Goal: Task Accomplishment & Management: Complete application form

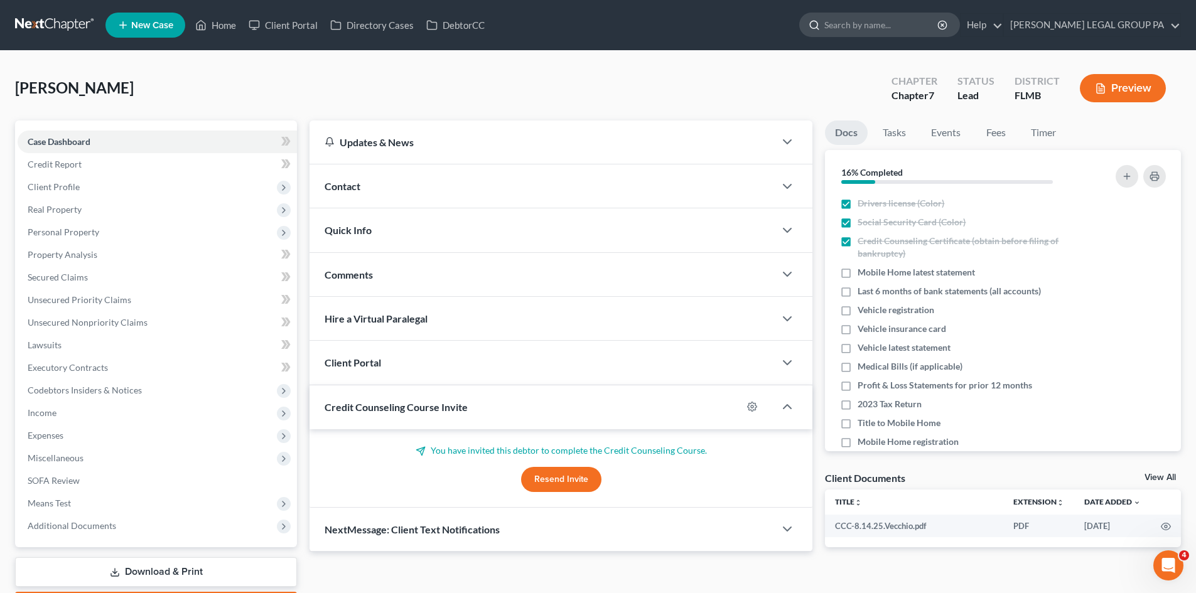
click at [937, 23] on input "search" at bounding box center [881, 24] width 115 height 23
type input "[PERSON_NAME]"
click at [902, 22] on input "[PERSON_NAME]" at bounding box center [881, 24] width 115 height 23
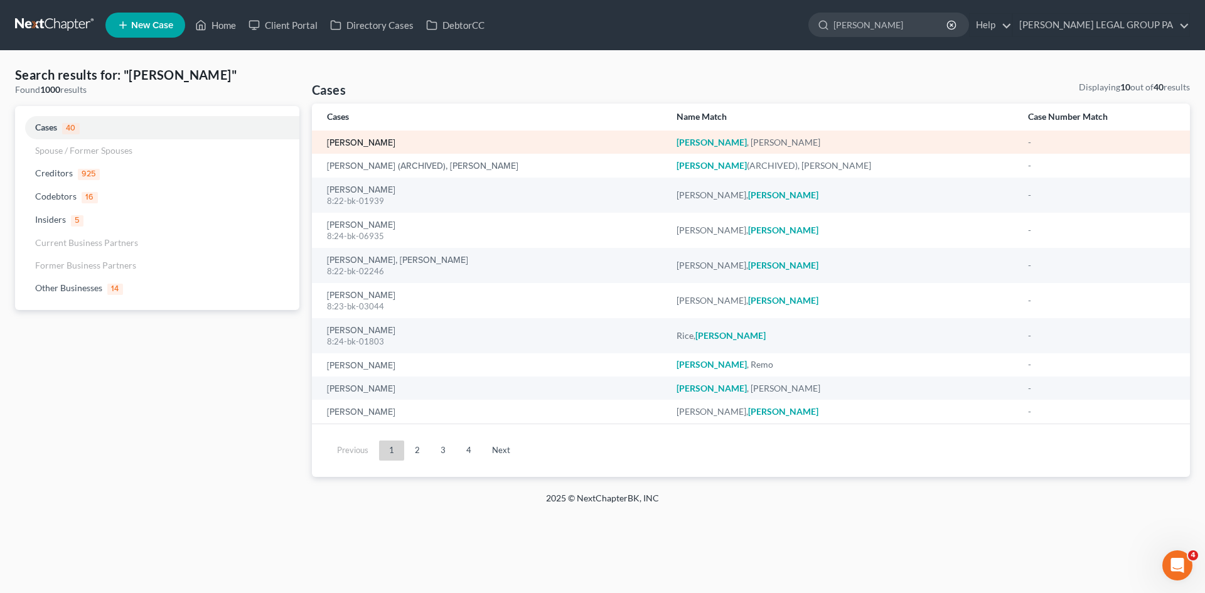
click at [358, 139] on link "[PERSON_NAME]" at bounding box center [361, 143] width 68 height 9
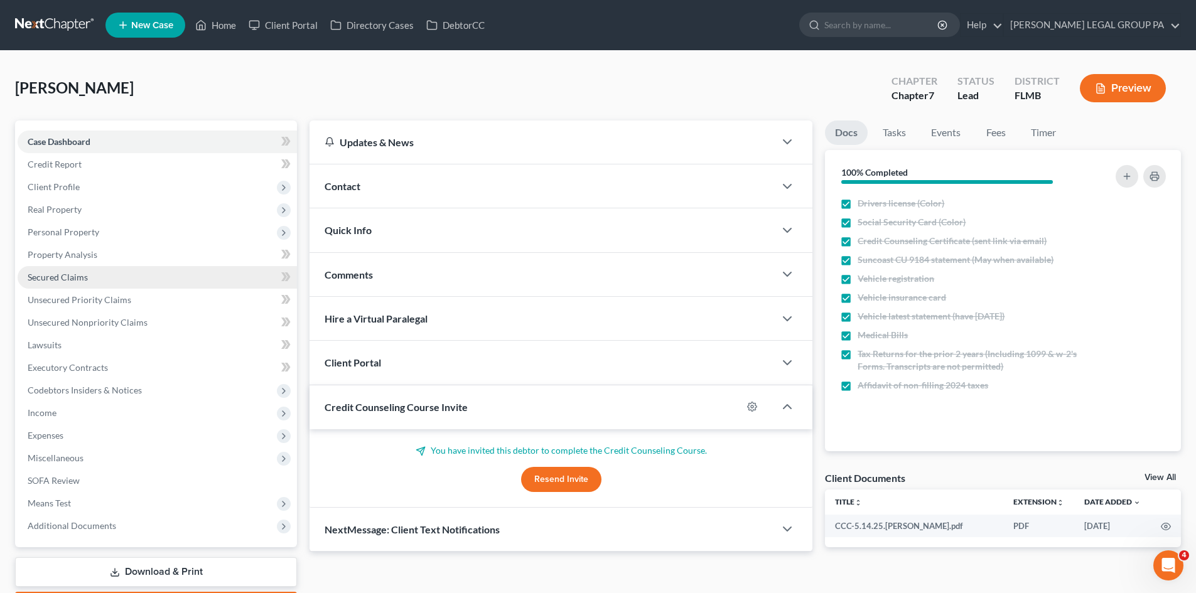
drag, startPoint x: 116, startPoint y: 233, endPoint x: 108, endPoint y: 285, distance: 52.7
click at [116, 233] on span "Personal Property" at bounding box center [157, 232] width 279 height 23
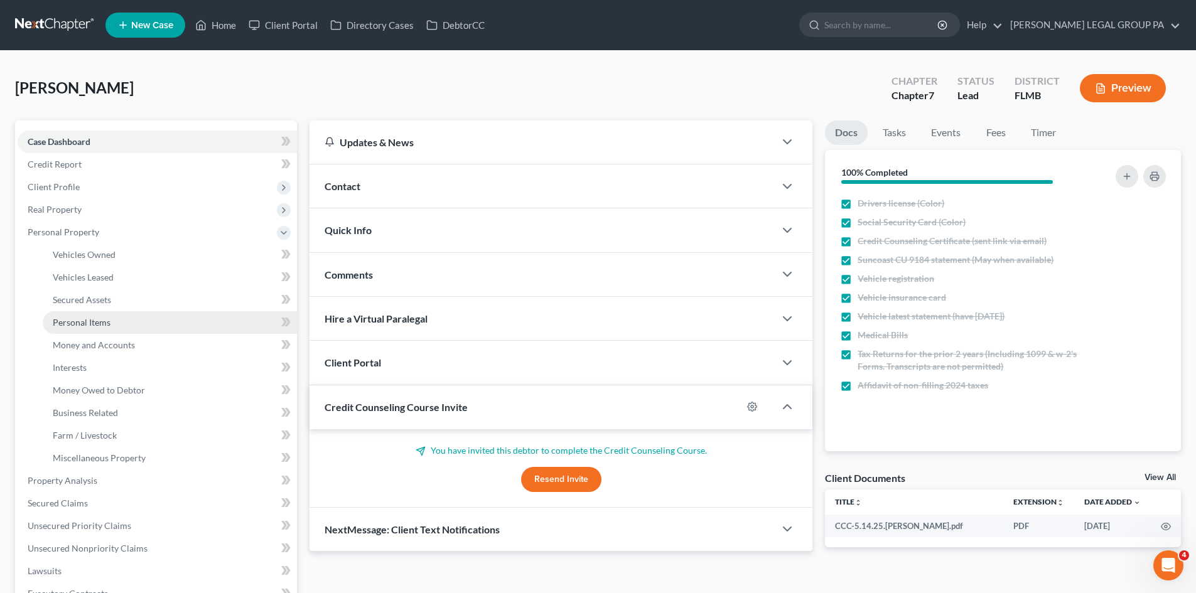
click at [121, 320] on link "Personal Items" at bounding box center [170, 322] width 254 height 23
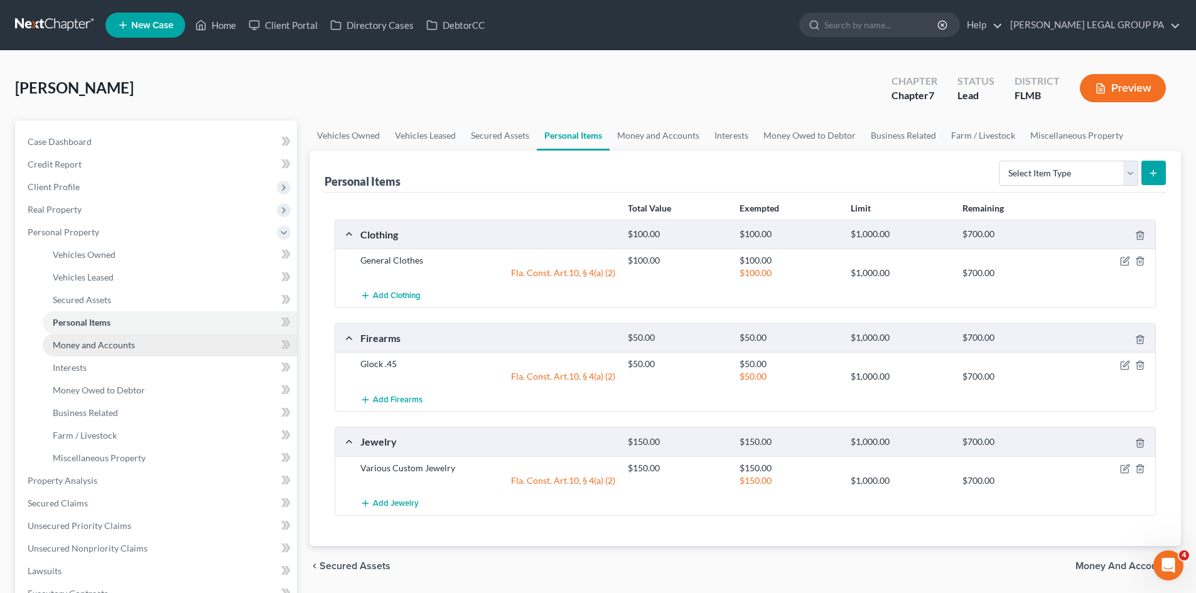
click at [134, 346] on link "Money and Accounts" at bounding box center [170, 345] width 254 height 23
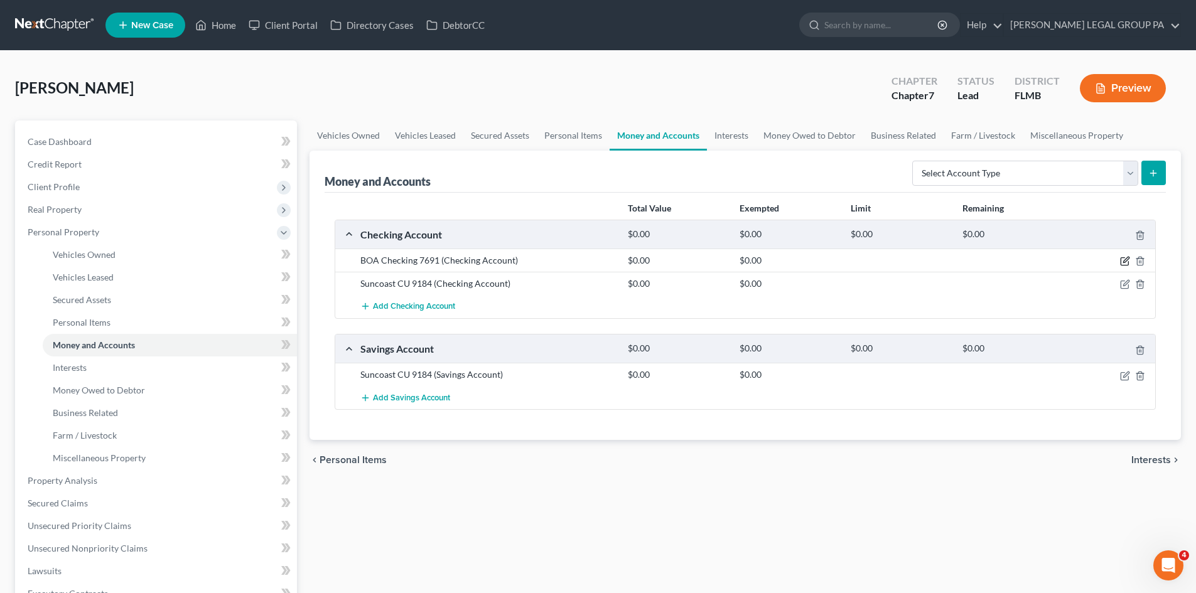
click at [1124, 261] on icon "button" at bounding box center [1126, 260] width 6 height 6
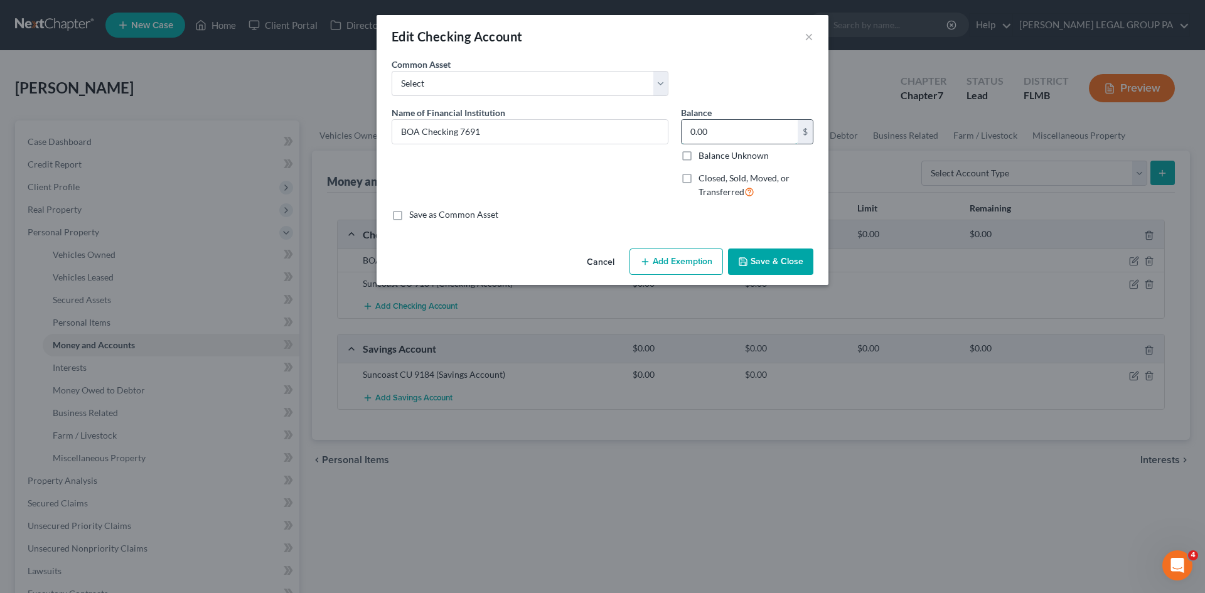
click at [760, 134] on input "0.00" at bounding box center [740, 132] width 116 height 24
type input "270.22"
click at [622, 191] on div "Name of Financial Institution * BOA Checking 7691" at bounding box center [529, 157] width 289 height 103
click at [792, 260] on button "Save & Close" at bounding box center [770, 262] width 85 height 26
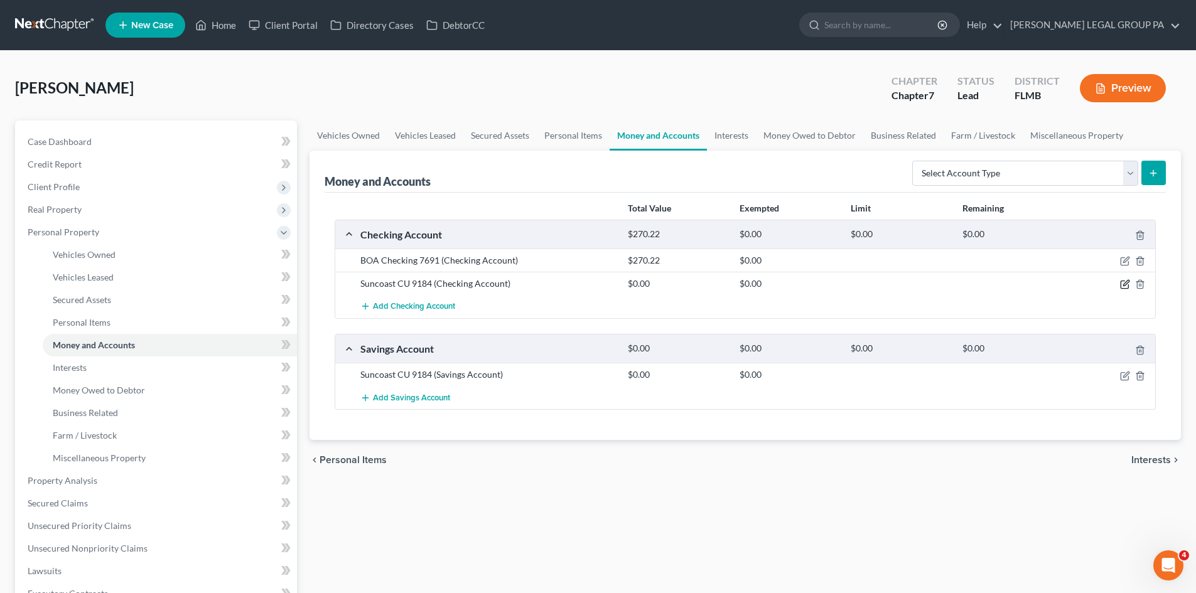
click at [1126, 288] on icon "button" at bounding box center [1125, 284] width 10 height 10
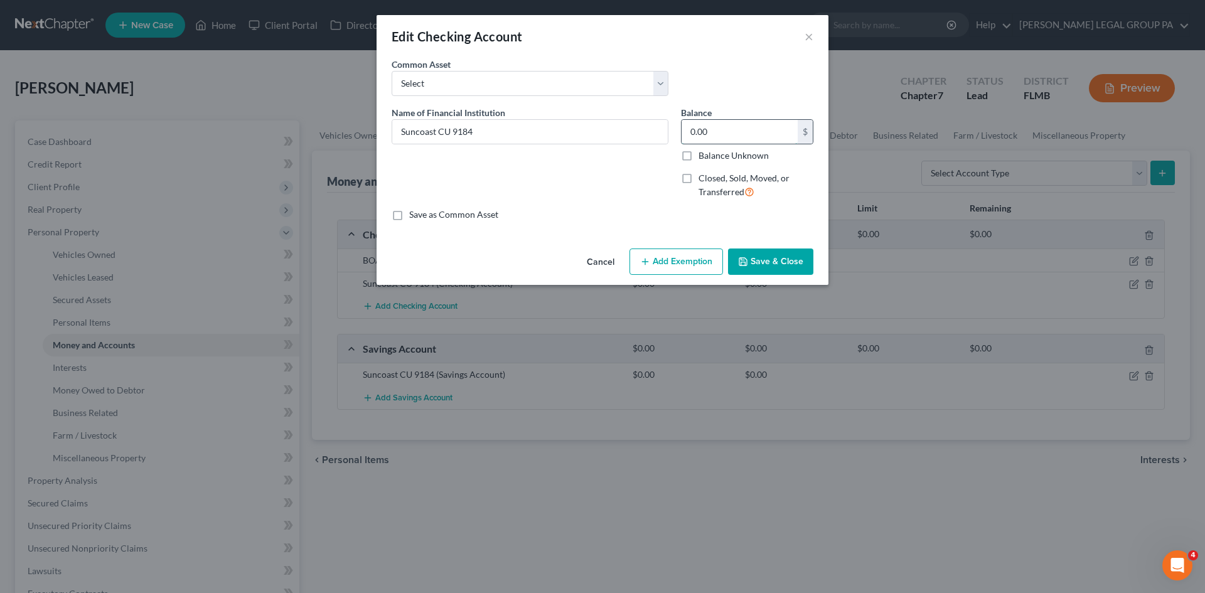
click at [747, 123] on input "0.00" at bounding box center [740, 132] width 116 height 24
type input "45.15"
click at [793, 266] on button "Save & Close" at bounding box center [770, 262] width 85 height 26
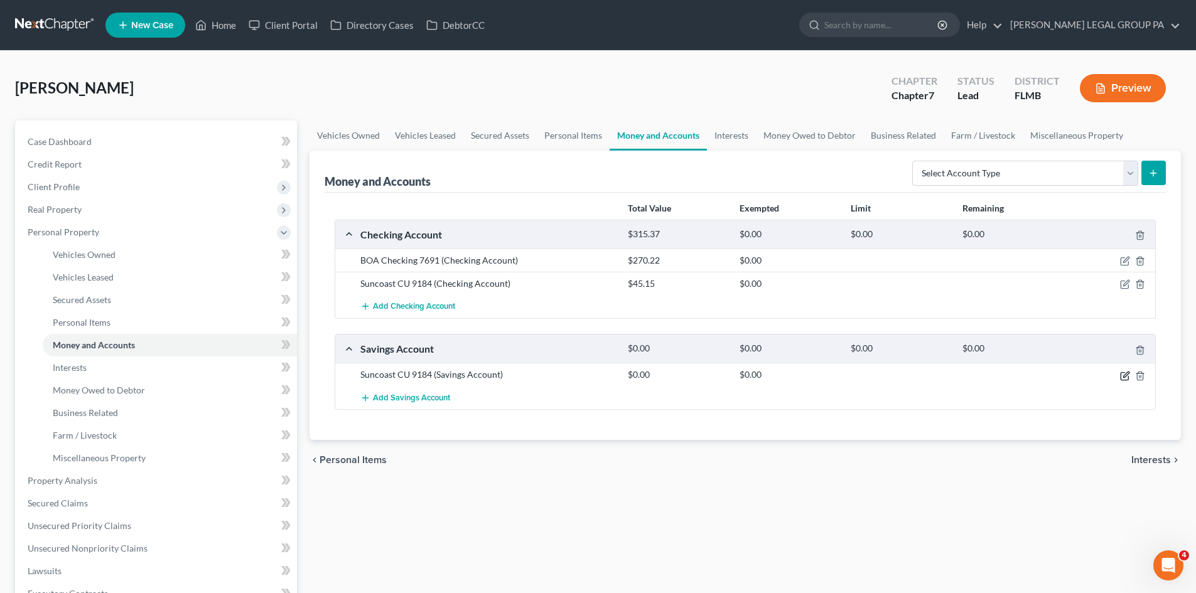
click at [1124, 376] on icon "button" at bounding box center [1126, 375] width 6 height 6
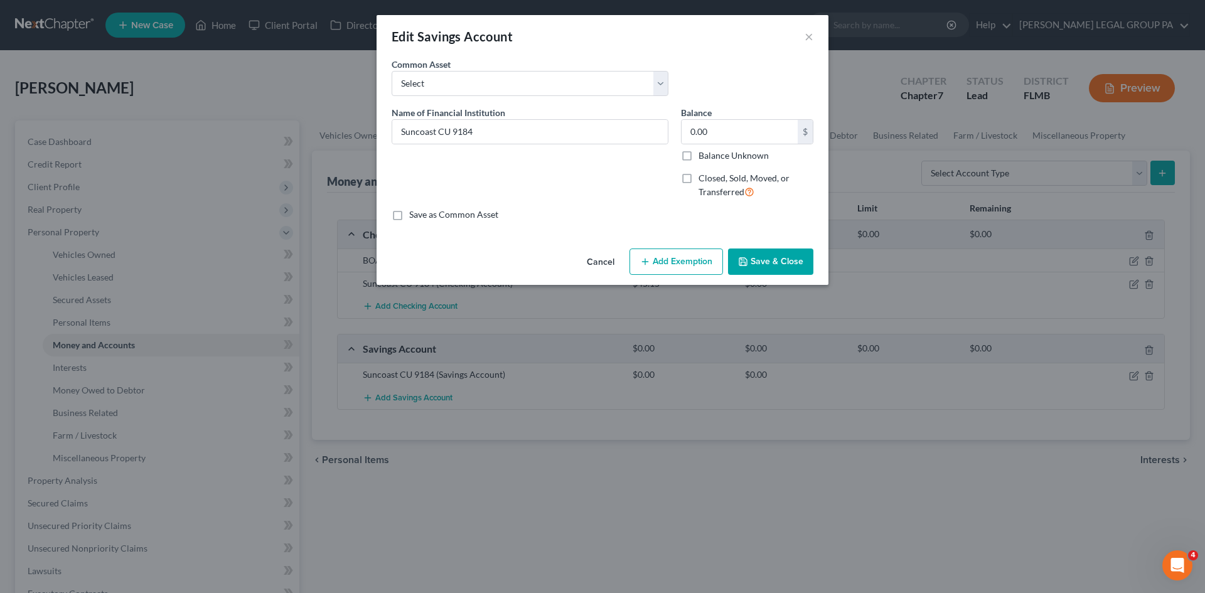
click at [667, 264] on button "Add Exemption" at bounding box center [677, 262] width 94 height 26
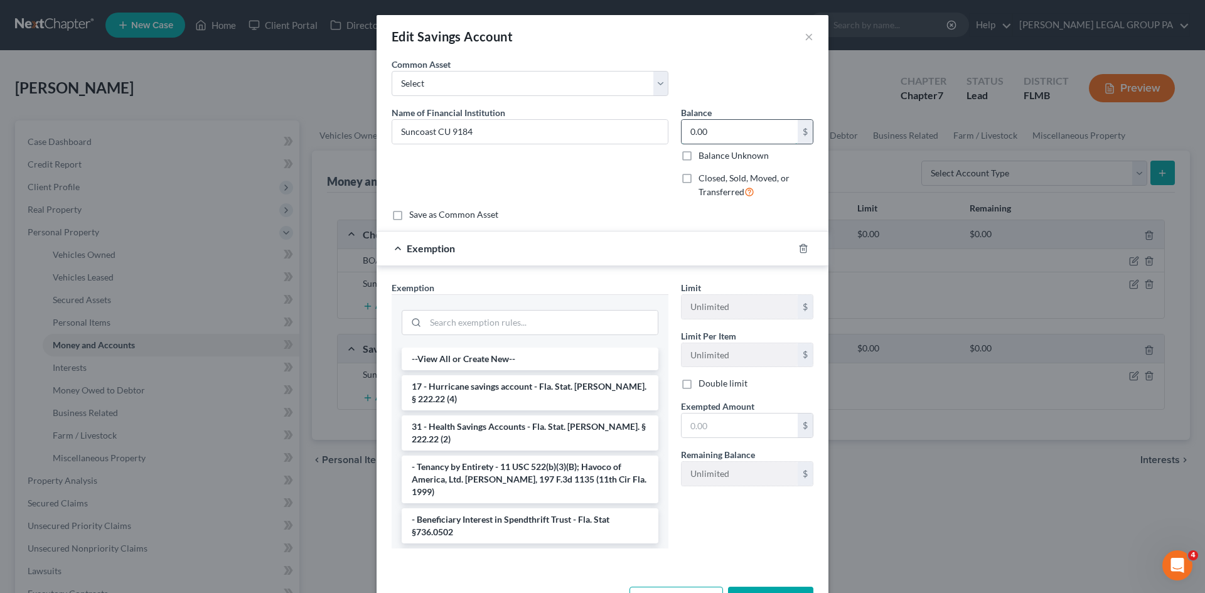
click at [758, 134] on input "0.00" at bounding box center [740, 132] width 116 height 24
type input "13.51"
click at [506, 327] on input "search" at bounding box center [542, 323] width 232 height 24
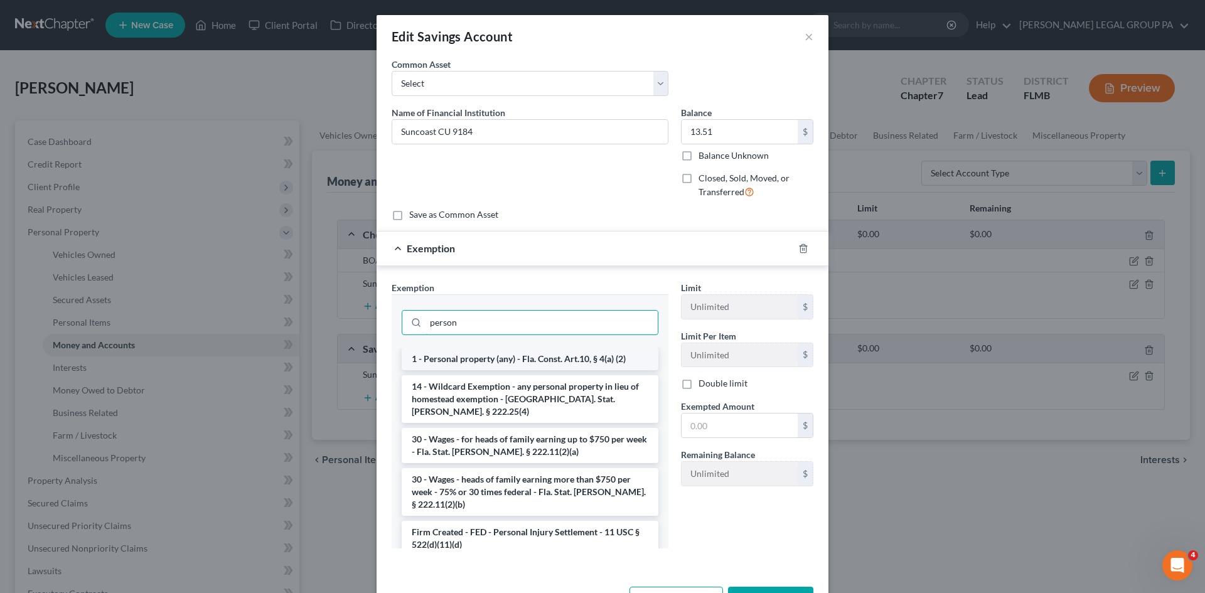
type input "person"
click at [495, 353] on li "1 - Personal property (any) - Fla. Const. Art.10, § 4(a) (2)" at bounding box center [530, 359] width 257 height 23
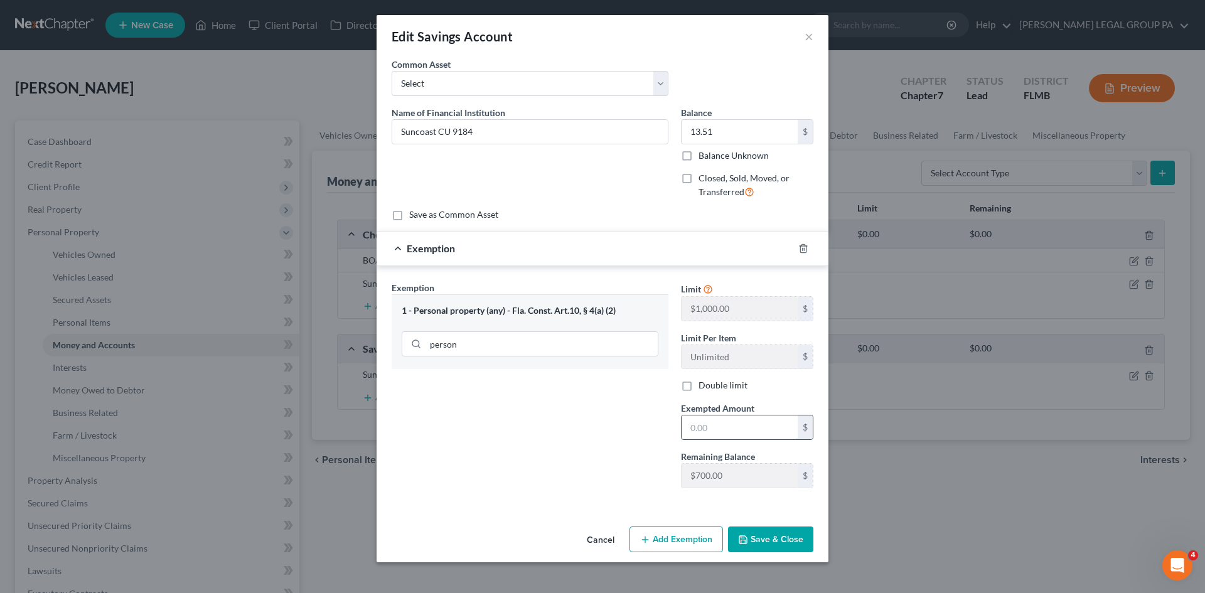
click at [759, 423] on input "text" at bounding box center [740, 428] width 116 height 24
type input "13.51"
click at [787, 537] on button "Save & Close" at bounding box center [770, 540] width 85 height 26
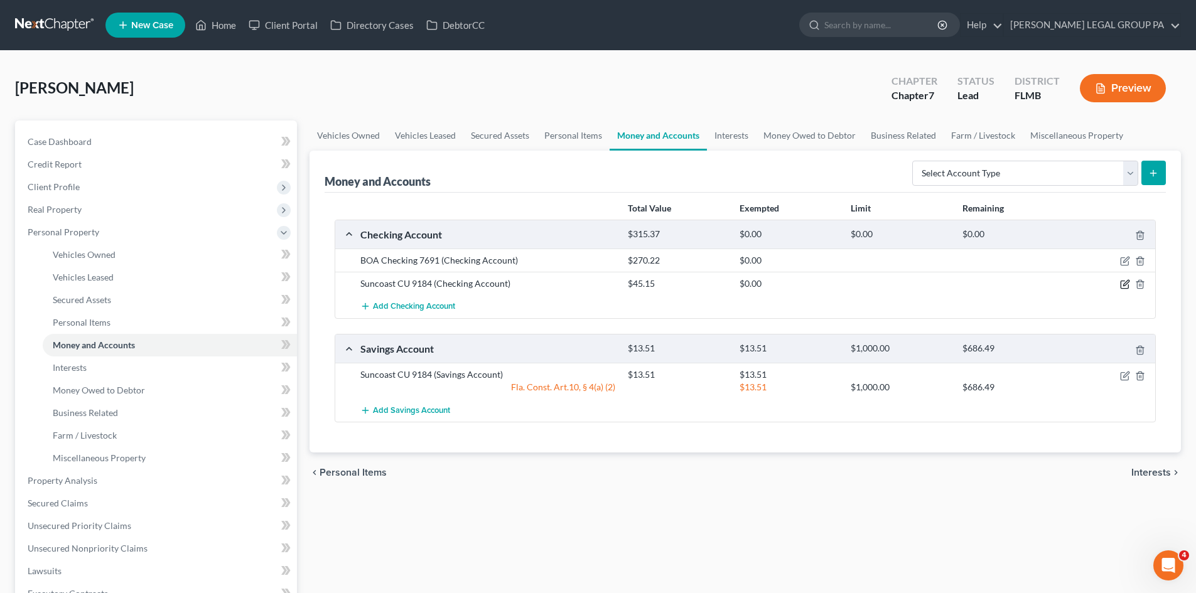
click at [1124, 287] on icon "button" at bounding box center [1125, 284] width 10 height 10
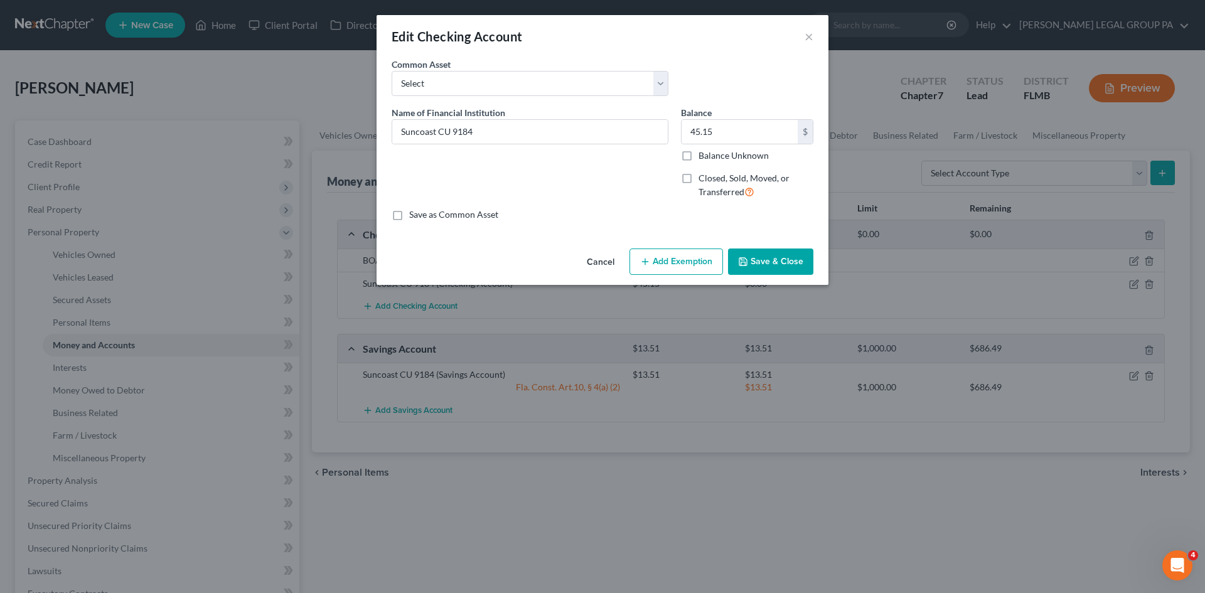
click at [686, 257] on button "Add Exemption" at bounding box center [677, 262] width 94 height 26
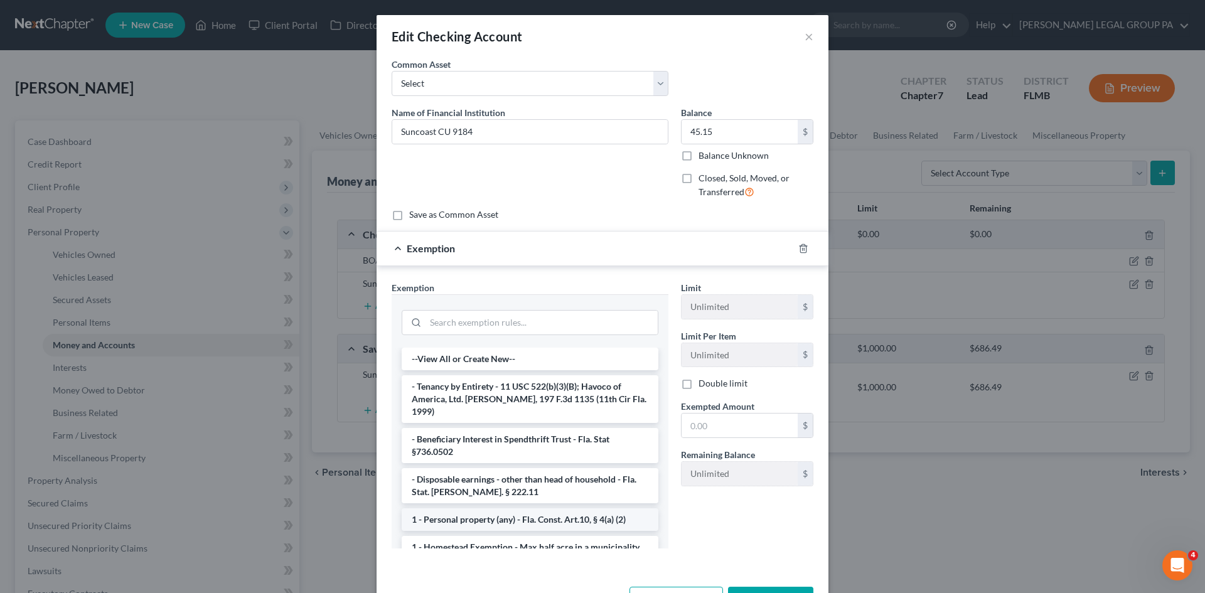
click at [509, 509] on li "1 - Personal property (any) - Fla. Const. Art.10, § 4(a) (2)" at bounding box center [530, 520] width 257 height 23
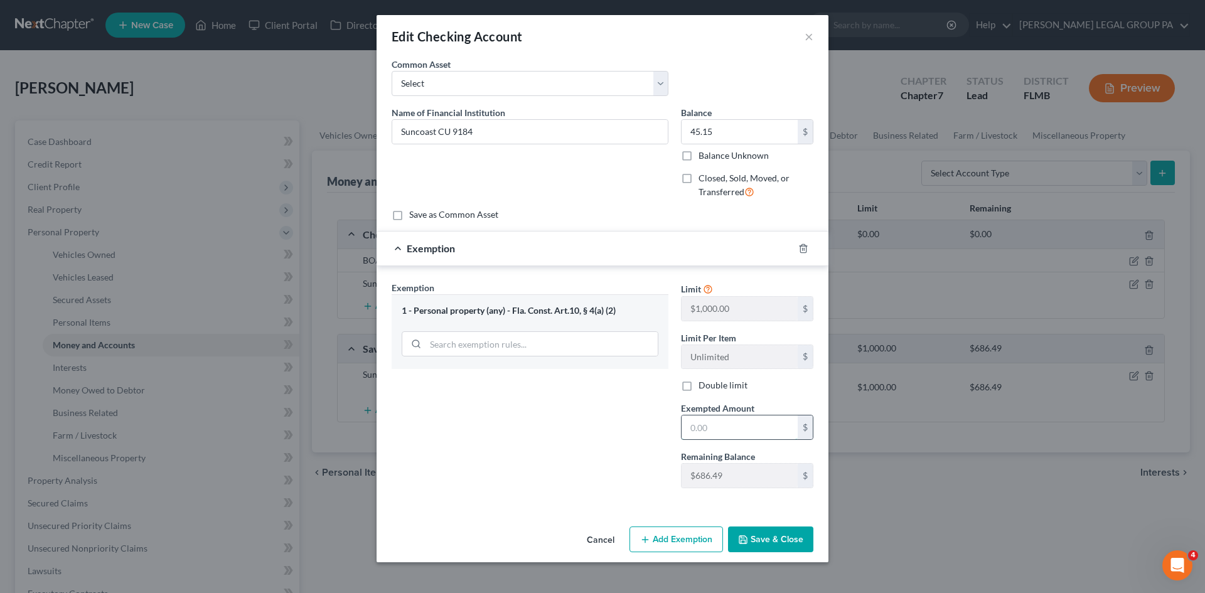
click at [708, 425] on input "text" at bounding box center [740, 428] width 116 height 24
type input "45.15"
click at [780, 546] on button "Save & Close" at bounding box center [770, 540] width 85 height 26
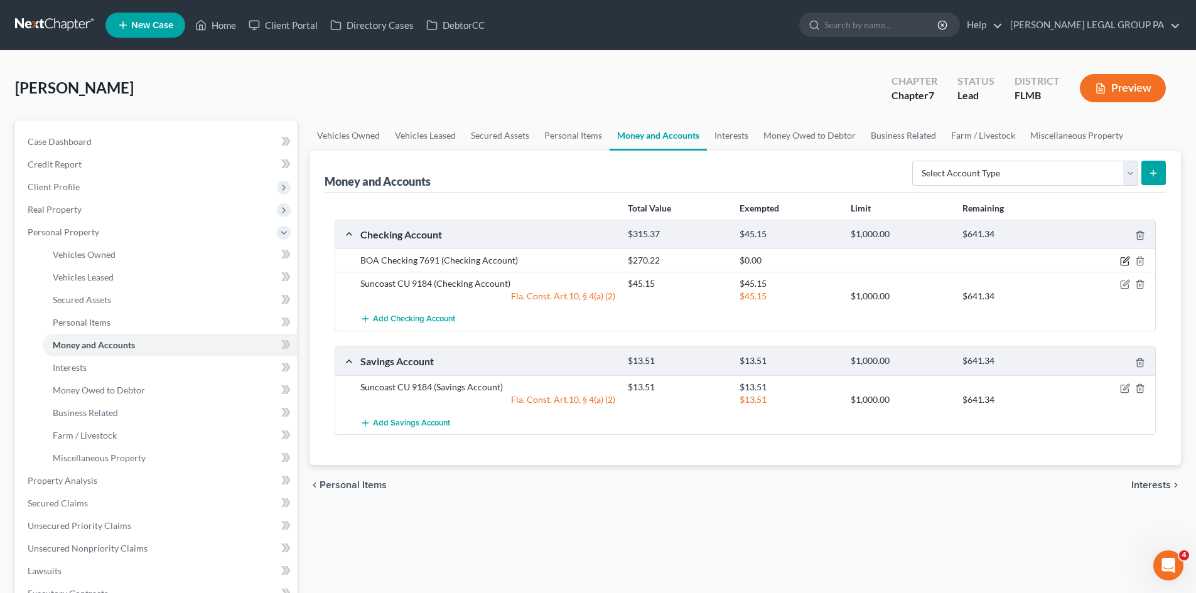
click at [1122, 259] on icon "button" at bounding box center [1125, 261] width 10 height 10
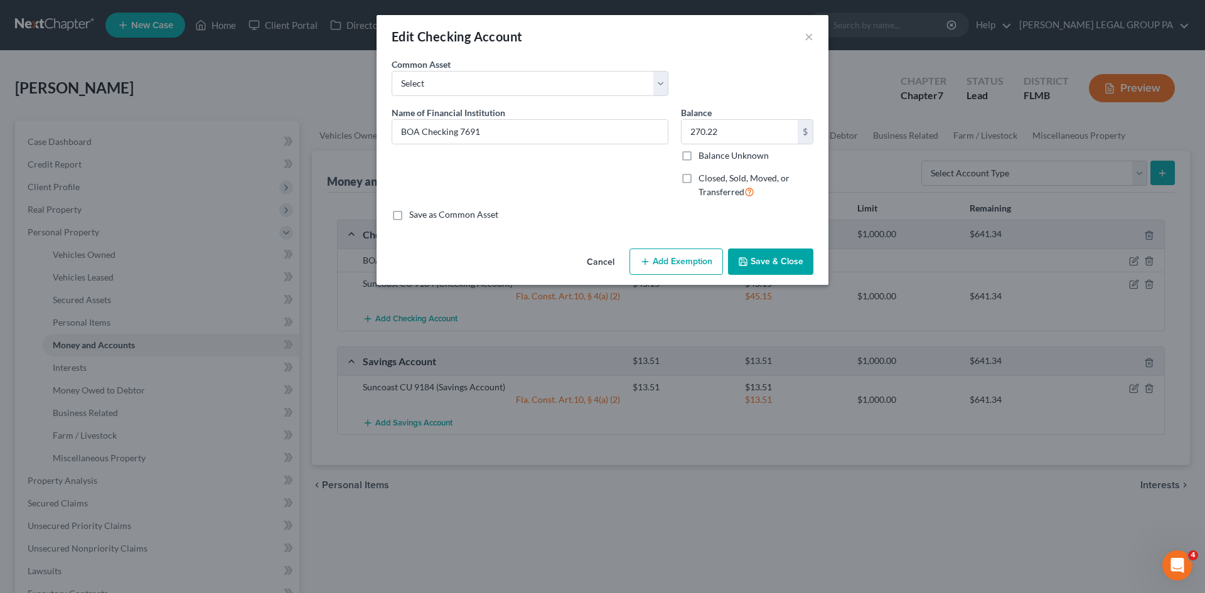
click at [677, 245] on div "Cancel Add Exemption Save & Close" at bounding box center [603, 264] width 452 height 41
click at [650, 264] on icon "button" at bounding box center [645, 262] width 10 height 10
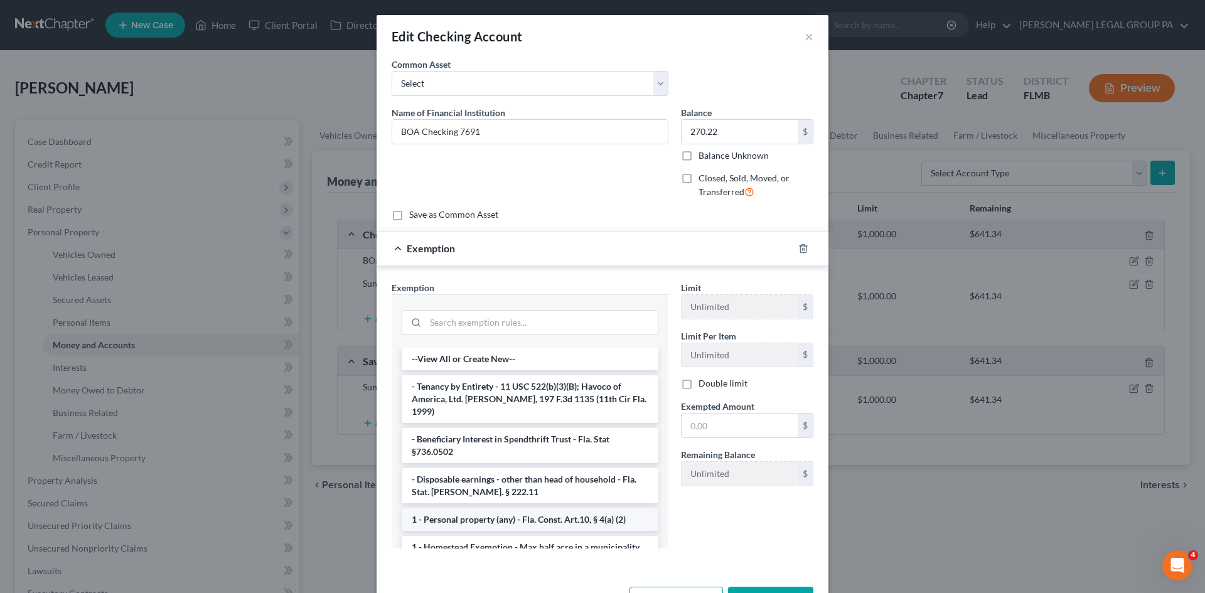
click at [510, 510] on li "1 - Personal property (any) - Fla. Const. Art.10, § 4(a) (2)" at bounding box center [530, 520] width 257 height 23
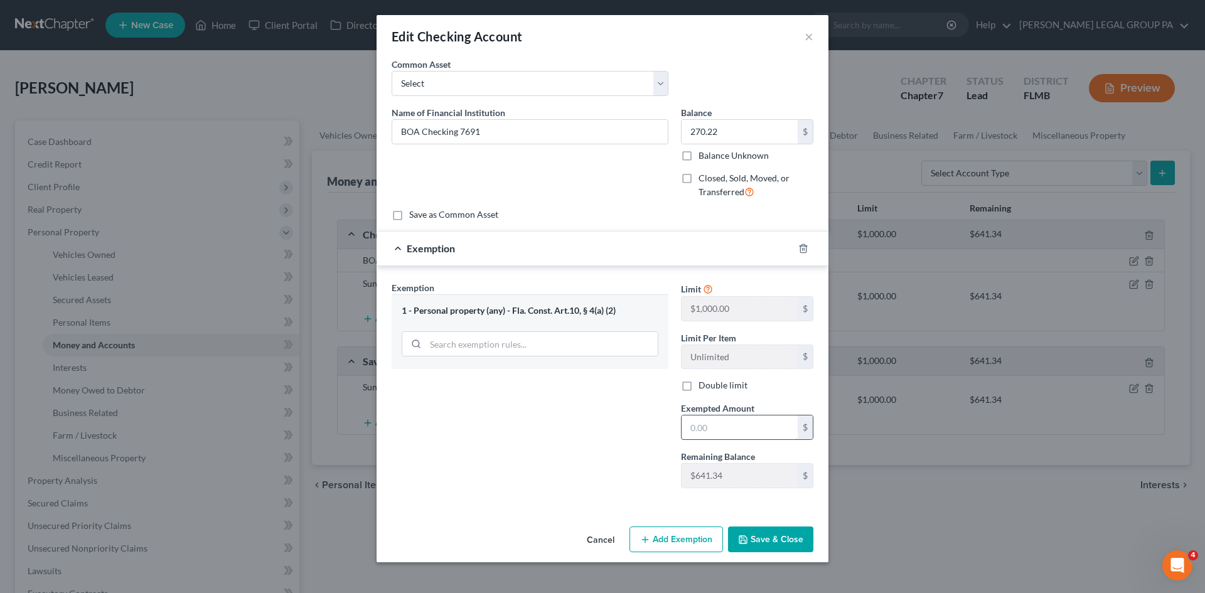
drag, startPoint x: 730, startPoint y: 421, endPoint x: 722, endPoint y: 418, distance: 8.5
click at [730, 421] on input "text" at bounding box center [740, 428] width 116 height 24
type input "270.22"
click at [779, 537] on button "Save & Close" at bounding box center [770, 540] width 85 height 26
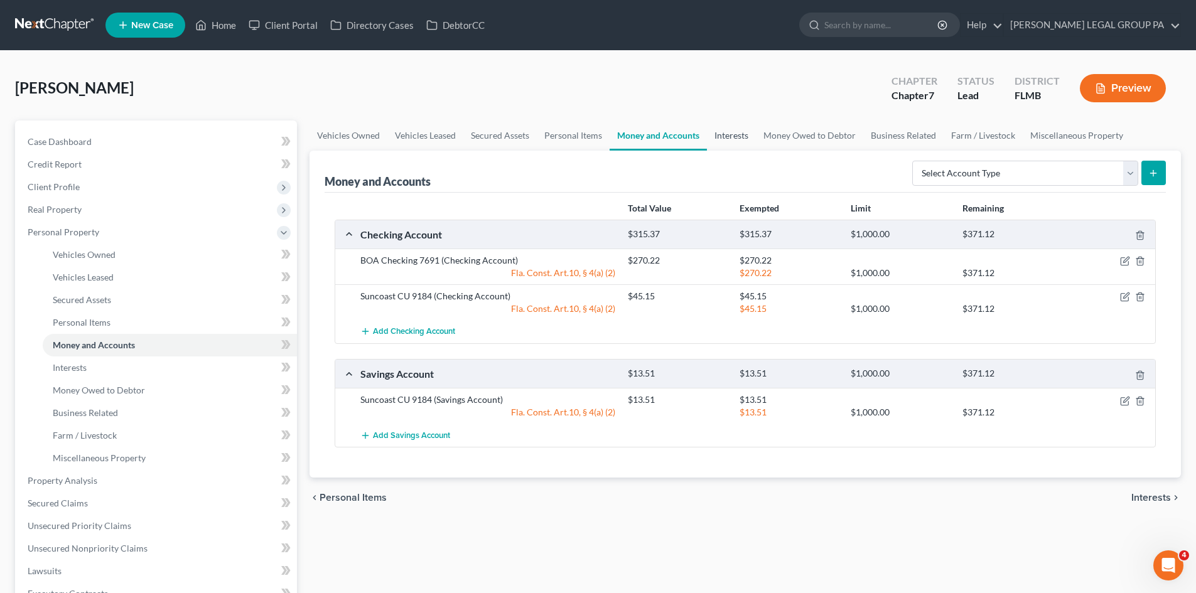
click at [718, 138] on link "Interests" at bounding box center [731, 136] width 49 height 30
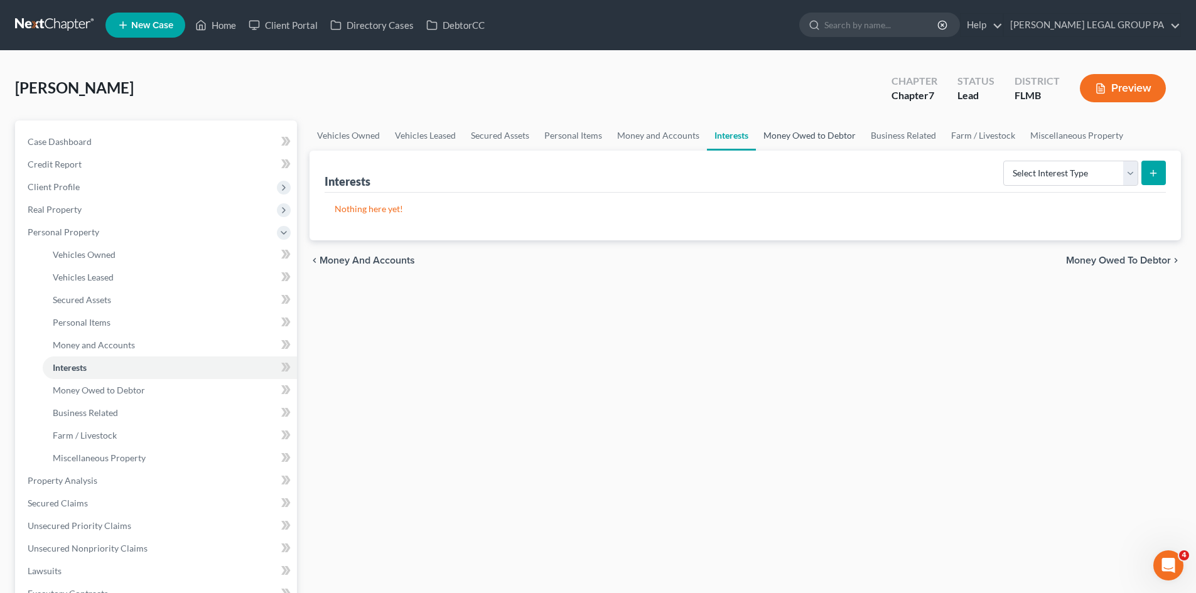
click at [794, 137] on link "Money Owed to Debtor" at bounding box center [809, 136] width 107 height 30
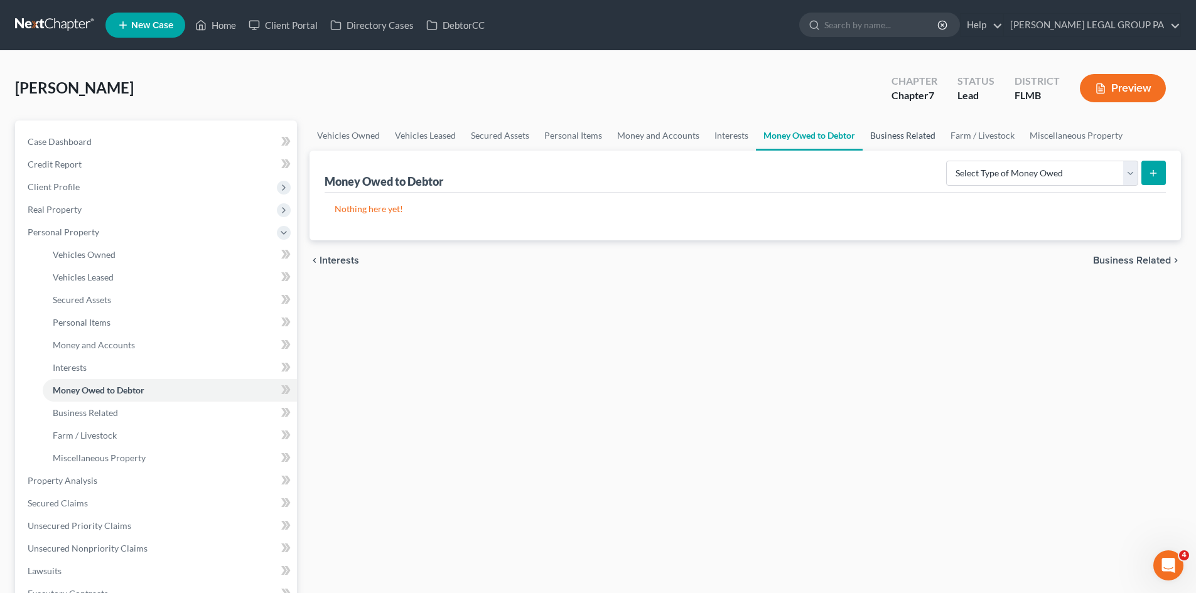
click at [899, 133] on link "Business Related" at bounding box center [903, 136] width 80 height 30
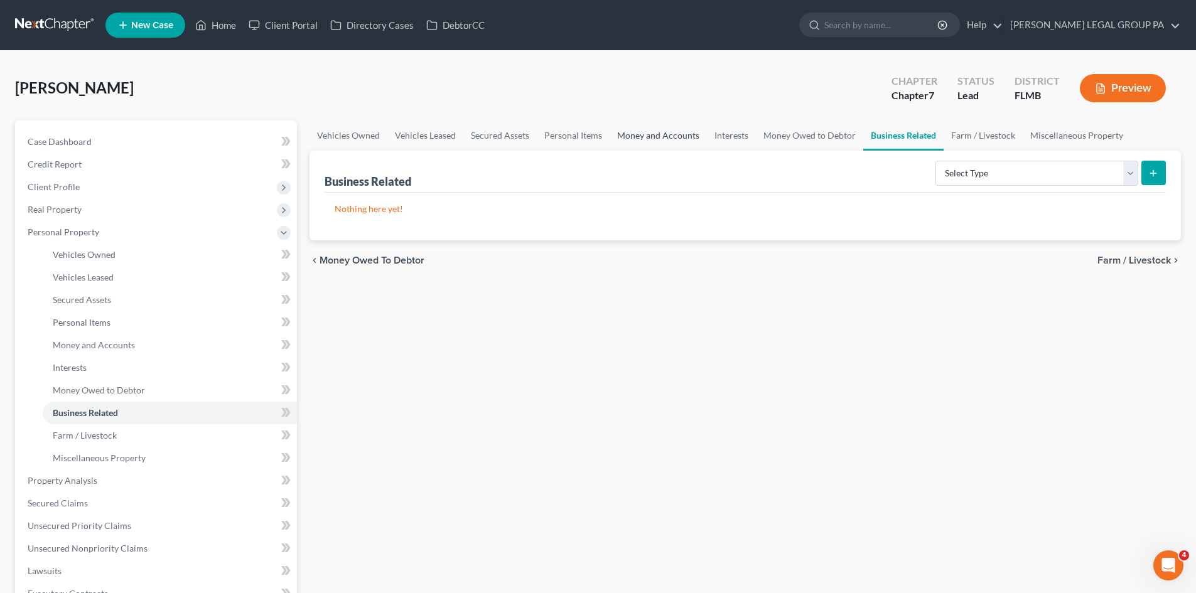
click at [667, 136] on link "Money and Accounts" at bounding box center [658, 136] width 97 height 30
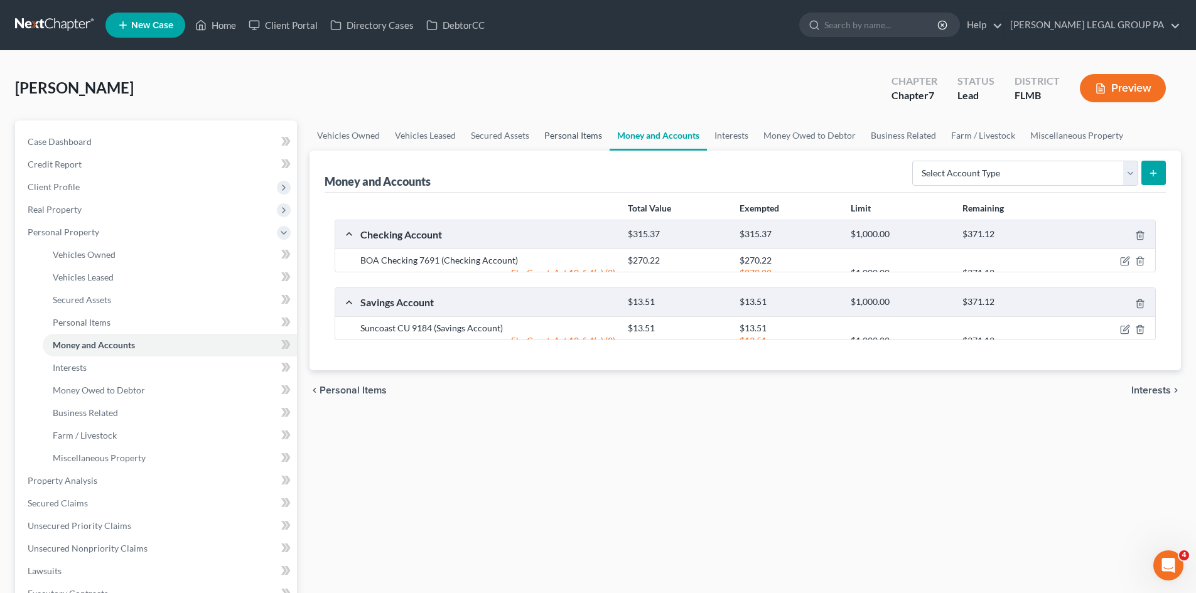
click at [564, 129] on link "Personal Items" at bounding box center [573, 136] width 73 height 30
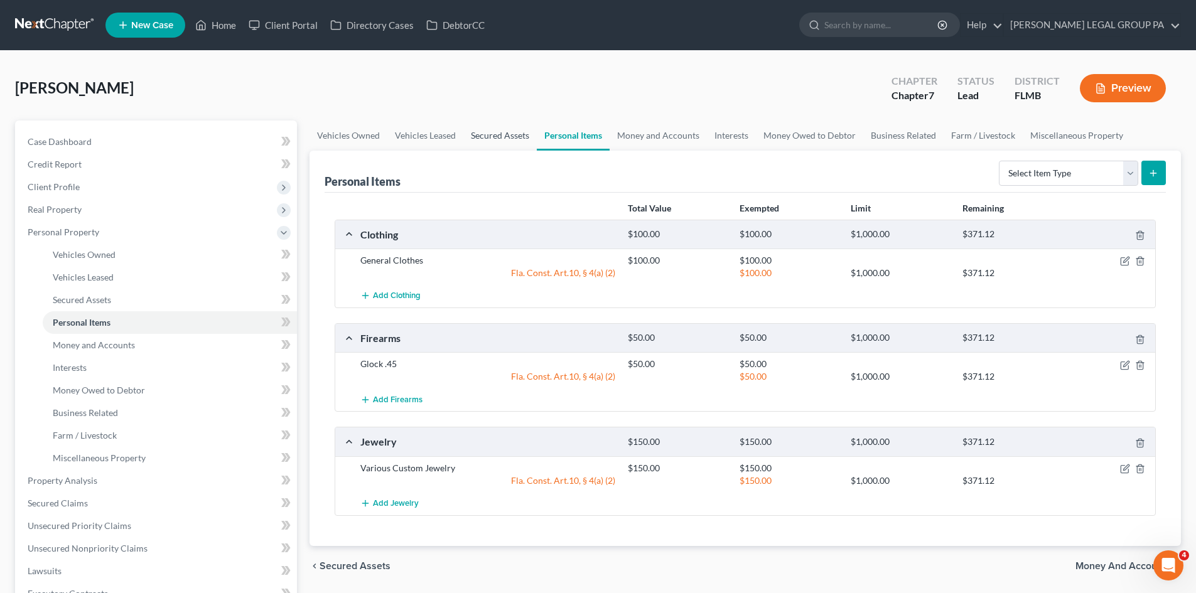
click at [506, 131] on link "Secured Assets" at bounding box center [499, 136] width 73 height 30
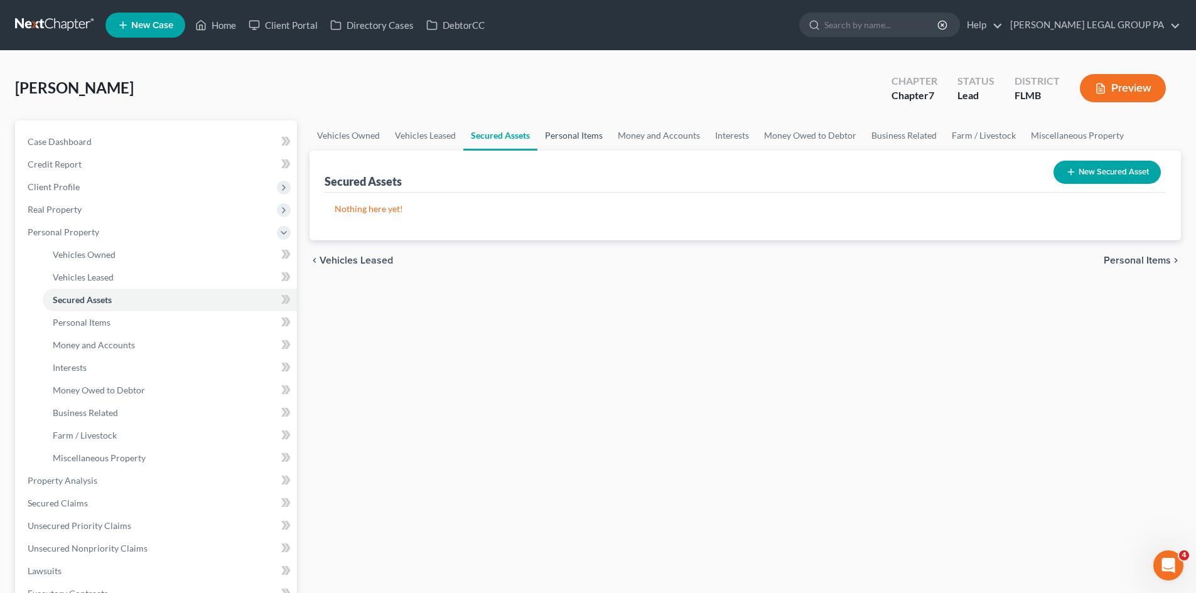
click at [595, 132] on link "Personal Items" at bounding box center [573, 136] width 73 height 30
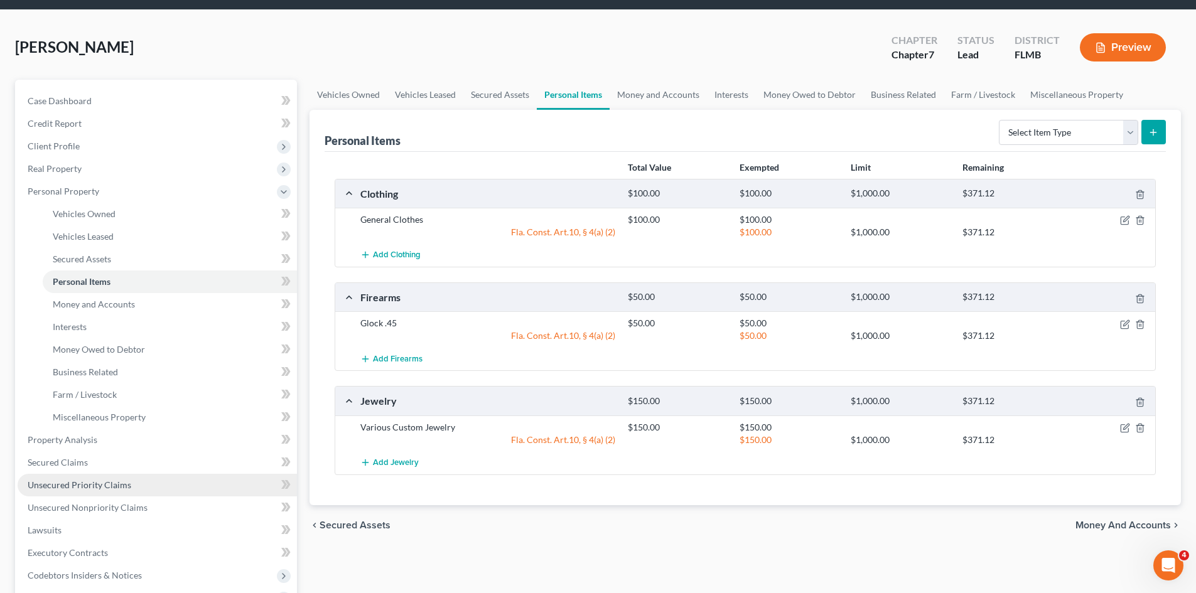
scroll to position [63, 0]
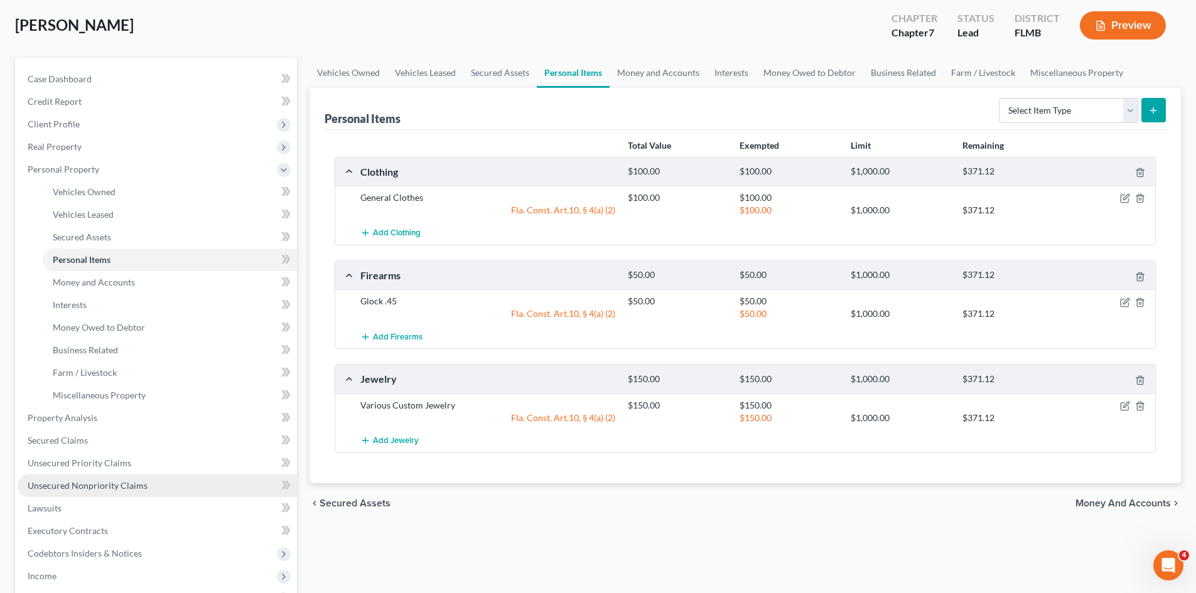
click at [104, 482] on span "Unsecured Nonpriority Claims" at bounding box center [88, 485] width 120 height 11
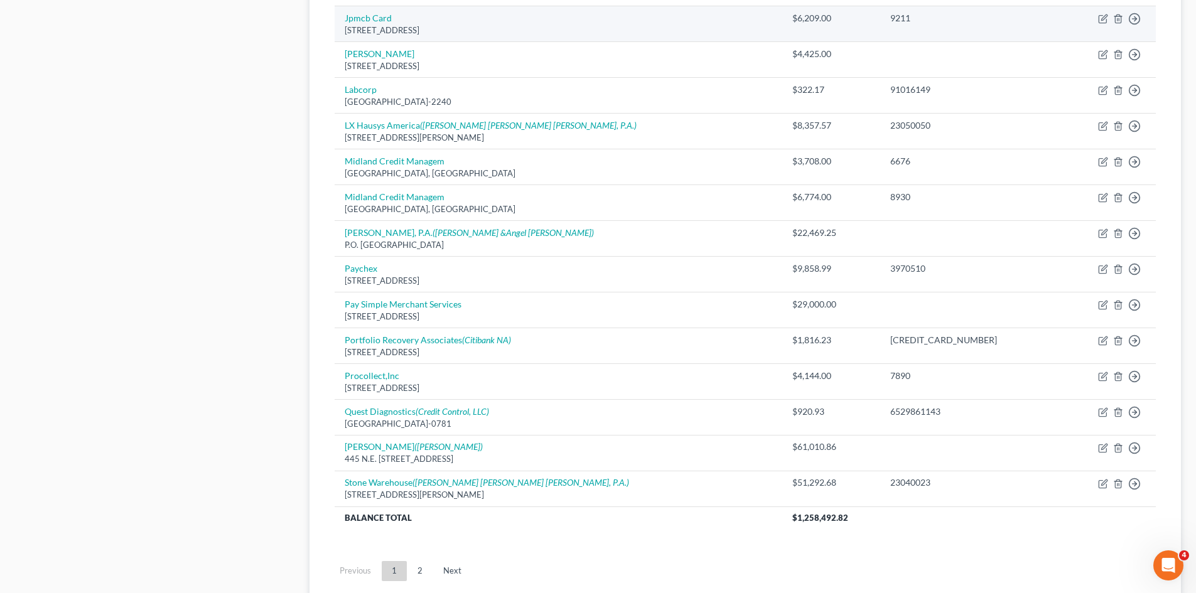
scroll to position [846, 0]
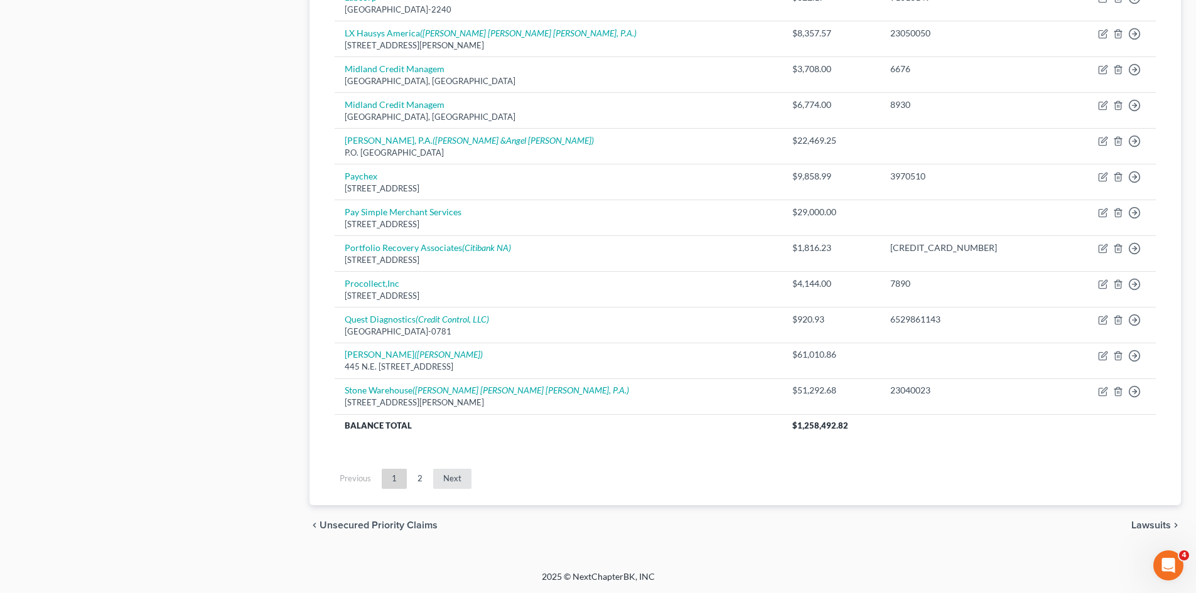
click at [436, 481] on link "Next" at bounding box center [452, 479] width 38 height 20
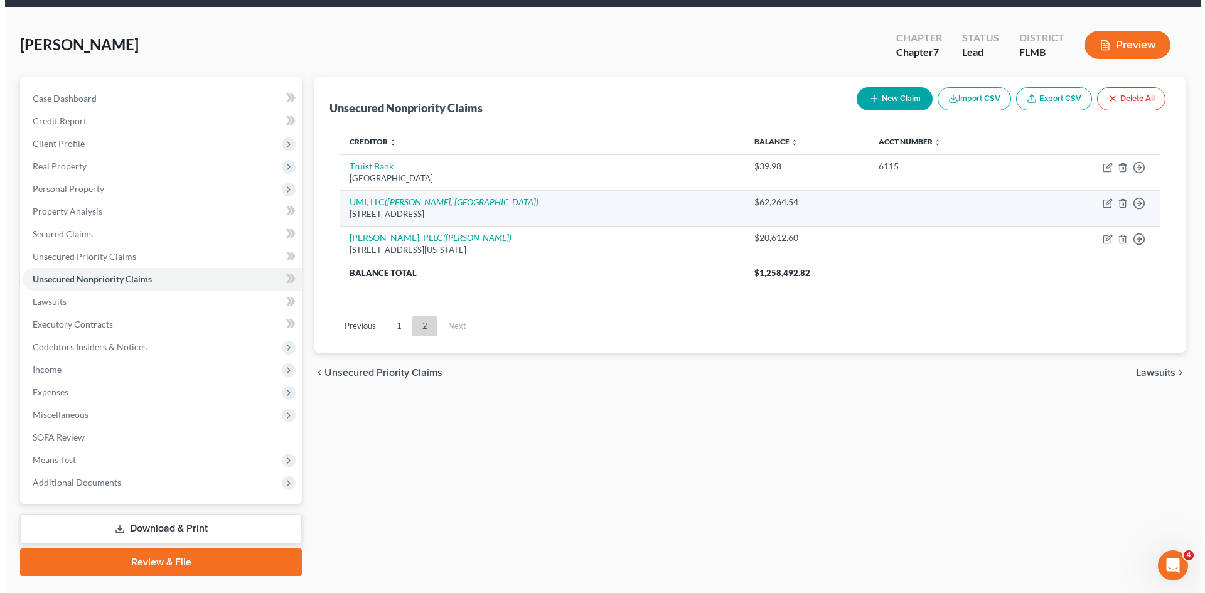
scroll to position [0, 0]
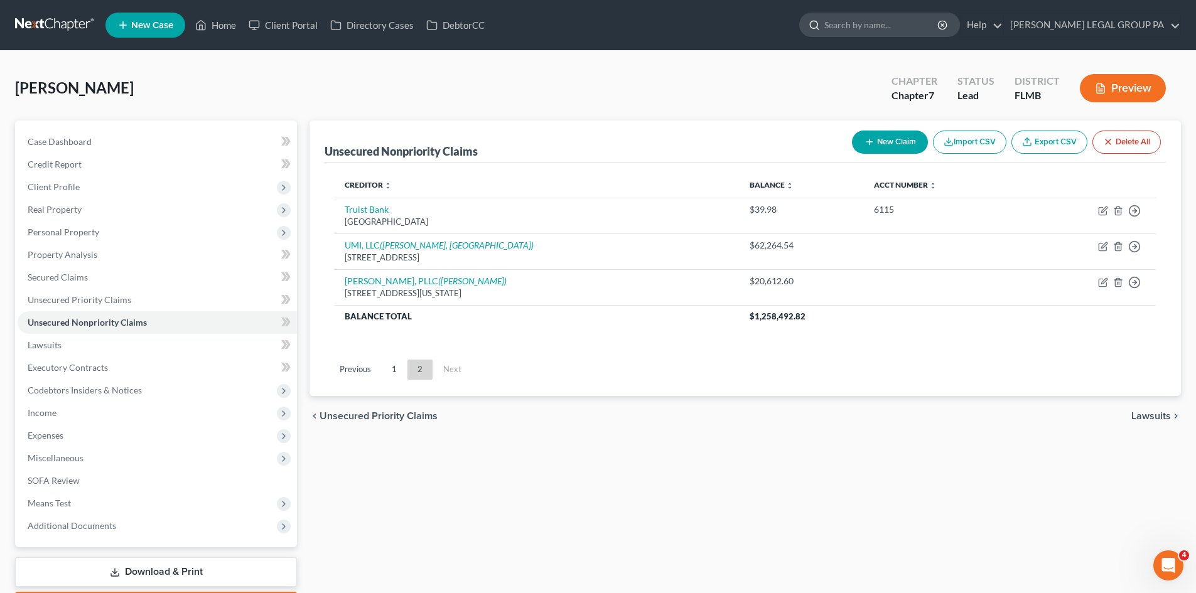
click at [877, 28] on input "search" at bounding box center [881, 24] width 115 height 23
type input "[PERSON_NAME]"
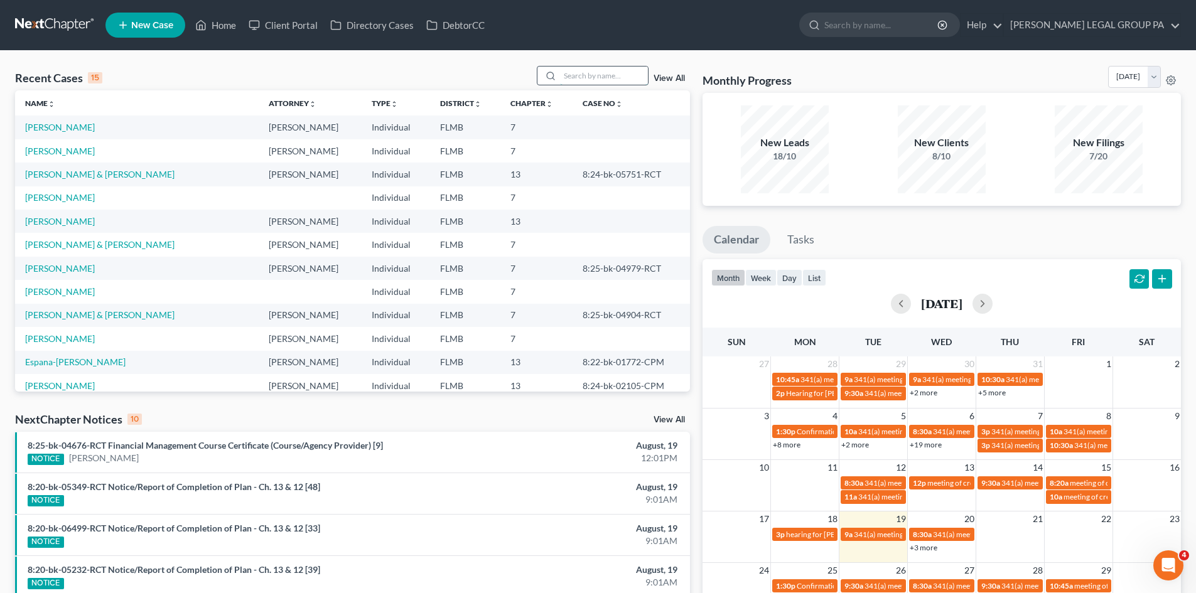
click at [616, 71] on input "search" at bounding box center [604, 76] width 88 height 18
type input "[PERSON_NAME]"
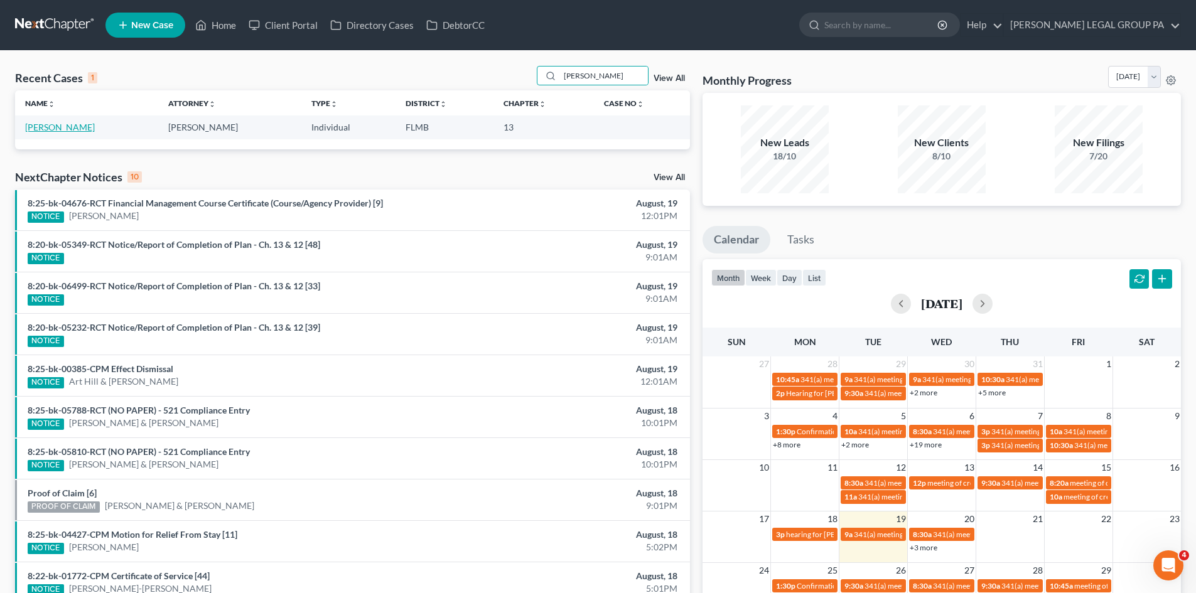
click at [60, 129] on link "[PERSON_NAME]" at bounding box center [60, 127] width 70 height 11
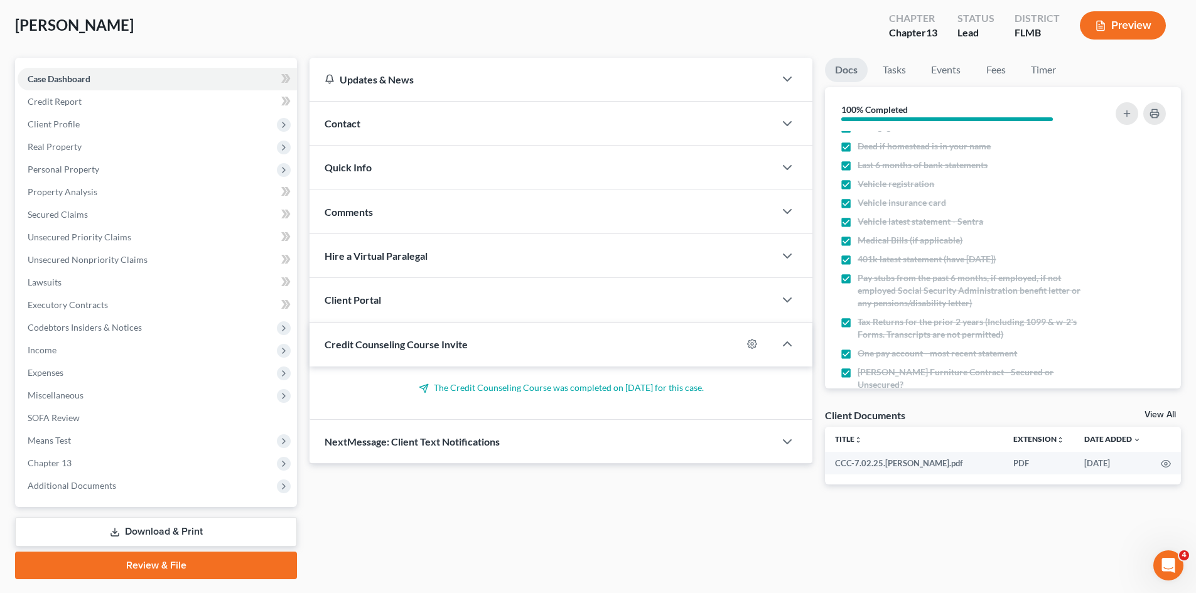
scroll to position [171, 0]
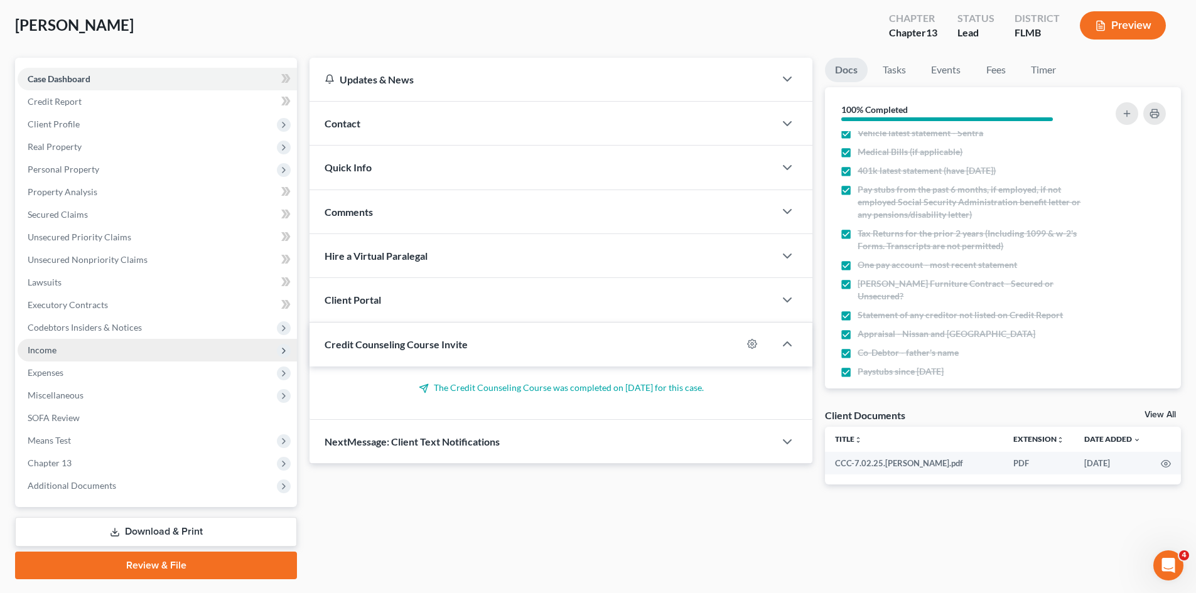
click at [86, 357] on span "Income" at bounding box center [157, 350] width 279 height 23
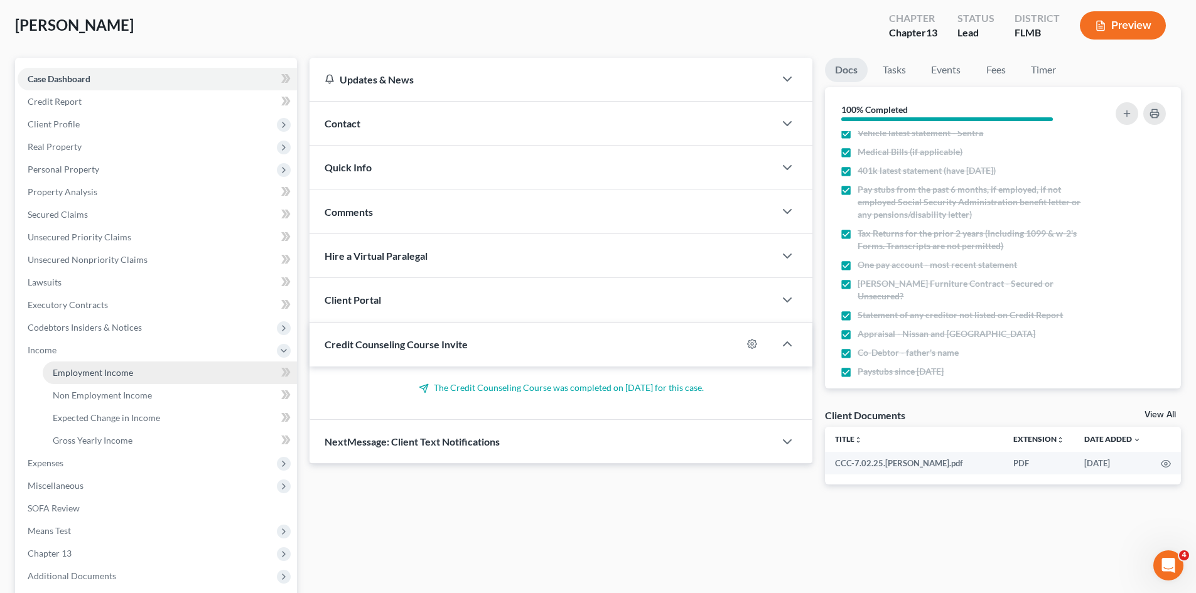
click at [90, 372] on span "Employment Income" at bounding box center [93, 372] width 80 height 11
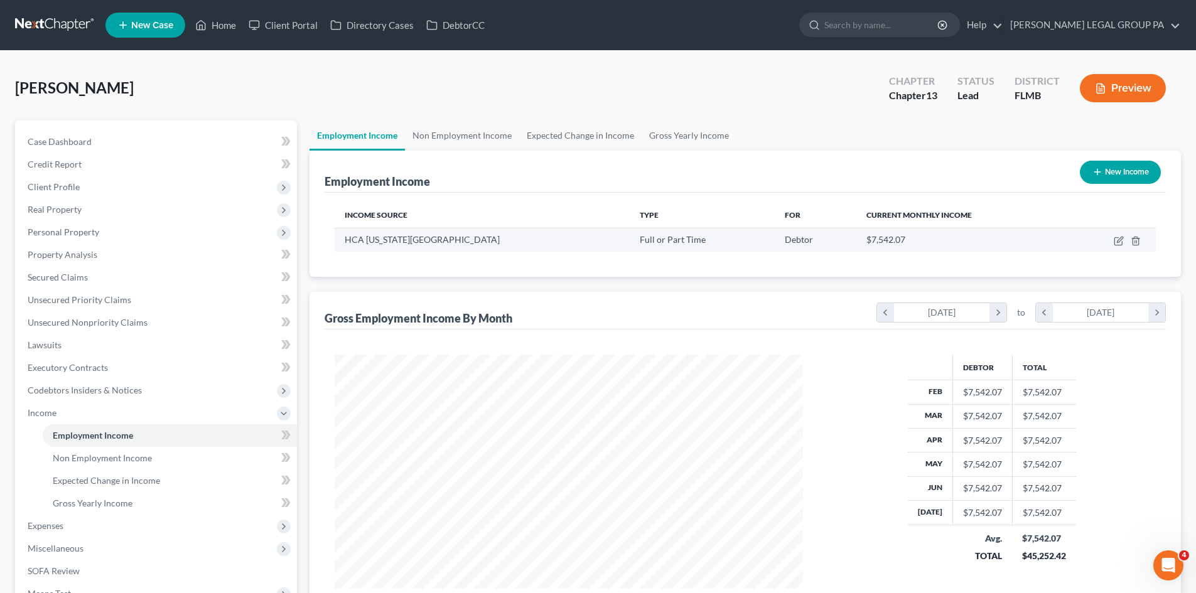
scroll to position [234, 493]
click at [442, 136] on link "Non Employment Income" at bounding box center [462, 136] width 114 height 30
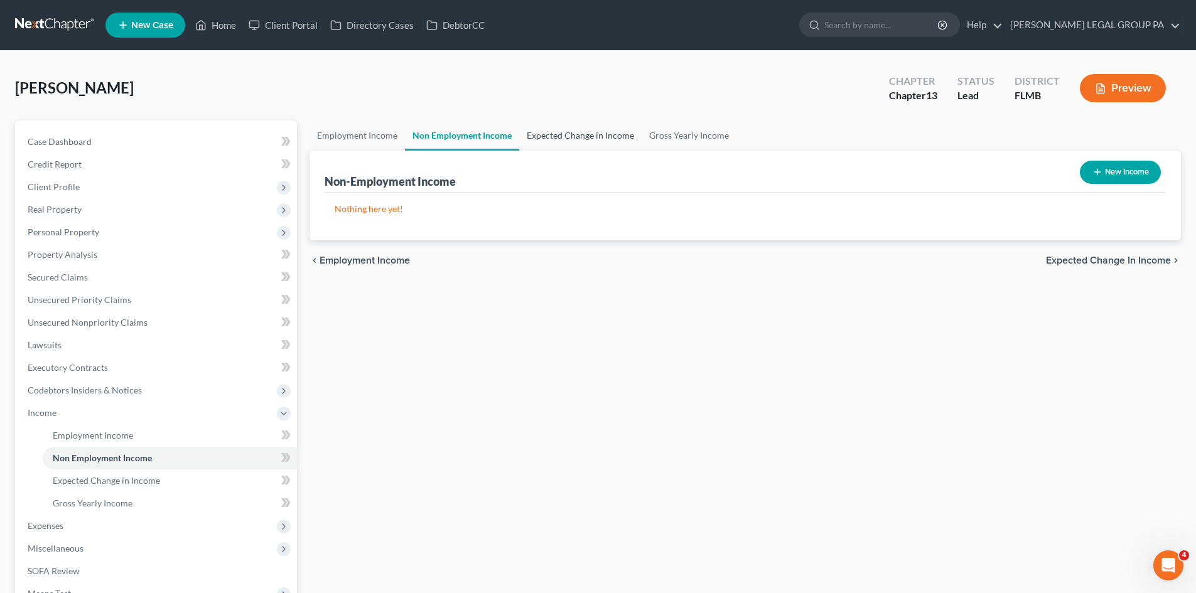
click at [595, 141] on link "Expected Change in Income" at bounding box center [580, 136] width 122 height 30
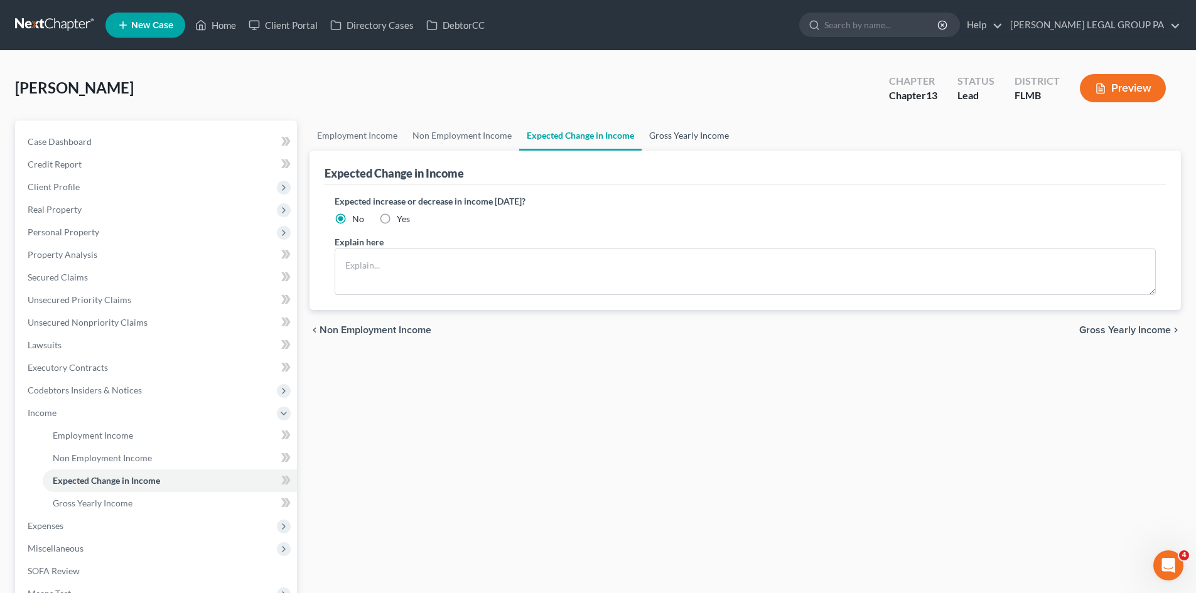
click at [710, 131] on link "Gross Yearly Income" at bounding box center [689, 136] width 95 height 30
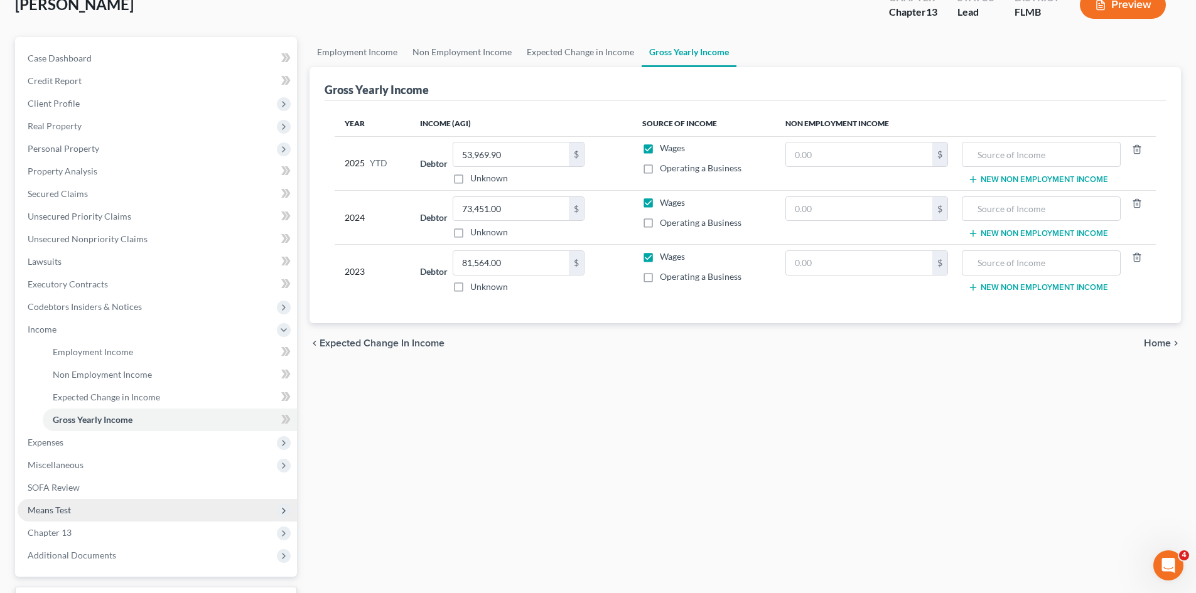
scroll to position [187, 0]
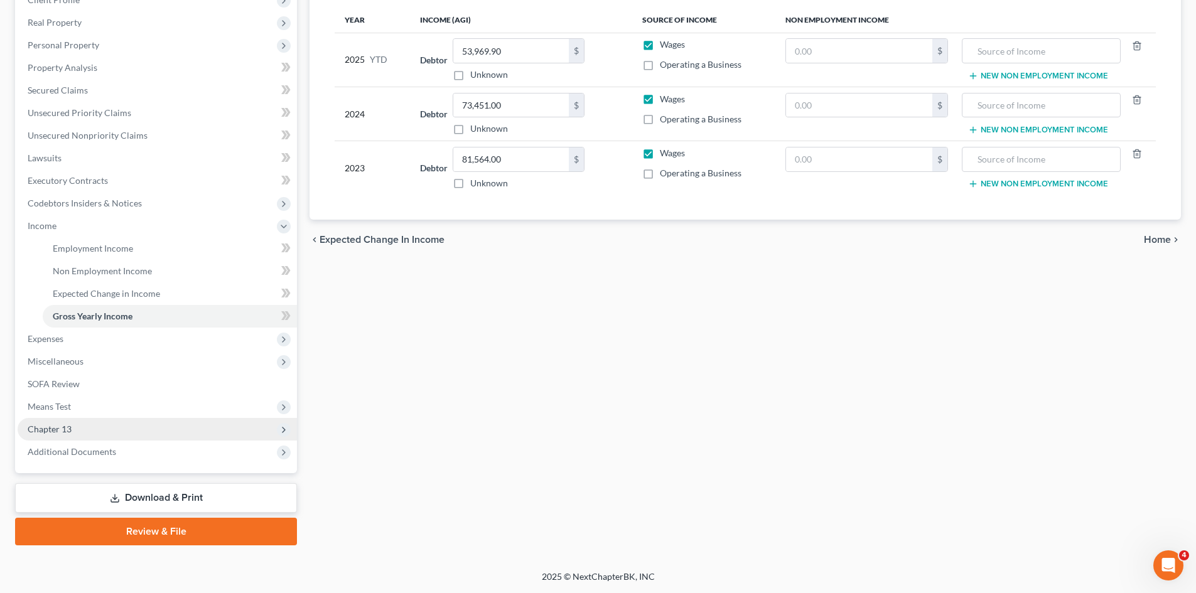
click at [120, 432] on span "Chapter 13" at bounding box center [157, 429] width 279 height 23
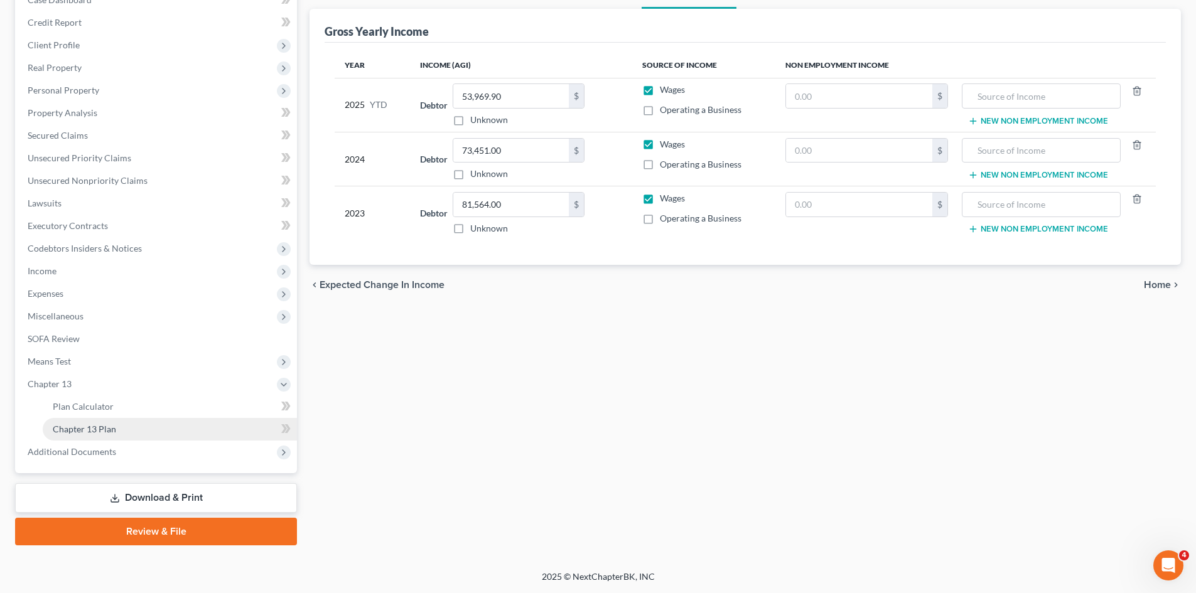
click at [148, 424] on link "Chapter 13 Plan" at bounding box center [170, 429] width 254 height 23
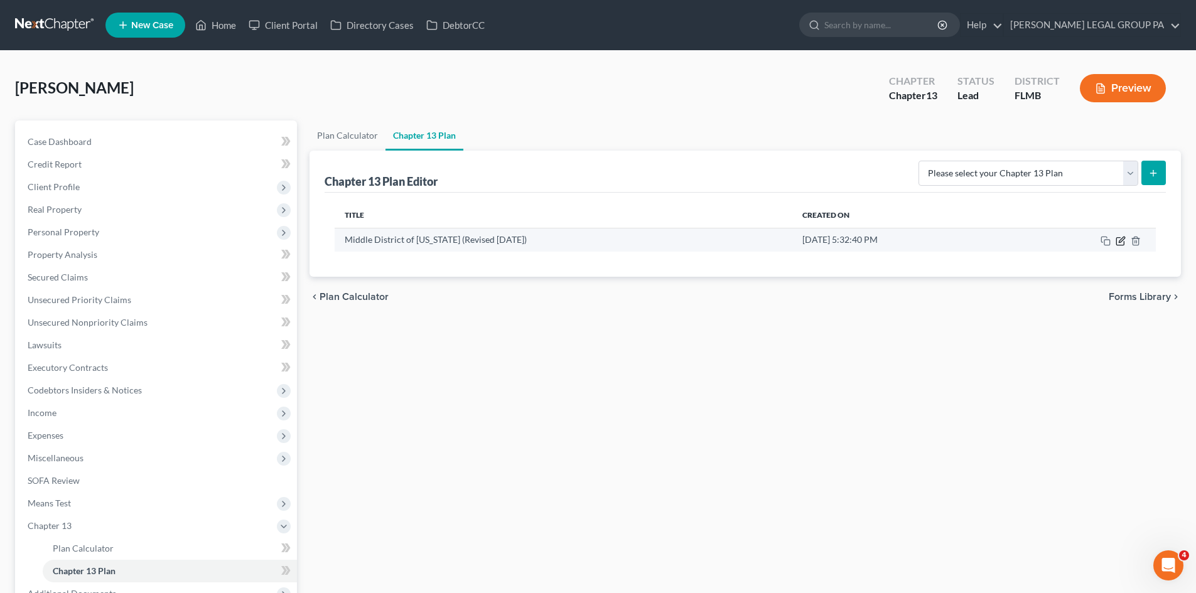
click at [1119, 245] on icon "button" at bounding box center [1120, 241] width 8 height 8
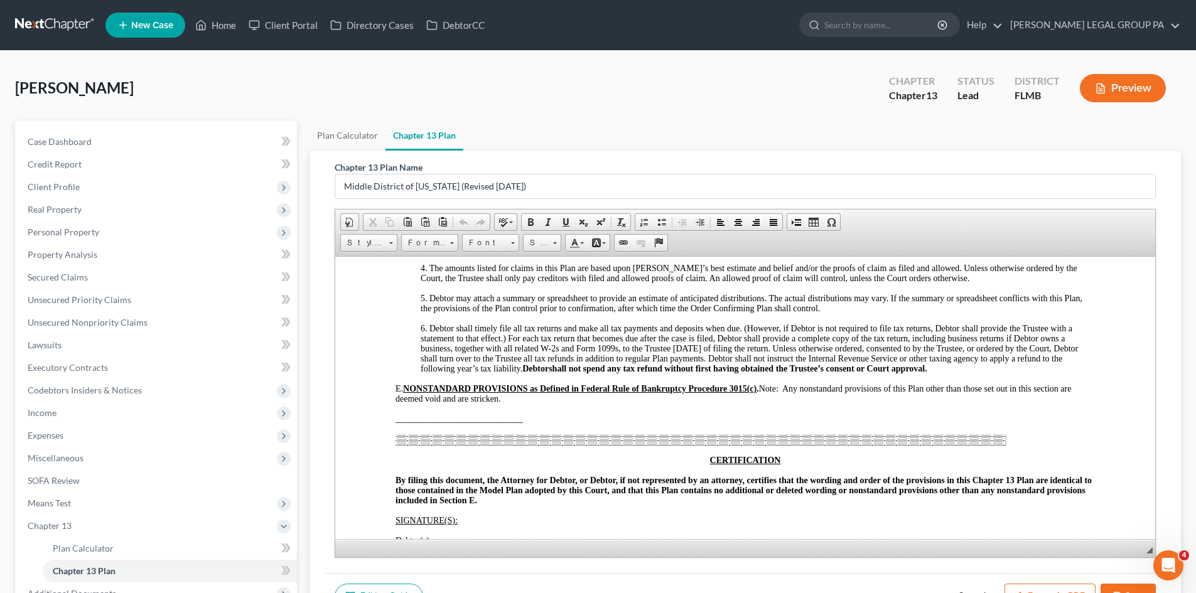
scroll to position [2666, 0]
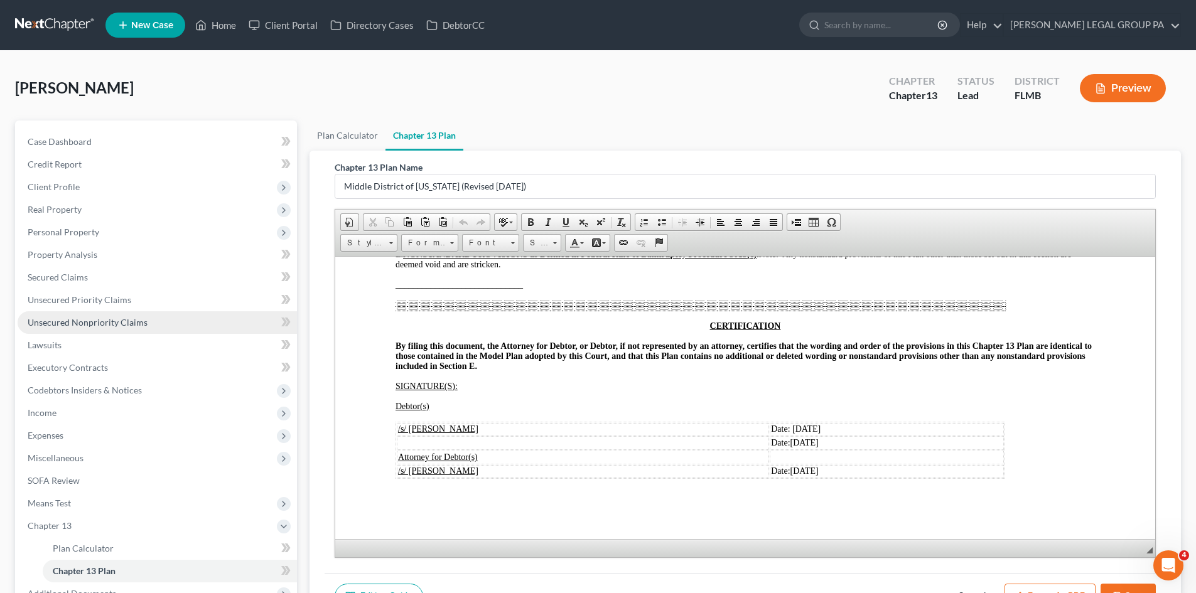
click at [133, 321] on span "Unsecured Nonpriority Claims" at bounding box center [88, 322] width 120 height 11
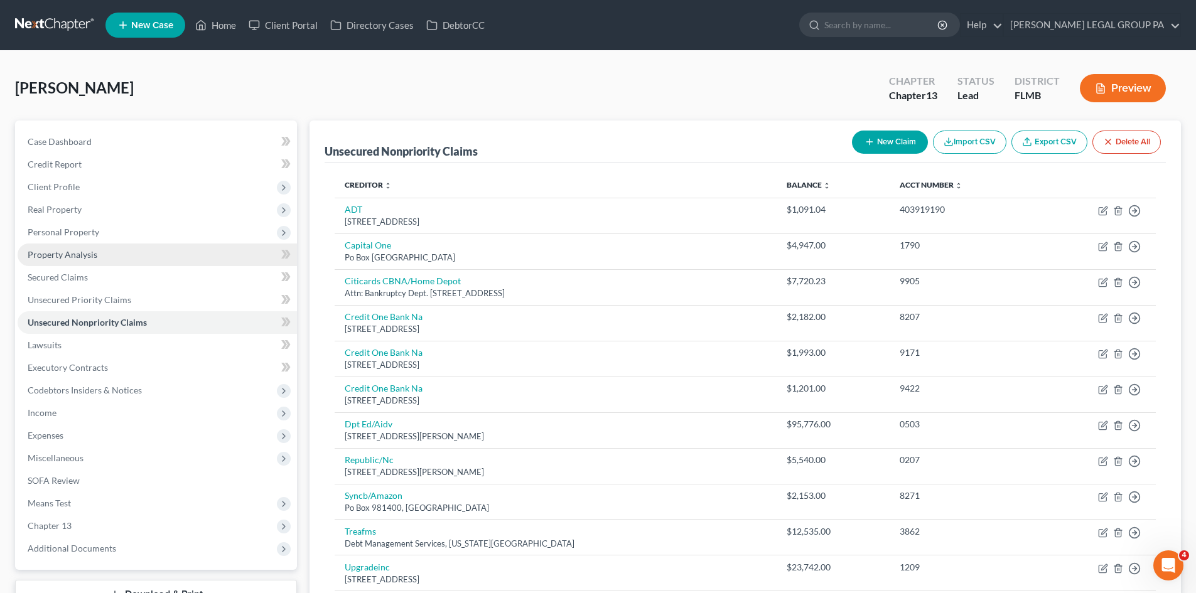
click at [102, 245] on link "Property Analysis" at bounding box center [157, 255] width 279 height 23
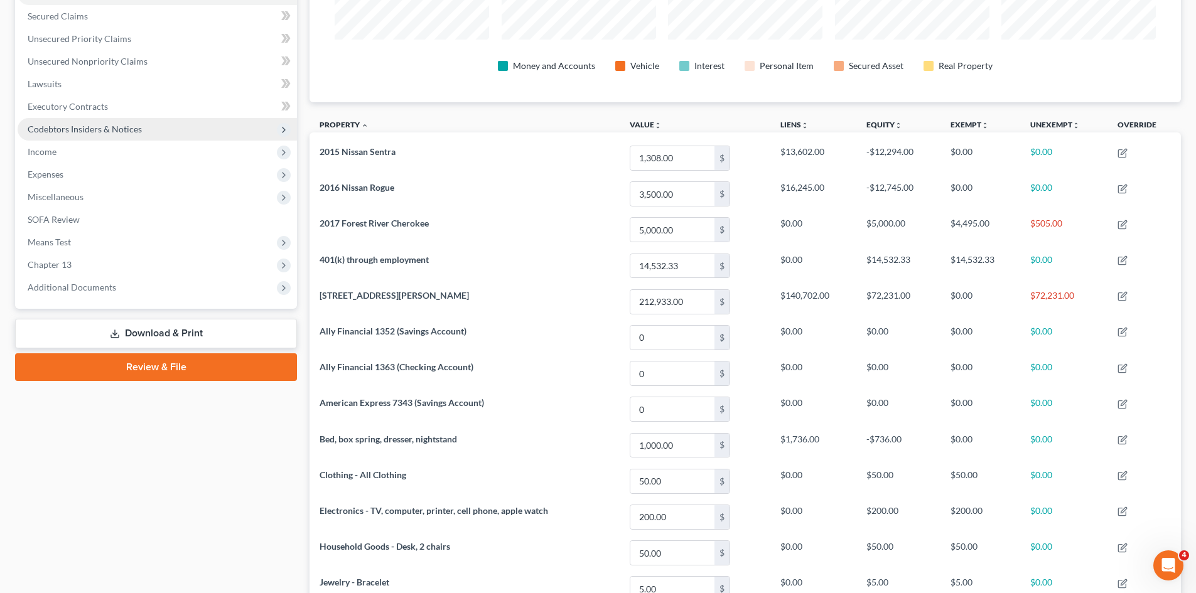
scroll to position [188, 0]
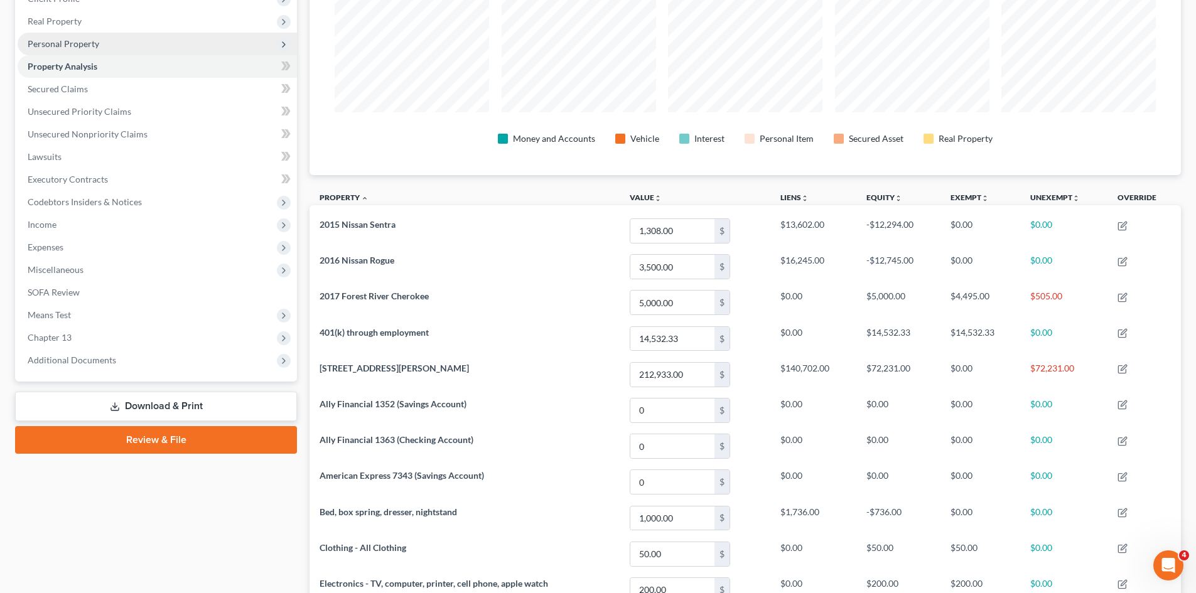
click at [104, 45] on span "Personal Property" at bounding box center [157, 44] width 279 height 23
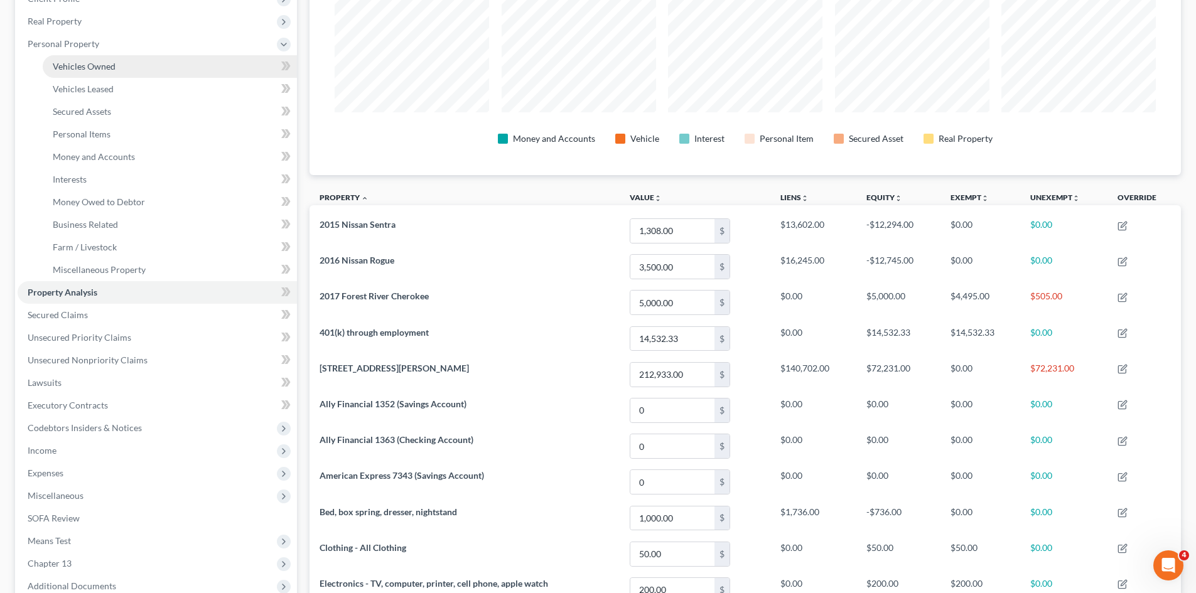
click at [101, 65] on span "Vehicles Owned" at bounding box center [84, 66] width 63 height 11
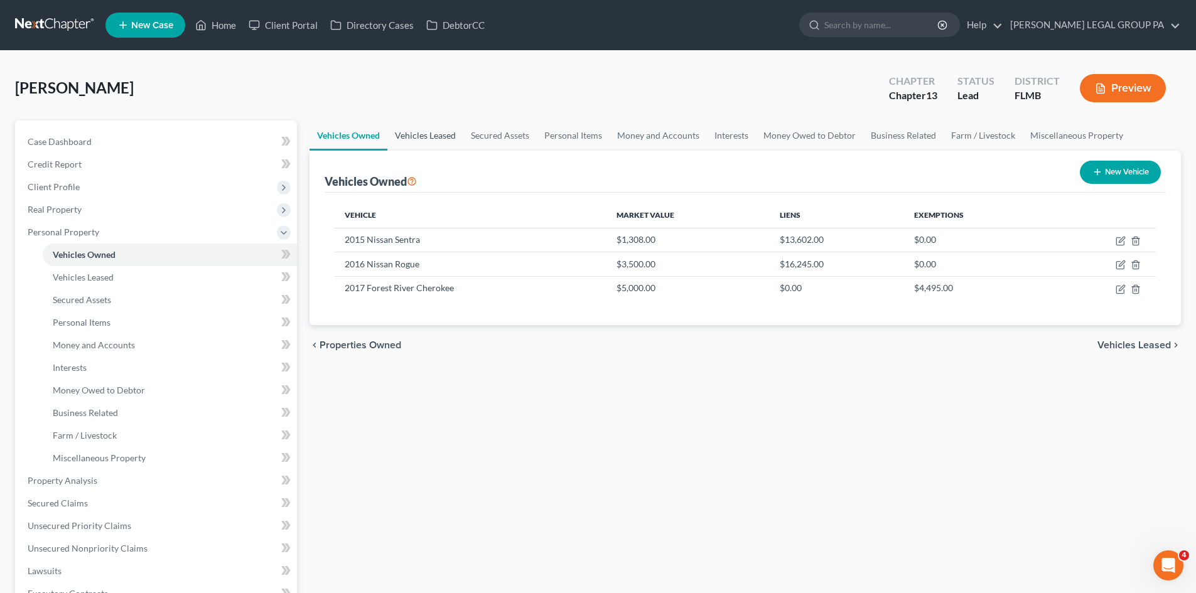
click at [452, 137] on link "Vehicles Leased" at bounding box center [425, 136] width 76 height 30
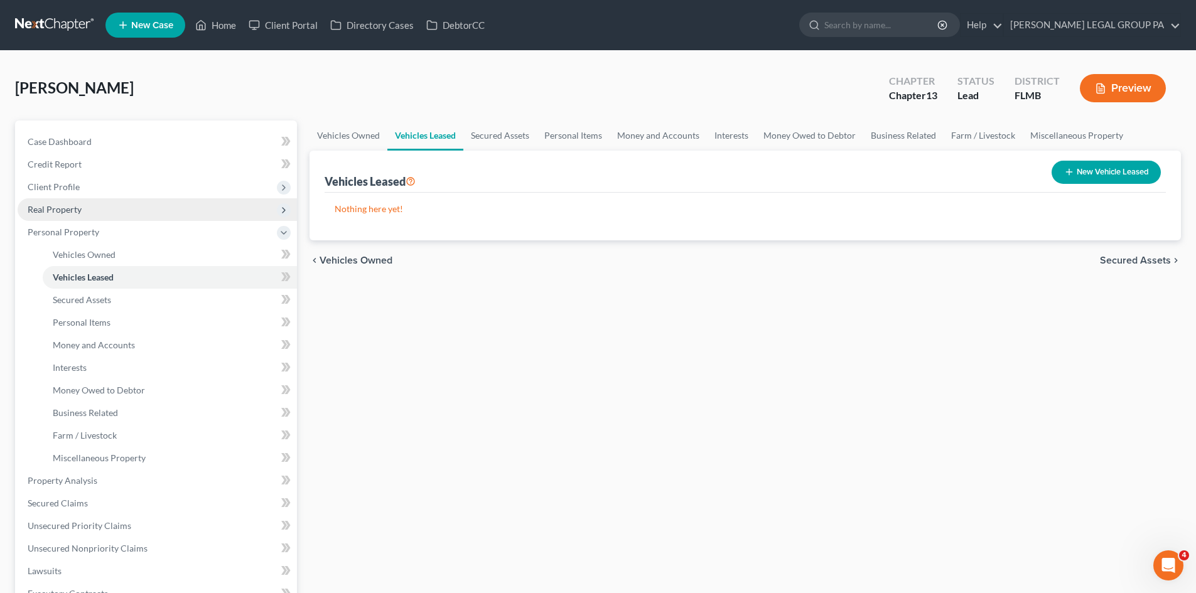
click at [105, 214] on span "Real Property" at bounding box center [157, 209] width 279 height 23
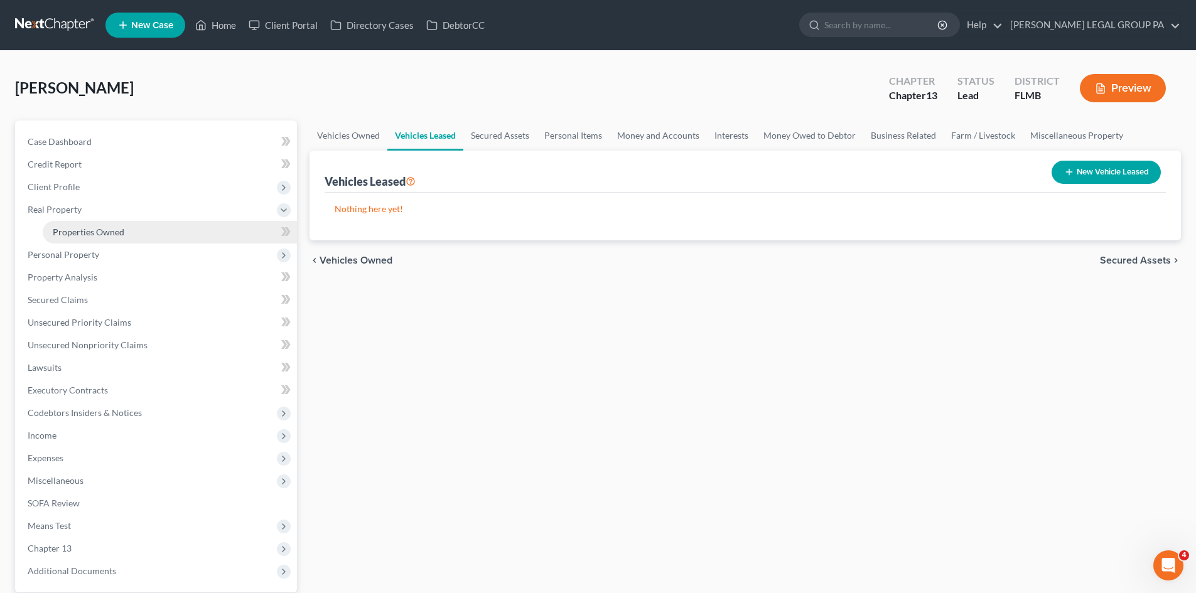
click at [110, 232] on span "Properties Owned" at bounding box center [89, 232] width 72 height 11
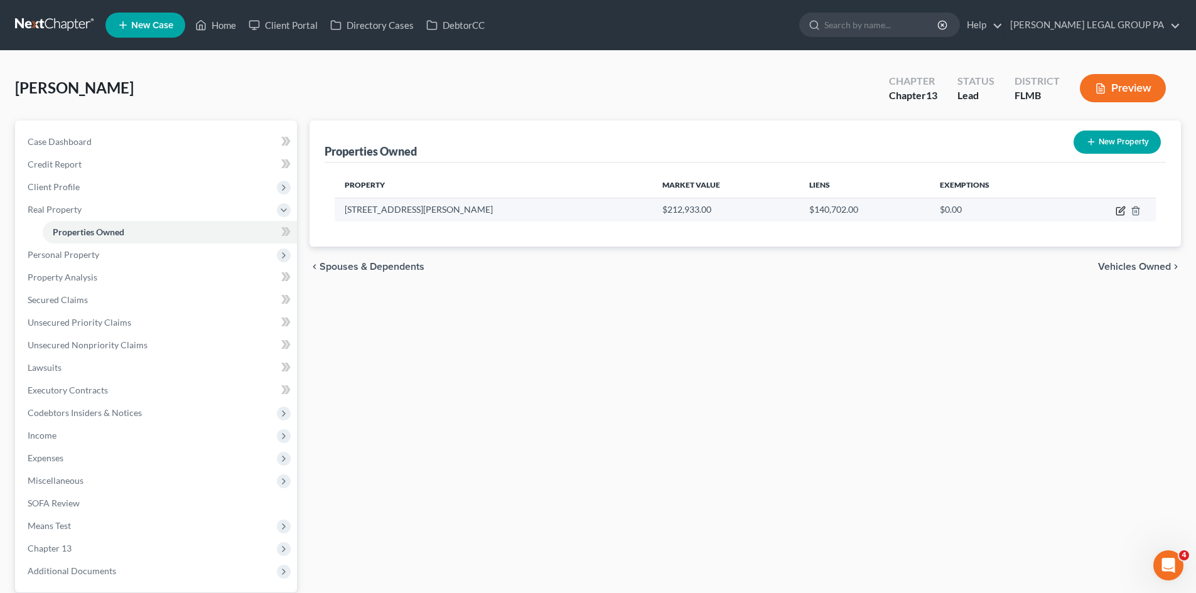
click at [1117, 215] on icon "button" at bounding box center [1120, 212] width 8 height 8
select select "9"
select select "3"
select select "1"
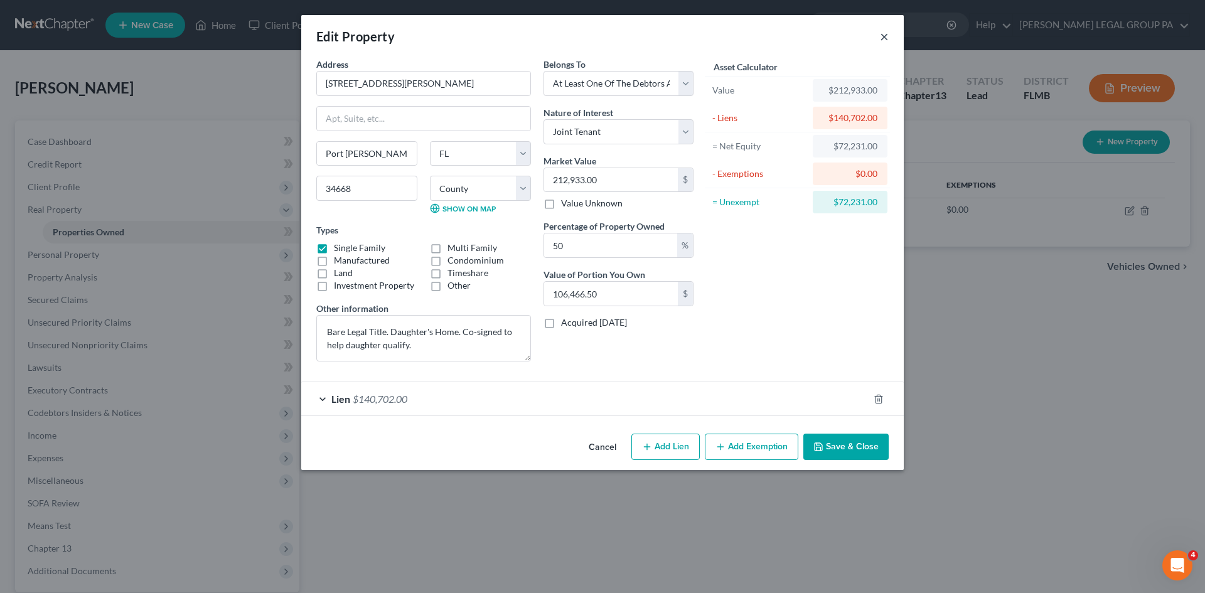
click at [888, 34] on button "×" at bounding box center [884, 36] width 9 height 15
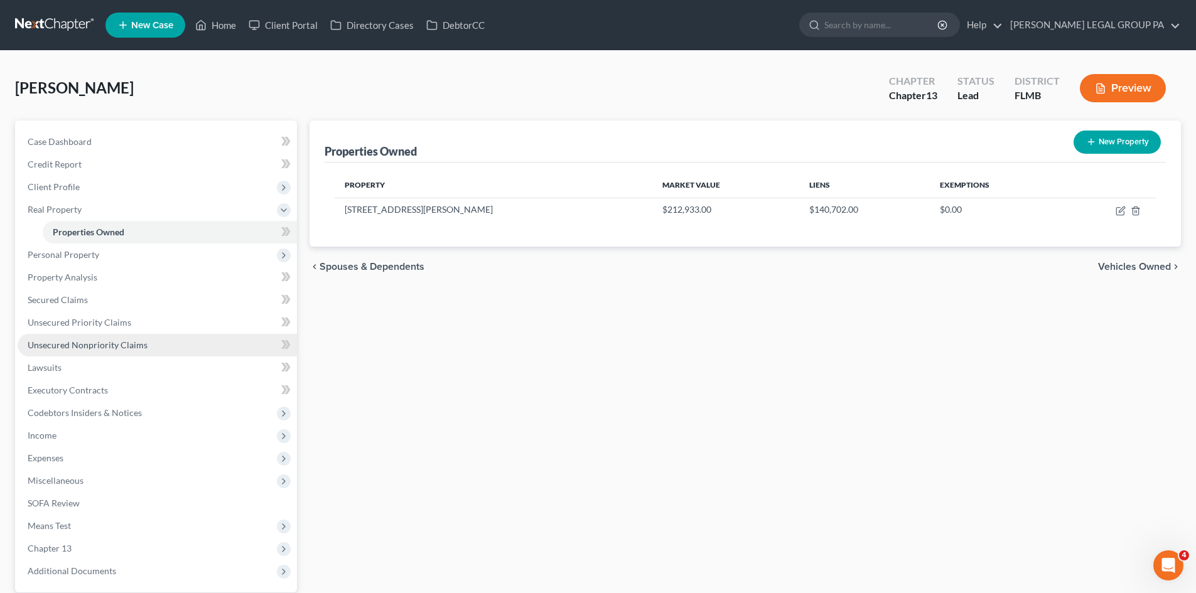
click at [146, 349] on link "Unsecured Nonpriority Claims" at bounding box center [157, 345] width 279 height 23
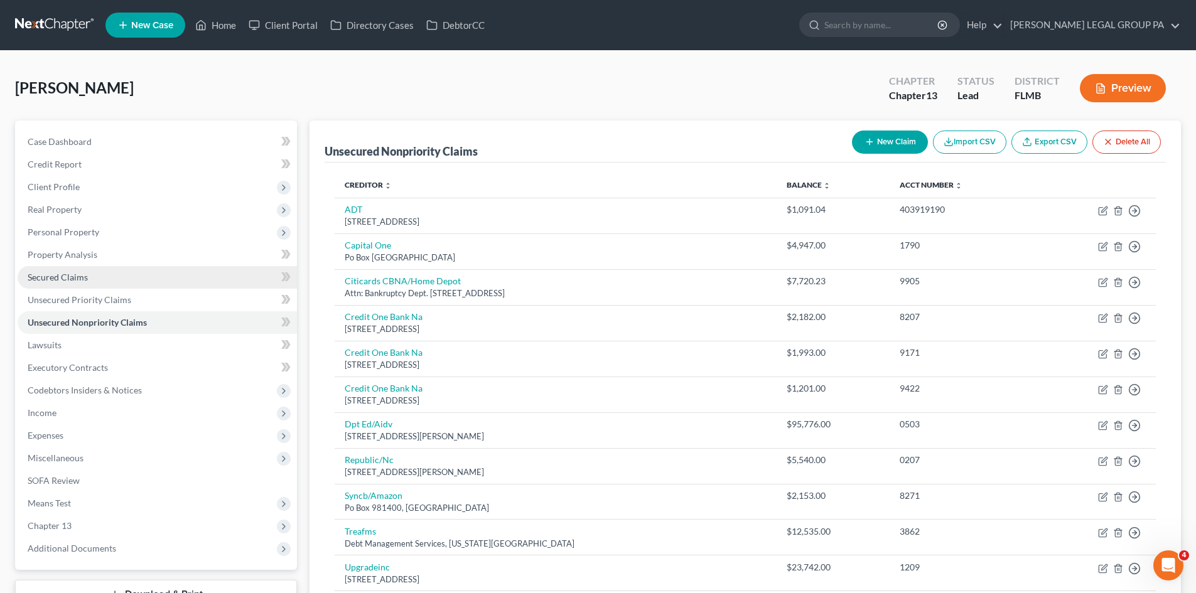
click at [132, 276] on link "Secured Claims" at bounding box center [157, 277] width 279 height 23
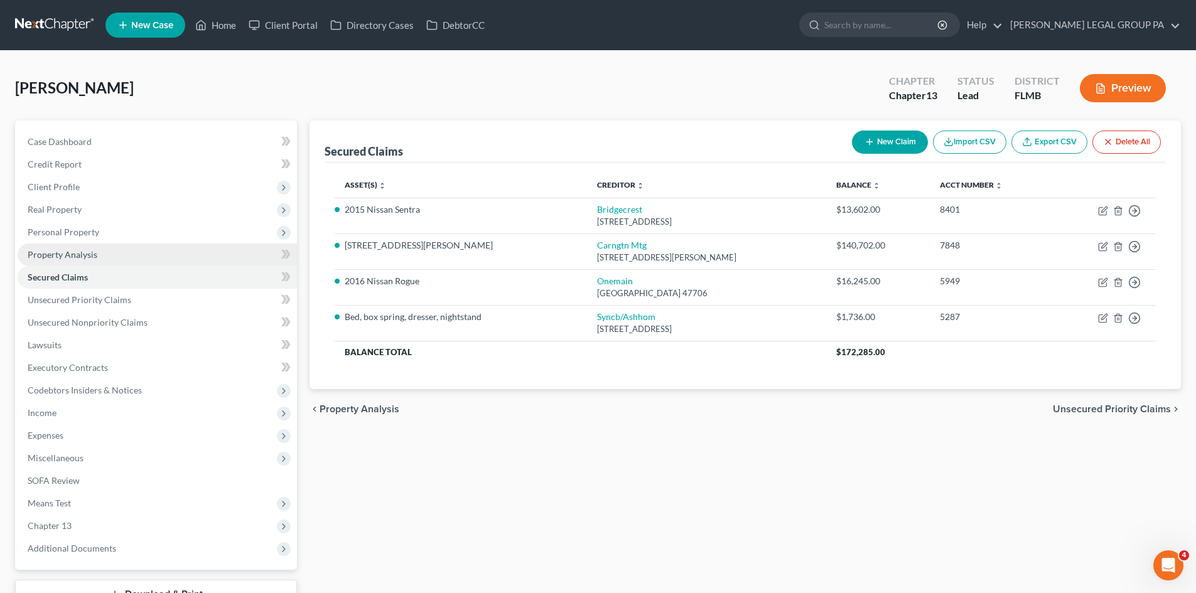
click at [132, 253] on link "Property Analysis" at bounding box center [157, 255] width 279 height 23
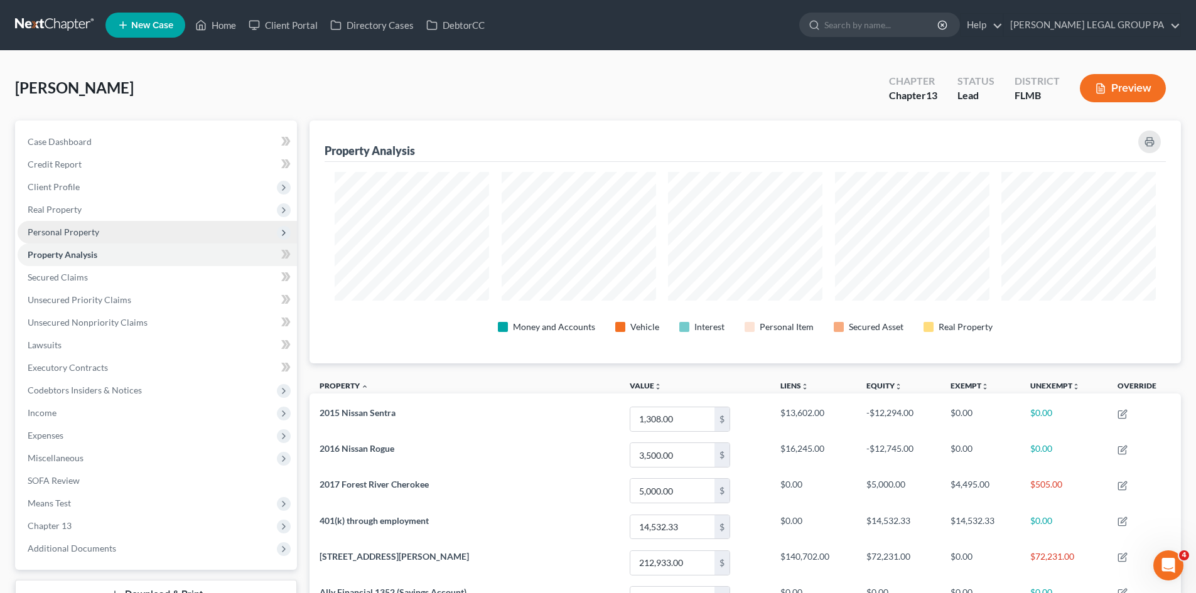
click at [102, 222] on span "Personal Property" at bounding box center [157, 232] width 279 height 23
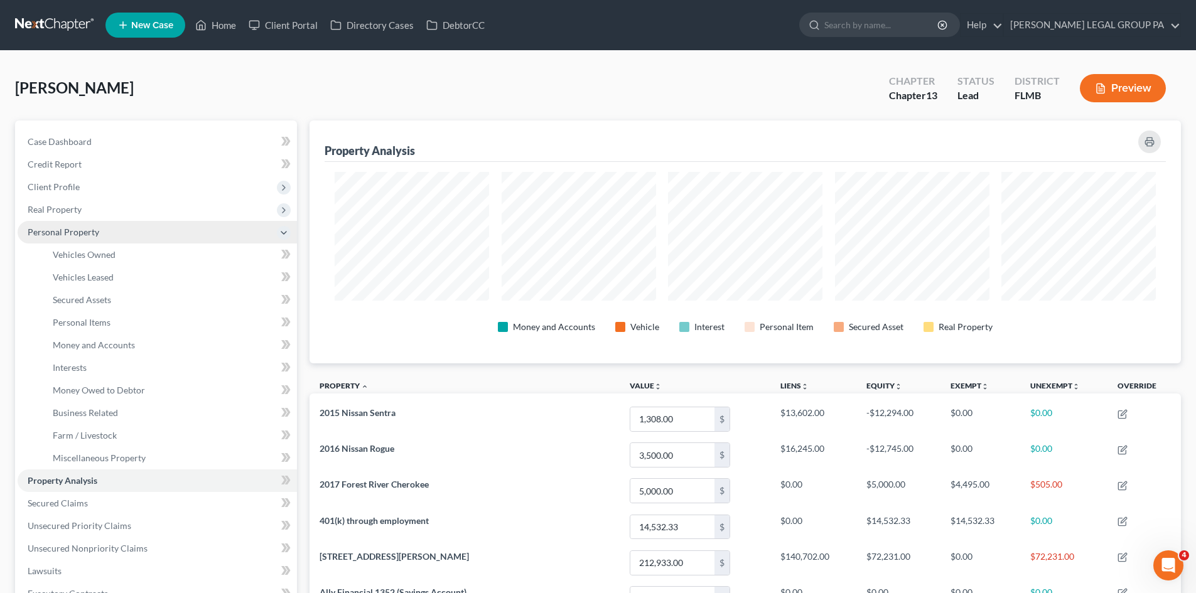
click at [99, 240] on span "Personal Property" at bounding box center [157, 232] width 279 height 23
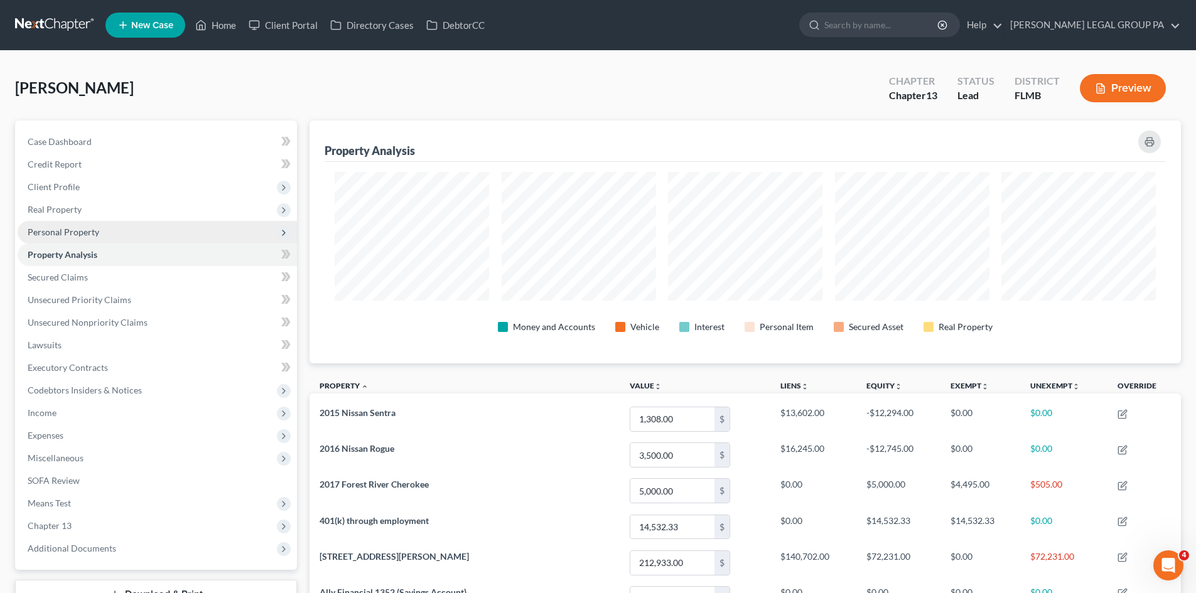
click at [110, 229] on span "Personal Property" at bounding box center [157, 232] width 279 height 23
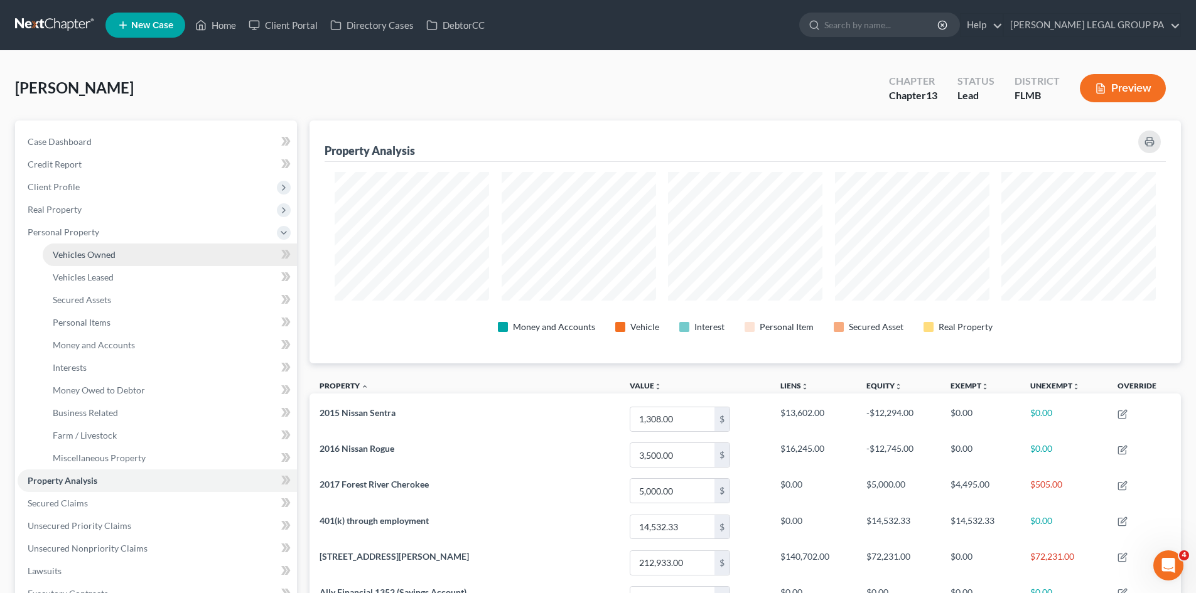
drag, startPoint x: 121, startPoint y: 252, endPoint x: 129, endPoint y: 252, distance: 8.2
click at [121, 252] on link "Vehicles Owned" at bounding box center [170, 255] width 254 height 23
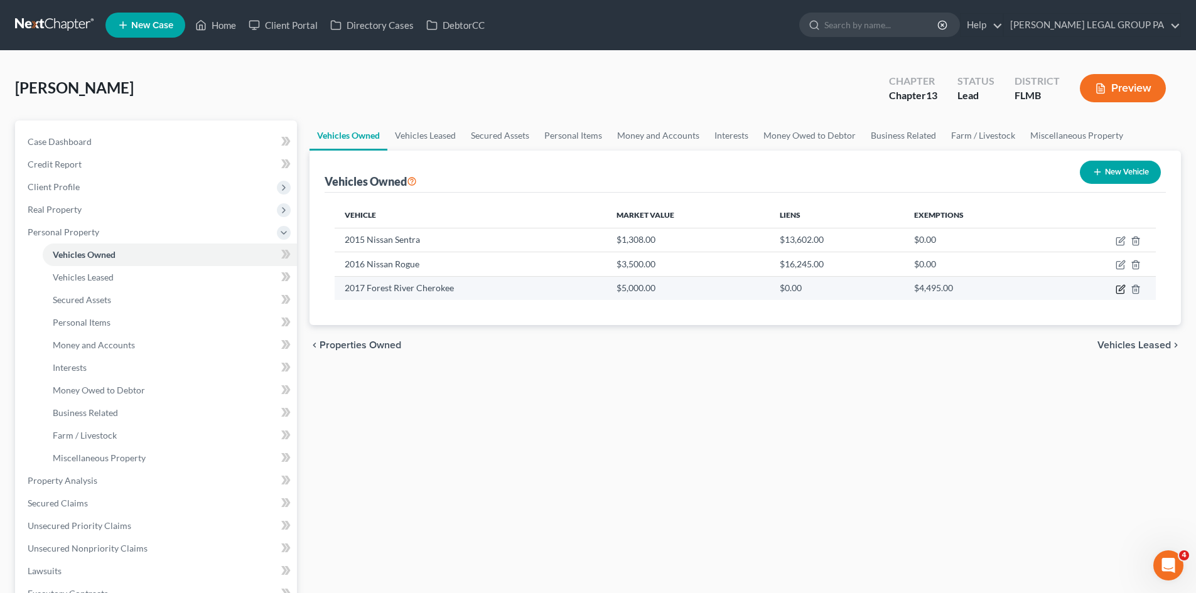
click at [1123, 289] on icon "button" at bounding box center [1122, 288] width 6 height 6
select select "7"
select select "9"
select select "2"
select select "0"
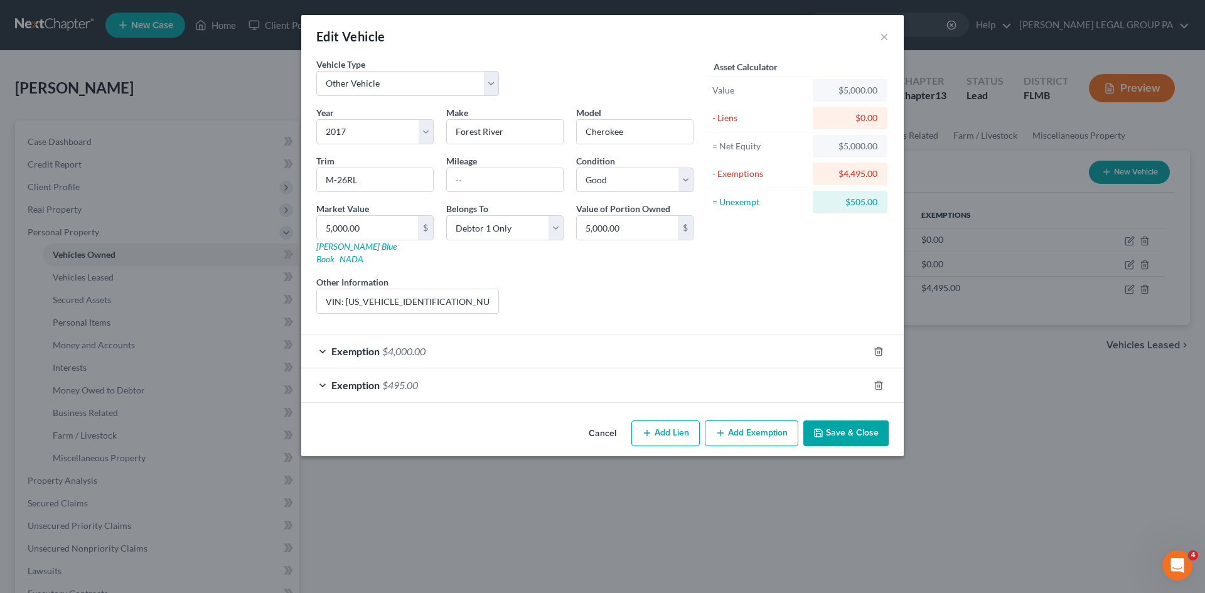
click at [482, 335] on div "Exemption $4,000.00" at bounding box center [585, 351] width 568 height 33
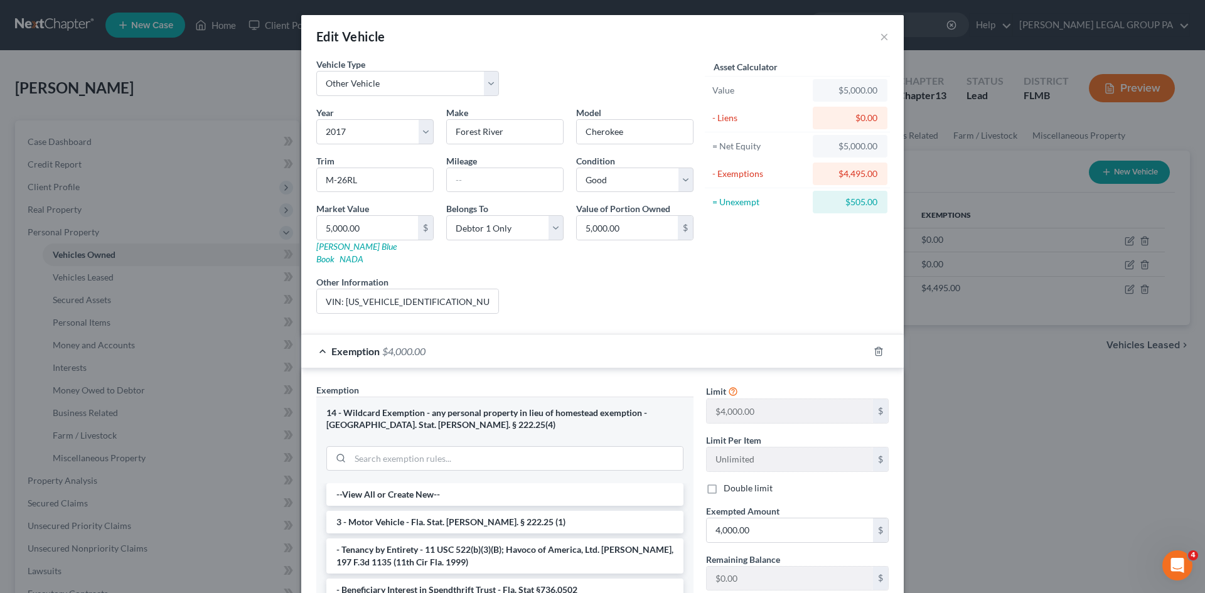
click at [482, 335] on div "Exemption $4,000.00" at bounding box center [585, 351] width 568 height 33
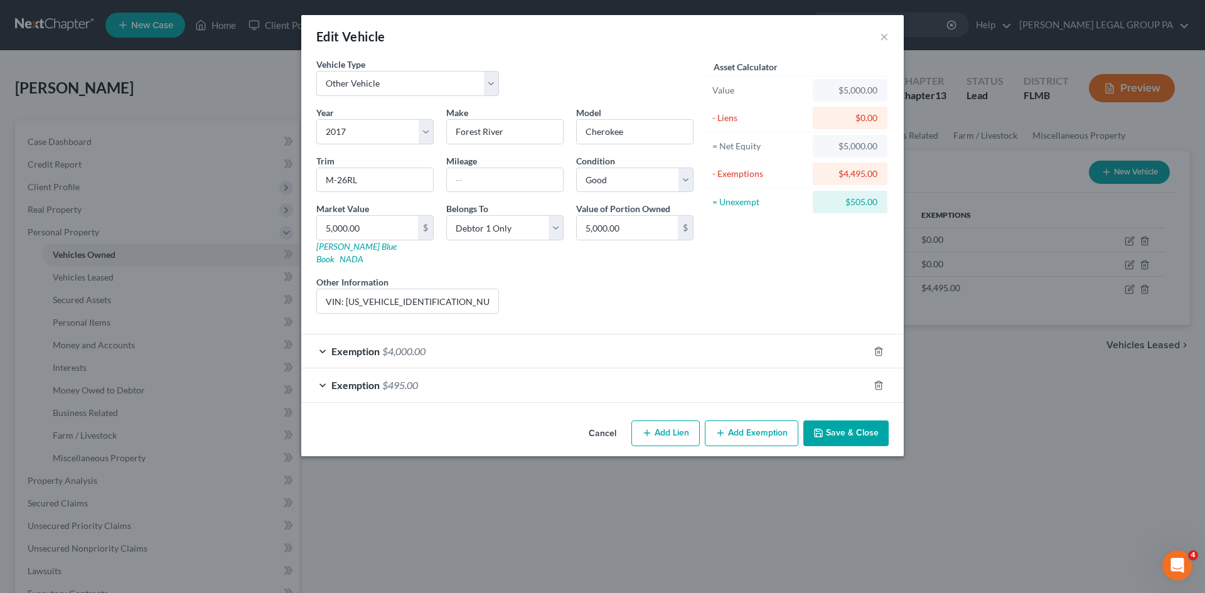
click at [475, 381] on div "Exemption $495.00" at bounding box center [585, 385] width 568 height 33
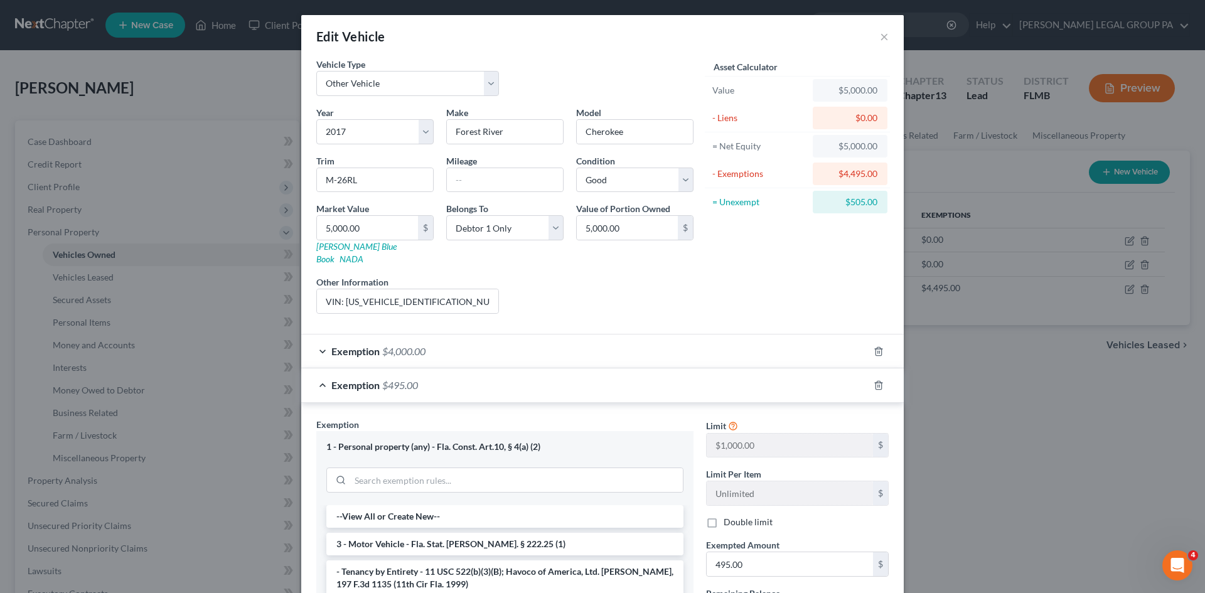
click at [475, 381] on div "Exemption $495.00" at bounding box center [585, 385] width 568 height 33
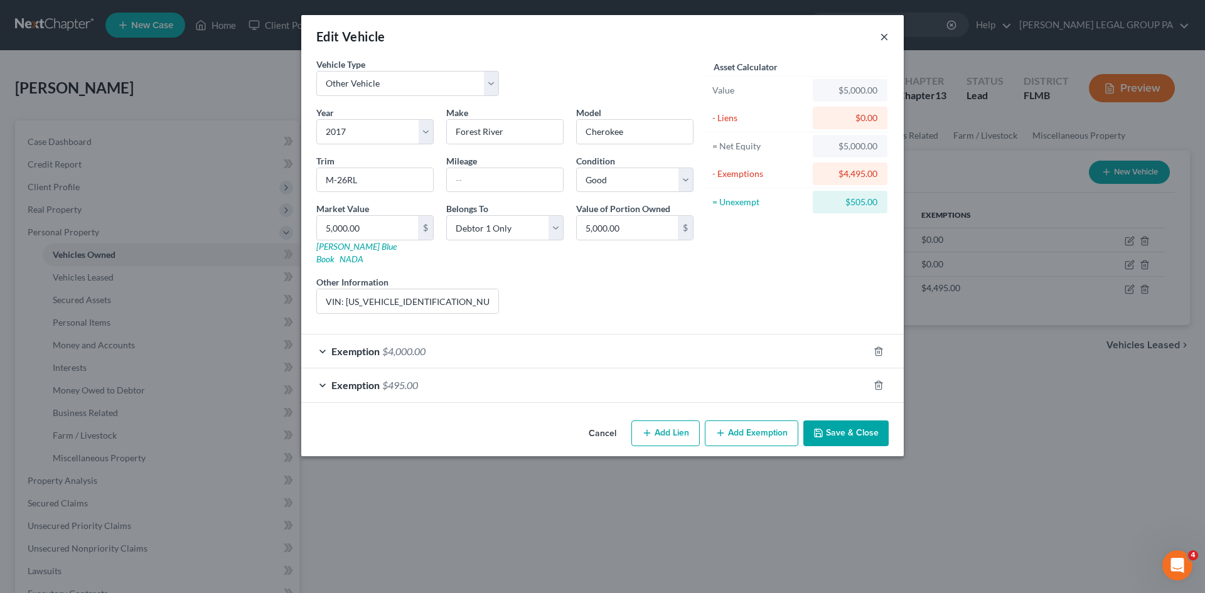
click at [888, 34] on button "×" at bounding box center [884, 36] width 9 height 15
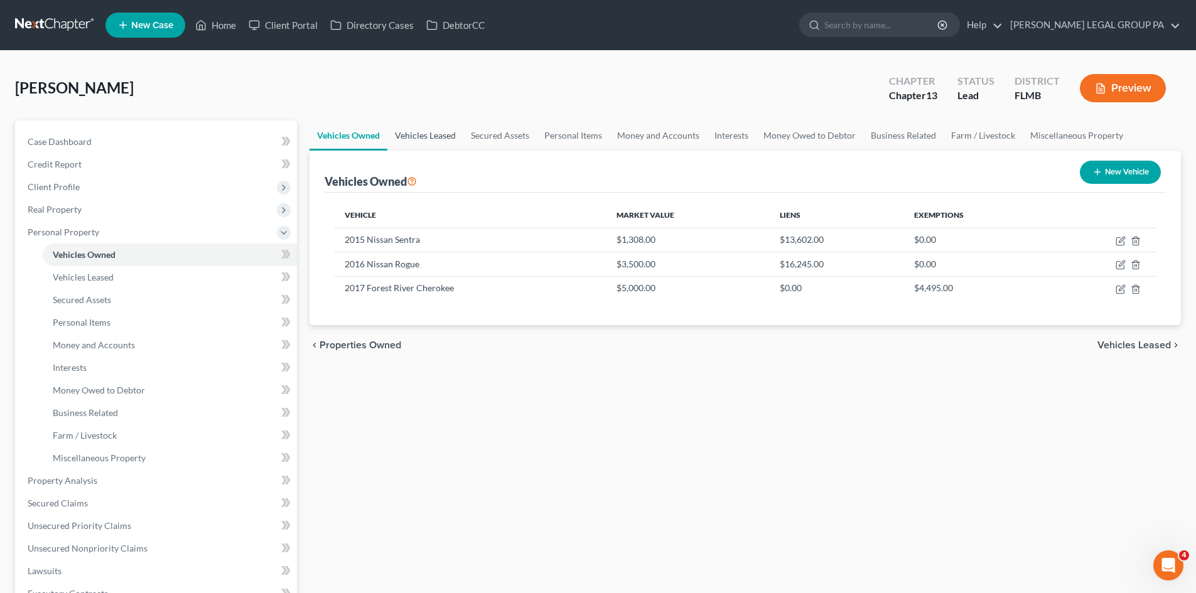
click at [433, 136] on link "Vehicles Leased" at bounding box center [425, 136] width 76 height 30
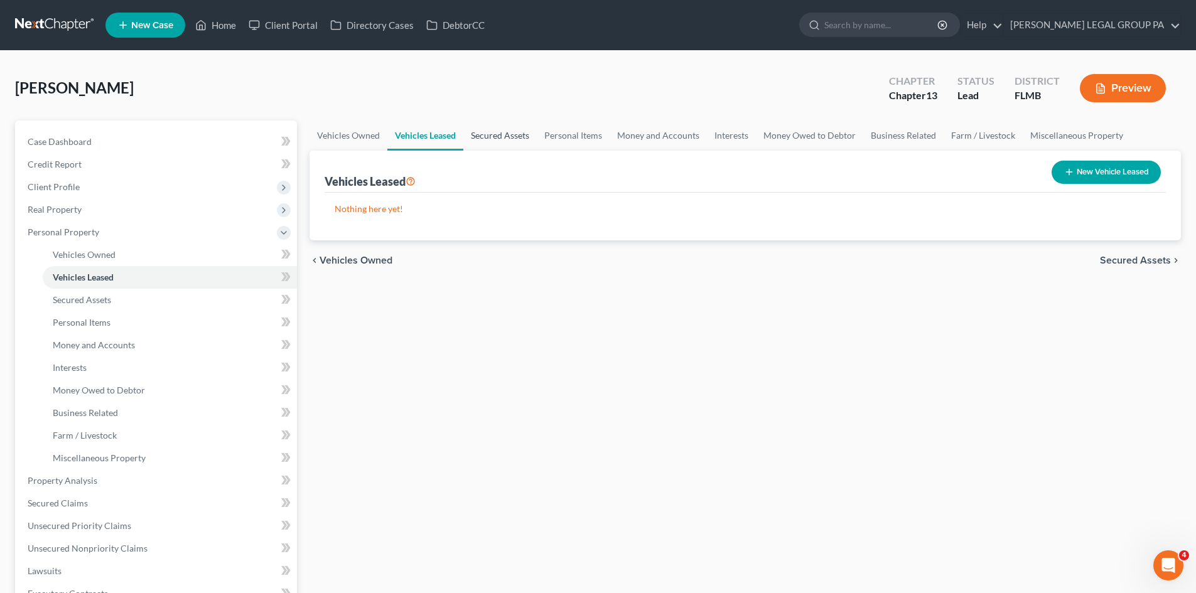
click at [486, 131] on link "Secured Assets" at bounding box center [499, 136] width 73 height 30
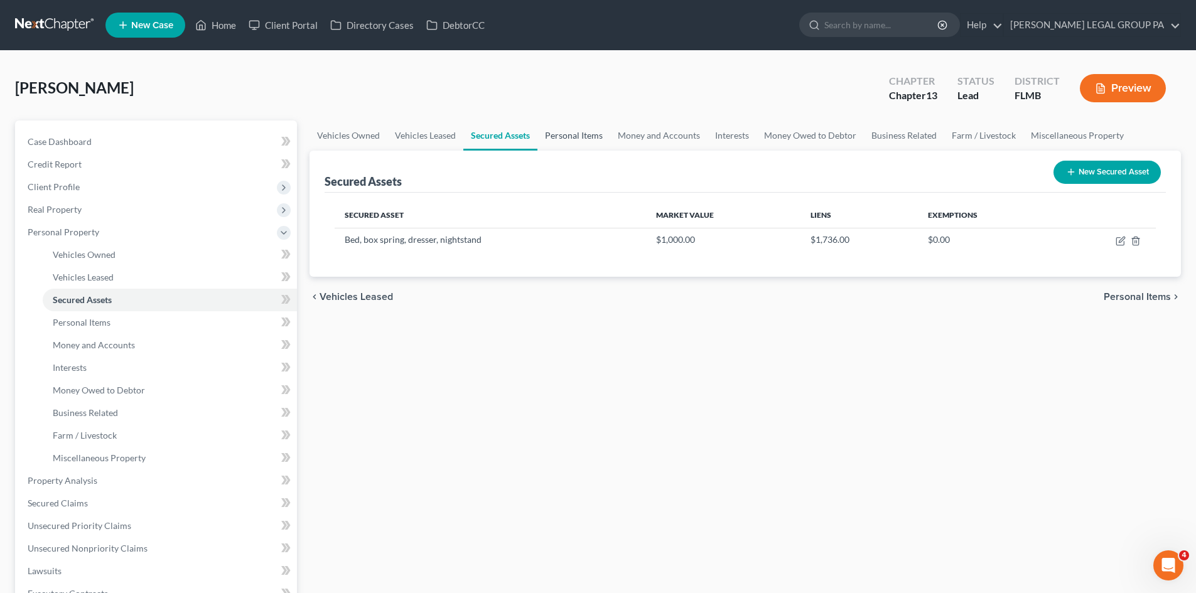
click at [578, 133] on link "Personal Items" at bounding box center [573, 136] width 73 height 30
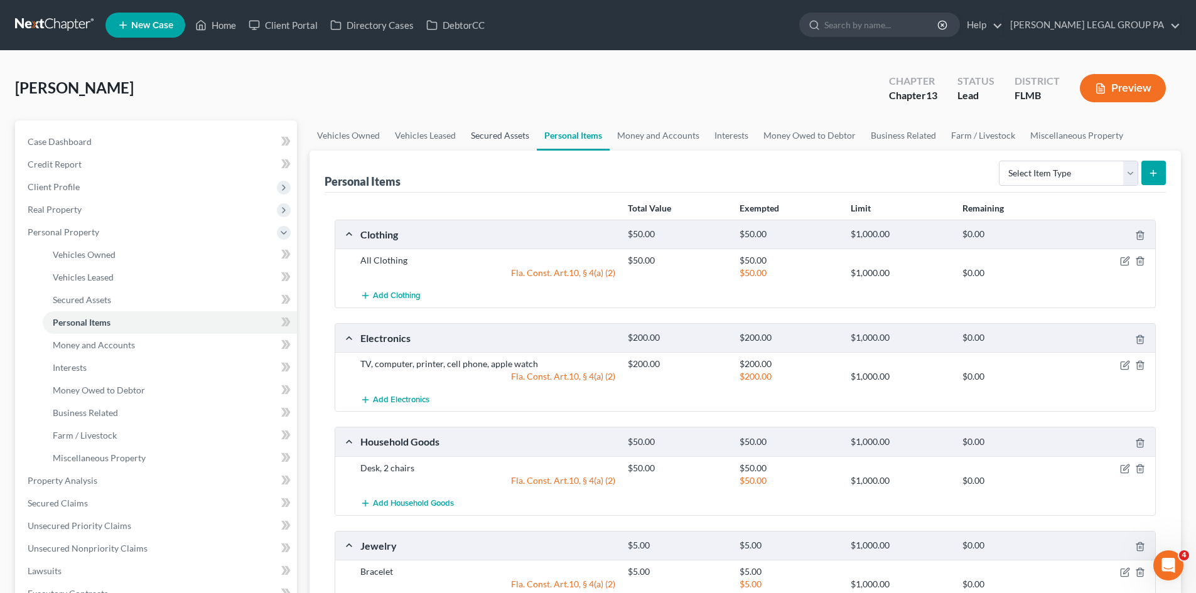
click at [490, 124] on link "Secured Assets" at bounding box center [499, 136] width 73 height 30
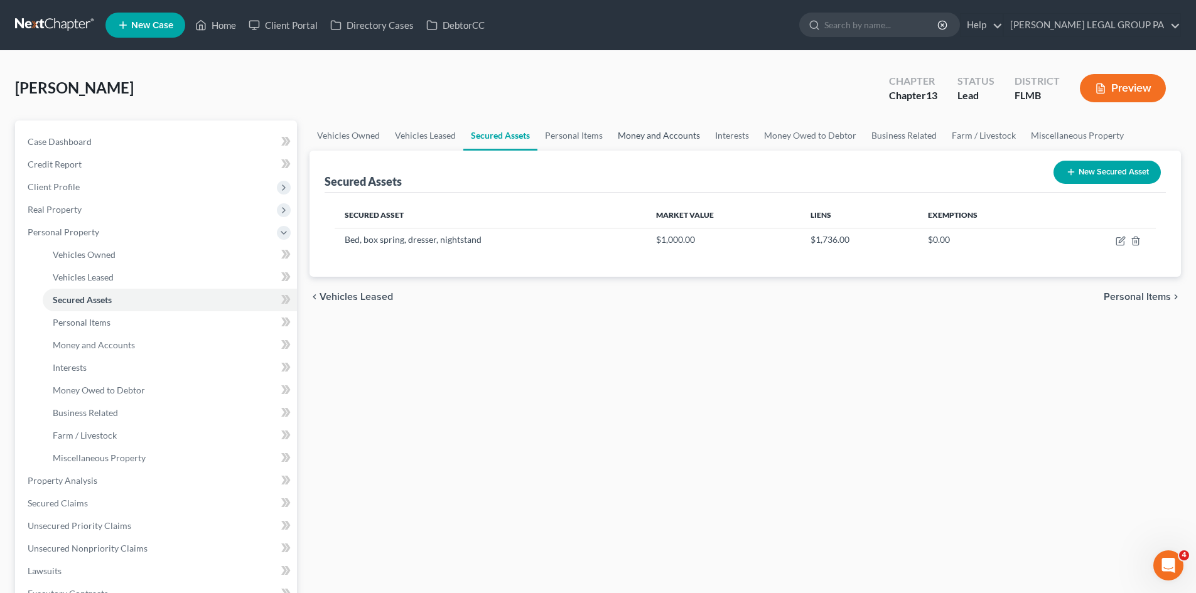
click at [647, 130] on link "Money and Accounts" at bounding box center [658, 136] width 97 height 30
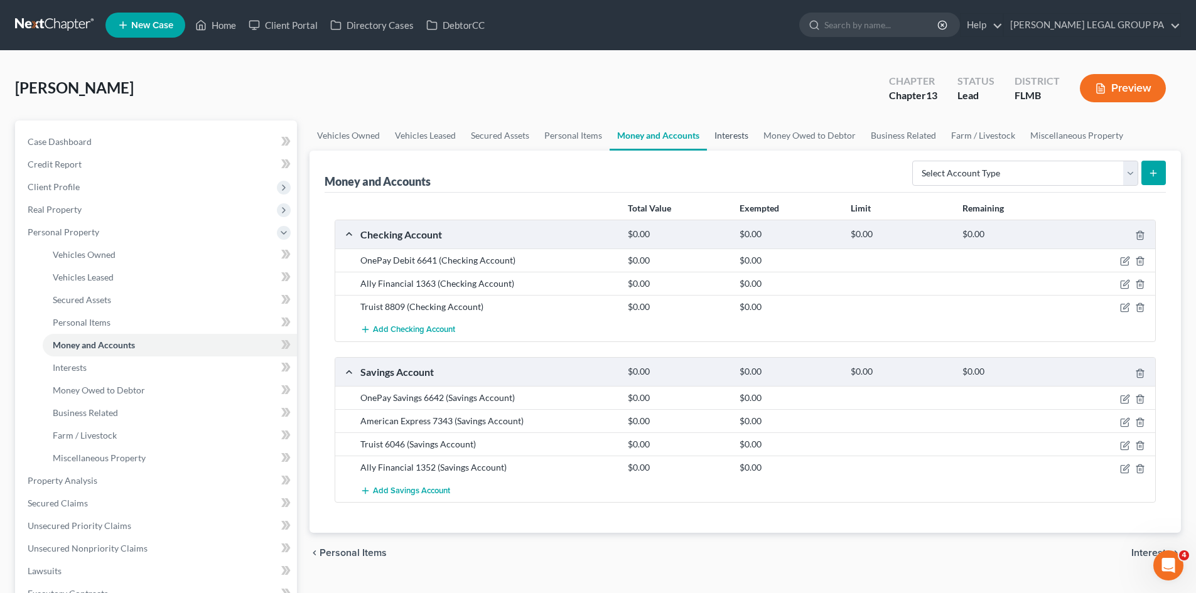
click at [728, 130] on link "Interests" at bounding box center [731, 136] width 49 height 30
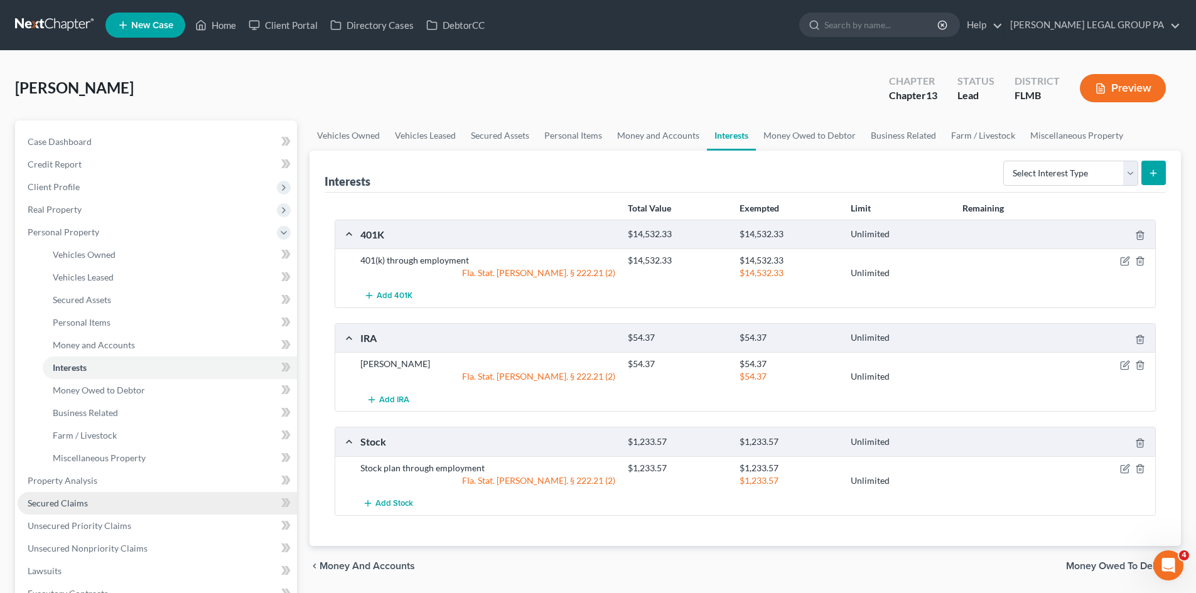
click at [133, 502] on link "Secured Claims" at bounding box center [157, 503] width 279 height 23
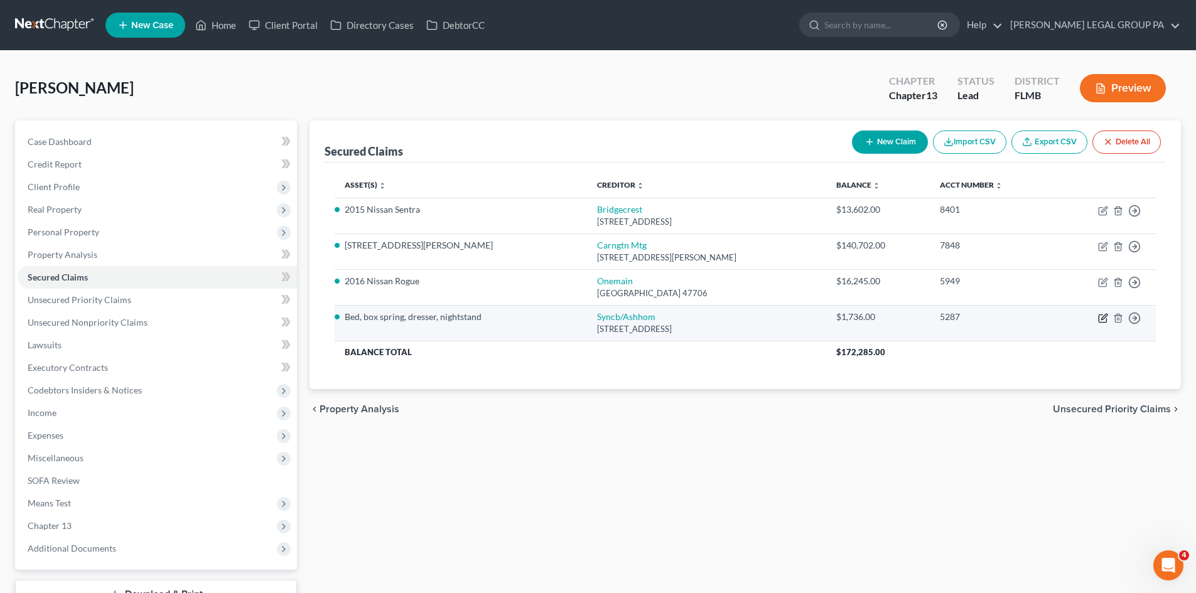
click at [1102, 317] on icon "button" at bounding box center [1104, 317] width 6 height 6
select select "45"
select select "2"
select select "0"
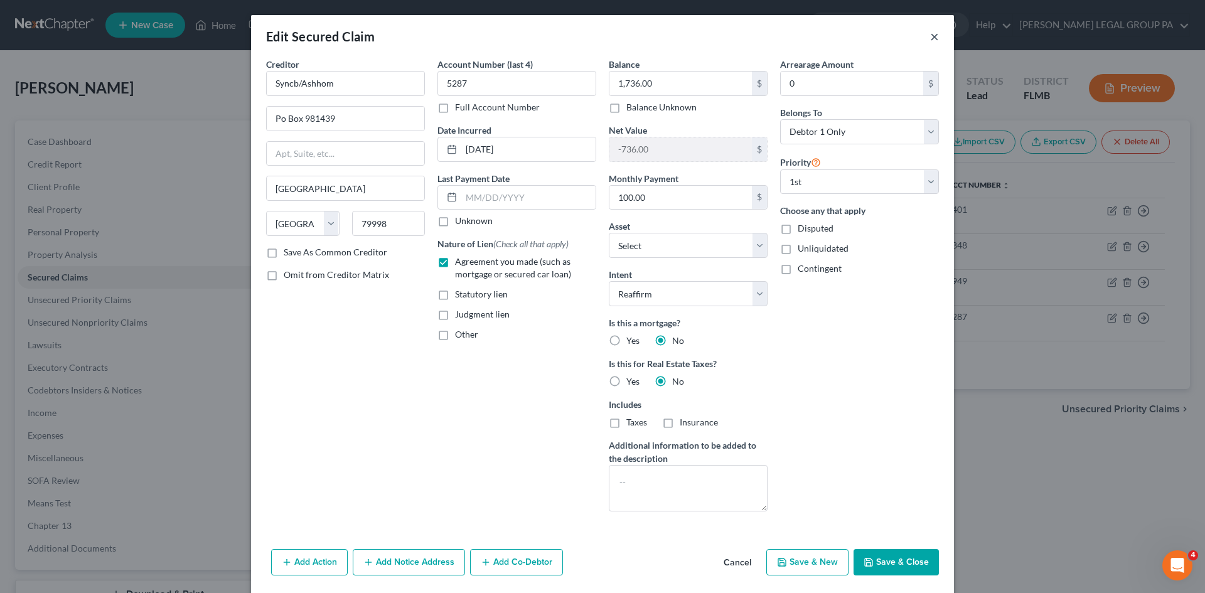
click at [930, 36] on button "×" at bounding box center [934, 36] width 9 height 15
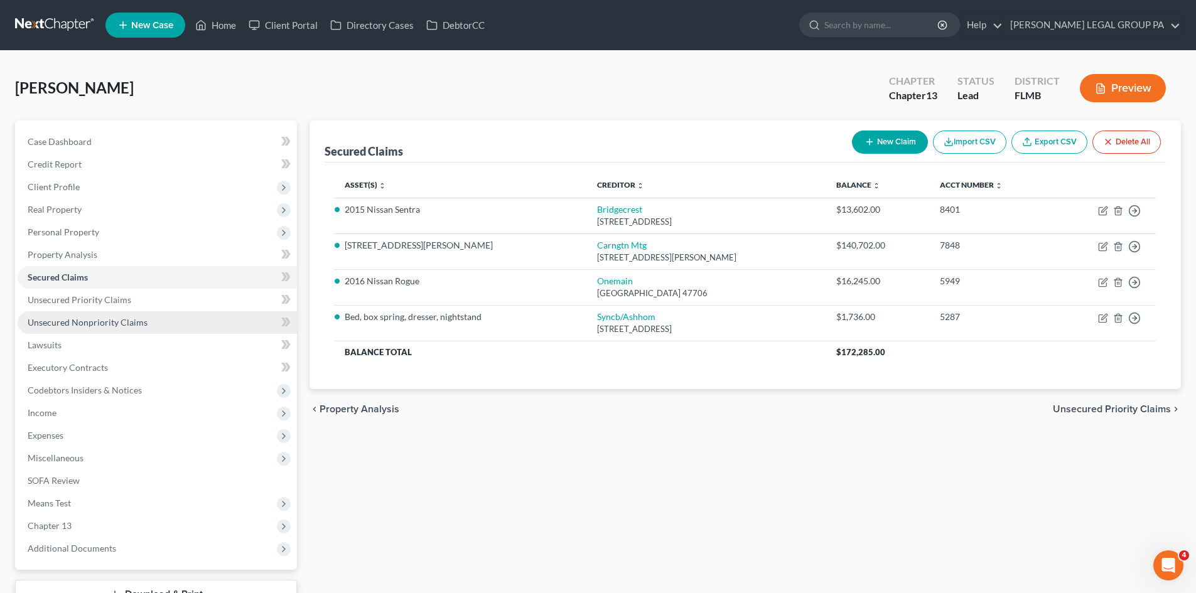
click at [94, 313] on link "Unsecured Nonpriority Claims" at bounding box center [157, 322] width 279 height 23
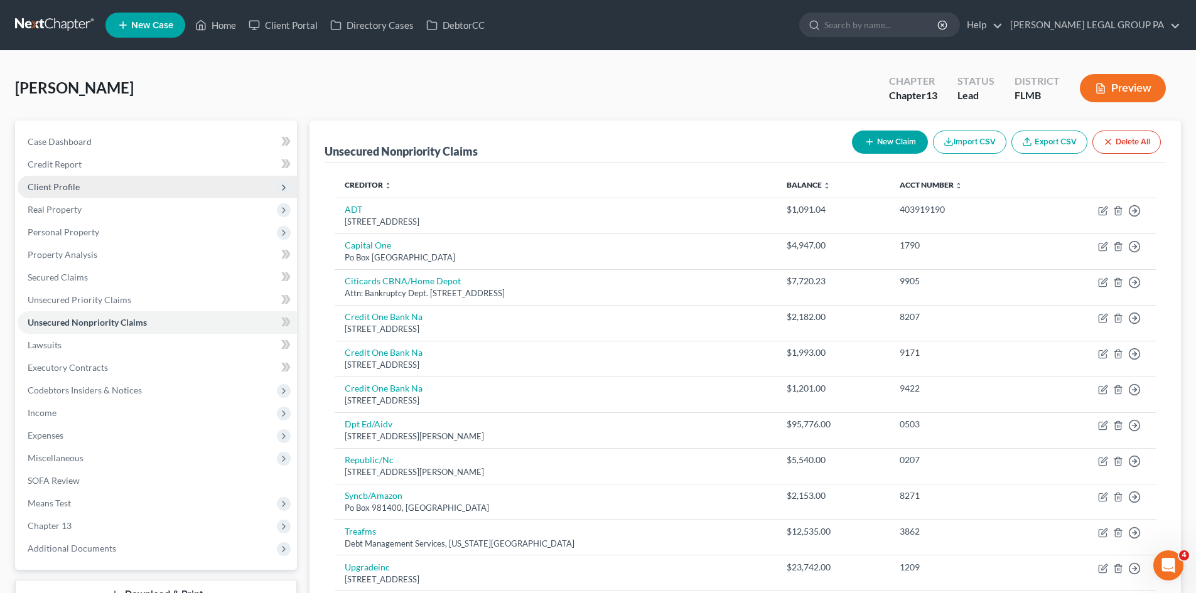
click at [77, 191] on span "Client Profile" at bounding box center [54, 186] width 52 height 11
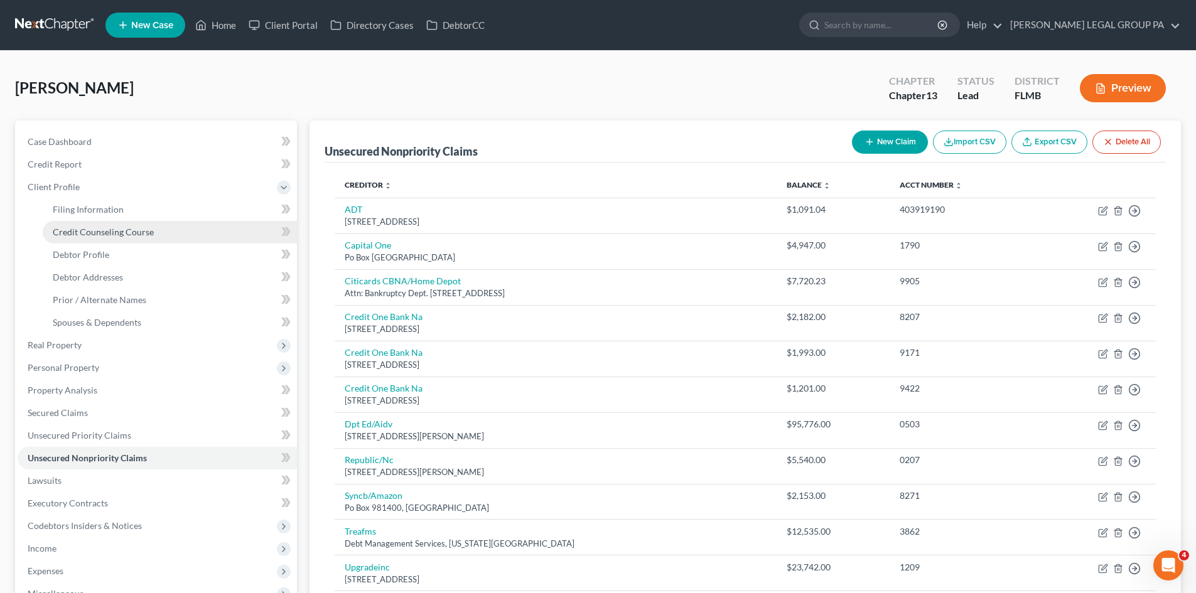
click at [102, 234] on span "Credit Counseling Course" at bounding box center [103, 232] width 101 height 11
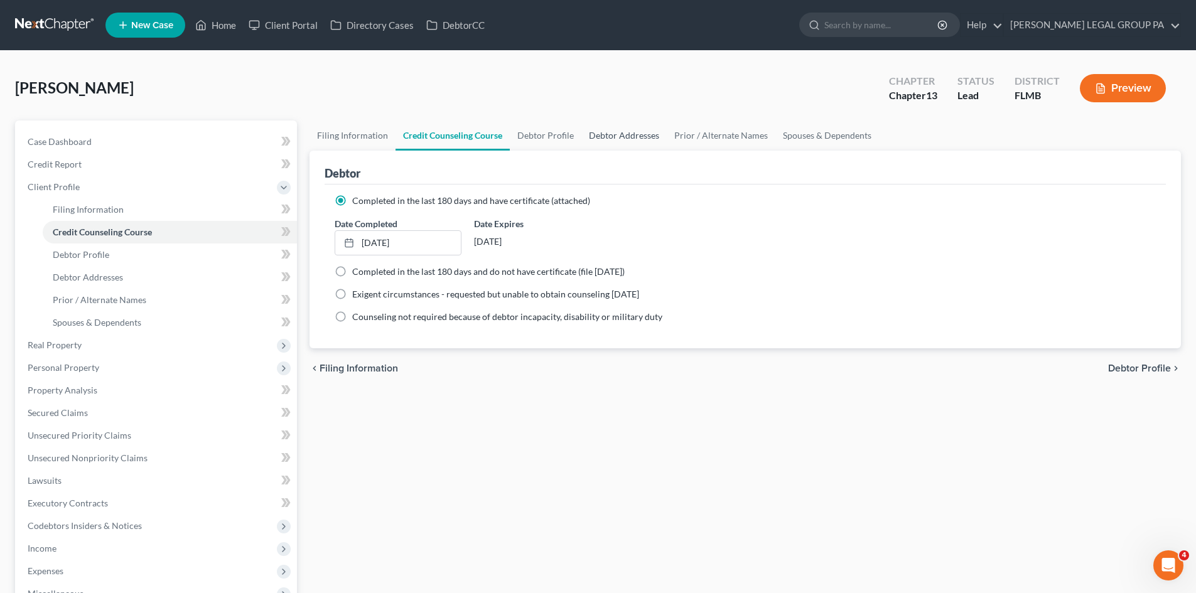
click at [627, 131] on link "Debtor Addresses" at bounding box center [623, 136] width 85 height 30
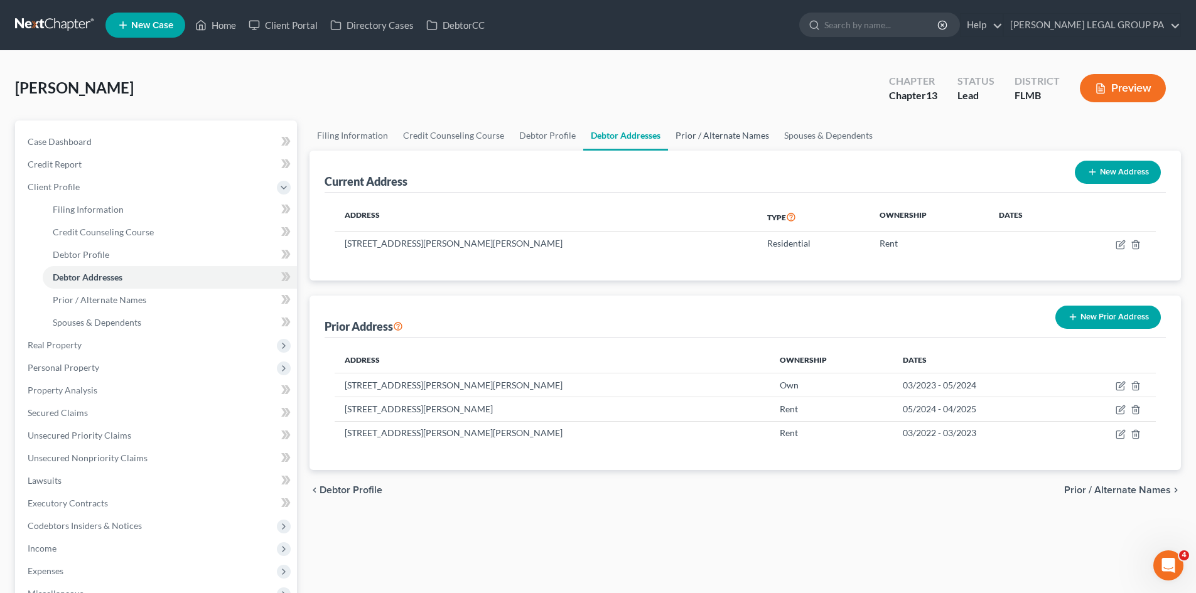
click at [676, 131] on link "Prior / Alternate Names" at bounding box center [722, 136] width 109 height 30
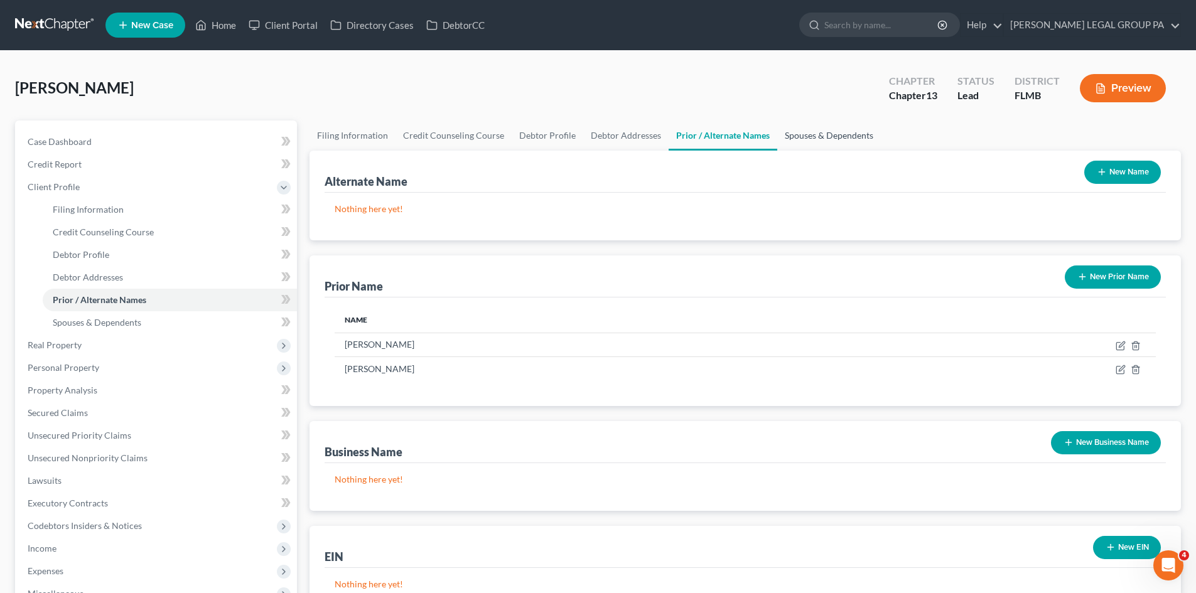
click at [807, 123] on link "Spouses & Dependents" at bounding box center [829, 136] width 104 height 30
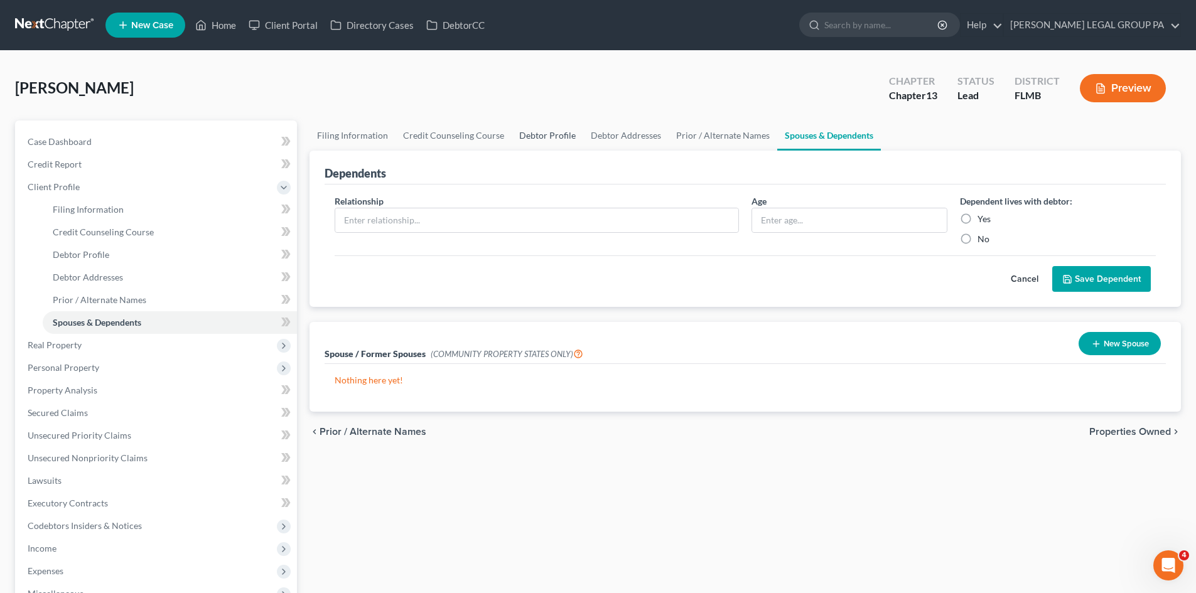
click at [547, 142] on link "Debtor Profile" at bounding box center [548, 136] width 72 height 30
select select "3"
select select "0"
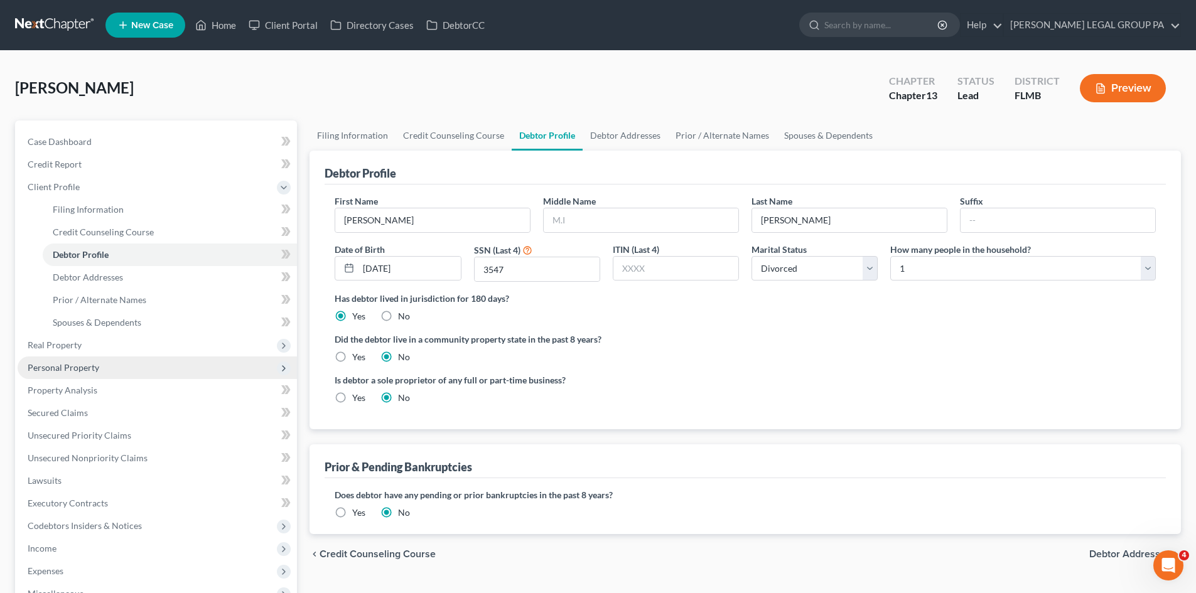
radio input "true"
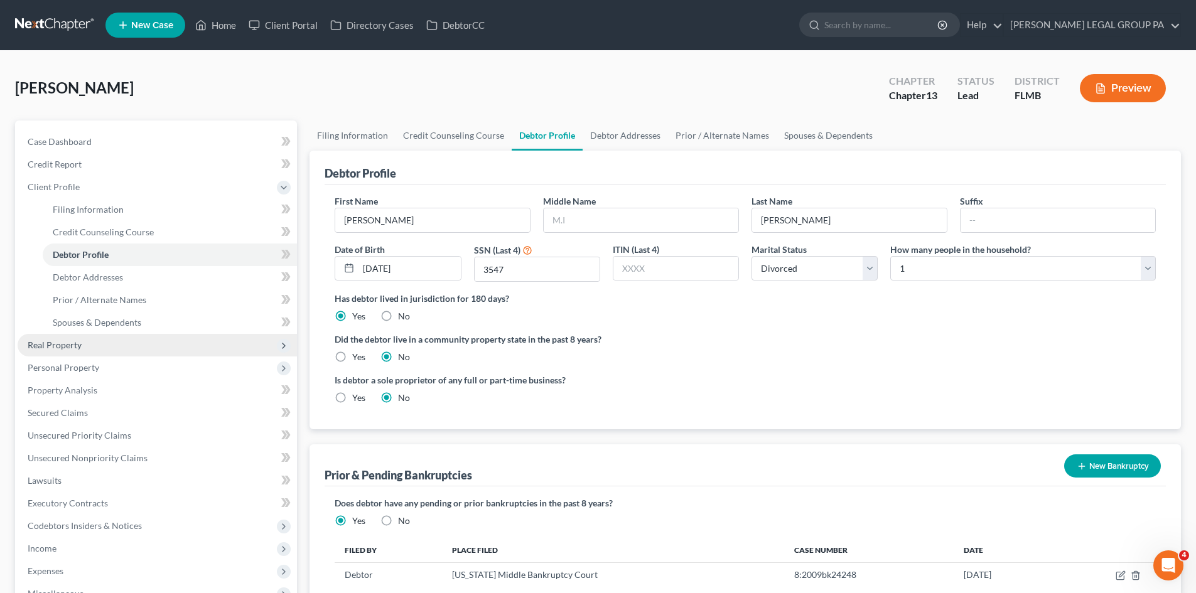
click at [110, 349] on span "Real Property" at bounding box center [157, 345] width 279 height 23
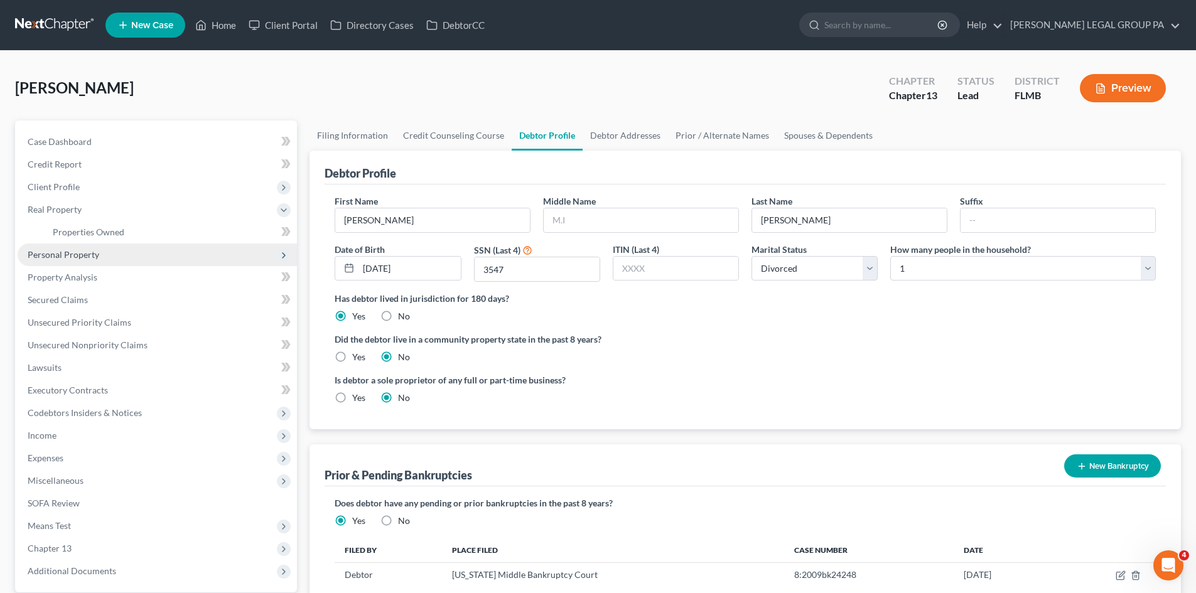
click at [153, 250] on span "Personal Property" at bounding box center [157, 255] width 279 height 23
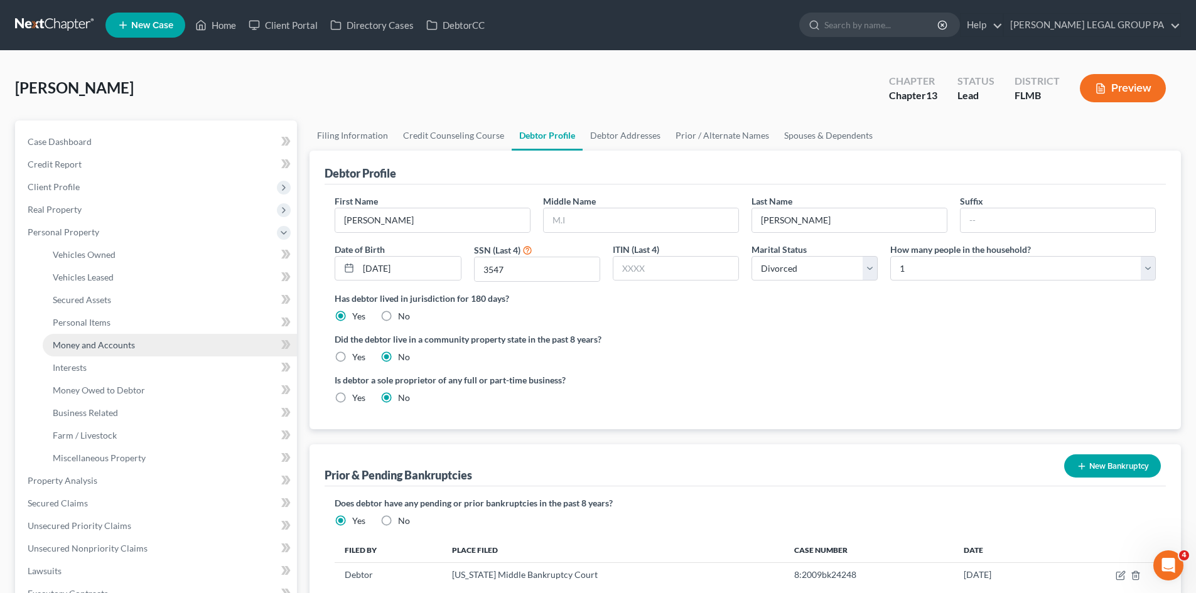
click at [143, 347] on link "Money and Accounts" at bounding box center [170, 345] width 254 height 23
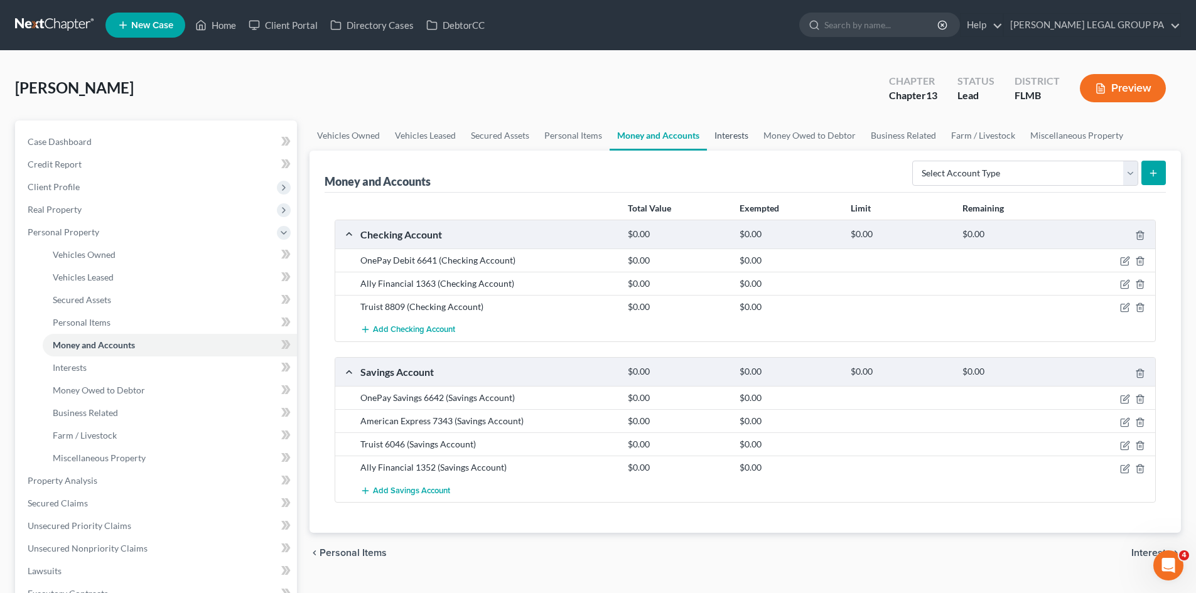
click at [738, 125] on link "Interests" at bounding box center [731, 136] width 49 height 30
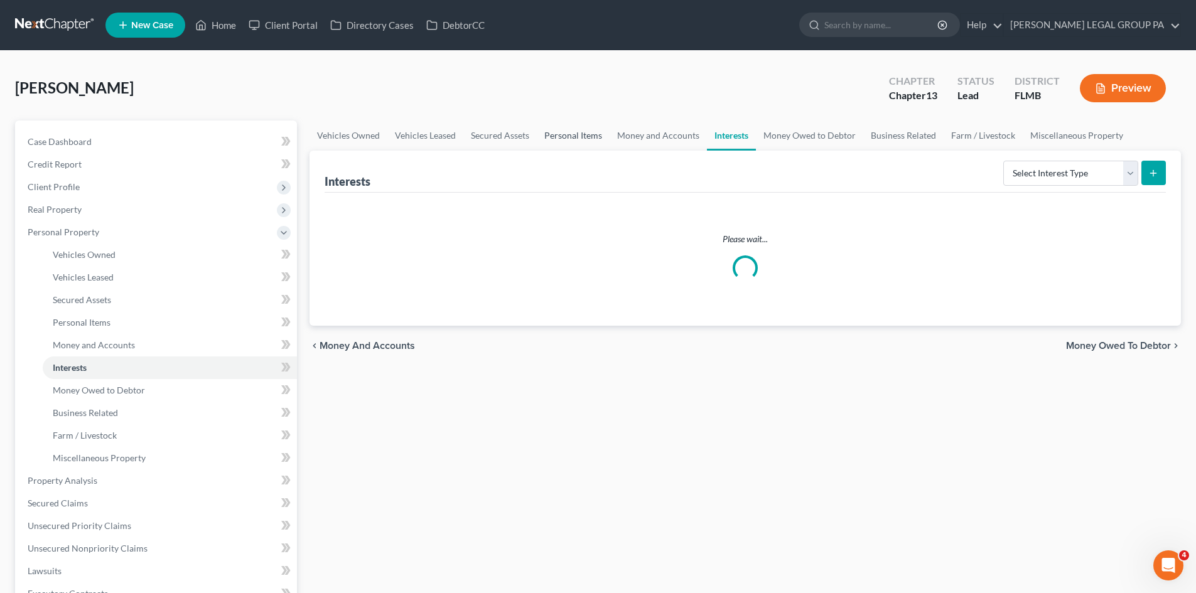
click at [573, 125] on link "Personal Items" at bounding box center [573, 136] width 73 height 30
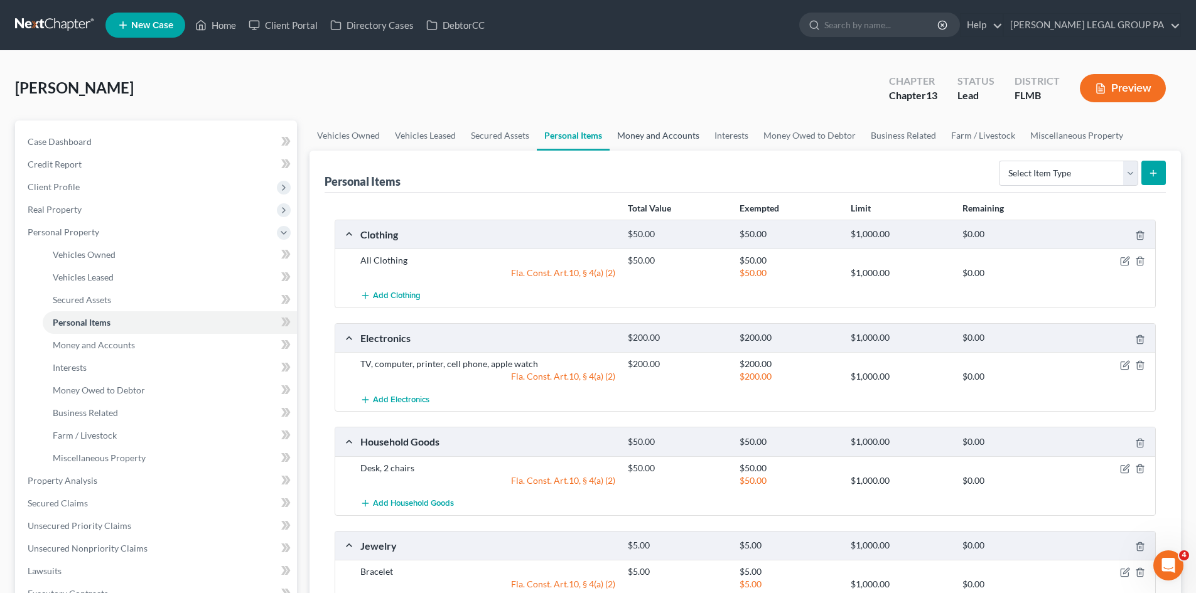
click at [671, 131] on link "Money and Accounts" at bounding box center [658, 136] width 97 height 30
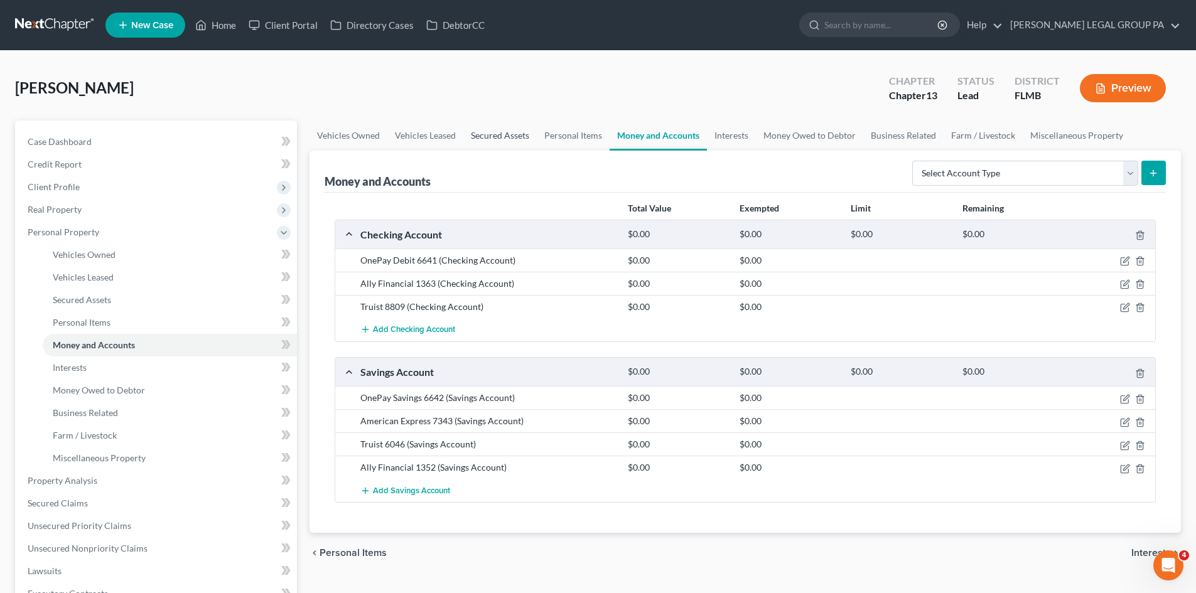
click at [505, 132] on link "Secured Assets" at bounding box center [499, 136] width 73 height 30
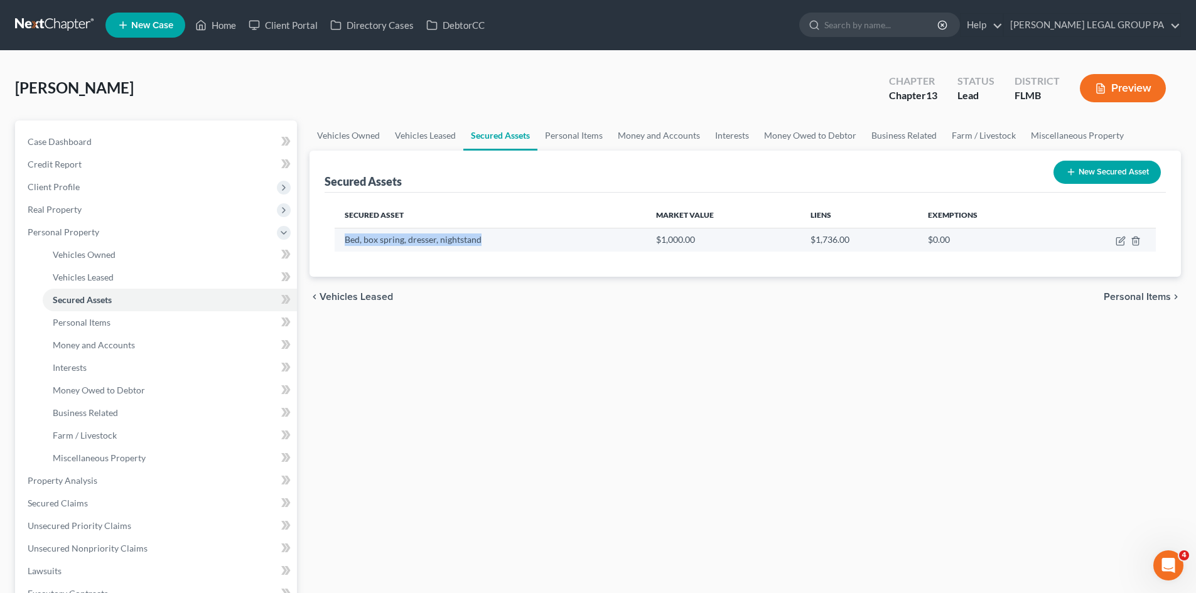
drag, startPoint x: 482, startPoint y: 240, endPoint x: 338, endPoint y: 242, distance: 143.2
click at [338, 242] on td "Bed, box spring, dresser, nightstand" at bounding box center [490, 240] width 311 height 24
click at [581, 132] on link "Personal Items" at bounding box center [573, 136] width 73 height 30
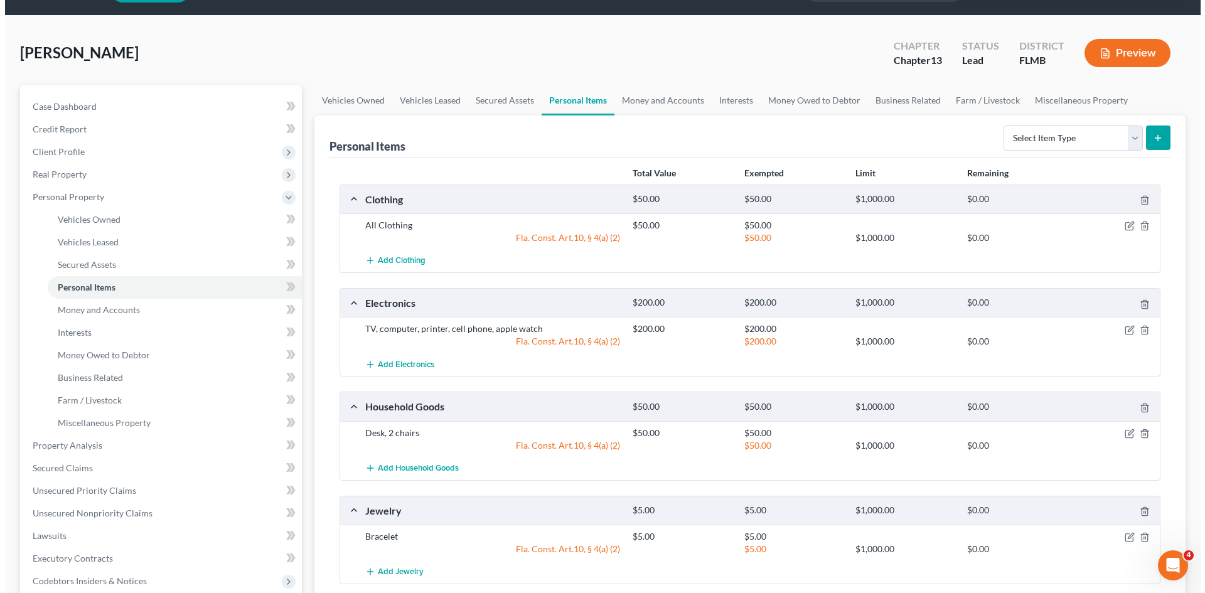
scroll to position [126, 0]
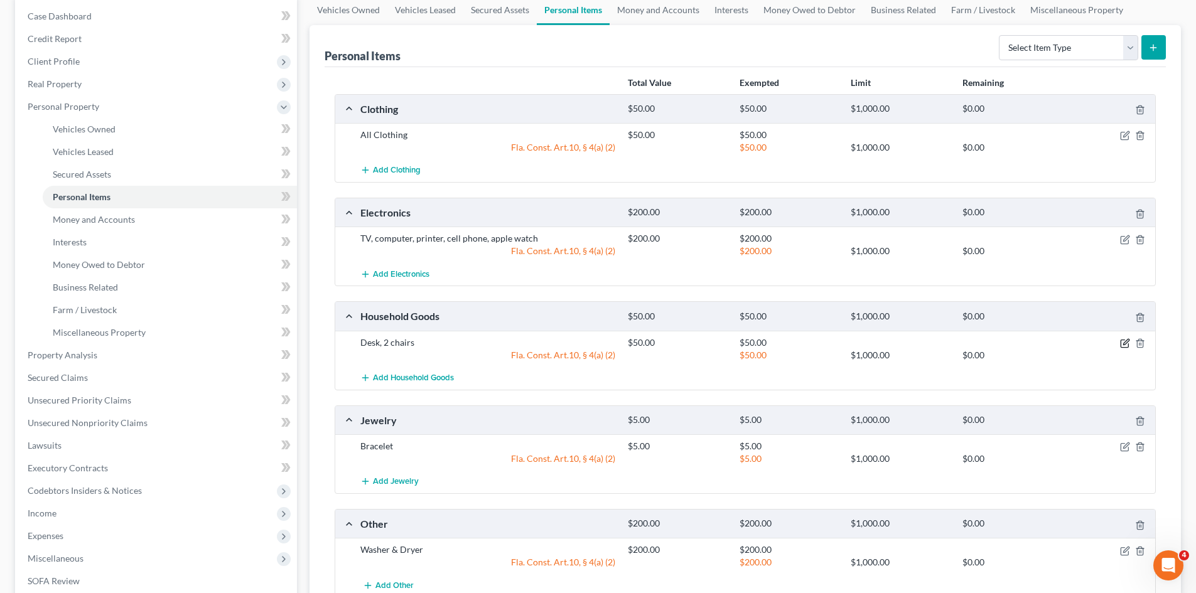
click at [1124, 343] on icon "button" at bounding box center [1125, 343] width 10 height 10
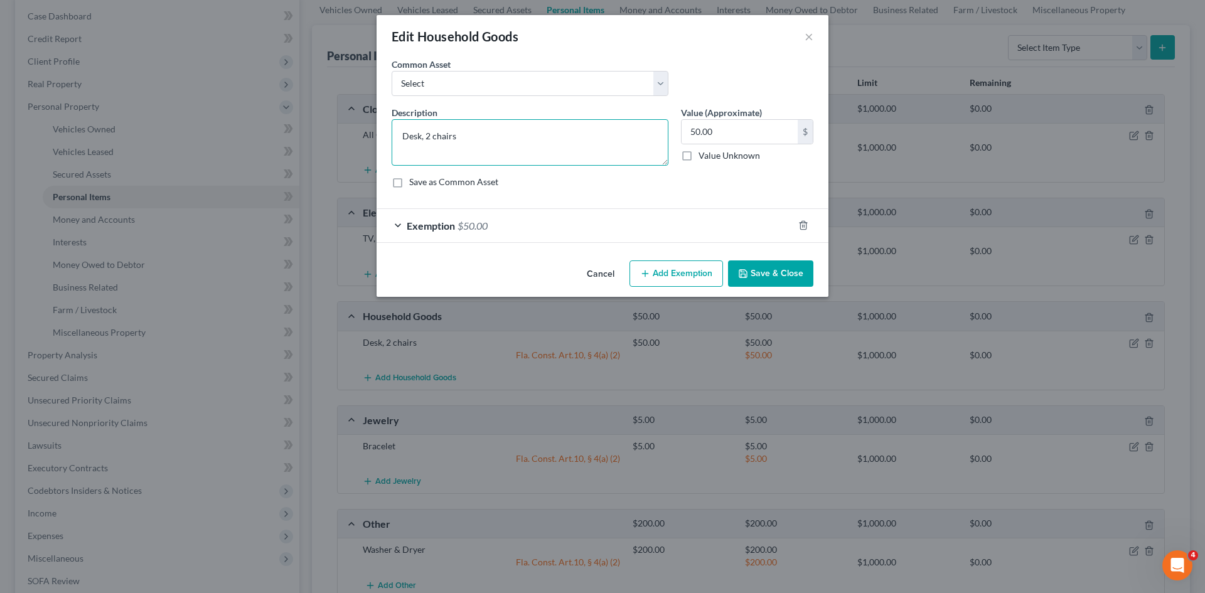
click at [466, 130] on textarea "Desk, 2 chairs" at bounding box center [530, 142] width 277 height 46
drag, startPoint x: 460, startPoint y: 134, endPoint x: 371, endPoint y: 136, distance: 89.2
click at [371, 136] on div "Edit Household Goods × An exemption set must first be selected from the Filing …" at bounding box center [602, 296] width 1205 height 593
drag, startPoint x: 427, startPoint y: 131, endPoint x: 524, endPoint y: 121, distance: 97.3
click at [524, 121] on textarea "Desk, 2 chairs" at bounding box center [530, 142] width 277 height 46
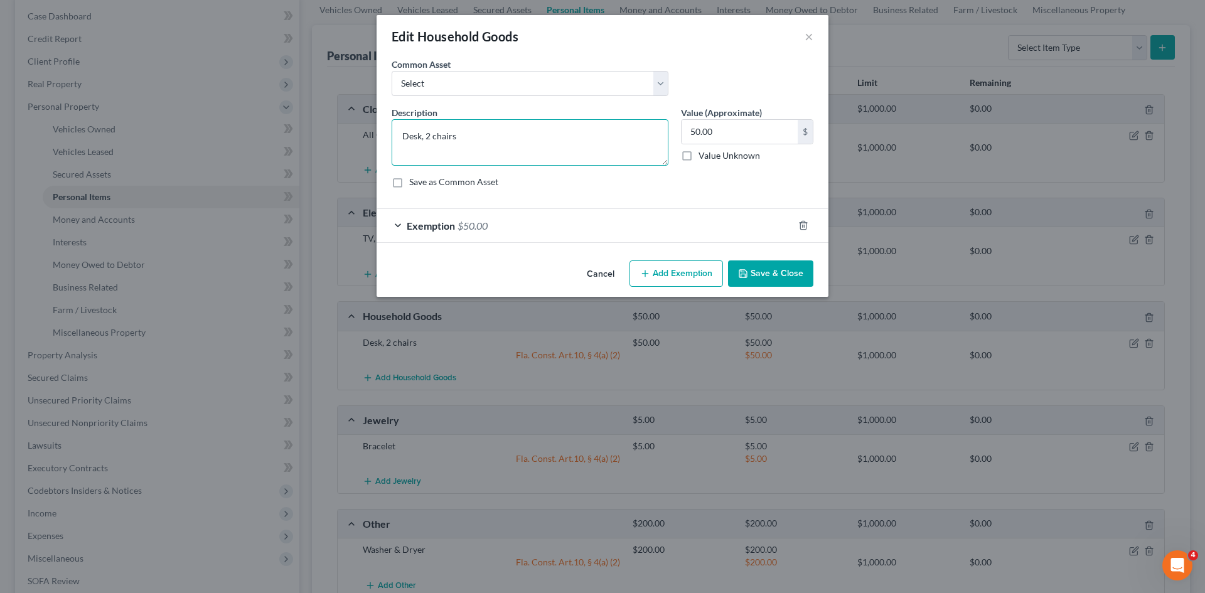
click at [399, 134] on textarea "Desk, 2 chairs" at bounding box center [530, 142] width 277 height 46
paste textarea "Bed, box spring, dresser, nightstand"
type textarea "Bed, box spring, dresser, nightstand, desk, 2 chairs"
click at [727, 136] on input "50.00" at bounding box center [740, 132] width 116 height 24
type input "800.00"
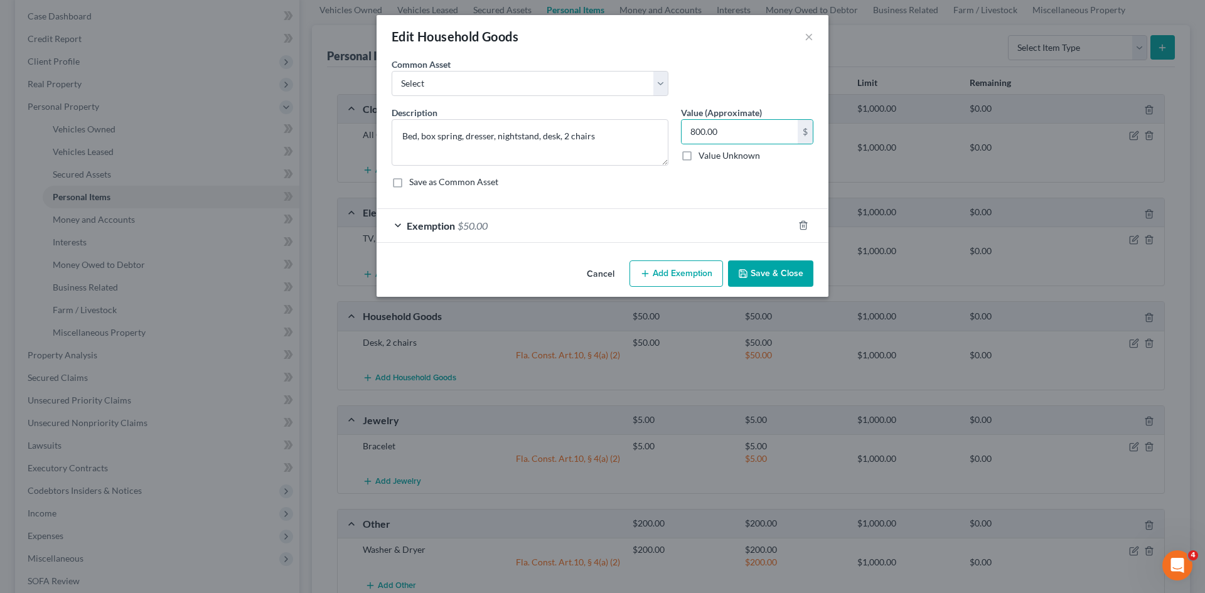
click at [606, 225] on div "Exemption $50.00" at bounding box center [585, 225] width 417 height 33
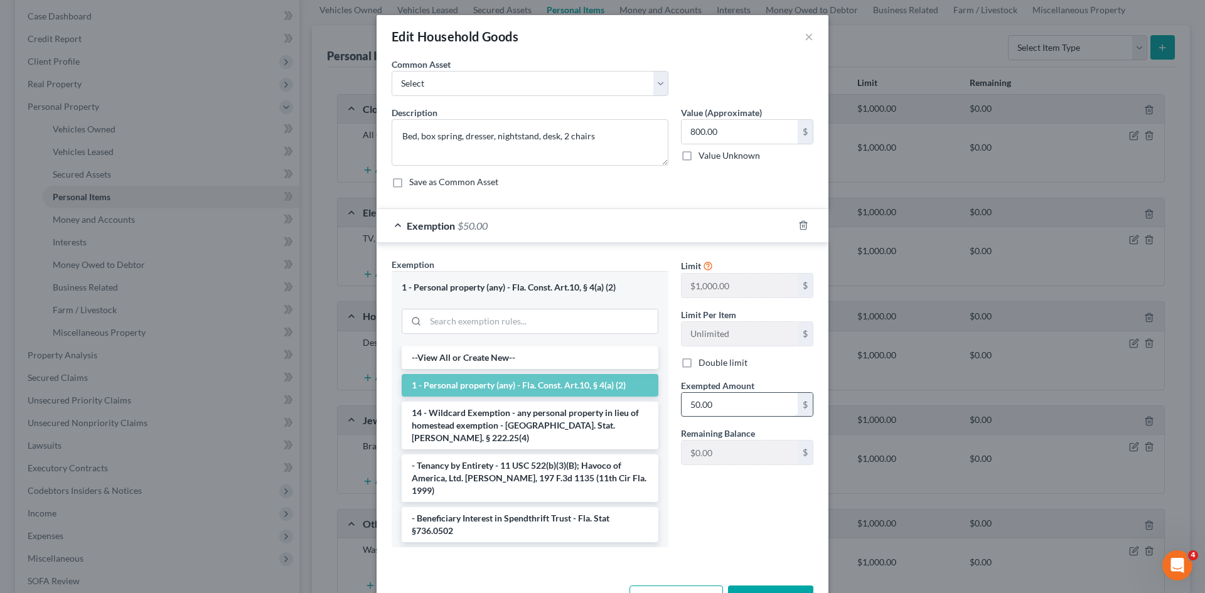
click at [728, 399] on input "50.00" at bounding box center [740, 405] width 116 height 24
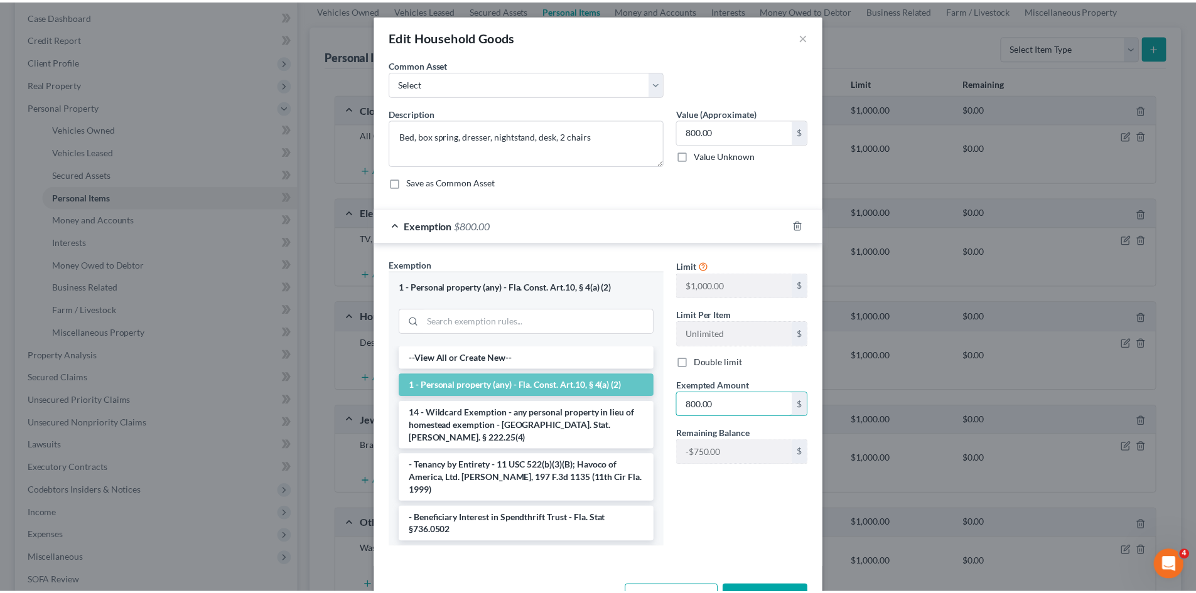
scroll to position [43, 0]
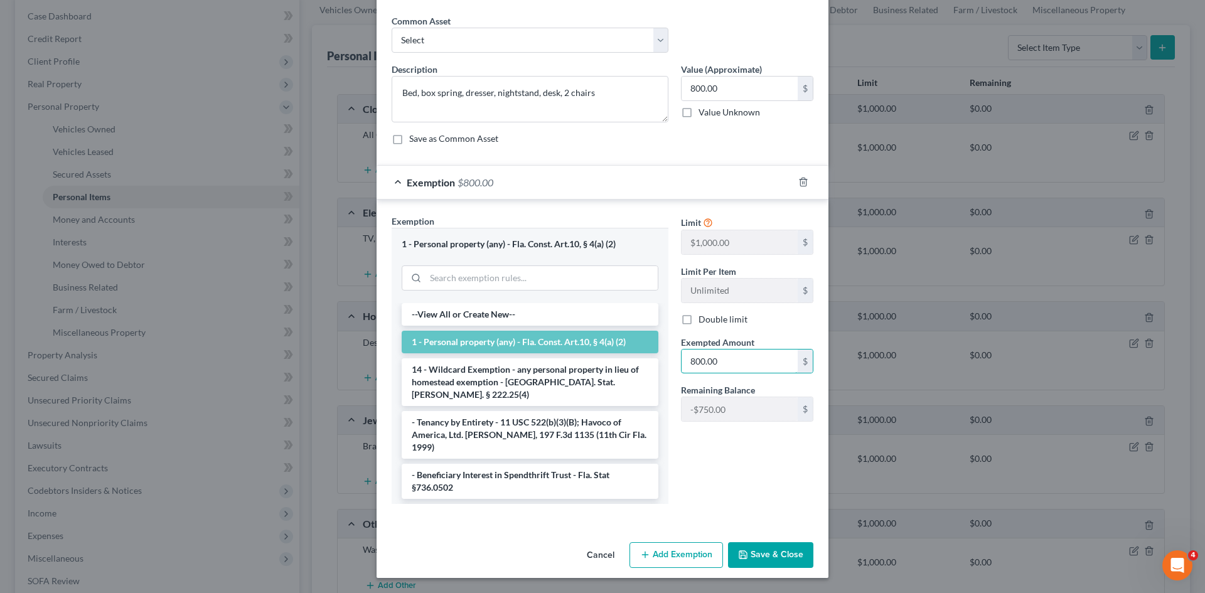
type input "800.00"
click at [772, 560] on button "Save & Close" at bounding box center [770, 555] width 85 height 26
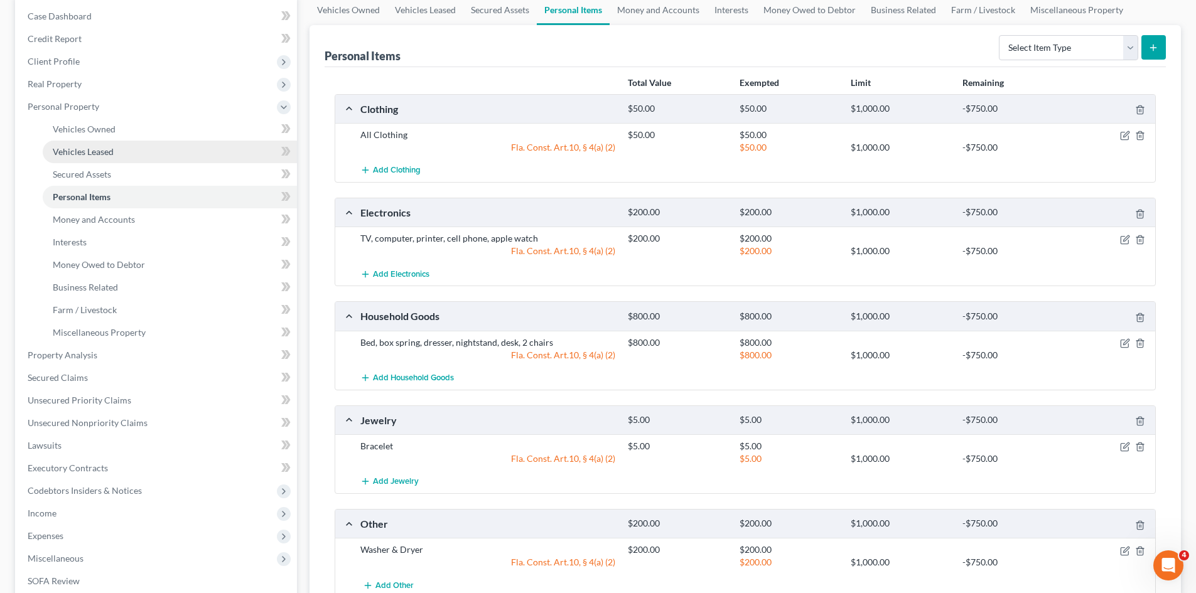
scroll to position [63, 0]
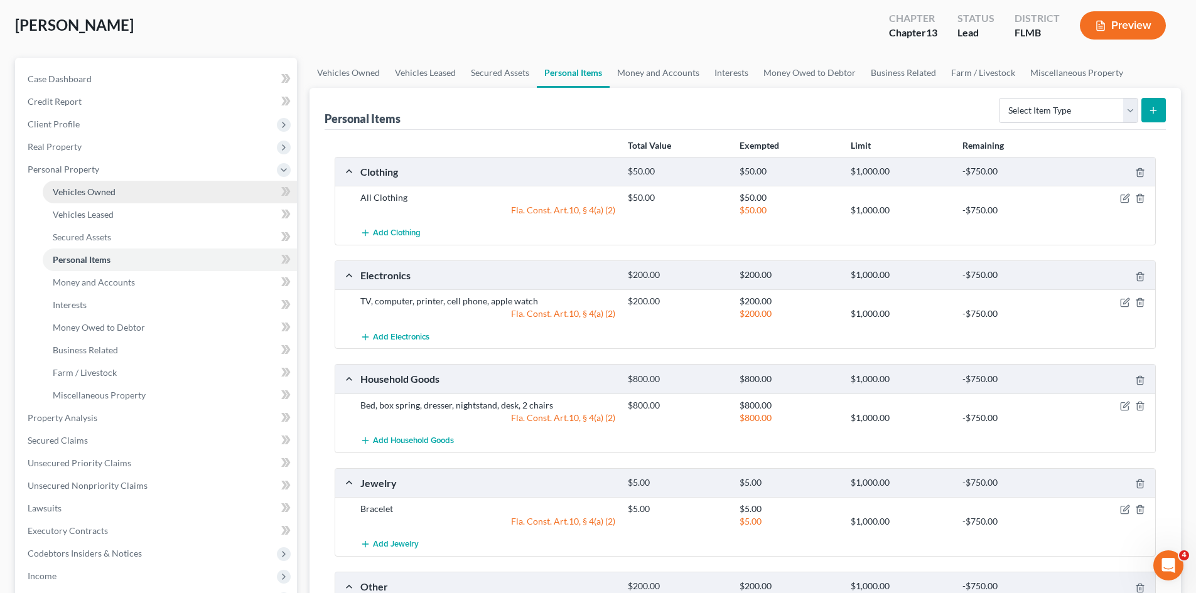
click at [123, 186] on link "Vehicles Owned" at bounding box center [170, 192] width 254 height 23
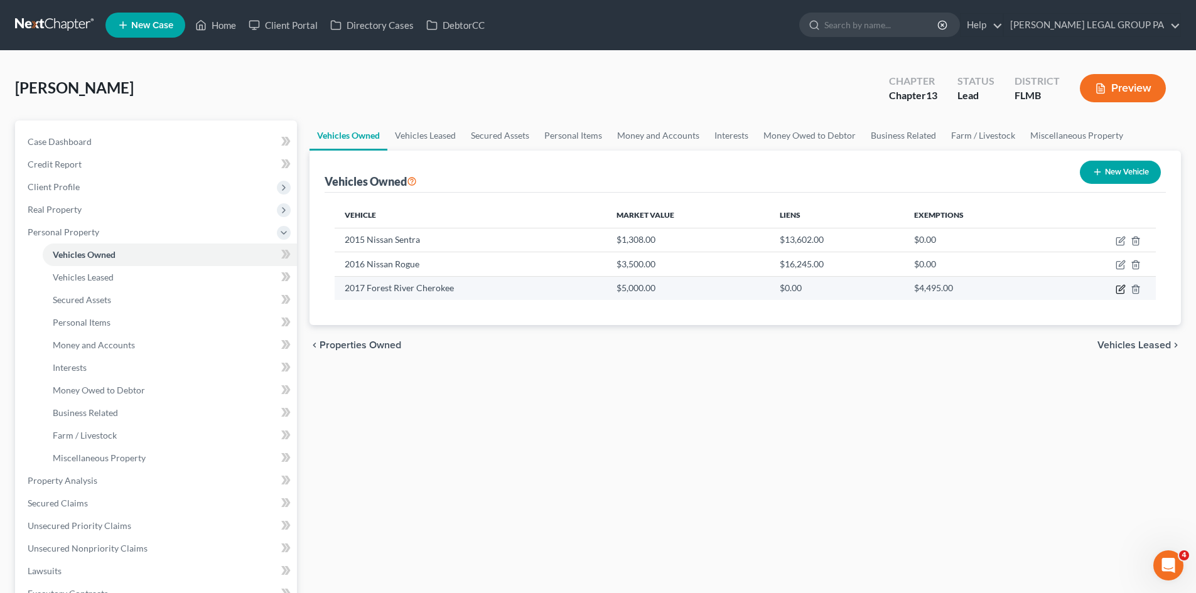
click at [1116, 288] on icon "button" at bounding box center [1121, 289] width 10 height 10
select select "7"
select select "9"
select select "2"
select select "0"
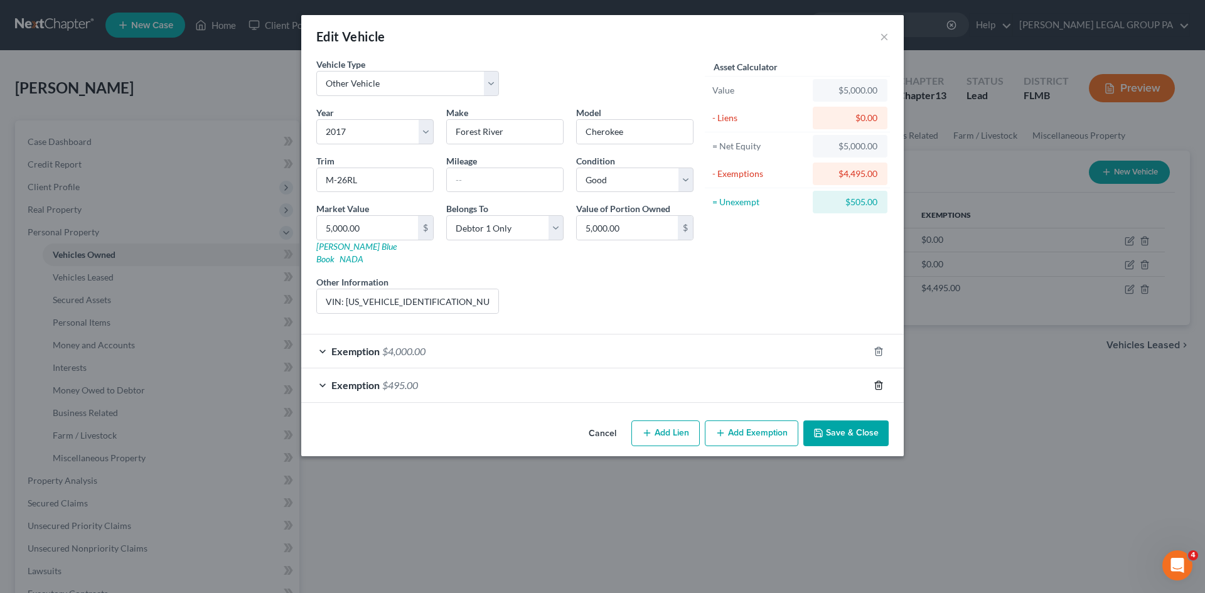
click at [881, 381] on icon "button" at bounding box center [879, 385] width 6 height 8
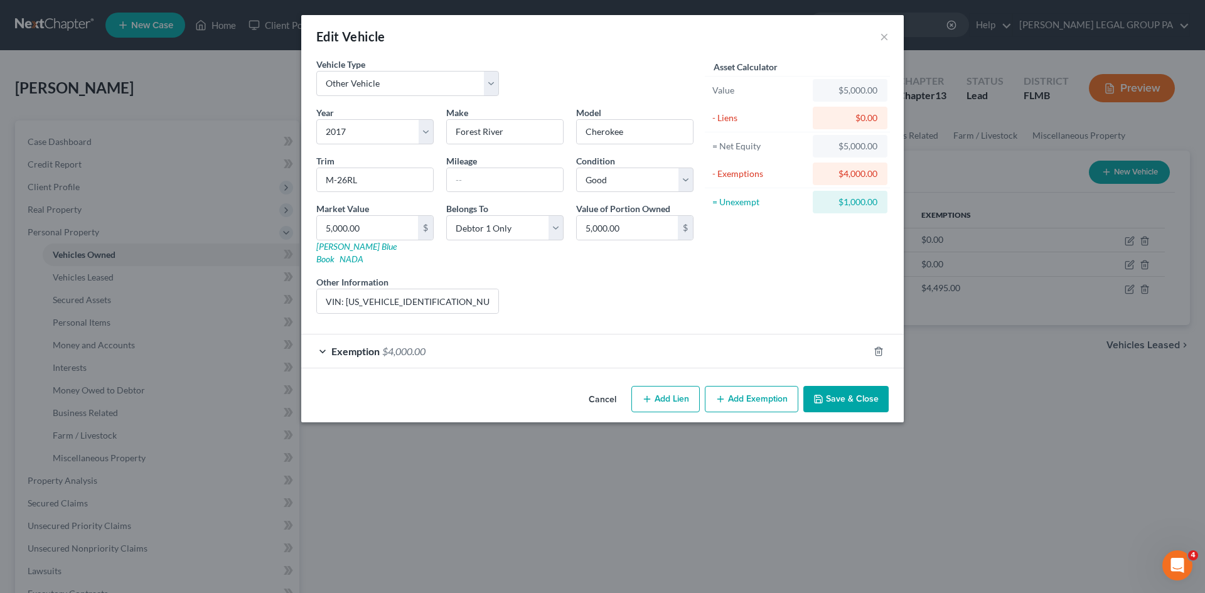
click at [870, 392] on button "Save & Close" at bounding box center [846, 399] width 85 height 26
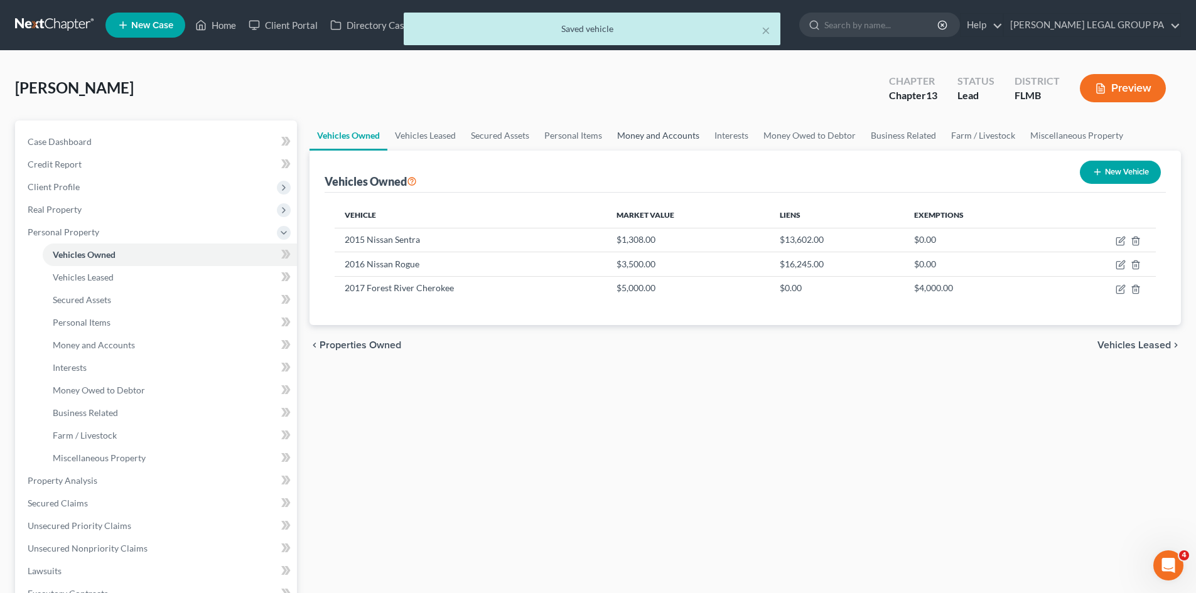
click at [645, 128] on link "Money and Accounts" at bounding box center [658, 136] width 97 height 30
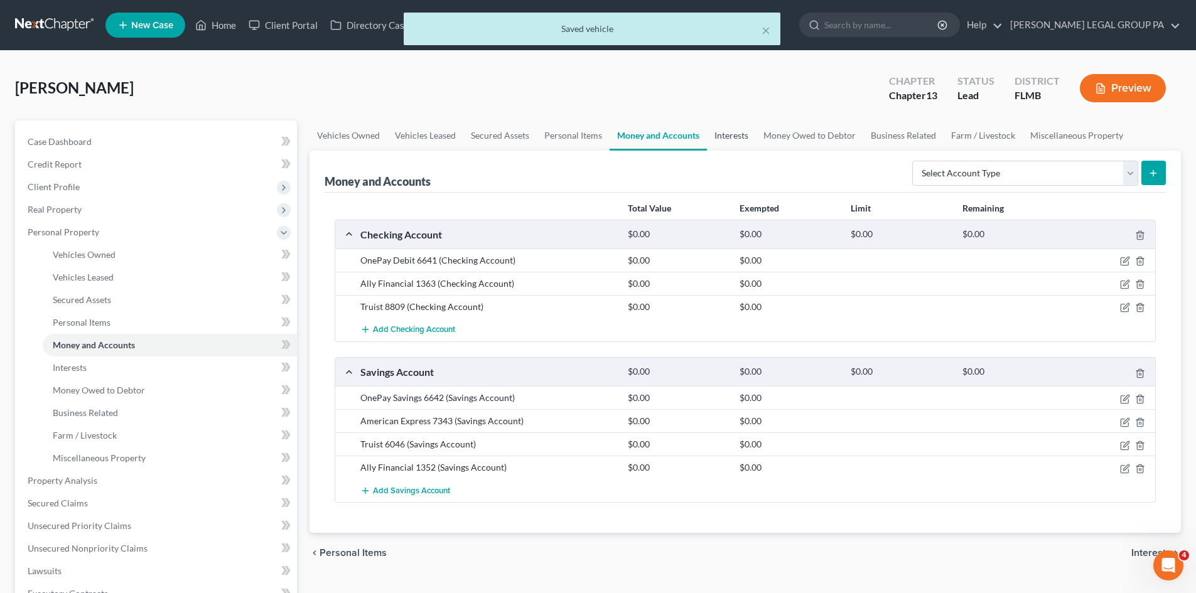
click at [725, 131] on link "Interests" at bounding box center [731, 136] width 49 height 30
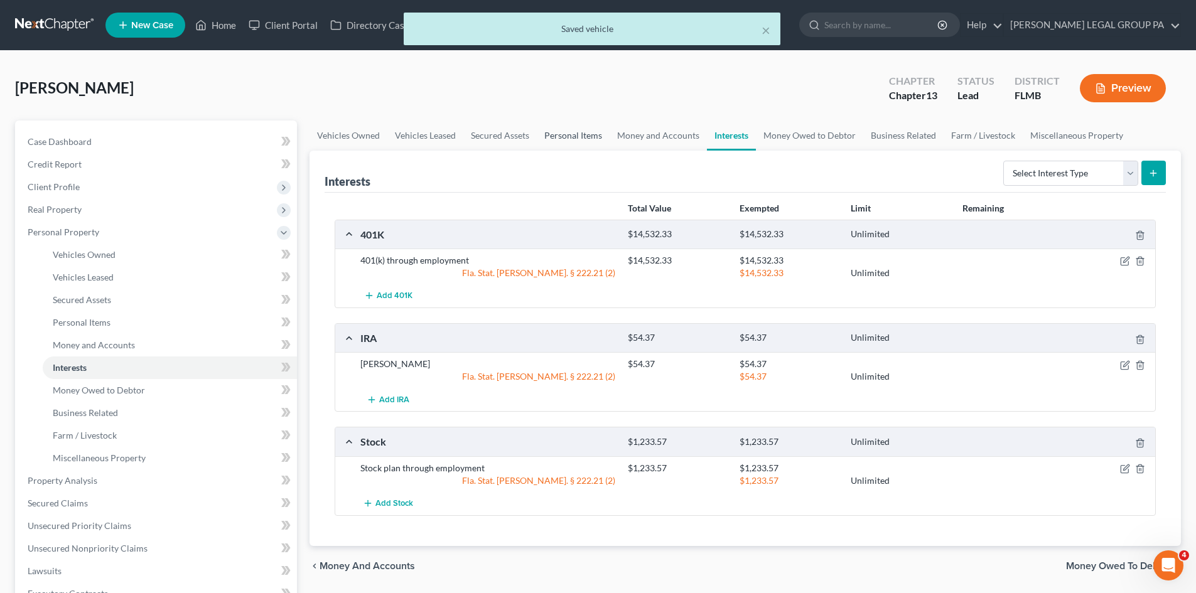
click at [574, 139] on link "Personal Items" at bounding box center [573, 136] width 73 height 30
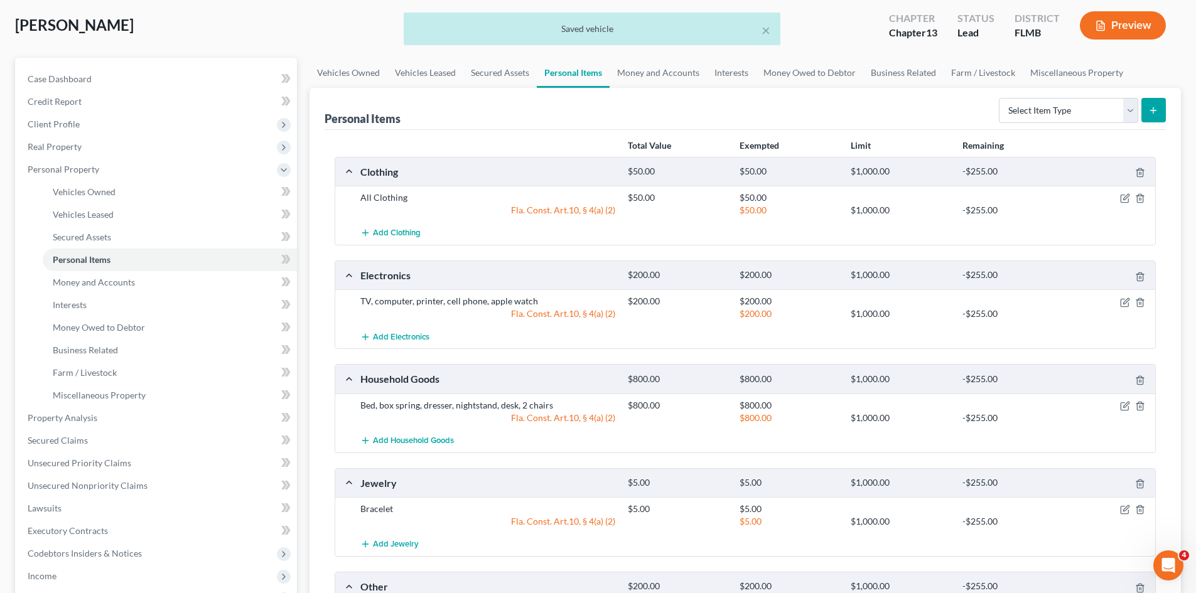
scroll to position [126, 0]
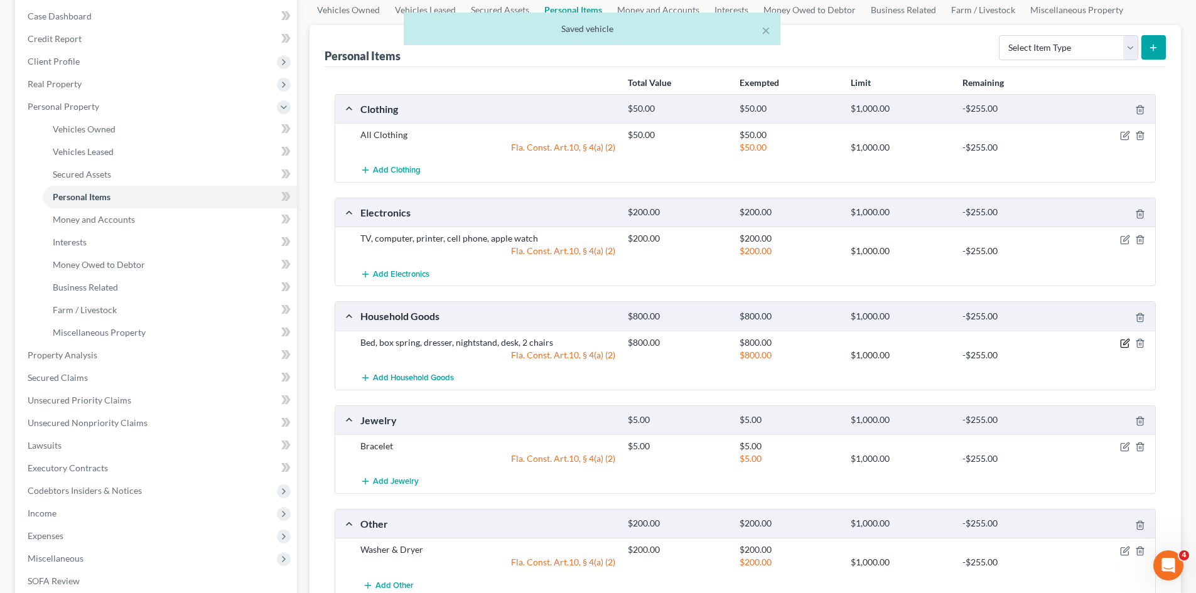
click at [1124, 342] on icon "button" at bounding box center [1125, 343] width 10 height 10
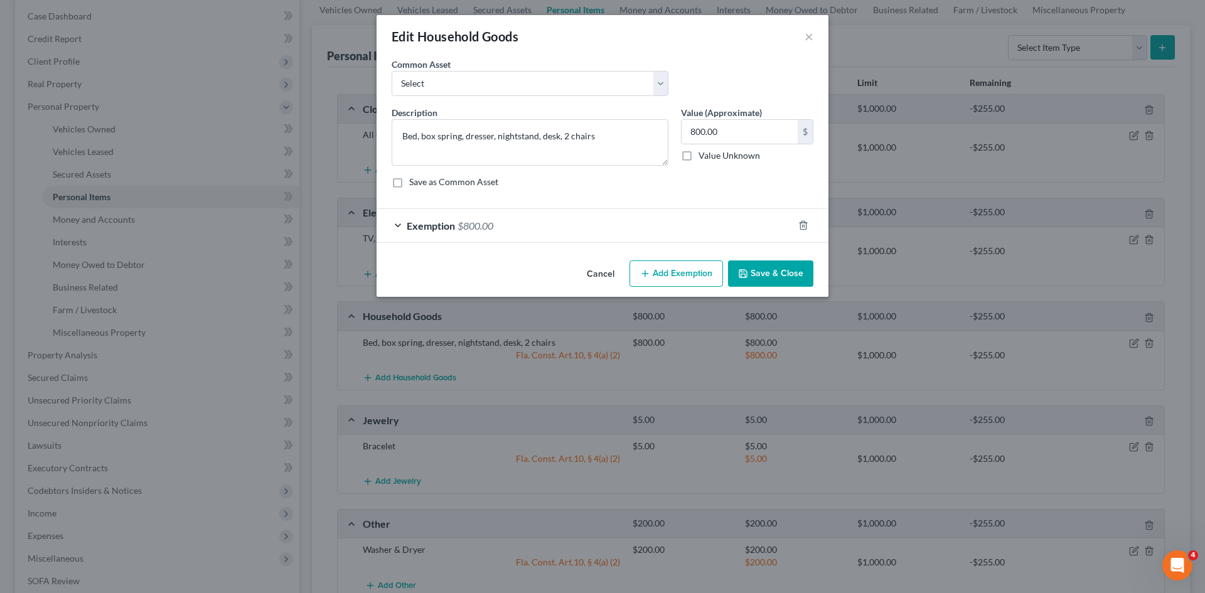
click at [602, 227] on div "Exemption $800.00" at bounding box center [585, 225] width 417 height 33
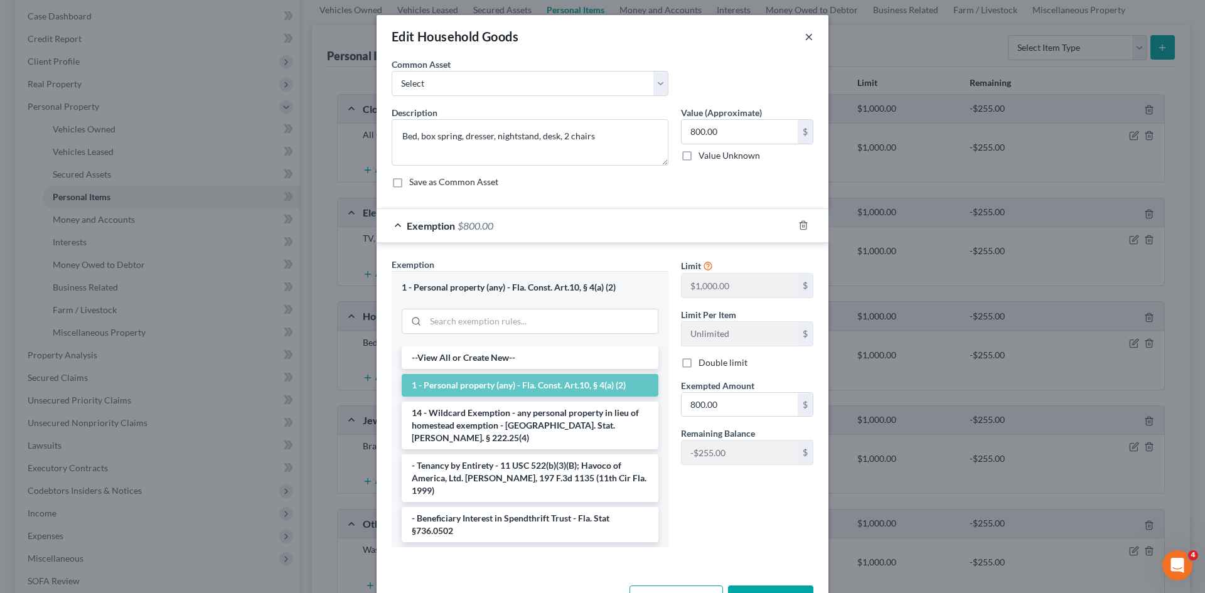
click at [805, 33] on button "×" at bounding box center [809, 36] width 9 height 15
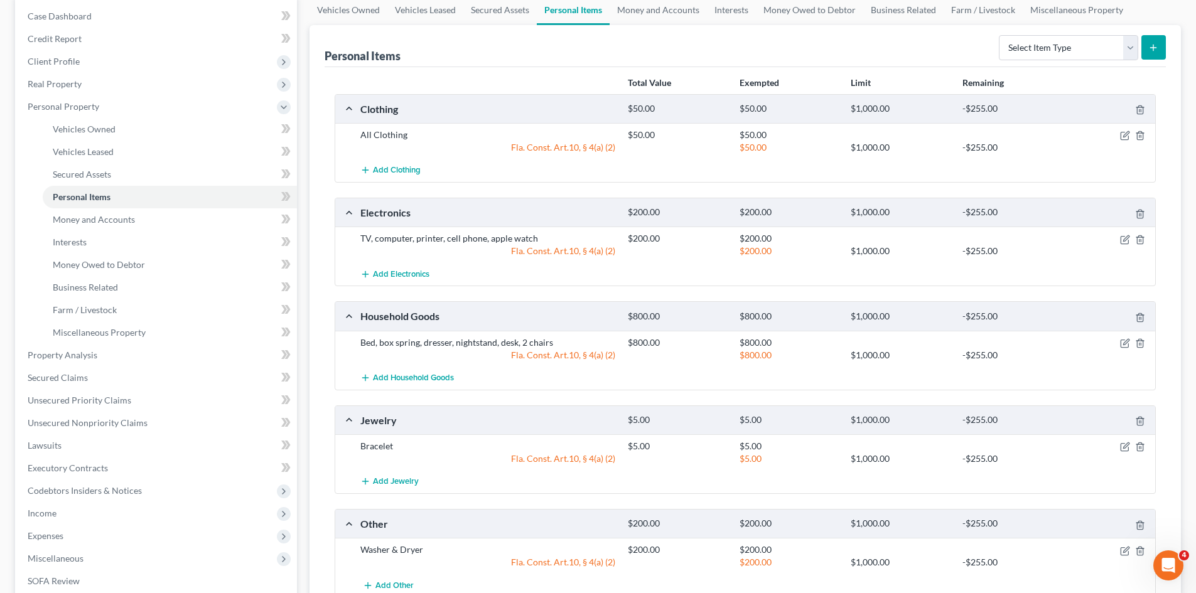
scroll to position [188, 0]
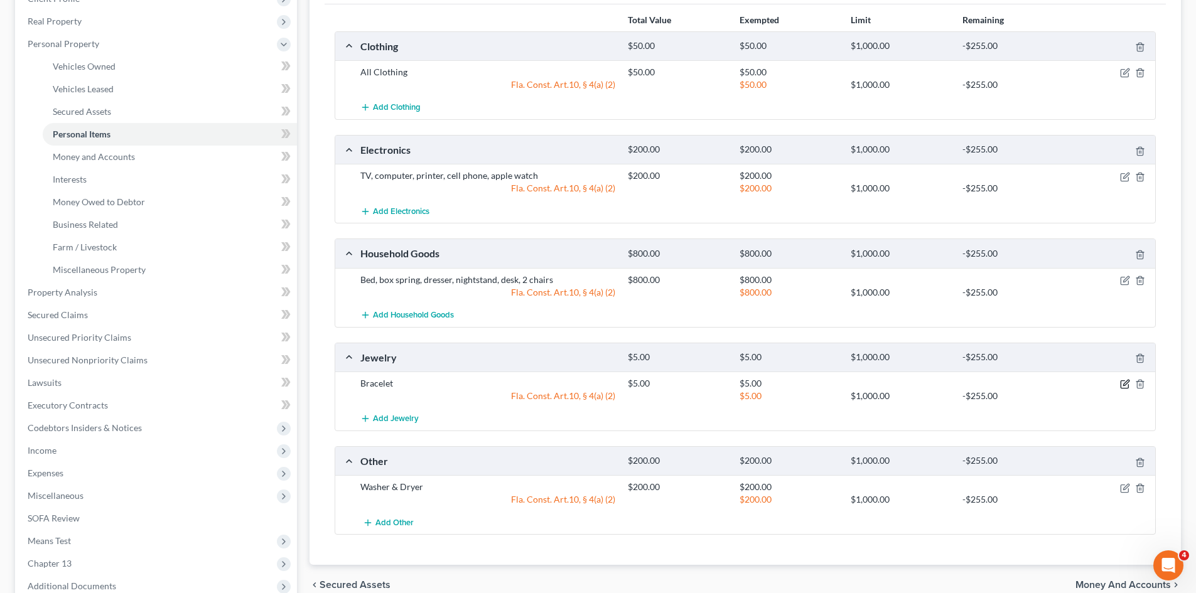
click at [1125, 385] on icon "button" at bounding box center [1125, 384] width 10 height 10
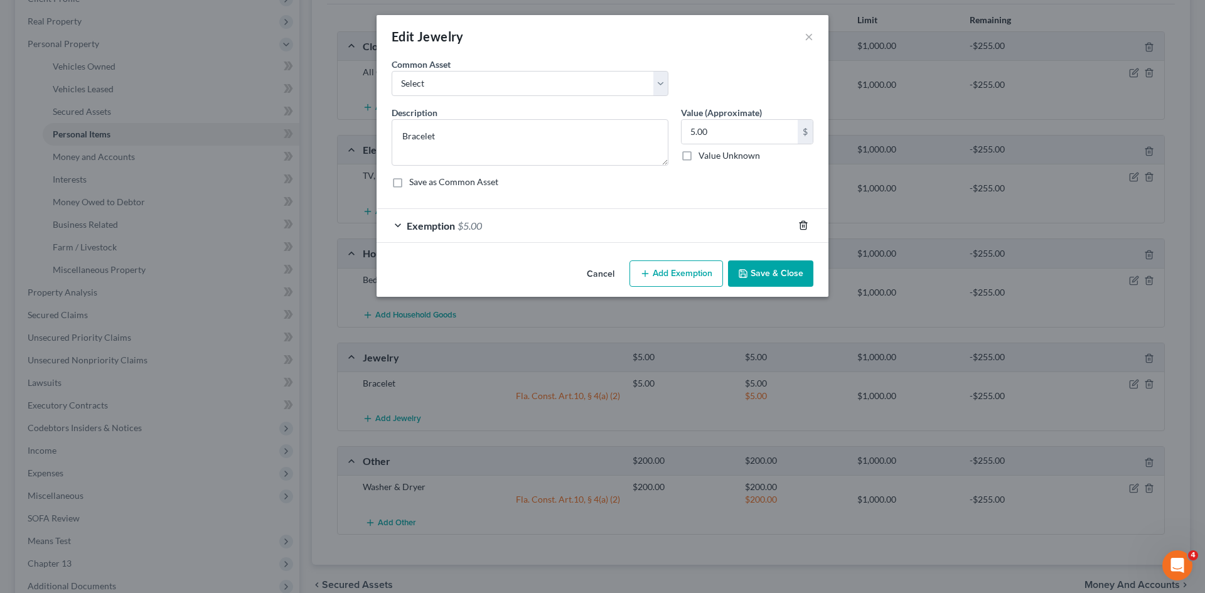
click at [802, 226] on icon "button" at bounding box center [804, 225] width 10 height 10
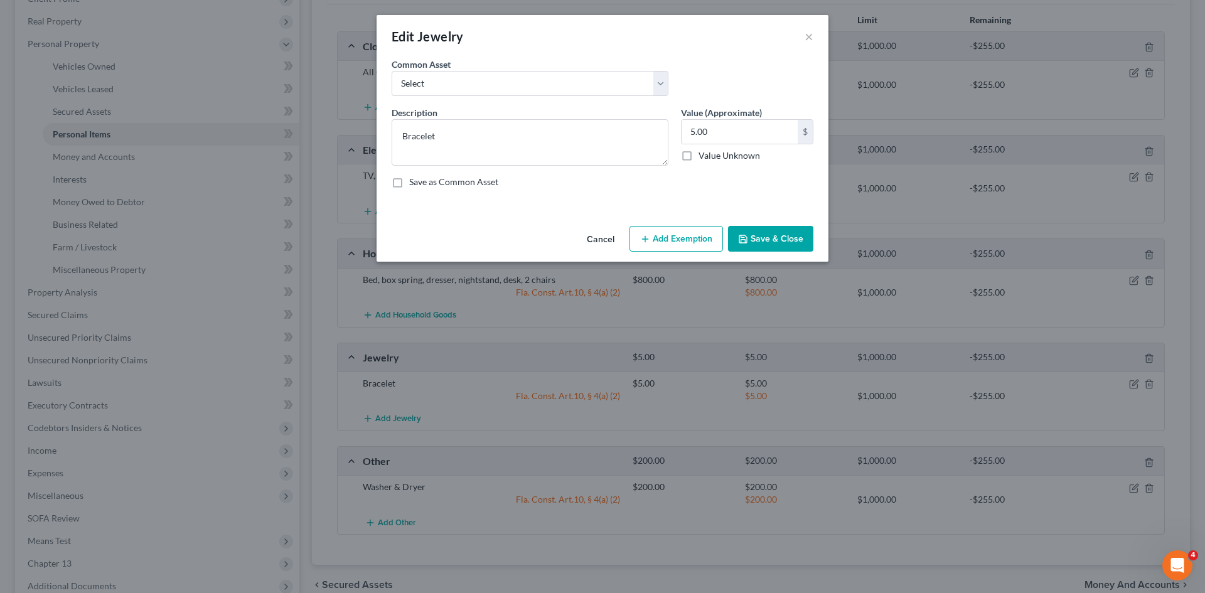
drag, startPoint x: 777, startPoint y: 239, endPoint x: 832, endPoint y: 300, distance: 82.2
click at [777, 239] on button "Save & Close" at bounding box center [770, 239] width 85 height 26
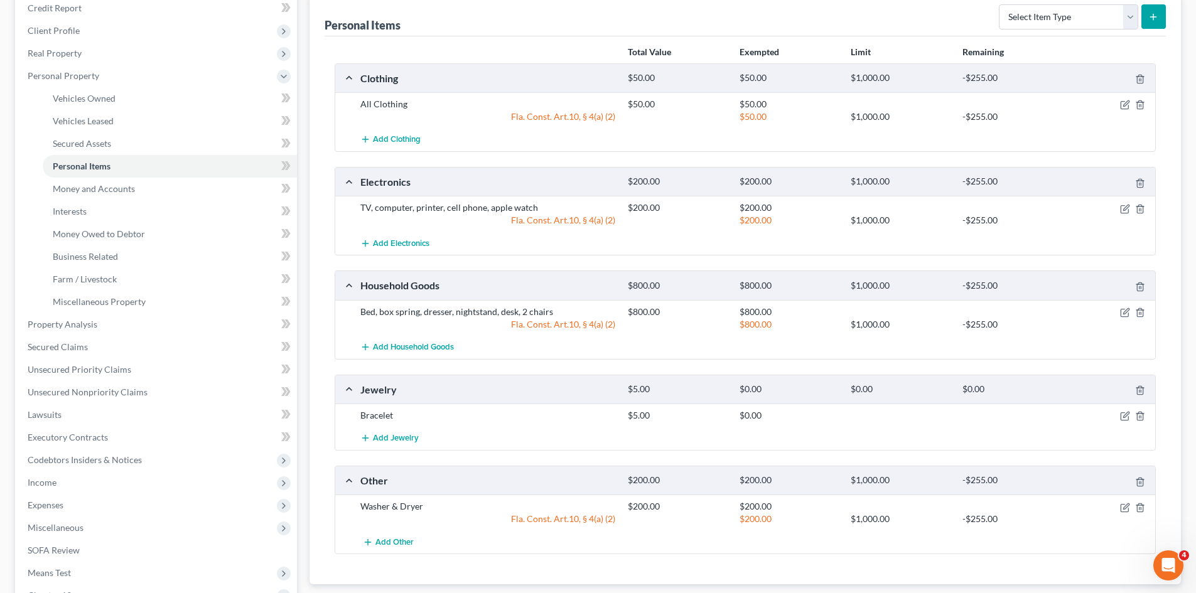
scroll to position [126, 0]
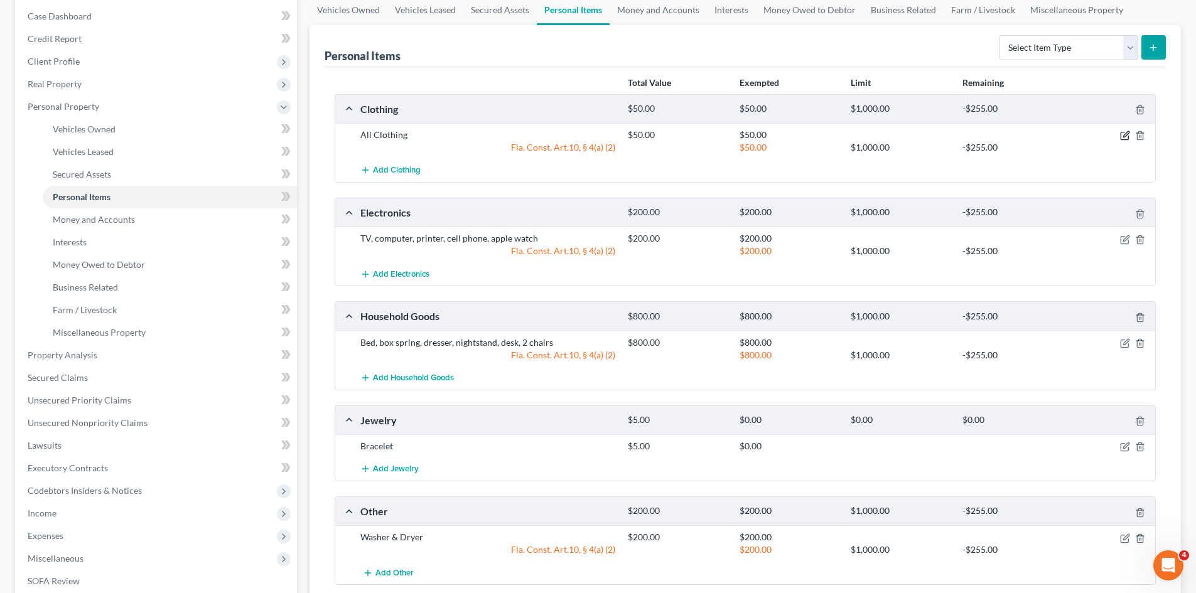
click at [1123, 136] on icon "button" at bounding box center [1125, 136] width 10 height 10
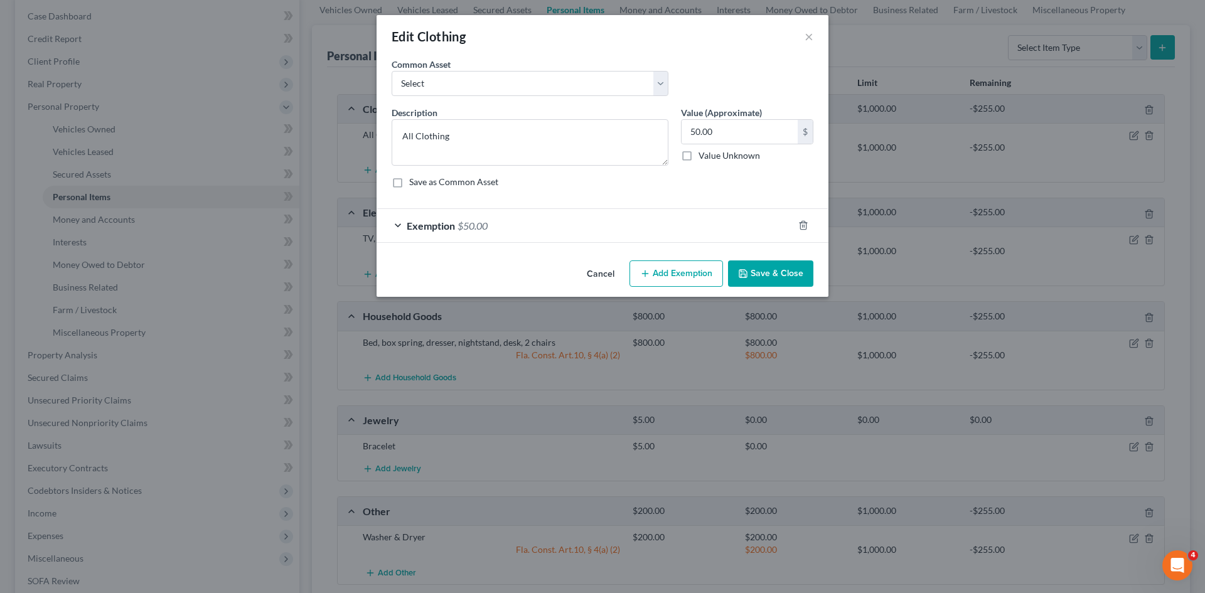
click at [729, 225] on div "Exemption $50.00" at bounding box center [585, 225] width 417 height 33
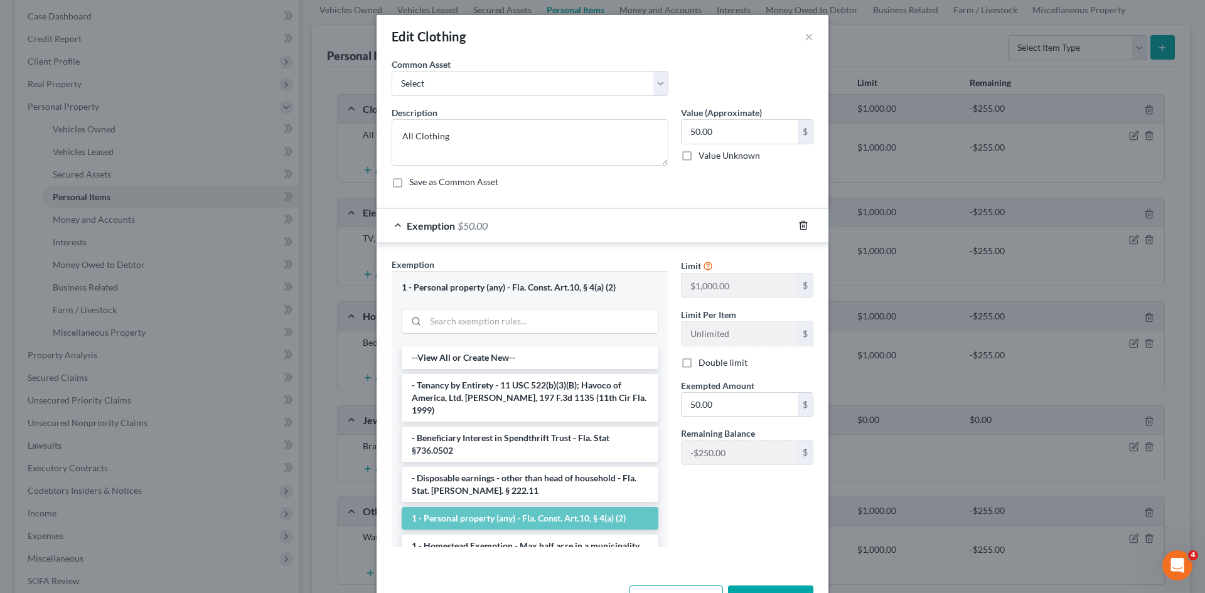
click at [799, 227] on icon "button" at bounding box center [804, 225] width 10 height 10
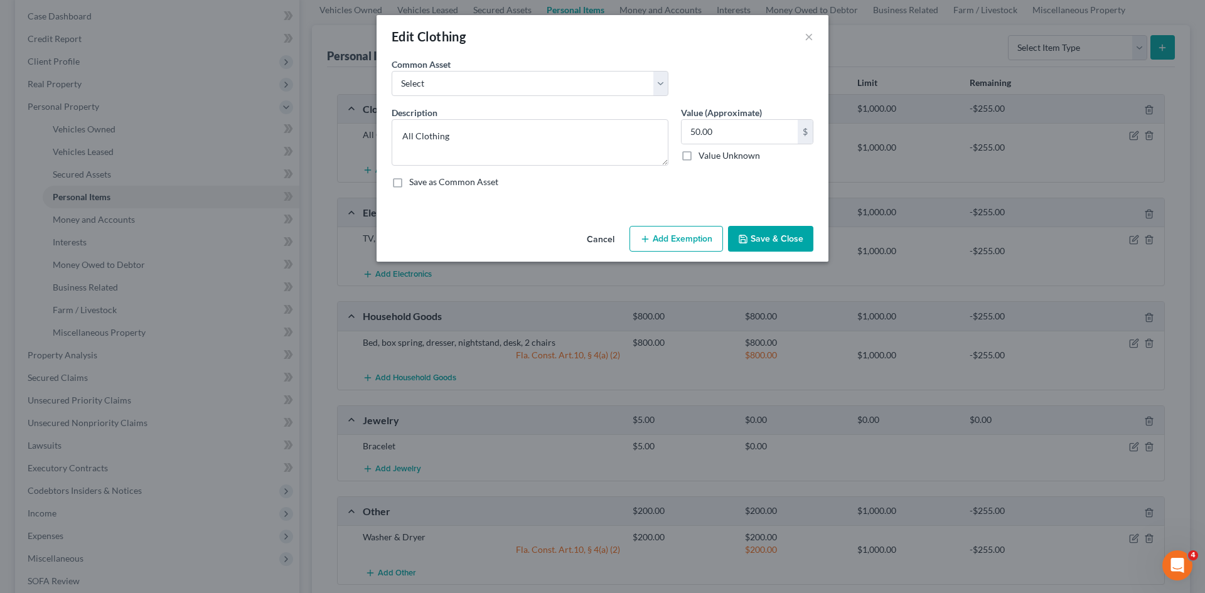
click at [772, 245] on button "Save & Close" at bounding box center [770, 239] width 85 height 26
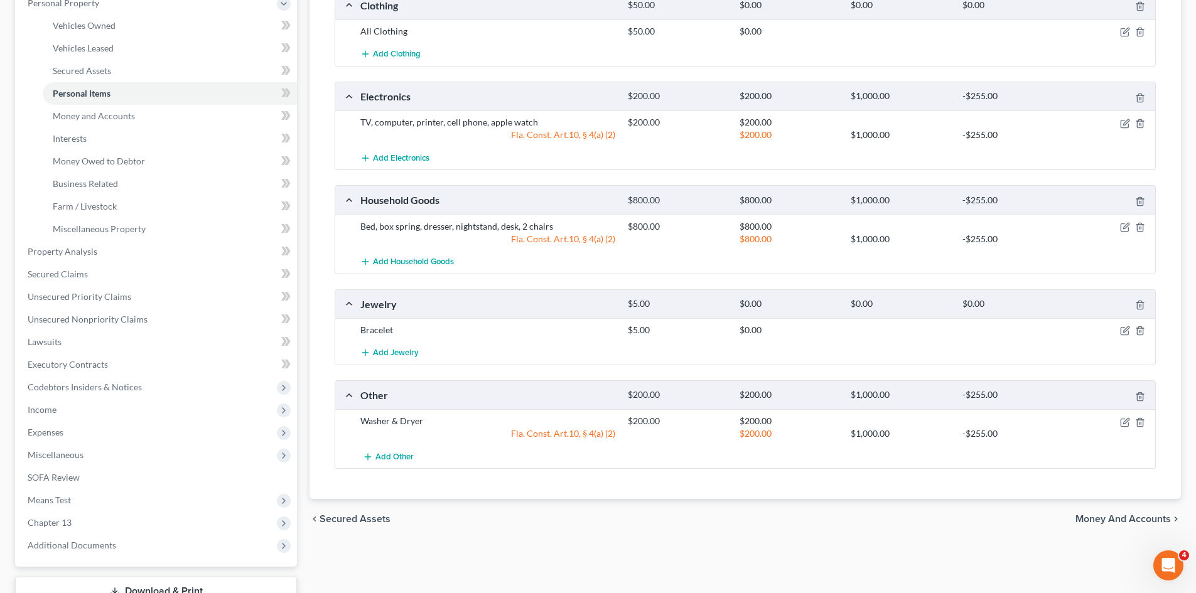
scroll to position [251, 0]
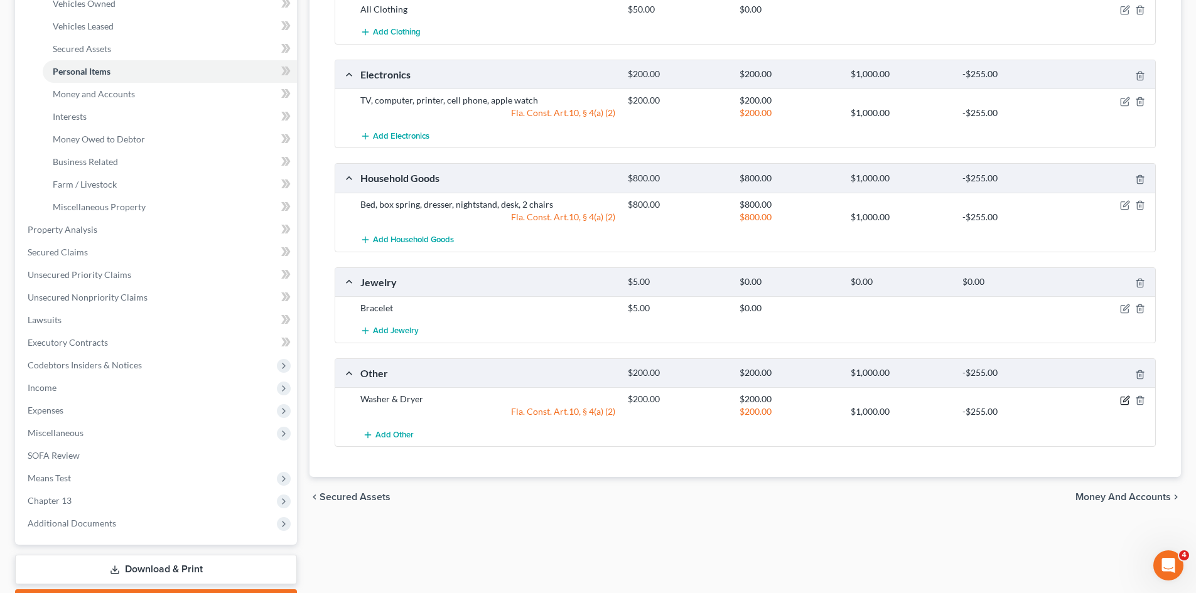
click at [1126, 401] on icon "button" at bounding box center [1125, 401] width 10 height 10
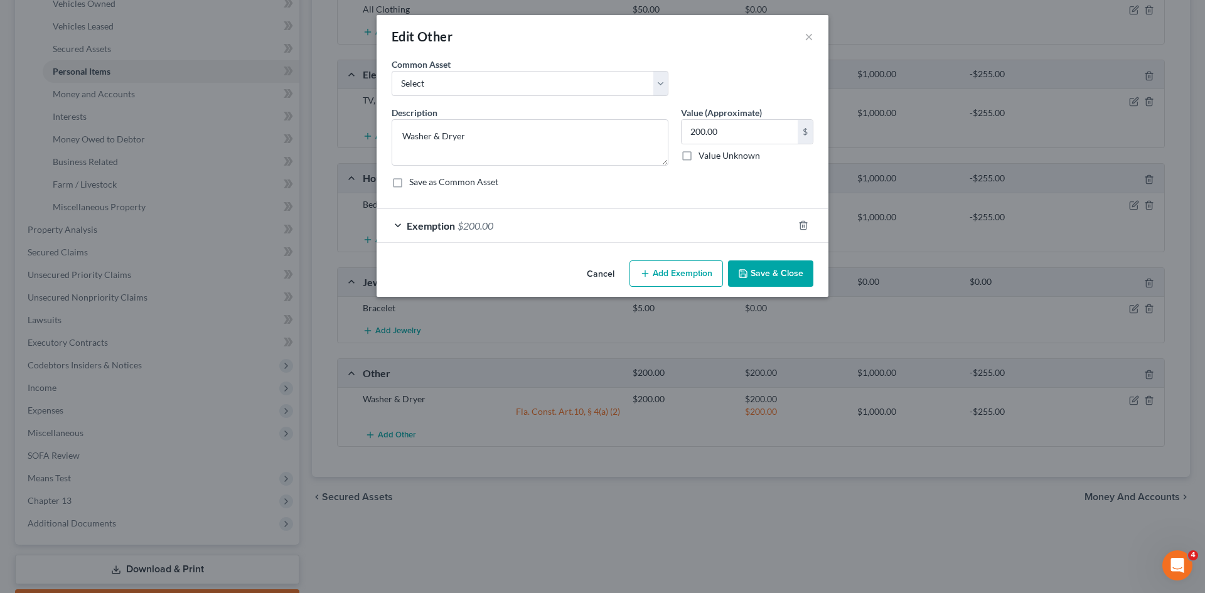
click at [805, 177] on div "Save as Common Asset" at bounding box center [603, 182] width 422 height 13
click at [804, 221] on icon "button" at bounding box center [804, 225] width 10 height 10
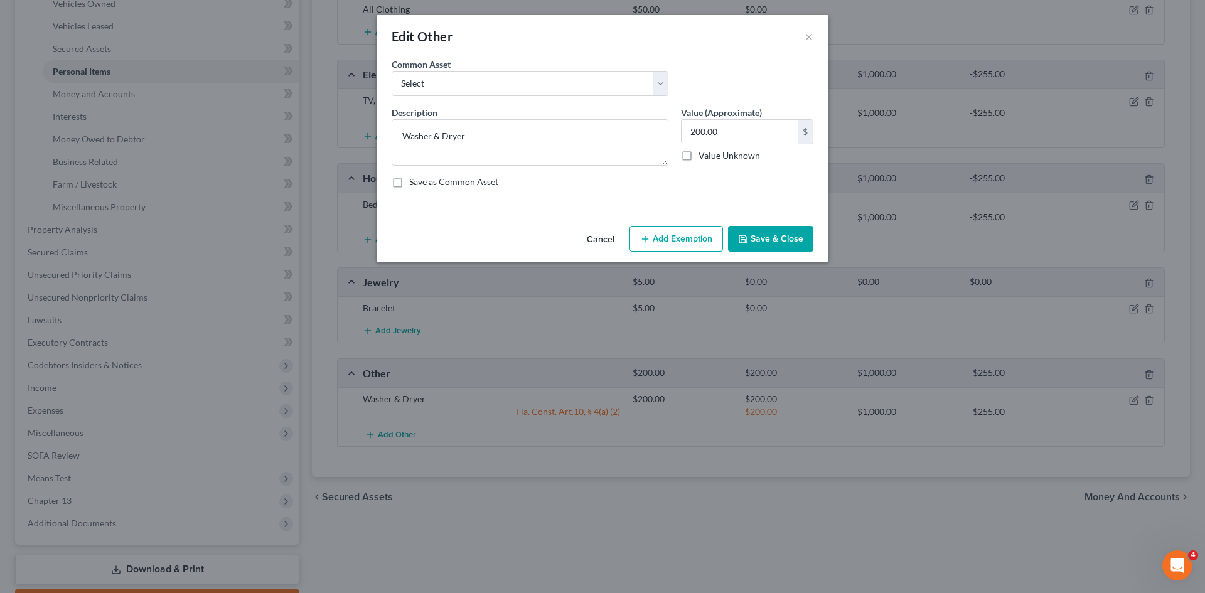
click at [798, 237] on button "Save & Close" at bounding box center [770, 239] width 85 height 26
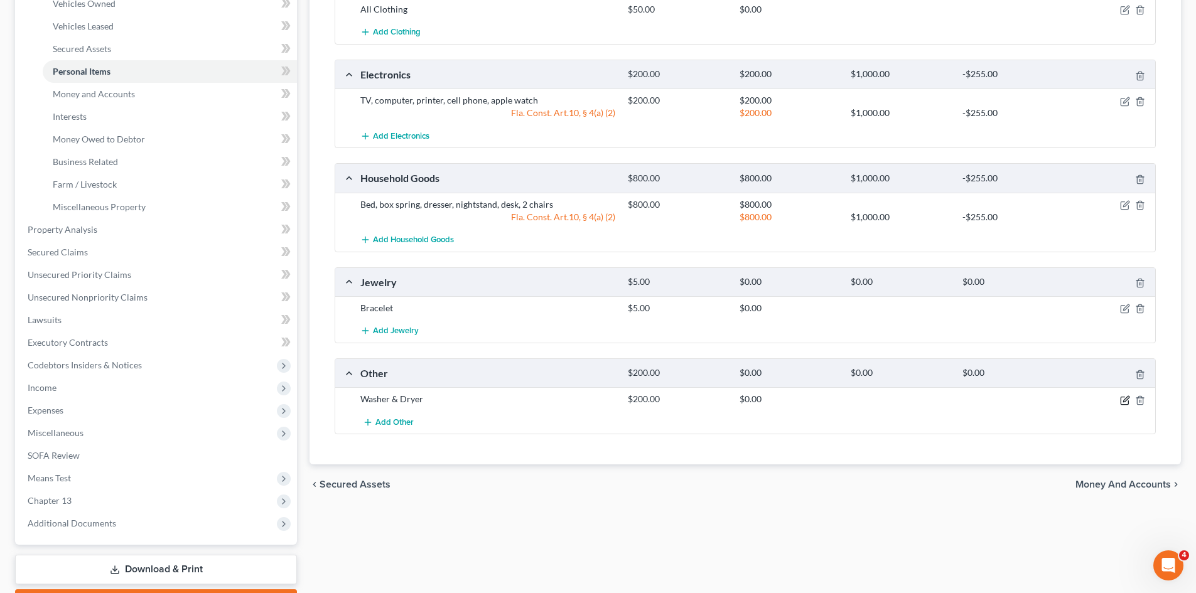
click at [1122, 399] on icon "button" at bounding box center [1125, 401] width 10 height 10
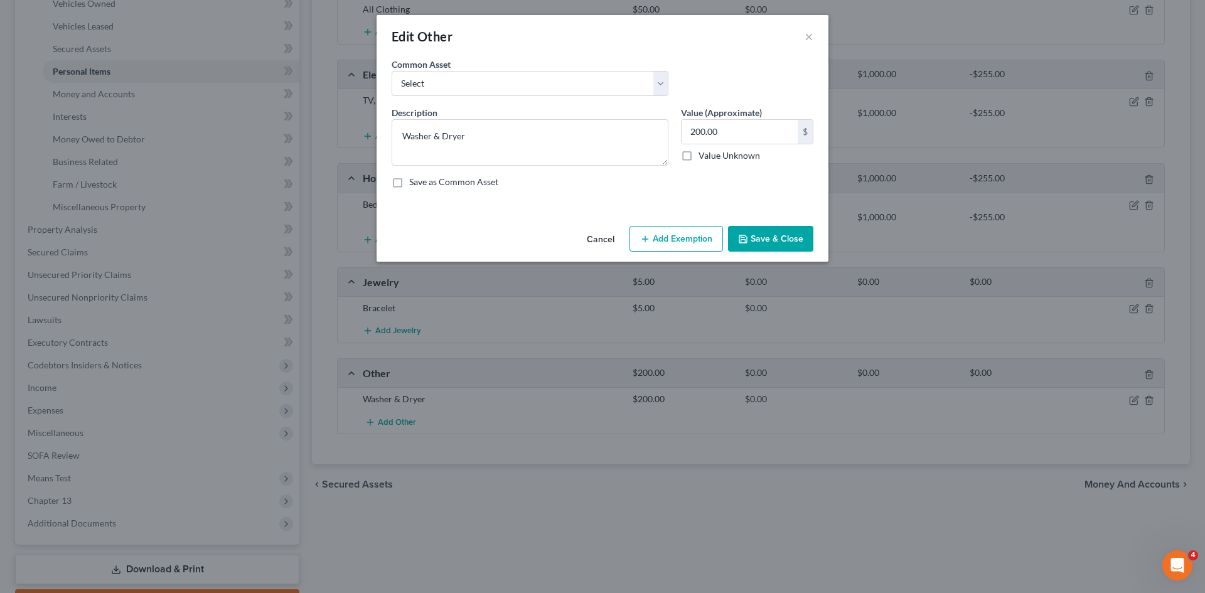
click at [660, 230] on button "Add Exemption" at bounding box center [677, 239] width 94 height 26
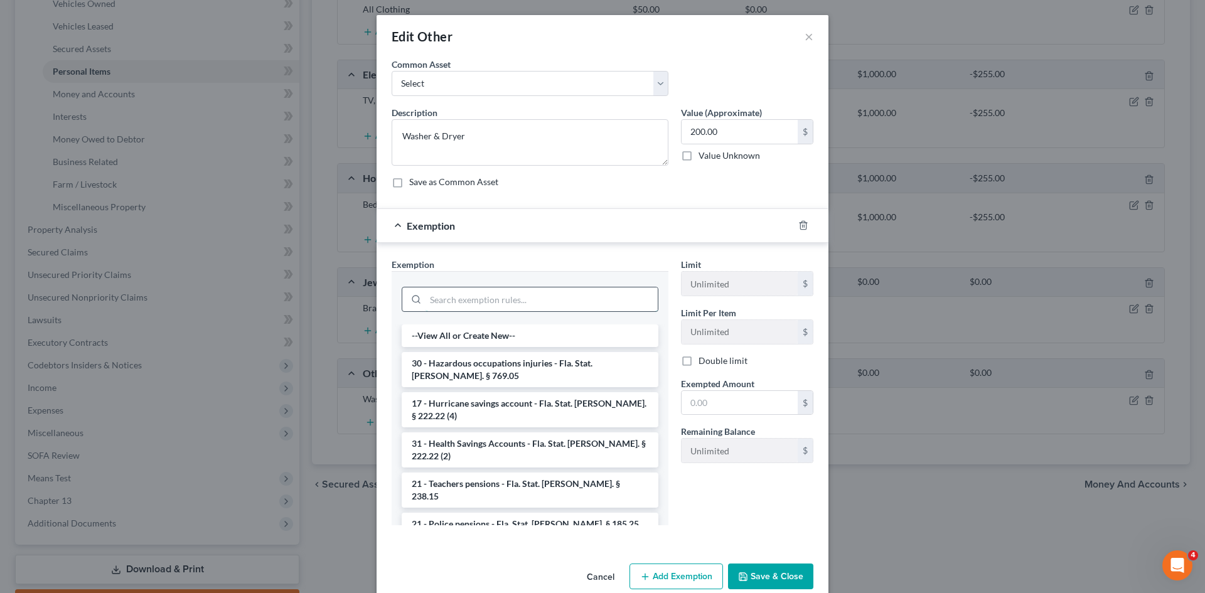
drag, startPoint x: 488, startPoint y: 297, endPoint x: 495, endPoint y: 296, distance: 6.3
click at [490, 298] on input "search" at bounding box center [542, 300] width 232 height 24
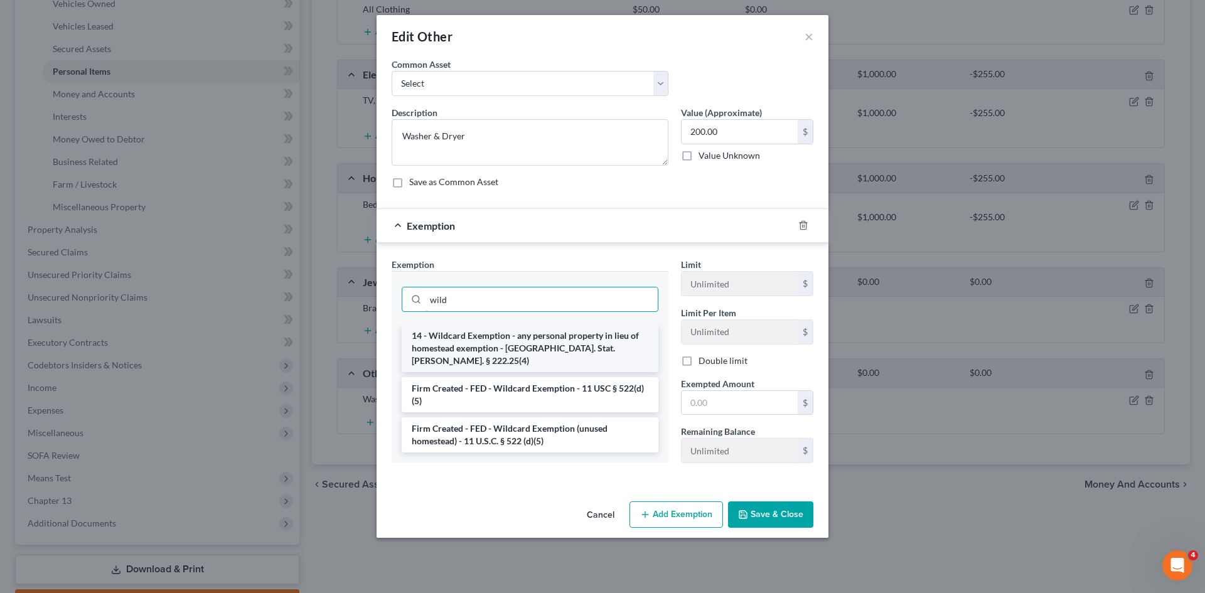
type input "wild"
click at [509, 342] on li "14 - Wildcard Exemption - any personal property in lieu of homestead exemption …" at bounding box center [530, 349] width 257 height 48
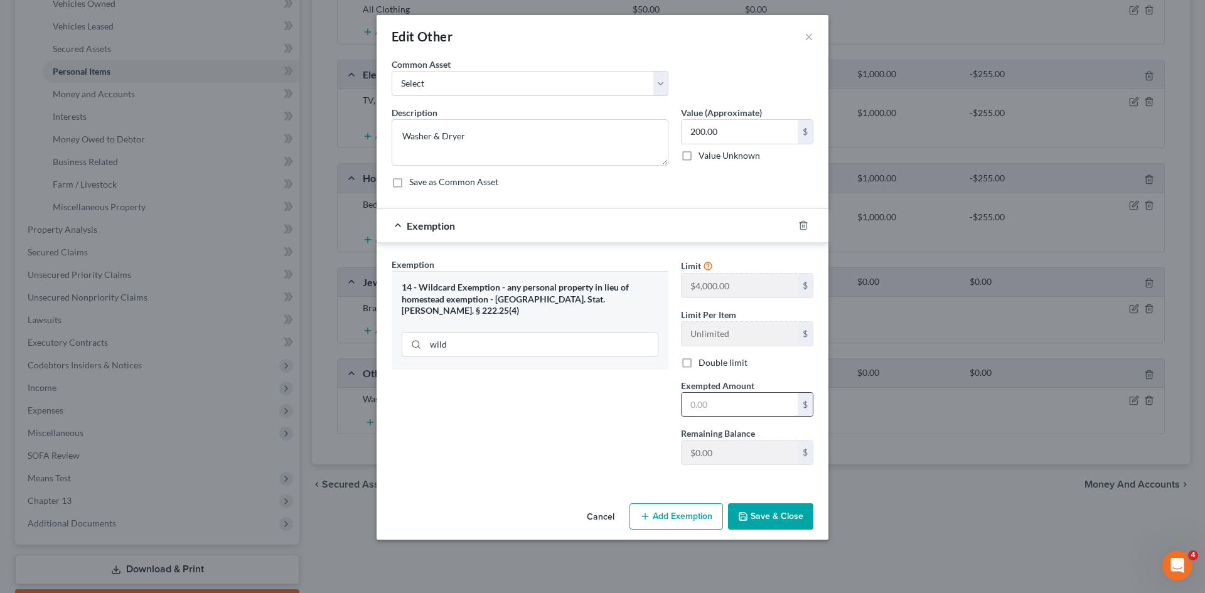
click at [750, 403] on input "text" at bounding box center [740, 405] width 116 height 24
type input "200.00"
click at [789, 515] on button "Save & Close" at bounding box center [770, 517] width 85 height 26
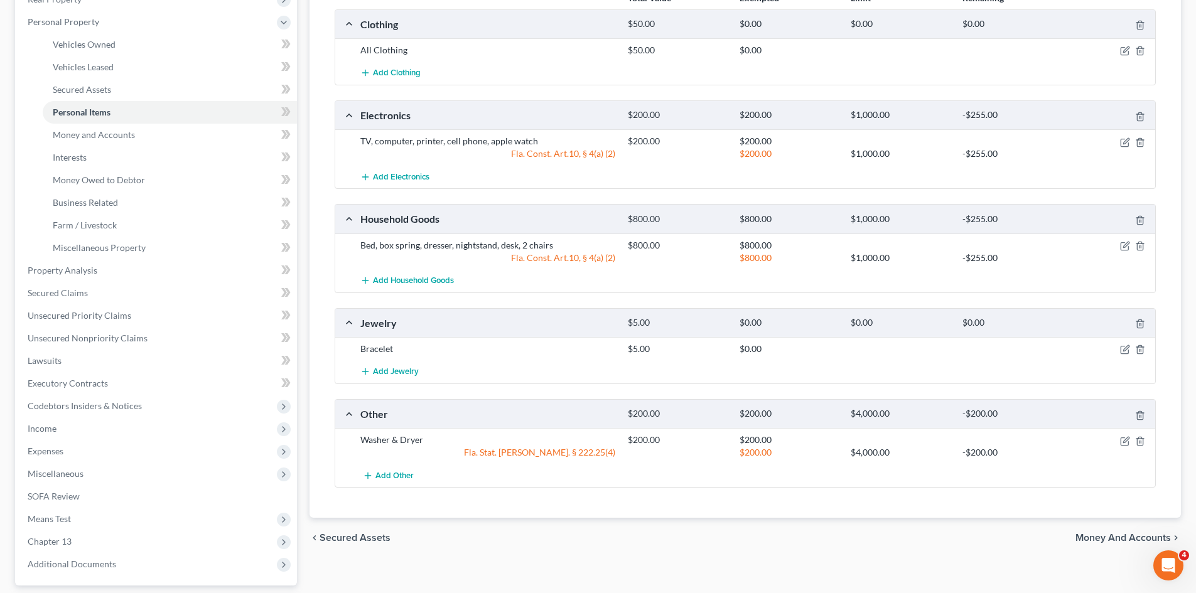
scroll to position [188, 0]
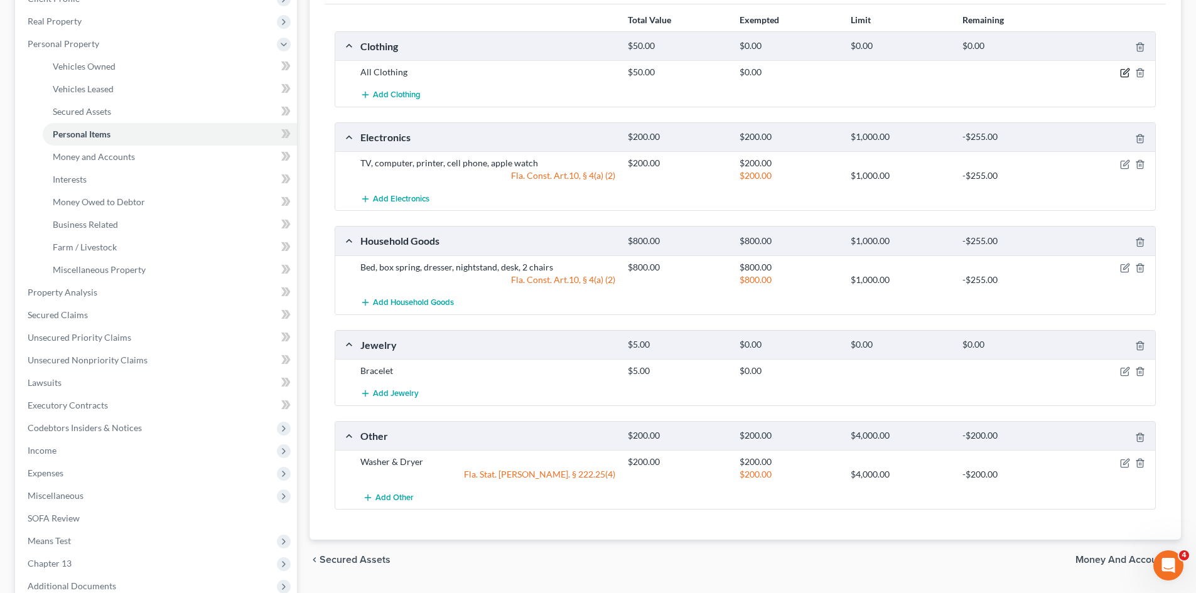
click at [1122, 72] on icon "button" at bounding box center [1125, 73] width 10 height 10
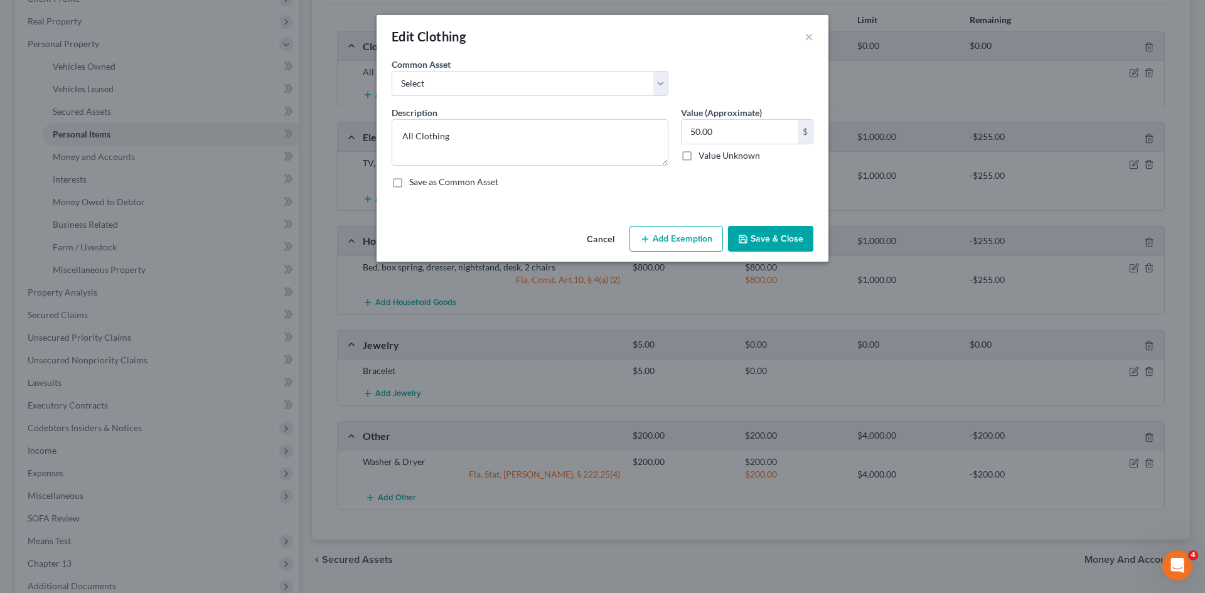
click at [703, 244] on button "Add Exemption" at bounding box center [677, 239] width 94 height 26
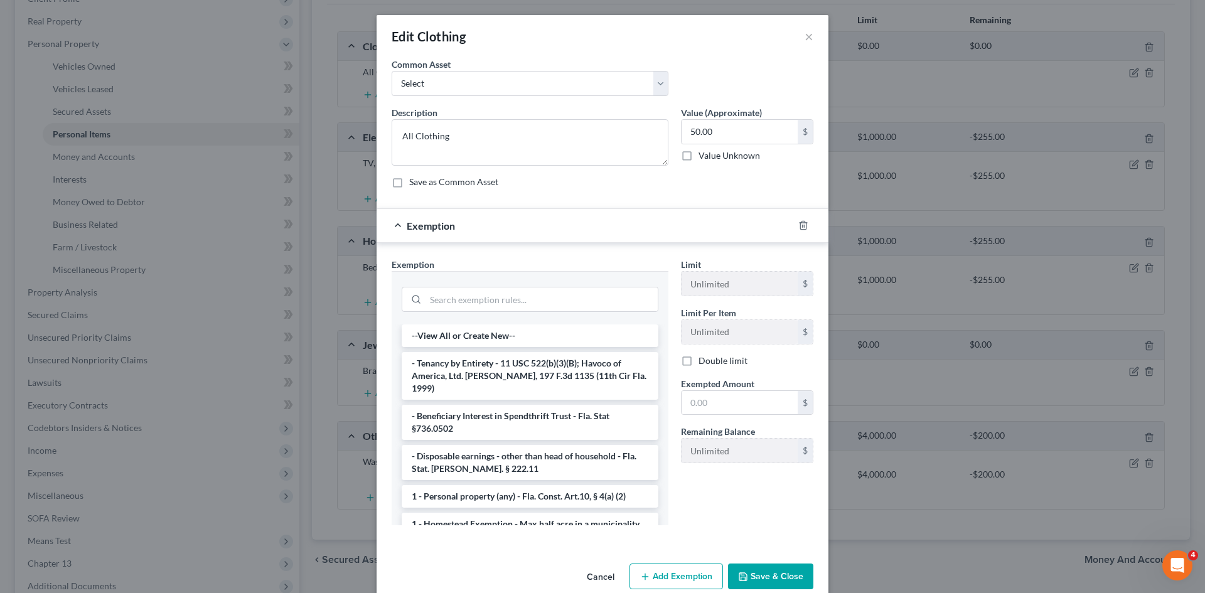
drag, startPoint x: 500, startPoint y: 483, endPoint x: 647, endPoint y: 413, distance: 163.4
click at [501, 485] on li "1 - Personal property (any) - Fla. Const. Art.10, § 4(a) (2)" at bounding box center [530, 496] width 257 height 23
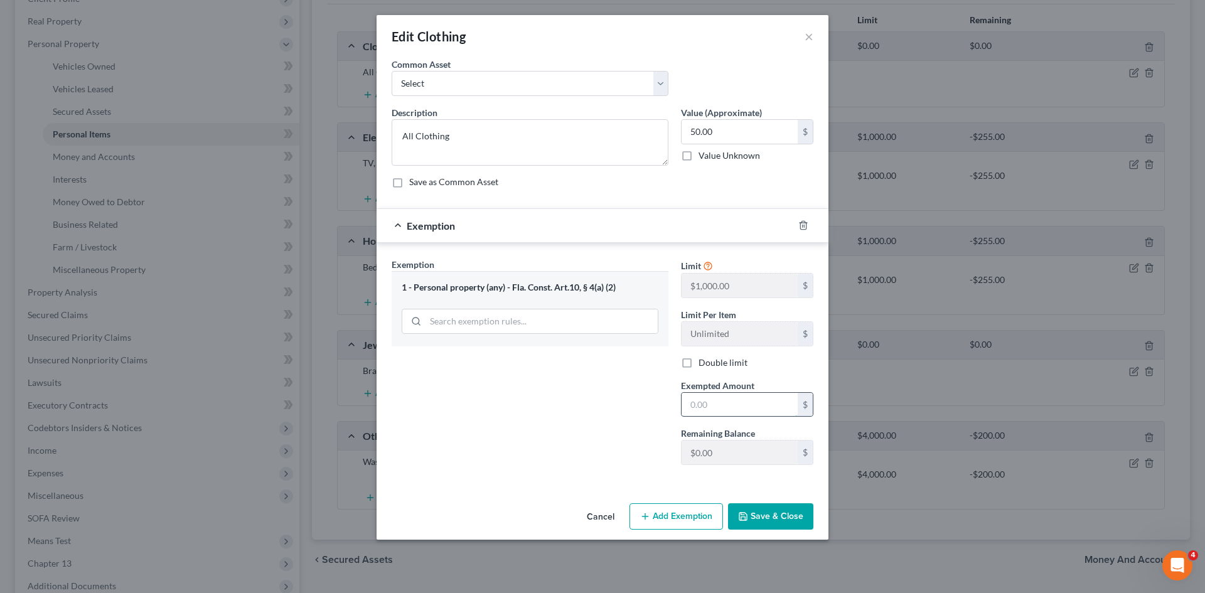
click at [710, 398] on input "text" at bounding box center [740, 405] width 116 height 24
type input "50.00"
click at [792, 522] on button "Save & Close" at bounding box center [770, 517] width 85 height 26
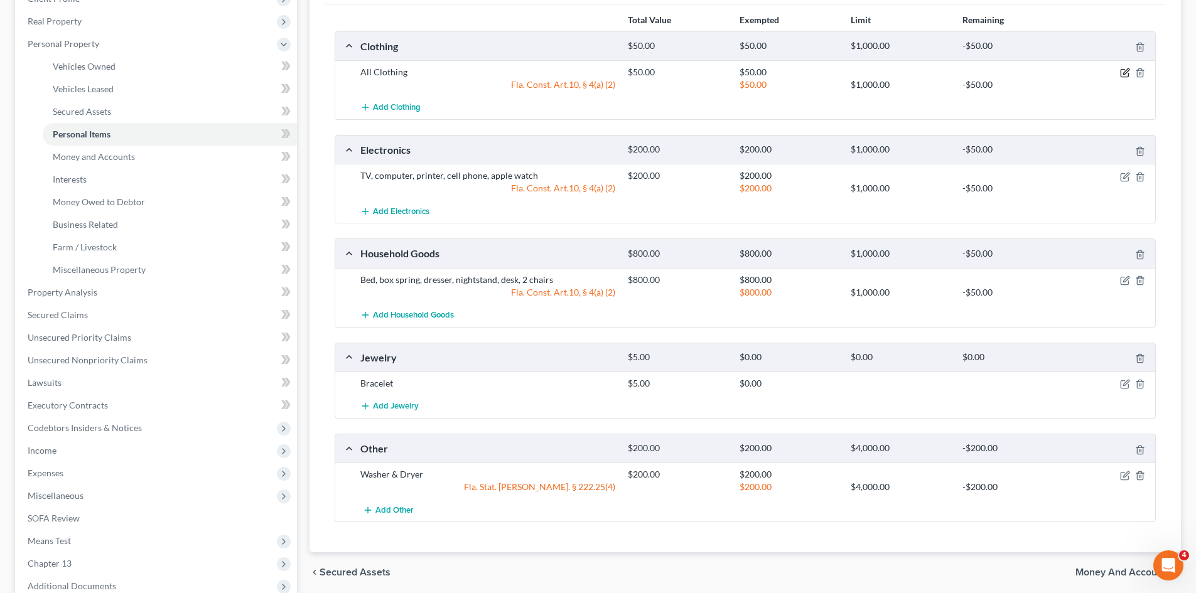
click at [1124, 74] on icon "button" at bounding box center [1126, 72] width 6 height 6
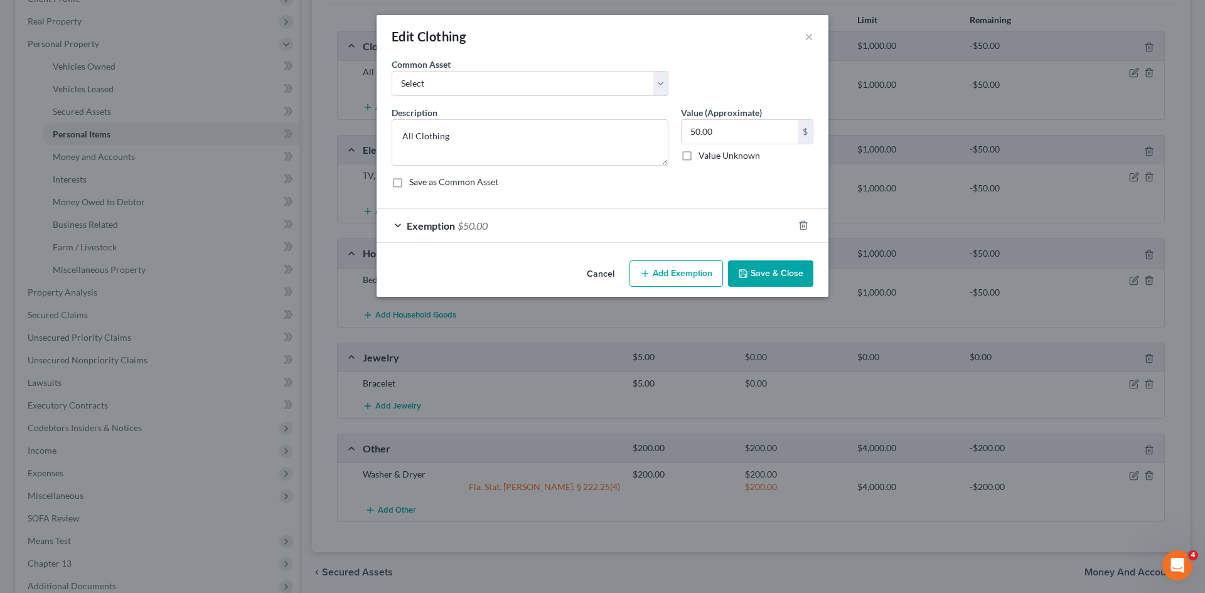
click at [556, 228] on div "Exemption $50.00" at bounding box center [585, 225] width 417 height 33
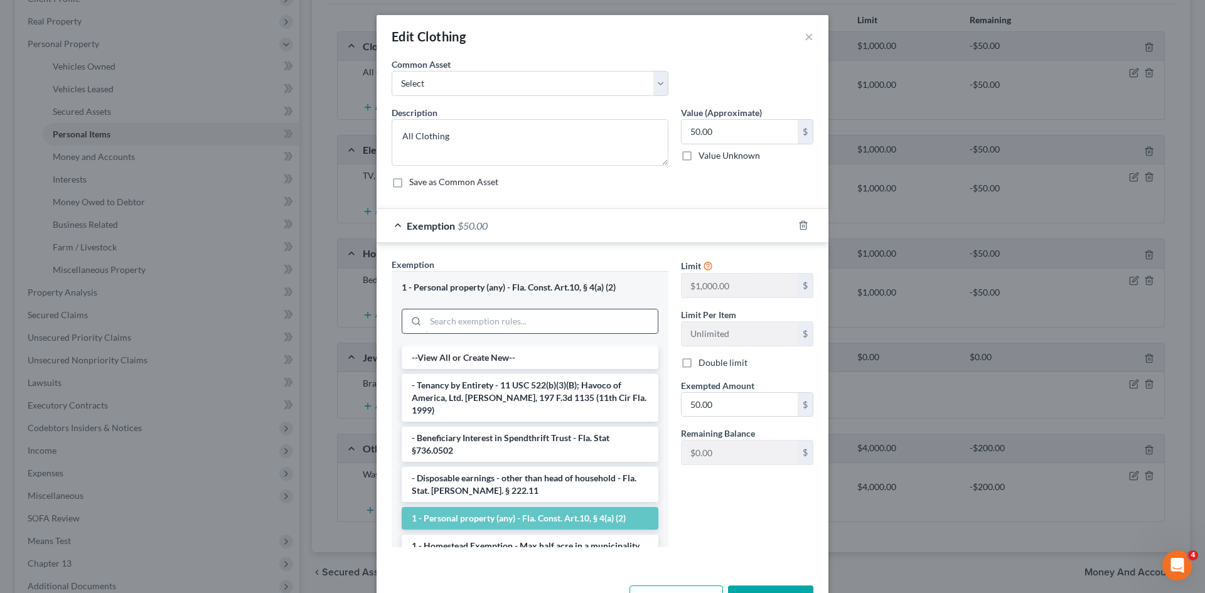
click at [530, 323] on input "search" at bounding box center [542, 322] width 232 height 24
click at [800, 223] on polyline "button" at bounding box center [804, 223] width 8 height 0
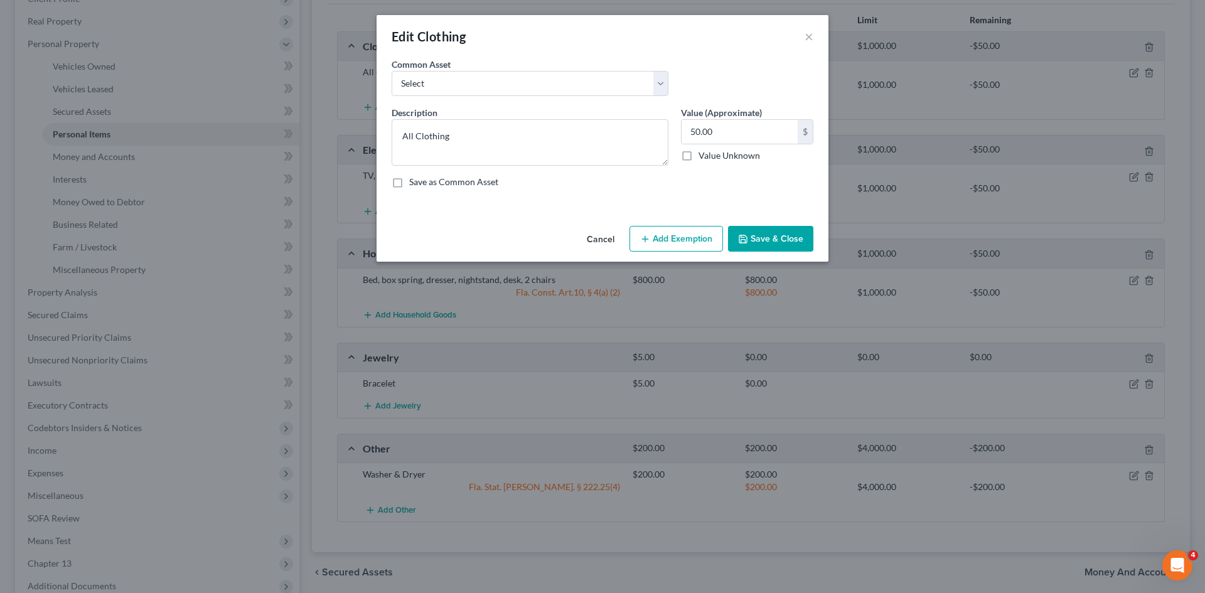
click at [701, 237] on button "Add Exemption" at bounding box center [677, 239] width 94 height 26
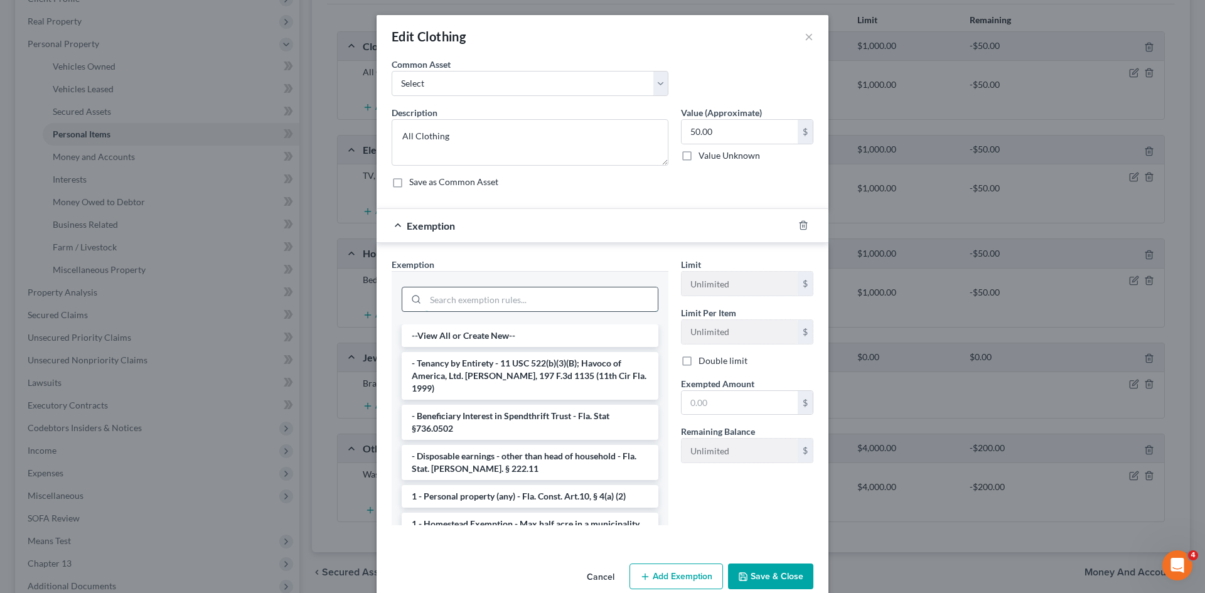
click at [529, 292] on input "search" at bounding box center [542, 300] width 232 height 24
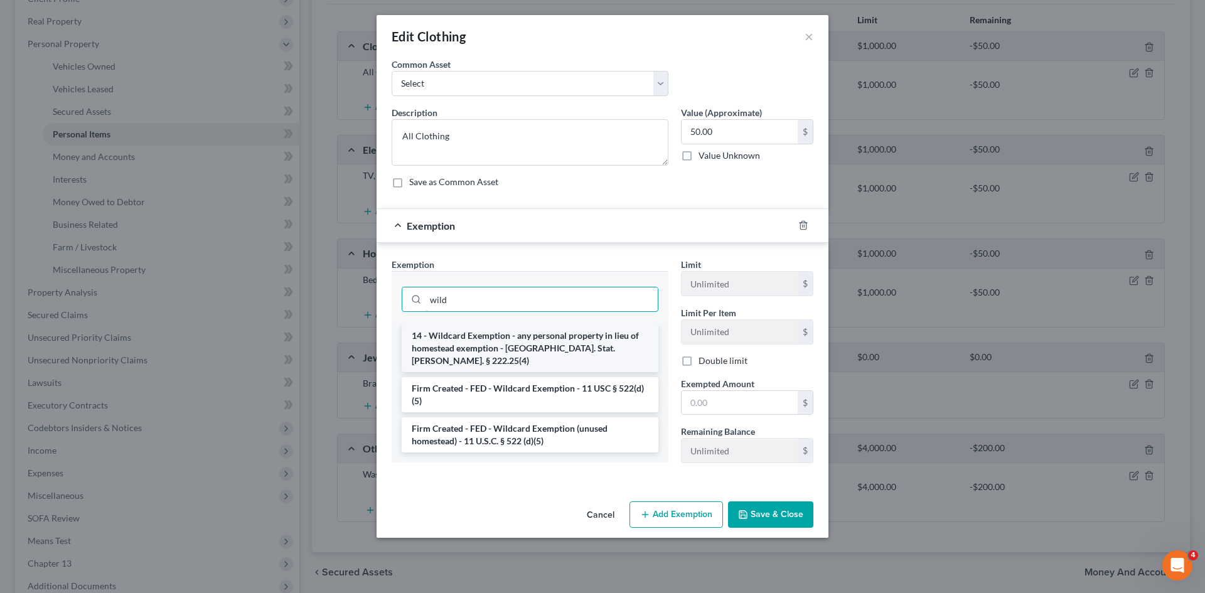
type input "wild"
click at [529, 342] on li "14 - Wildcard Exemption - any personal property in lieu of homestead exemption …" at bounding box center [530, 349] width 257 height 48
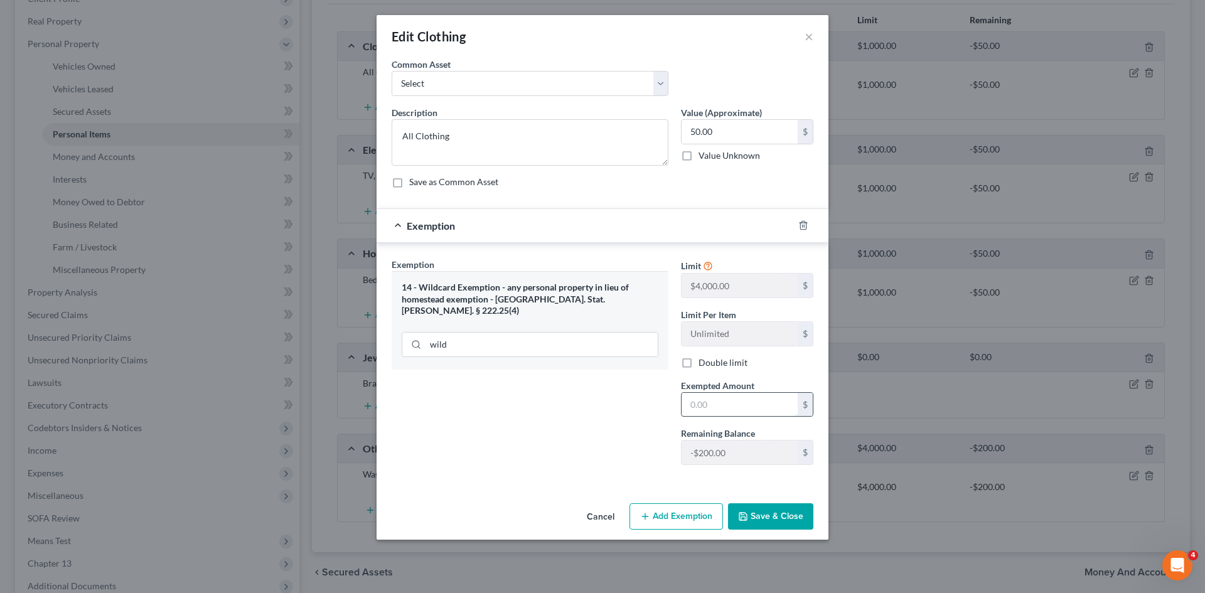
click at [708, 403] on input "text" at bounding box center [740, 405] width 116 height 24
type input "50.00"
click at [779, 519] on button "Save & Close" at bounding box center [770, 517] width 85 height 26
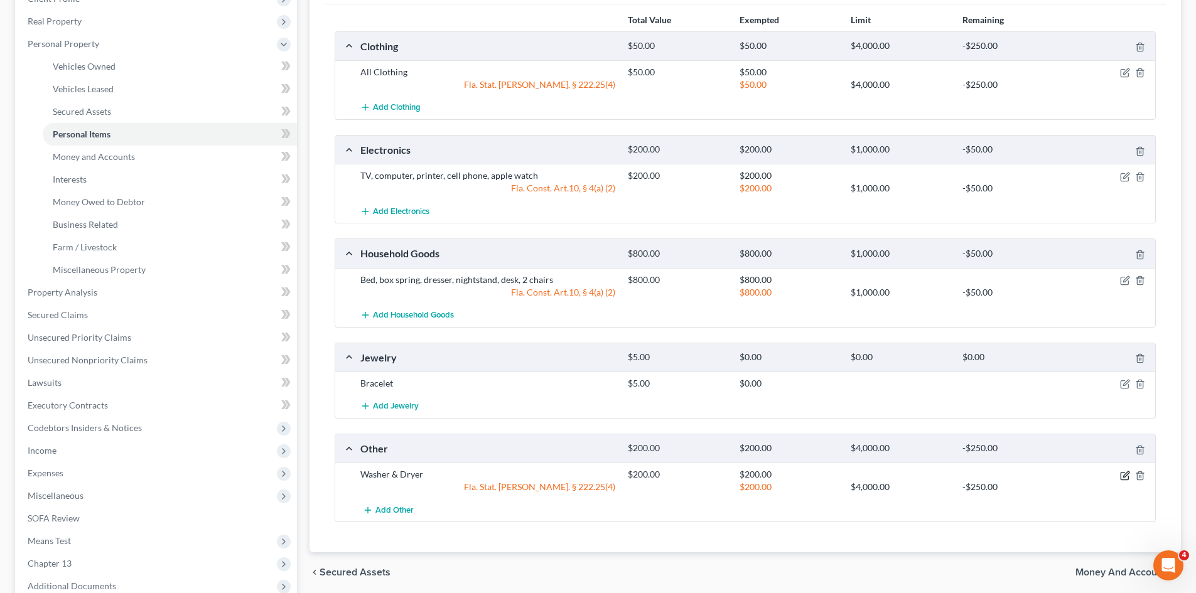
drag, startPoint x: 1127, startPoint y: 478, endPoint x: 1094, endPoint y: 478, distance: 32.7
click at [1126, 478] on icon "button" at bounding box center [1125, 476] width 10 height 10
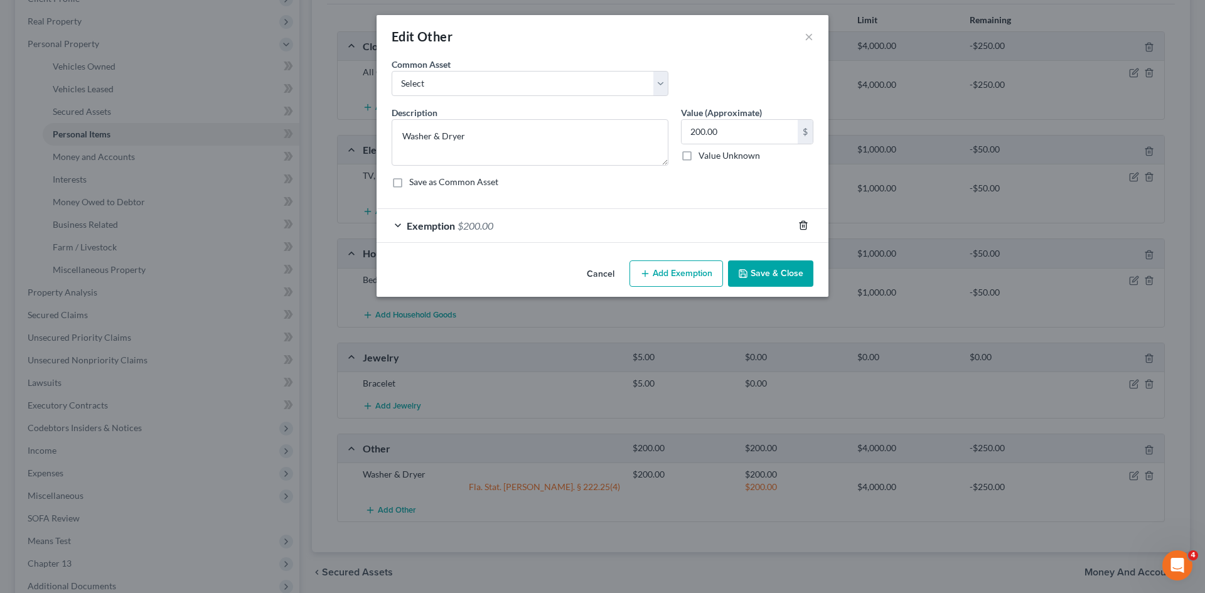
click at [800, 230] on icon "button" at bounding box center [804, 225] width 10 height 10
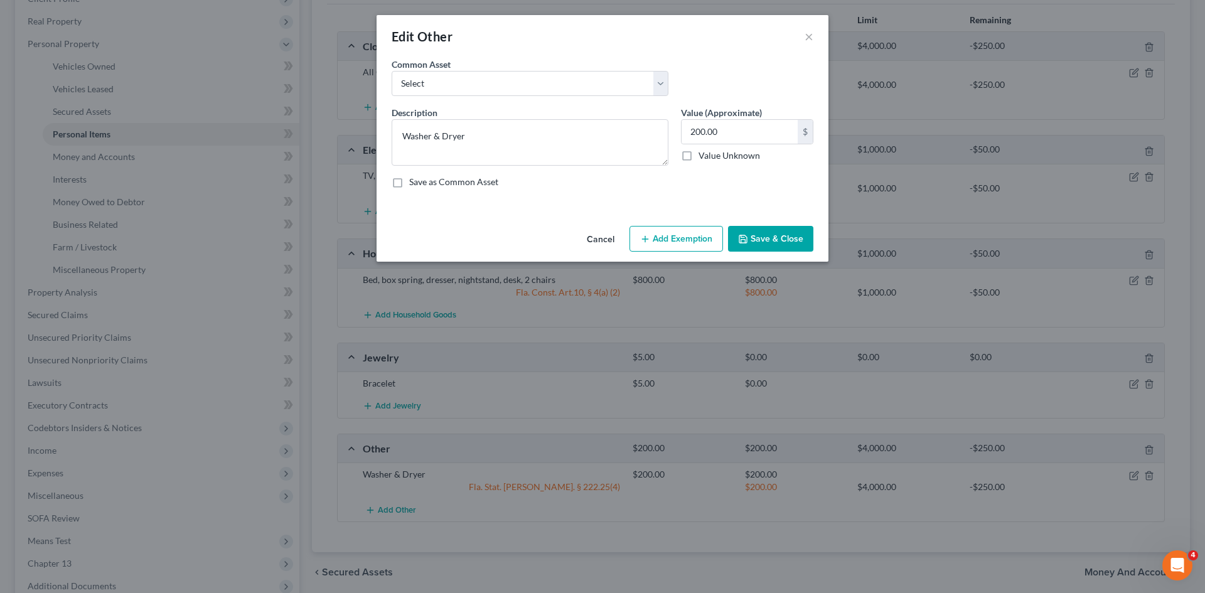
click at [692, 242] on button "Add Exemption" at bounding box center [677, 239] width 94 height 26
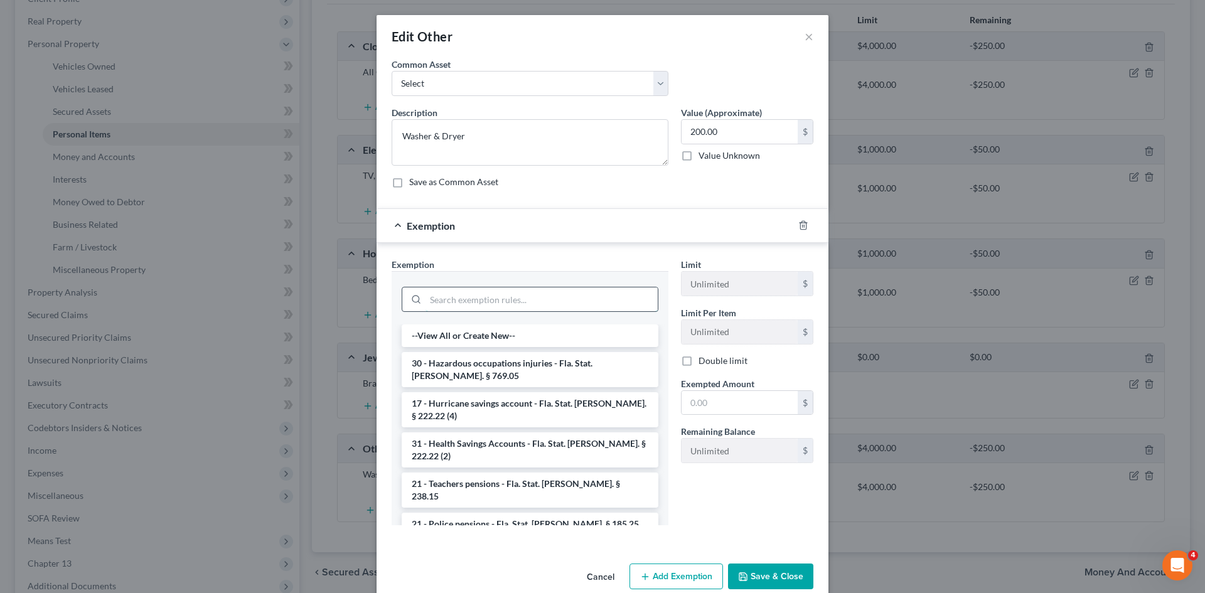
click at [504, 303] on input "search" at bounding box center [542, 300] width 232 height 24
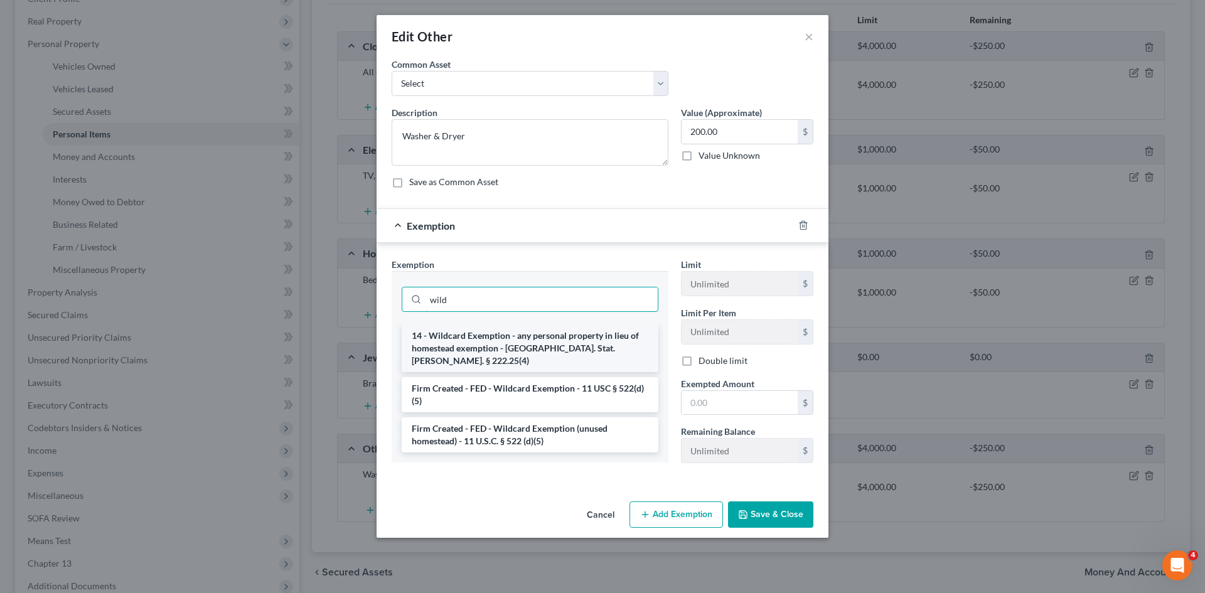
type input "wild"
click at [578, 346] on li "14 - Wildcard Exemption - any personal property in lieu of homestead exemption …" at bounding box center [530, 349] width 257 height 48
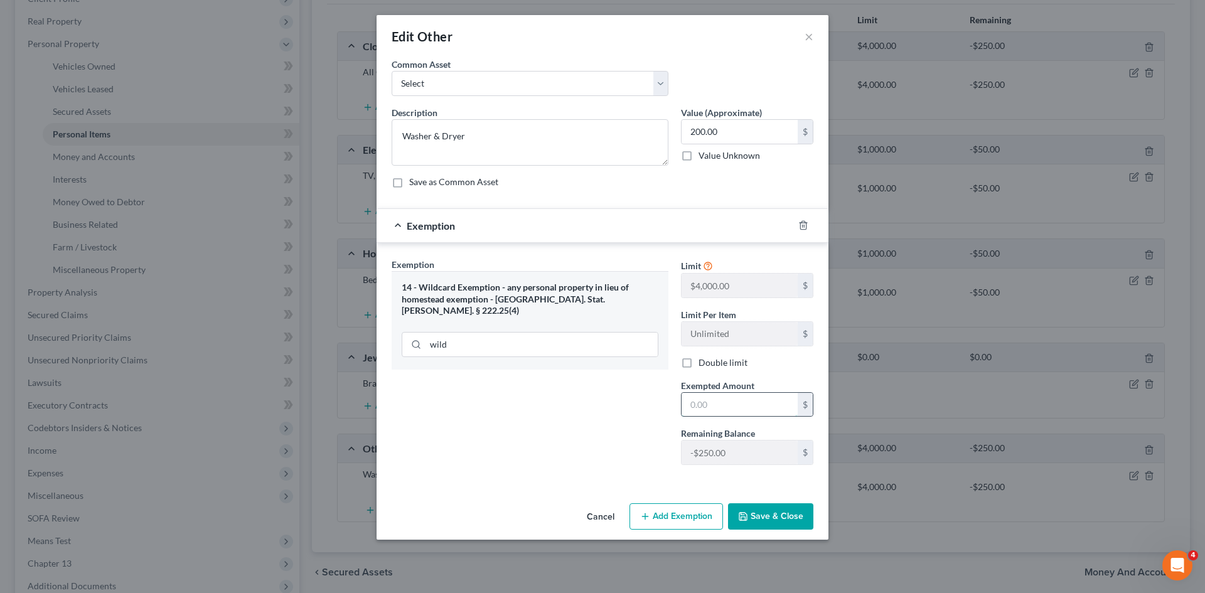
click at [748, 407] on input "text" at bounding box center [740, 405] width 116 height 24
type input "200.00"
click at [548, 392] on div "Exemption Set must be selected for CA. Exemption * 14 - Wildcard Exemption - an…" at bounding box center [529, 366] width 289 height 217
click at [767, 516] on button "Save & Close" at bounding box center [770, 517] width 85 height 26
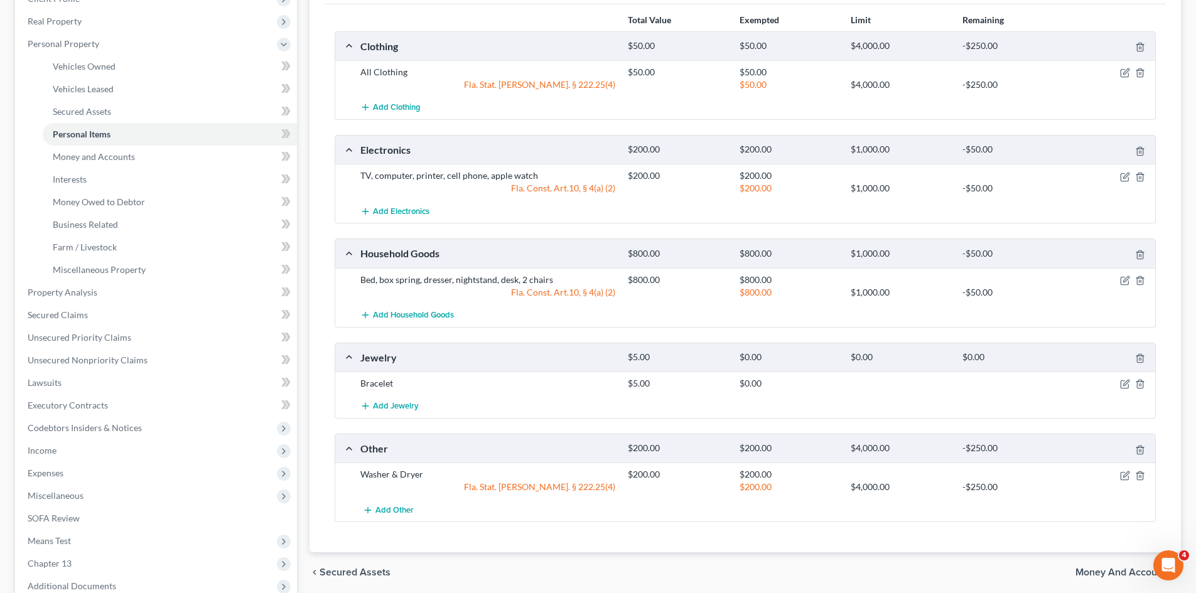
scroll to position [126, 0]
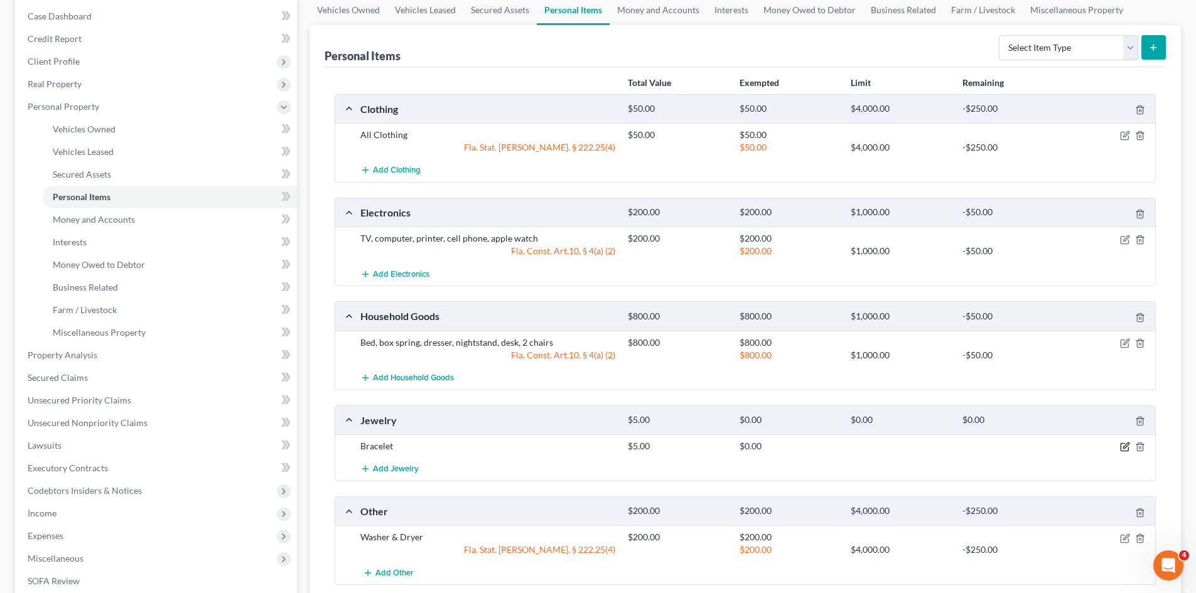
click at [1128, 444] on icon "button" at bounding box center [1126, 446] width 6 height 6
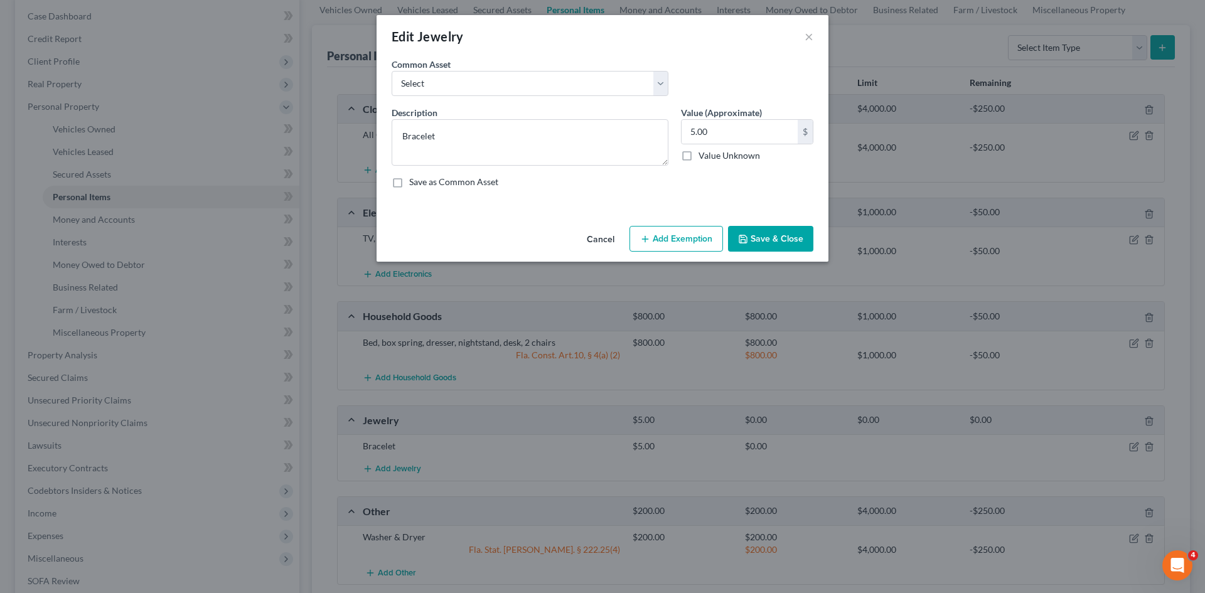
click at [654, 238] on button "Add Exemption" at bounding box center [677, 239] width 94 height 26
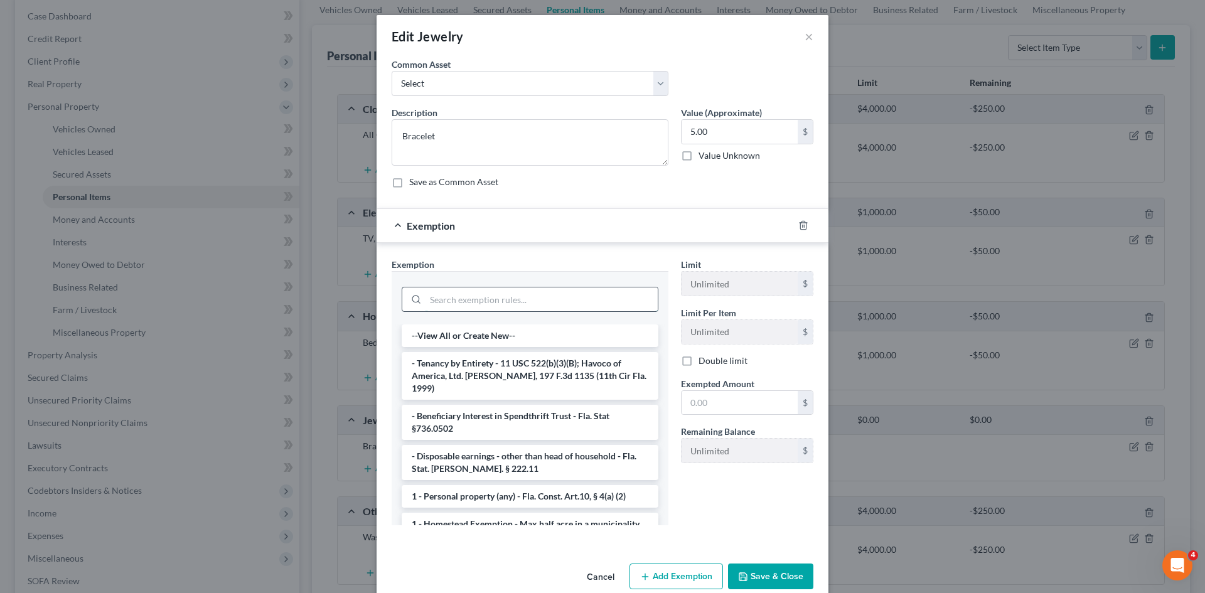
click at [492, 308] on input "search" at bounding box center [542, 300] width 232 height 24
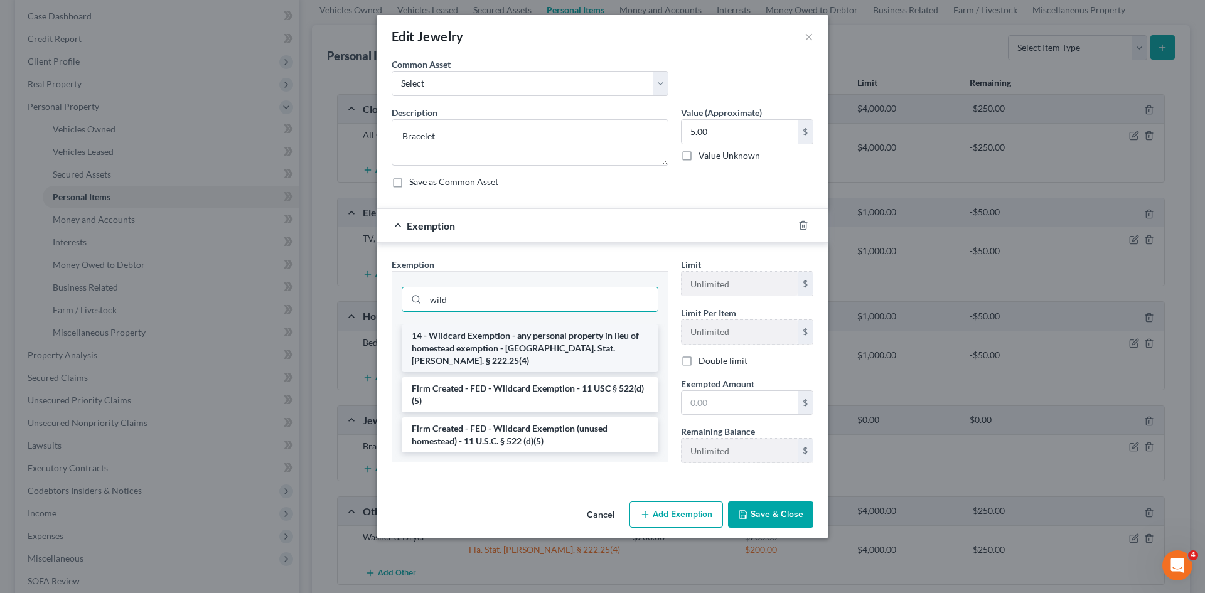
type input "wild"
drag, startPoint x: 517, startPoint y: 333, endPoint x: 600, endPoint y: 353, distance: 86.0
click at [520, 336] on li "14 - Wildcard Exemption - any personal property in lieu of homestead exemption …" at bounding box center [530, 349] width 257 height 48
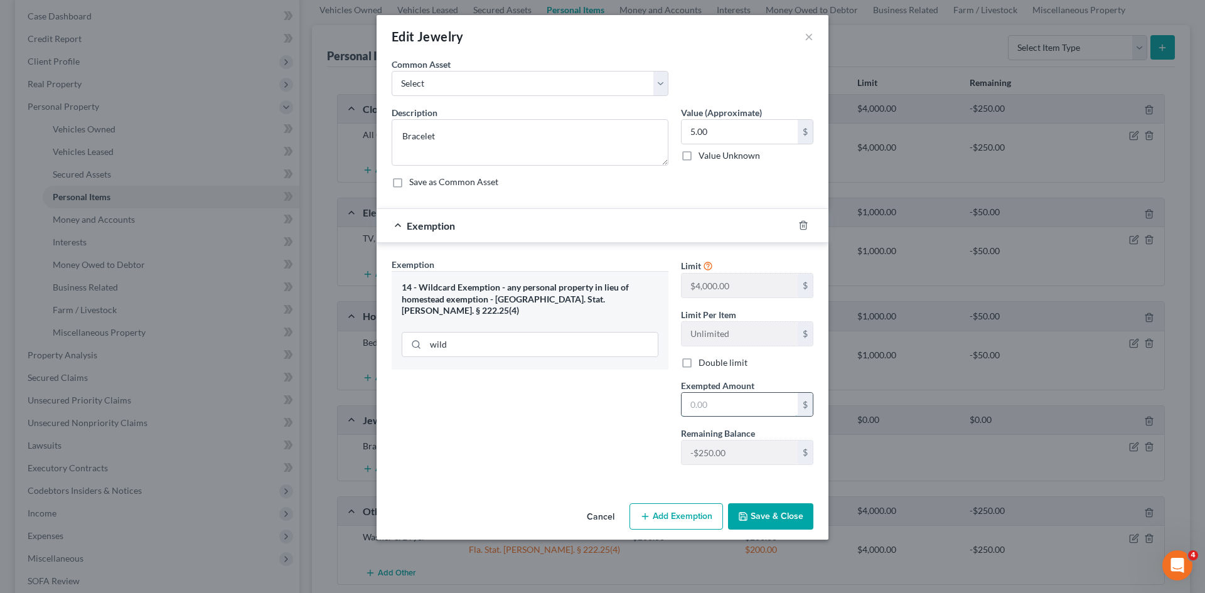
click at [718, 411] on input "text" at bounding box center [740, 405] width 116 height 24
type input "5.00"
click at [763, 514] on button "Save & Close" at bounding box center [770, 517] width 85 height 26
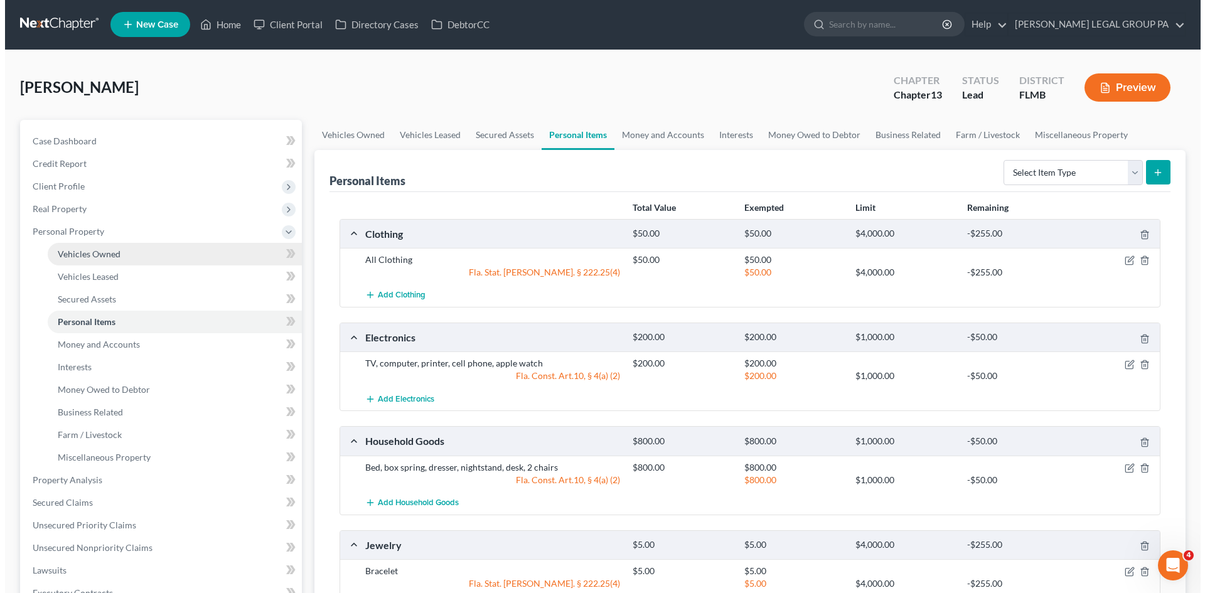
scroll to position [0, 0]
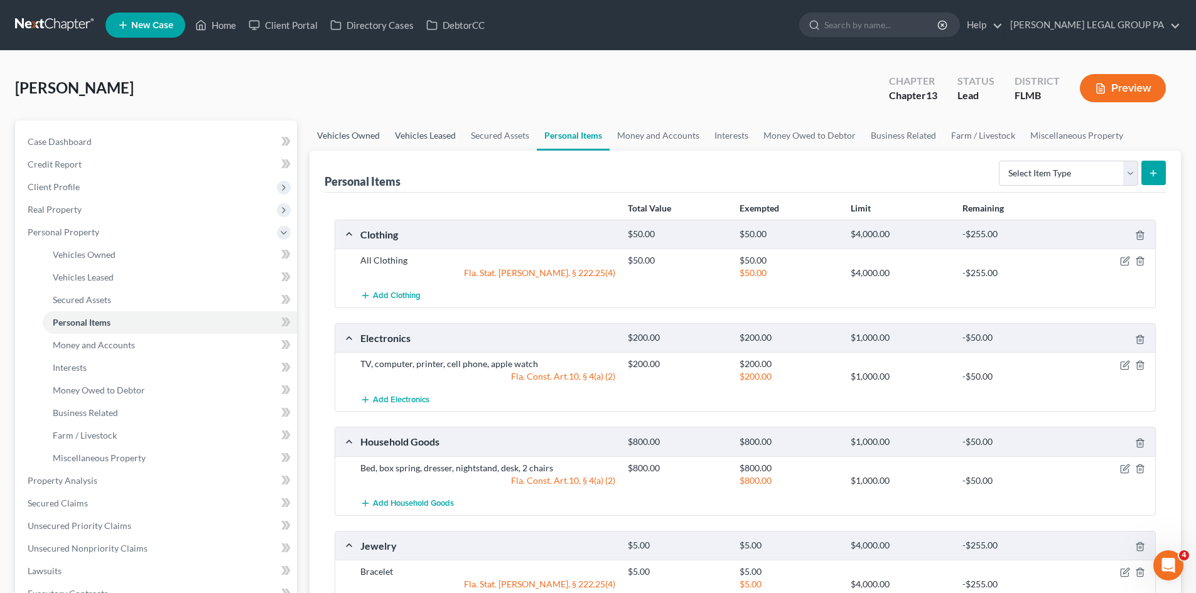
drag, startPoint x: 338, startPoint y: 135, endPoint x: 392, endPoint y: 138, distance: 53.5
click at [339, 135] on link "Vehicles Owned" at bounding box center [349, 136] width 78 height 30
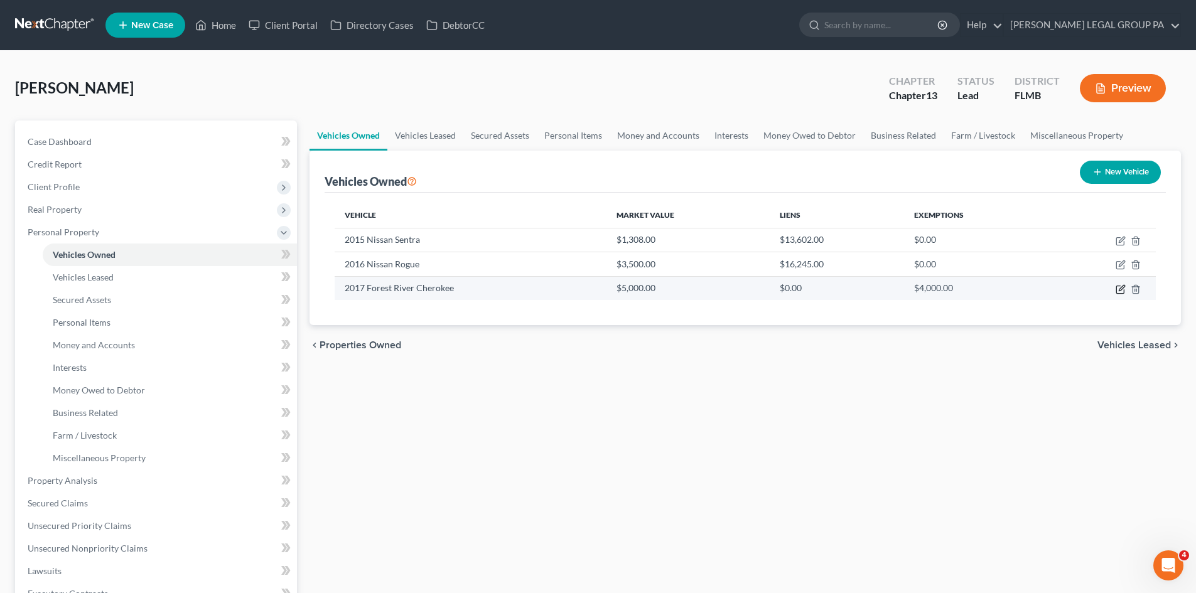
click at [1121, 286] on icon "button" at bounding box center [1121, 289] width 10 height 10
select select "7"
select select "9"
select select "2"
select select "0"
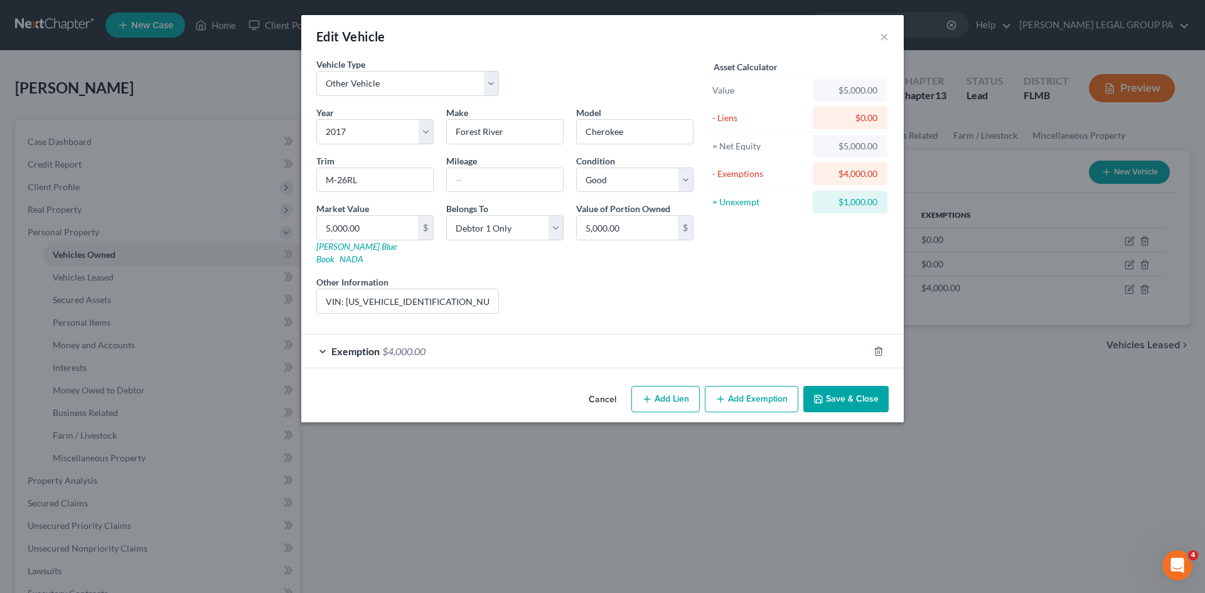
click at [449, 340] on div "Exemption $4,000.00" at bounding box center [585, 351] width 568 height 33
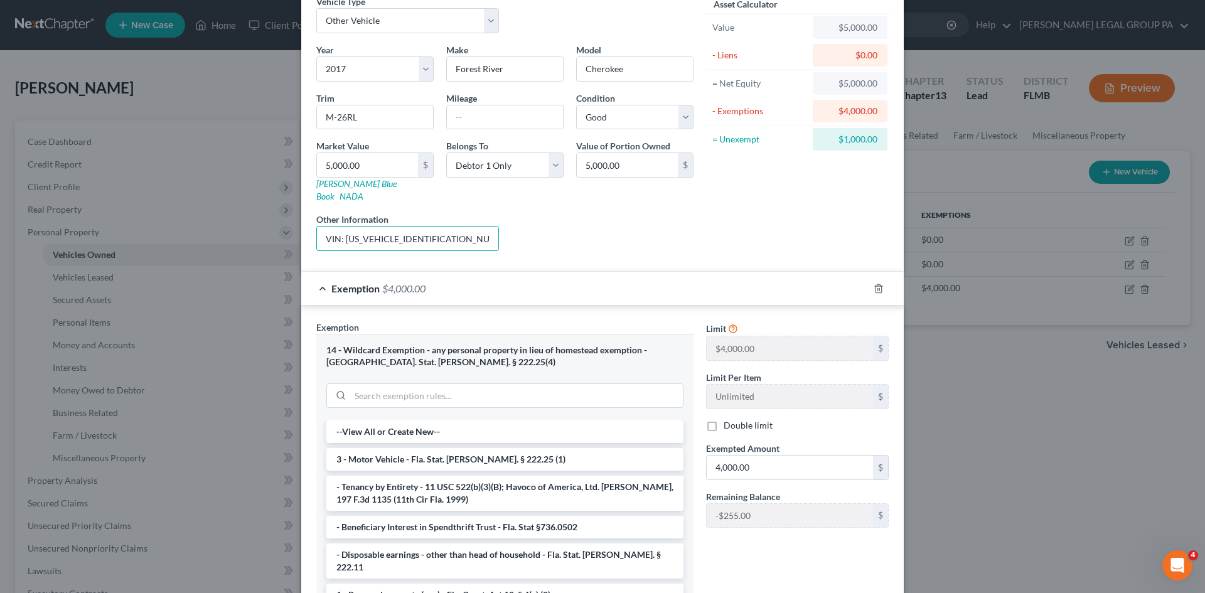
scroll to position [0, 35]
drag, startPoint x: 438, startPoint y: 230, endPoint x: 567, endPoint y: 232, distance: 129.3
click at [567, 232] on div "Year Select 2026 2025 2024 2023 2022 2021 2020 2019 2018 2017 2016 2015 2014 20…" at bounding box center [505, 152] width 390 height 218
click at [618, 199] on div "Year Select 2026 2025 2024 2023 2022 2021 2020 2019 2018 2017 2016 2015 2014 20…" at bounding box center [505, 152] width 390 height 218
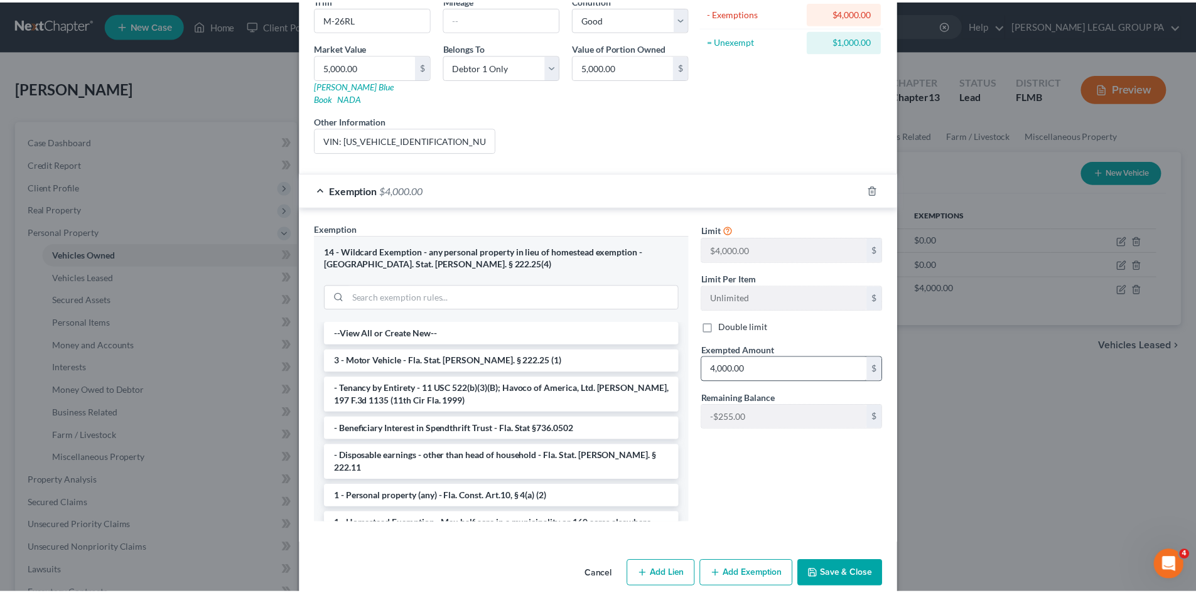
scroll to position [168, 0]
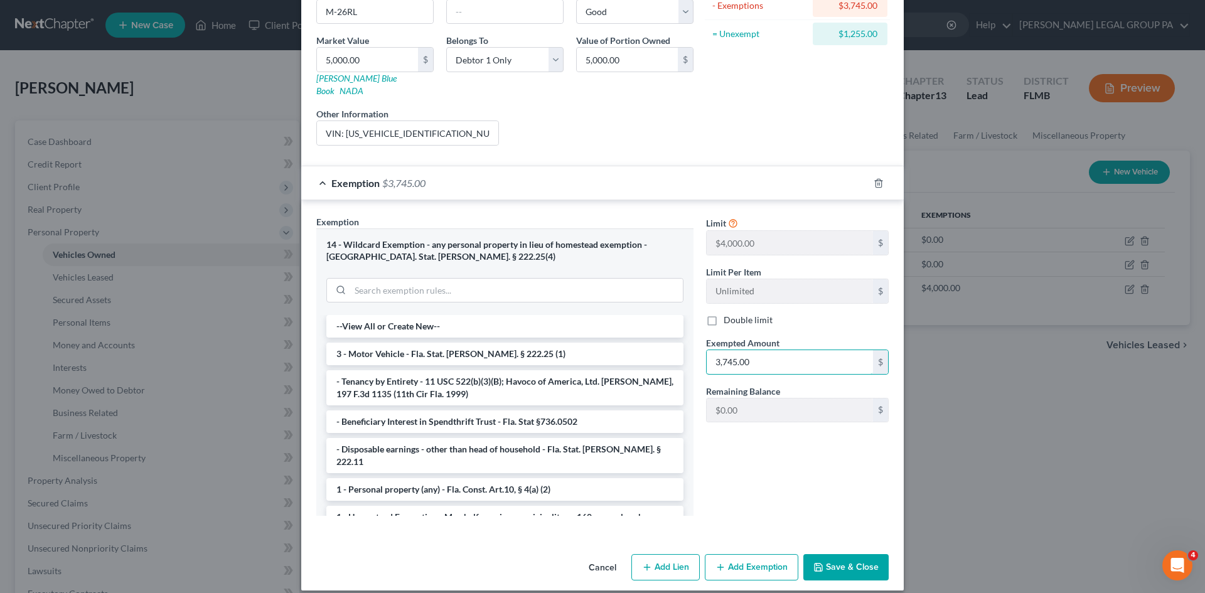
type input "3,745.00"
click at [802, 493] on div "Limit $4,000.00 $ Limit Per Item Unlimited $ Double limit Exempted Amount * 3,7…" at bounding box center [797, 370] width 195 height 311
click at [865, 556] on button "Save & Close" at bounding box center [846, 567] width 85 height 26
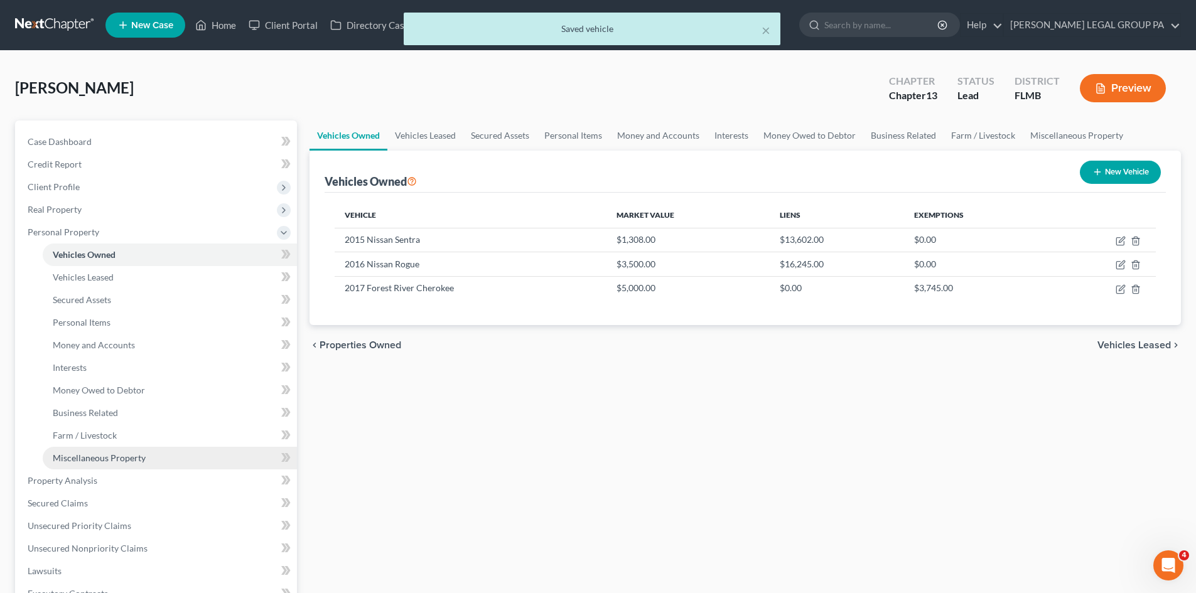
click at [112, 458] on span "Miscellaneous Property" at bounding box center [99, 458] width 93 height 11
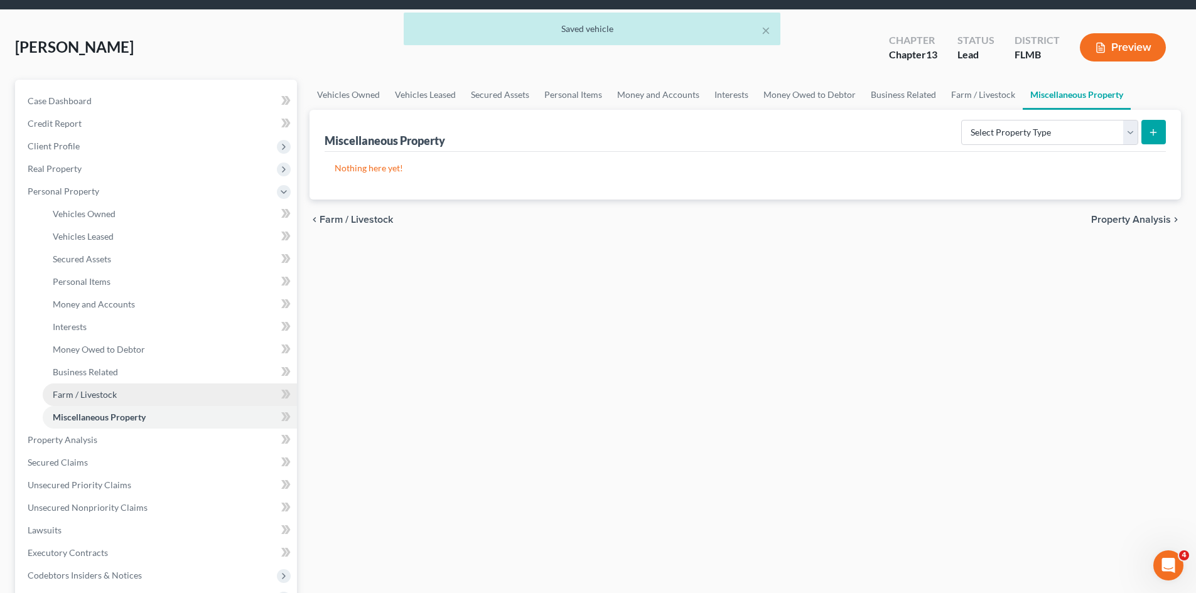
scroll to position [63, 0]
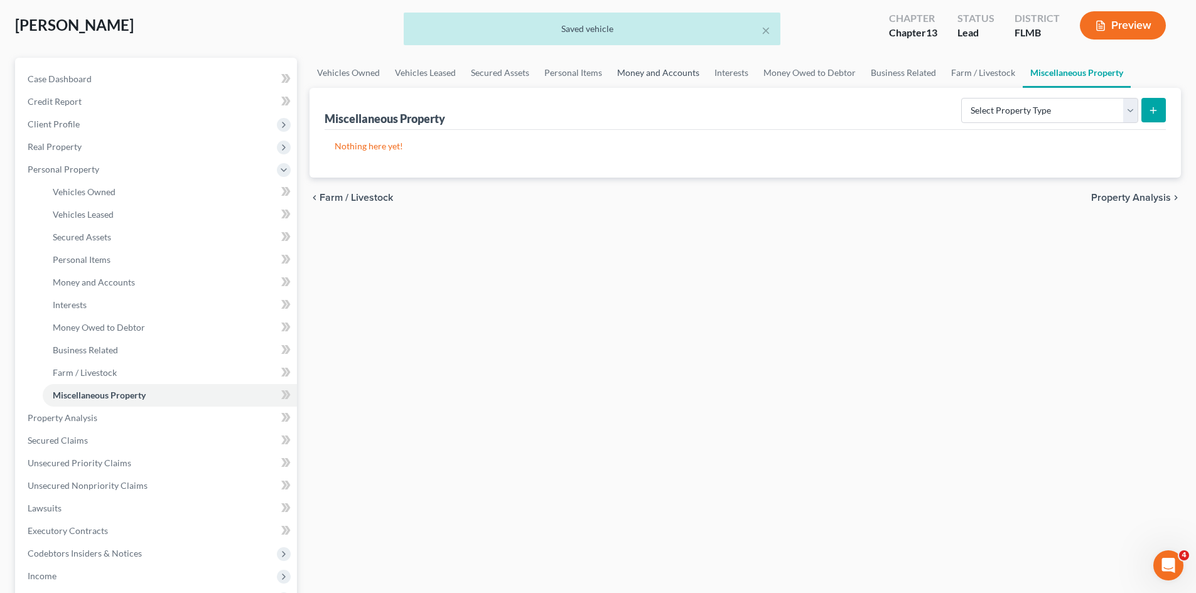
click at [644, 76] on link "Money and Accounts" at bounding box center [658, 73] width 97 height 30
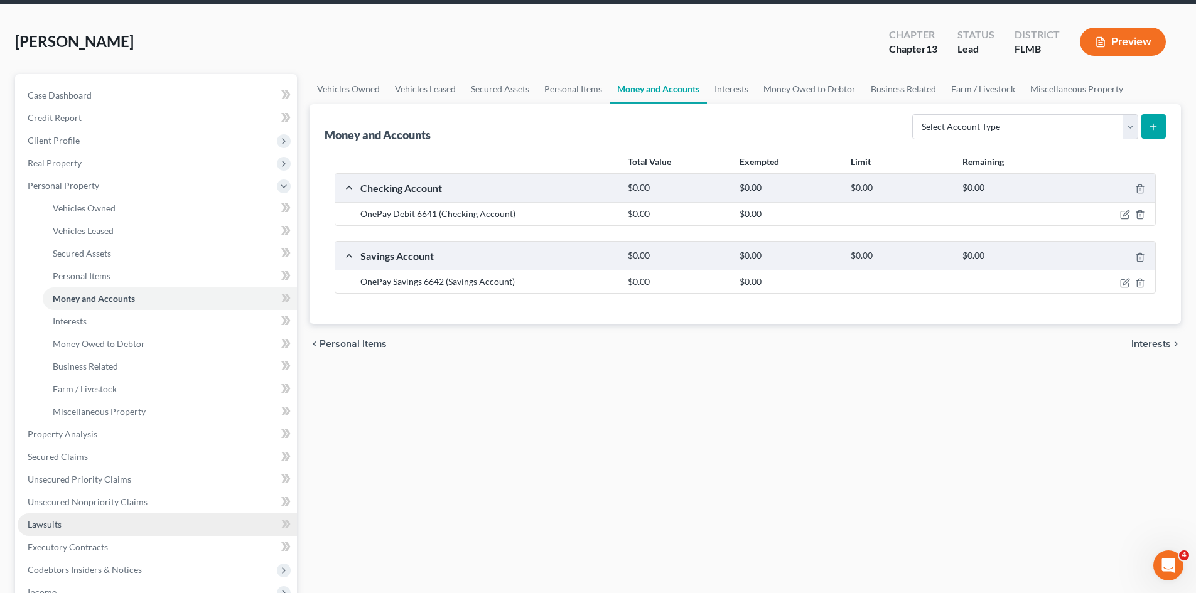
scroll to position [126, 0]
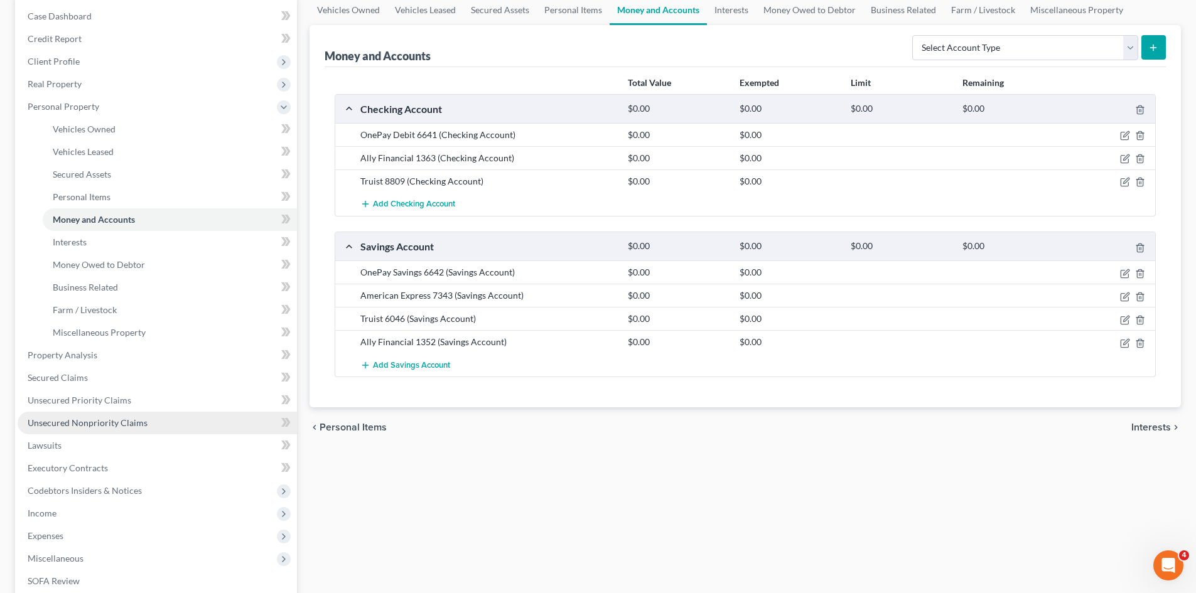
click at [123, 415] on link "Unsecured Nonpriority Claims" at bounding box center [157, 423] width 279 height 23
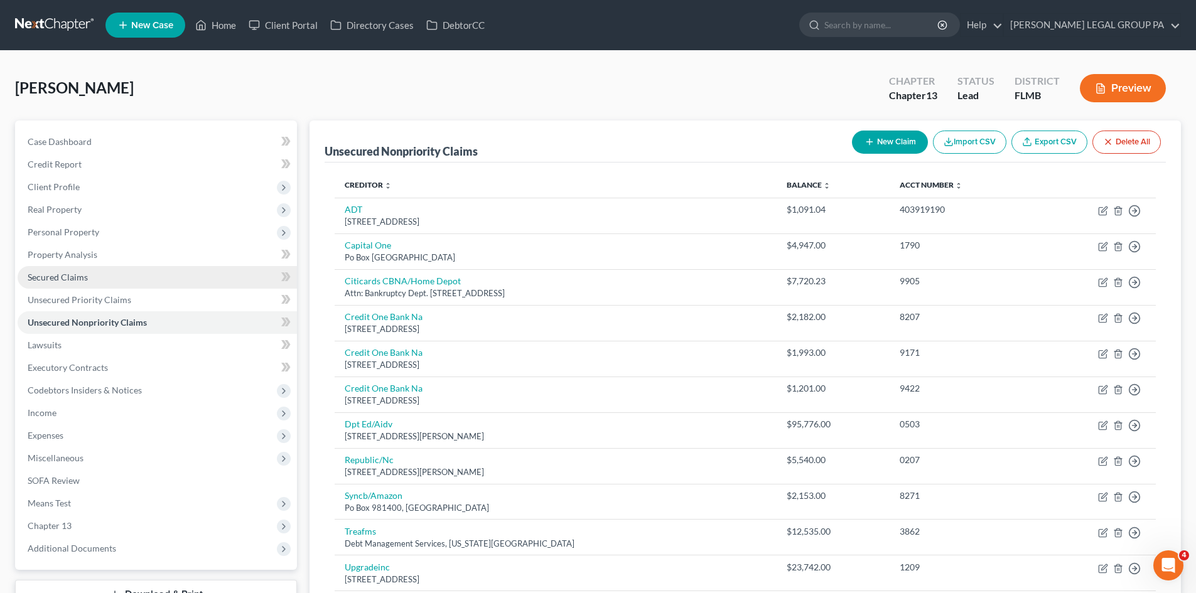
click at [89, 279] on link "Secured Claims" at bounding box center [157, 277] width 279 height 23
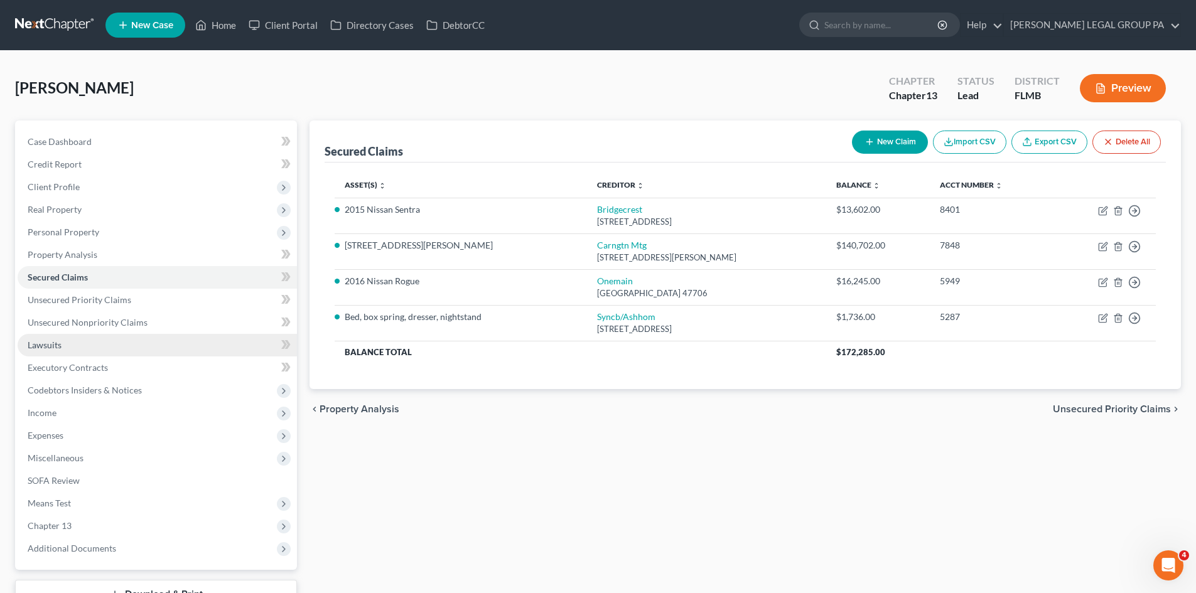
click at [77, 348] on link "Lawsuits" at bounding box center [157, 345] width 279 height 23
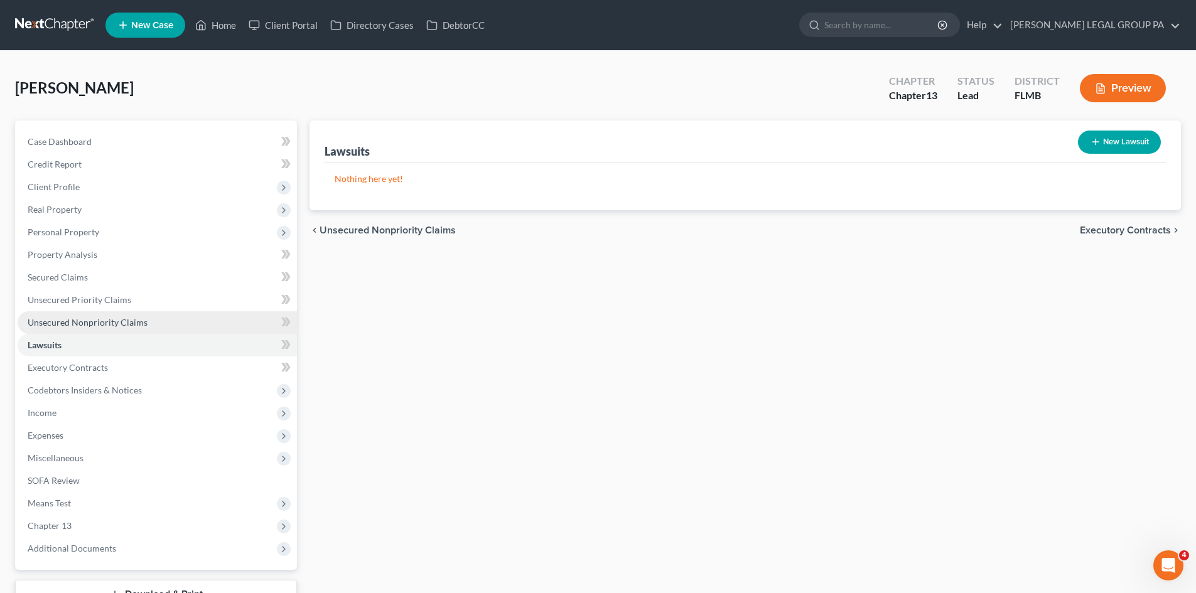
click at [113, 326] on span "Unsecured Nonpriority Claims" at bounding box center [88, 322] width 120 height 11
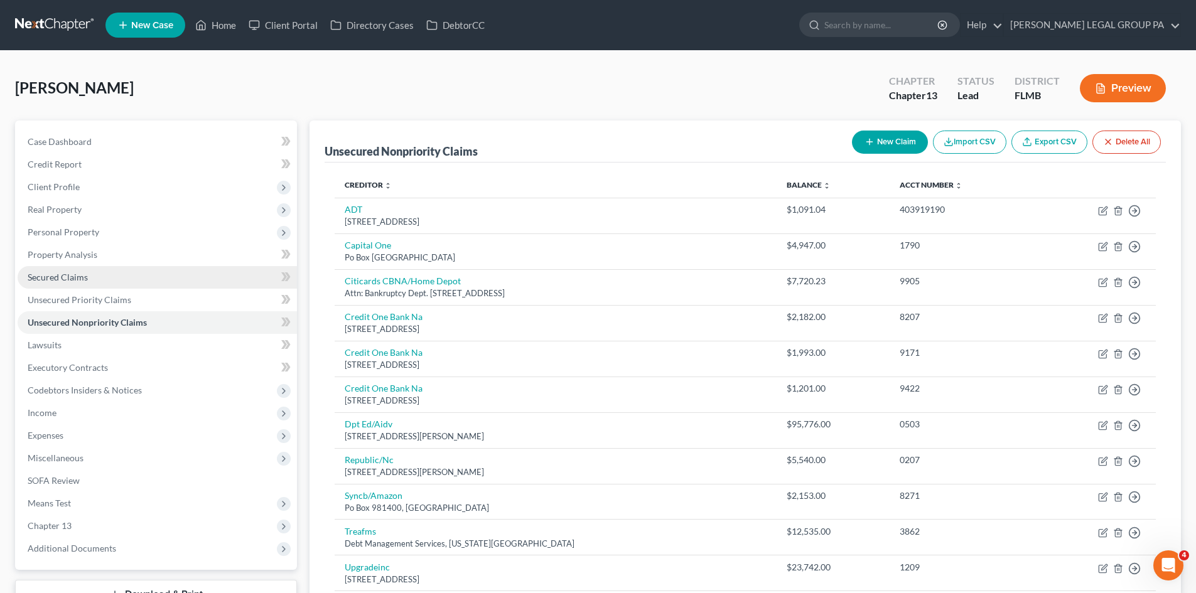
click at [115, 284] on link "Secured Claims" at bounding box center [157, 277] width 279 height 23
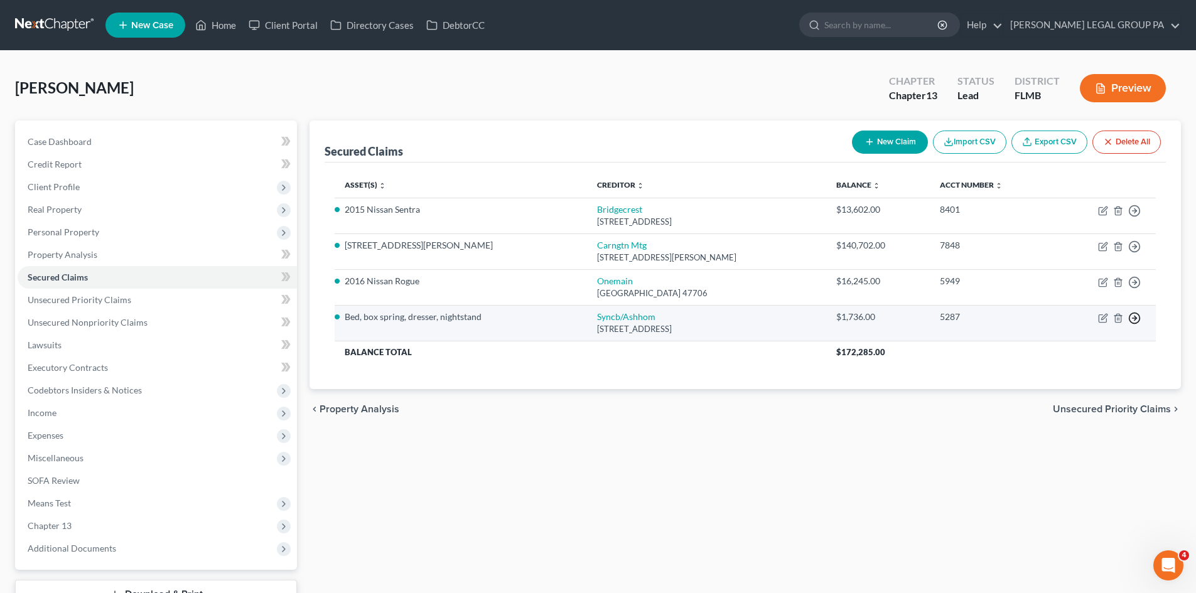
click at [1137, 217] on icon "button" at bounding box center [1134, 211] width 13 height 13
click at [1064, 350] on link "Move to F" at bounding box center [1077, 348] width 105 height 21
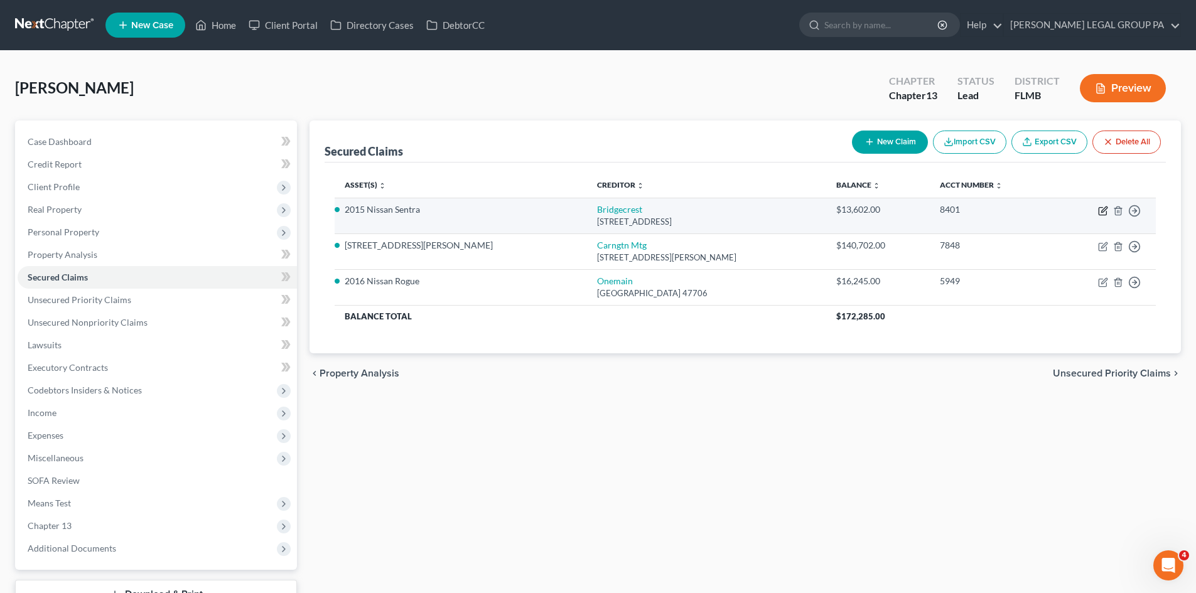
click at [1098, 215] on icon "button" at bounding box center [1103, 211] width 10 height 10
select select "3"
select select "2"
select select "0"
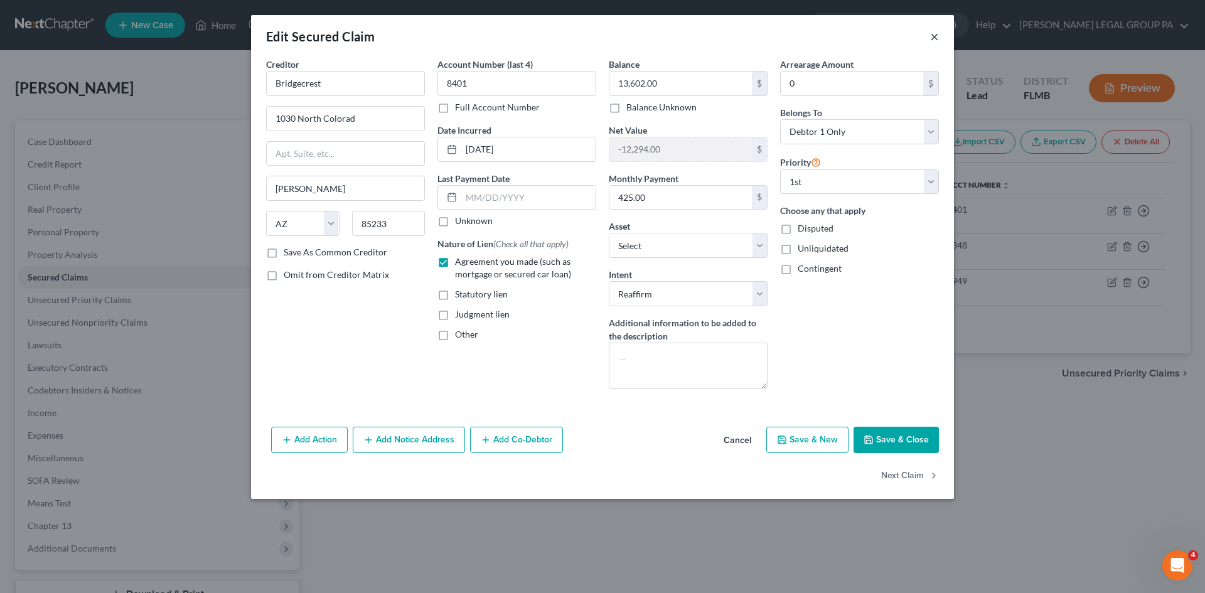
click at [933, 35] on button "×" at bounding box center [934, 36] width 9 height 15
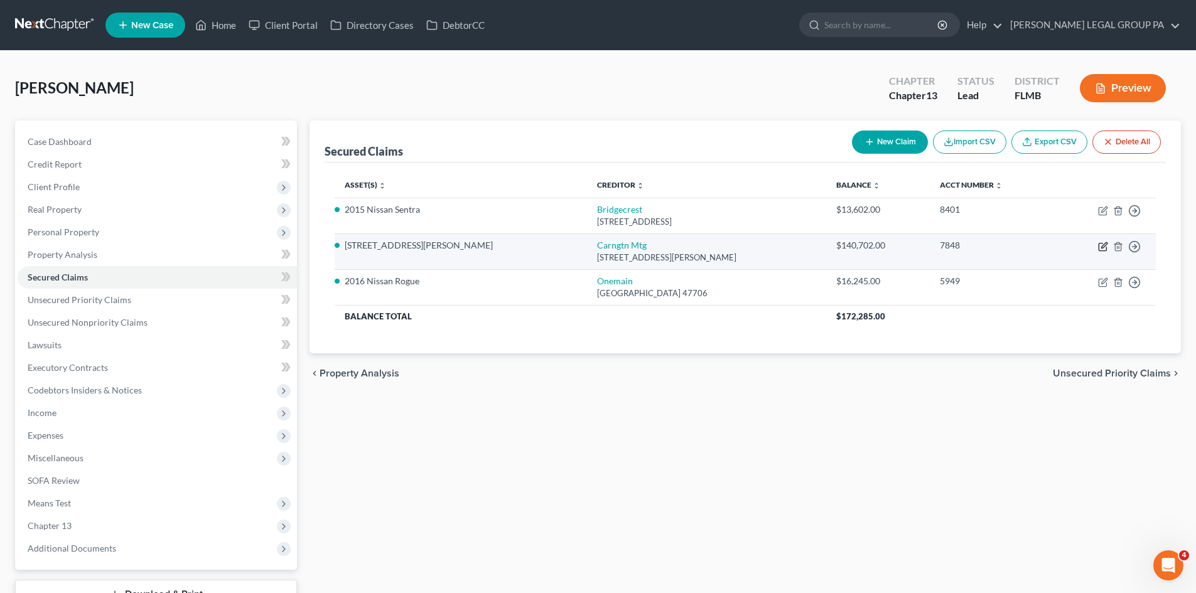
click at [1103, 247] on icon "button" at bounding box center [1104, 245] width 6 height 6
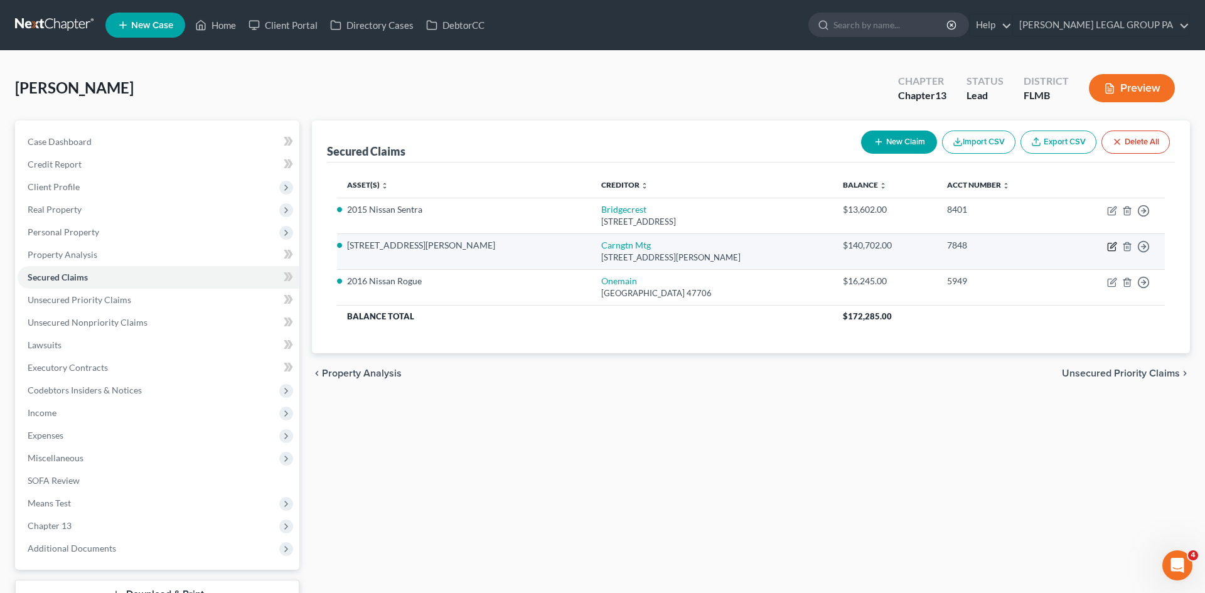
select select "4"
select select "21"
select select "2"
select select "3"
select select "0"
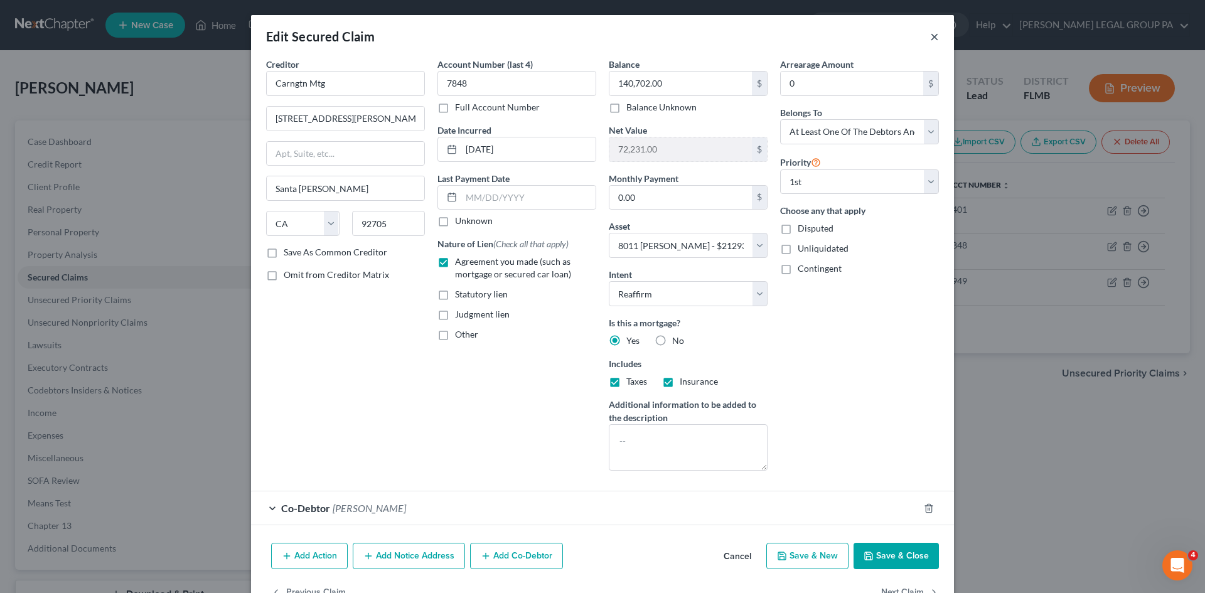
click at [930, 33] on button "×" at bounding box center [934, 36] width 9 height 15
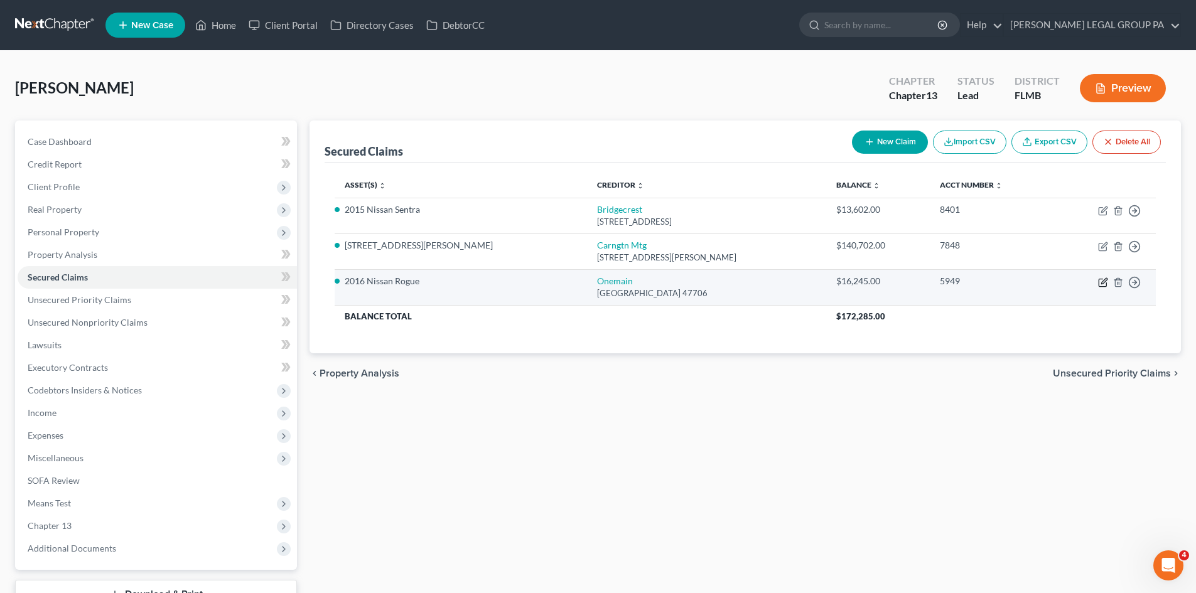
click at [1104, 283] on icon "button" at bounding box center [1104, 281] width 6 height 6
select select "15"
select select "19"
select select "4"
select select "0"
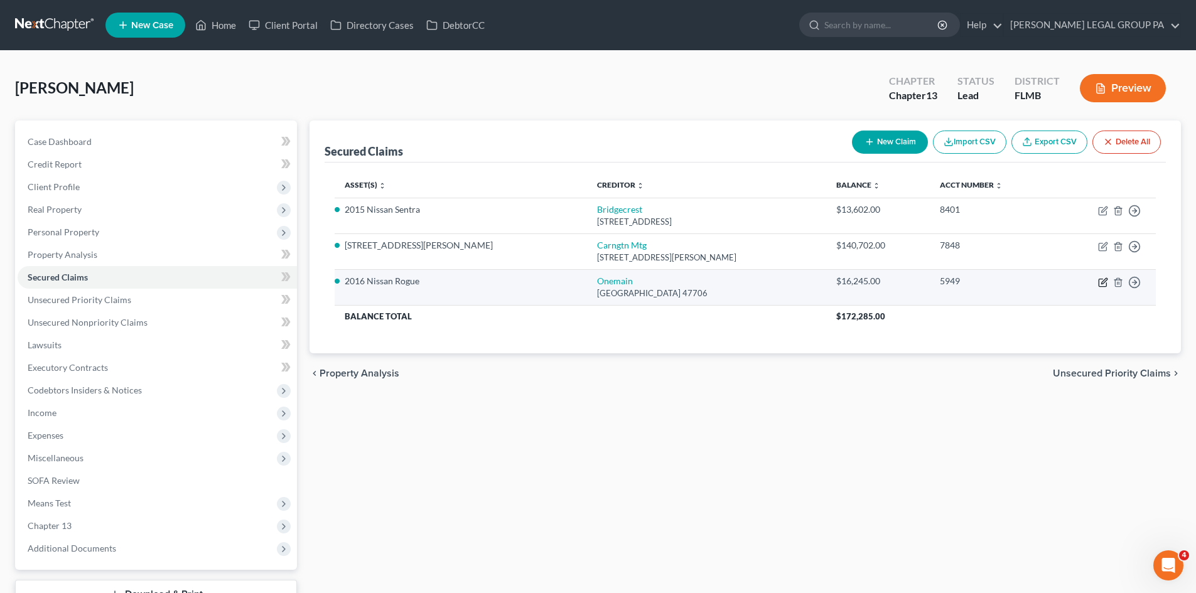
select select "0"
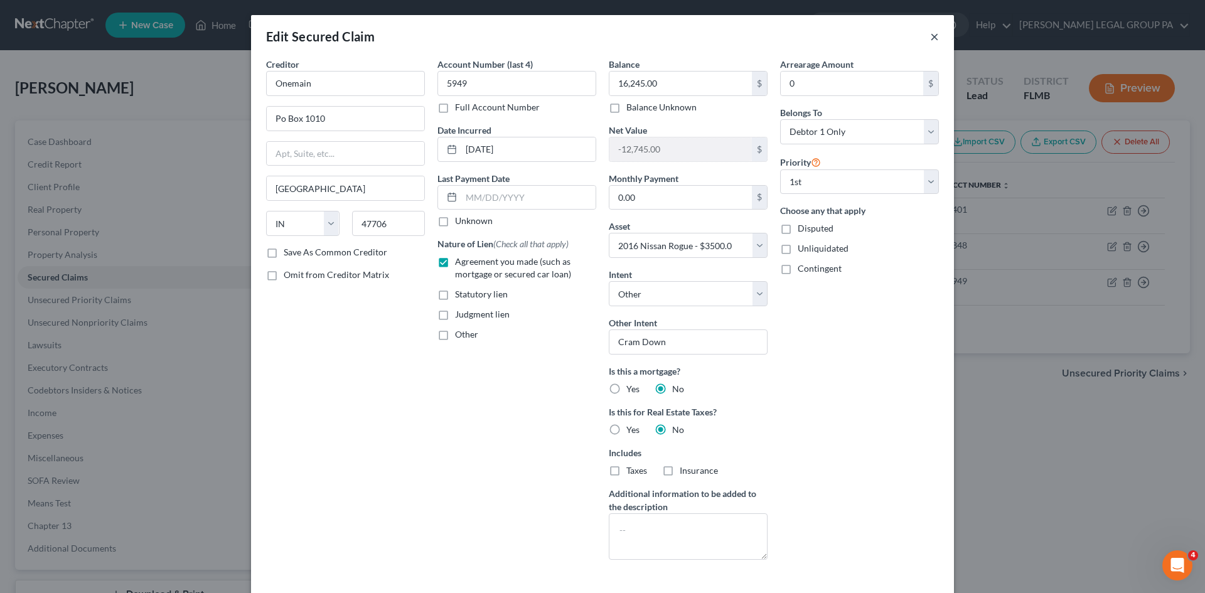
click at [933, 31] on button "×" at bounding box center [934, 36] width 9 height 15
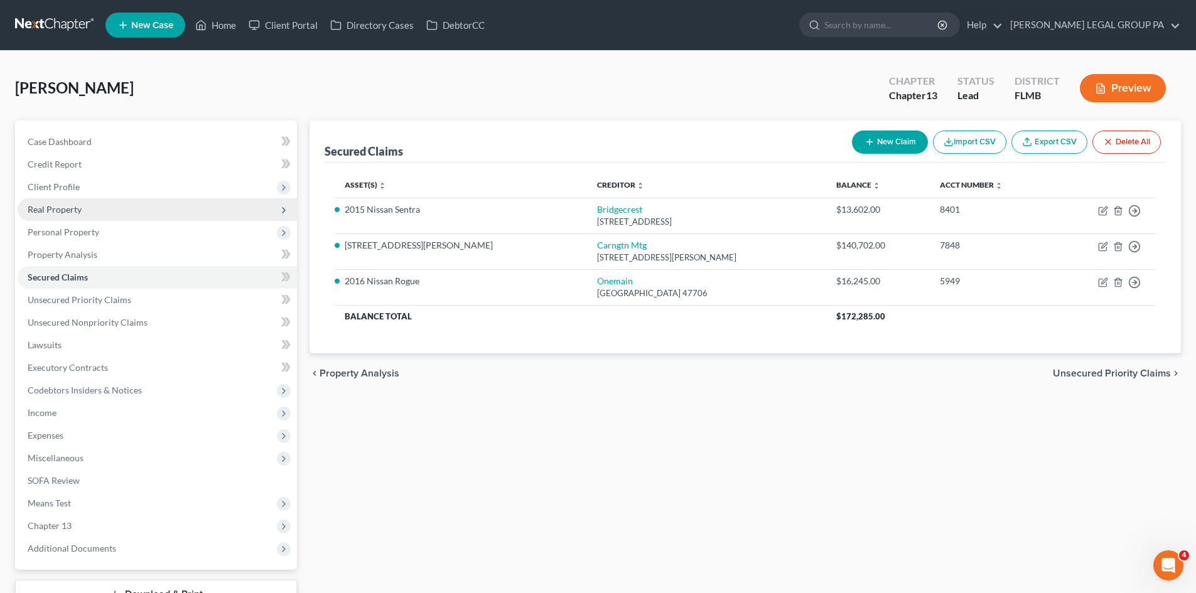
click at [60, 208] on span "Real Property" at bounding box center [55, 209] width 54 height 11
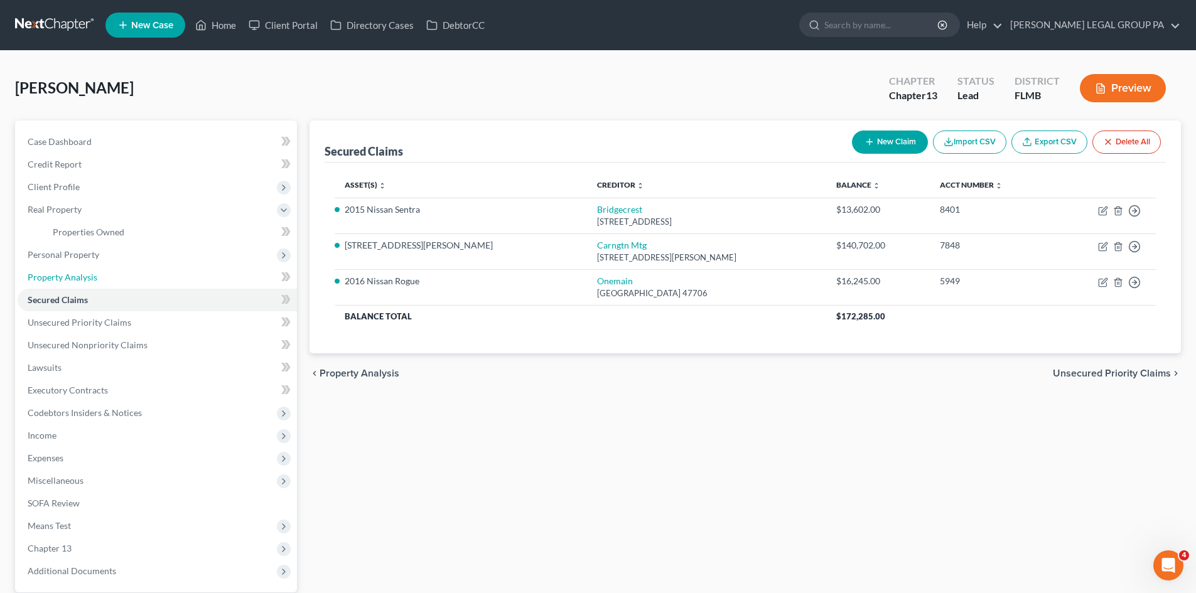
drag, startPoint x: 104, startPoint y: 281, endPoint x: 443, endPoint y: 307, distance: 339.4
click at [104, 281] on link "Property Analysis" at bounding box center [157, 277] width 279 height 23
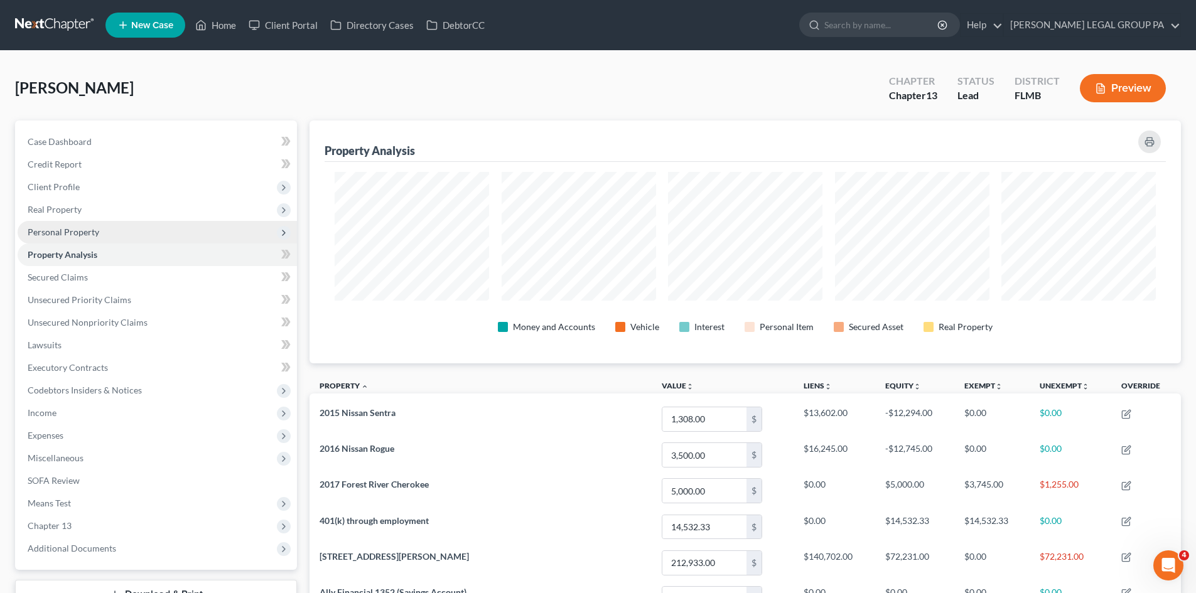
click at [85, 230] on span "Personal Property" at bounding box center [64, 232] width 72 height 11
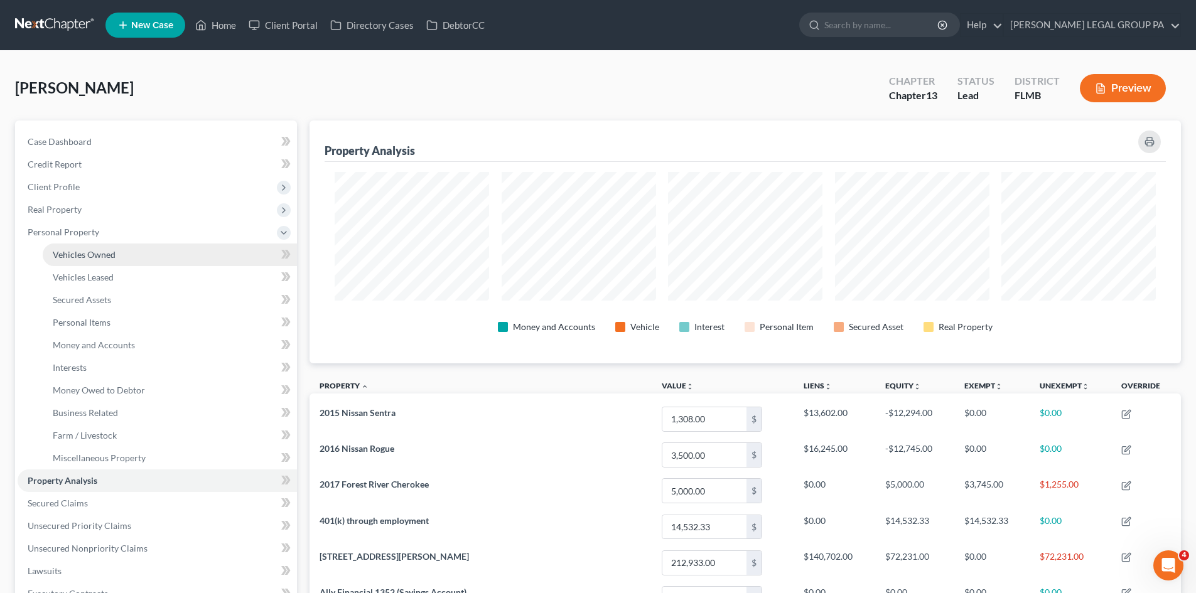
click at [97, 247] on link "Vehicles Owned" at bounding box center [170, 255] width 254 height 23
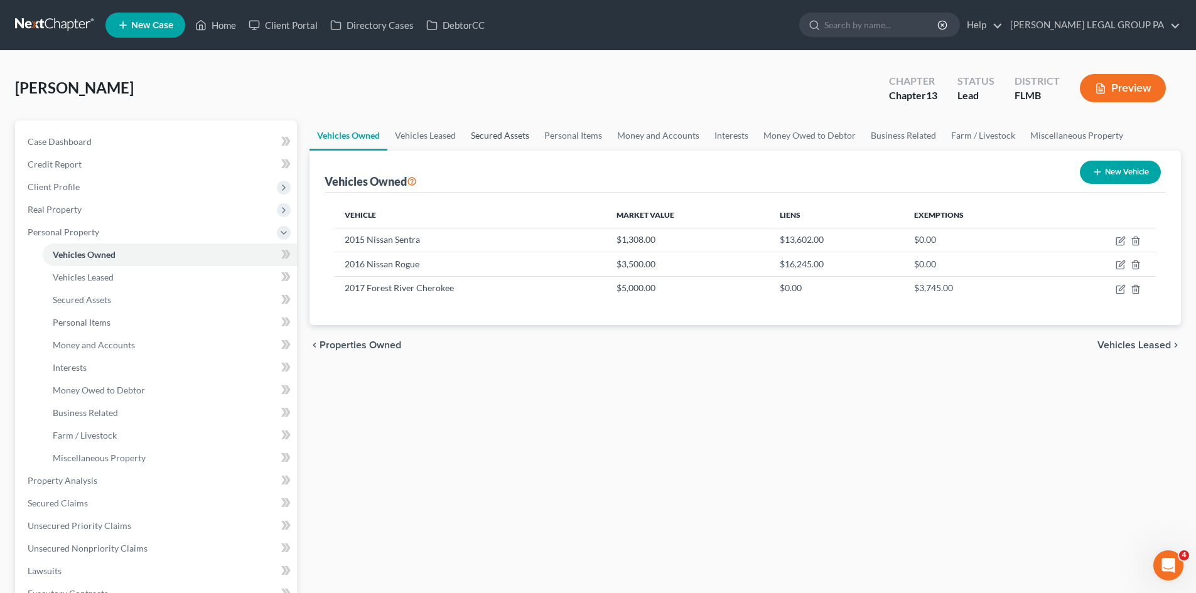
click at [508, 136] on link "Secured Assets" at bounding box center [499, 136] width 73 height 30
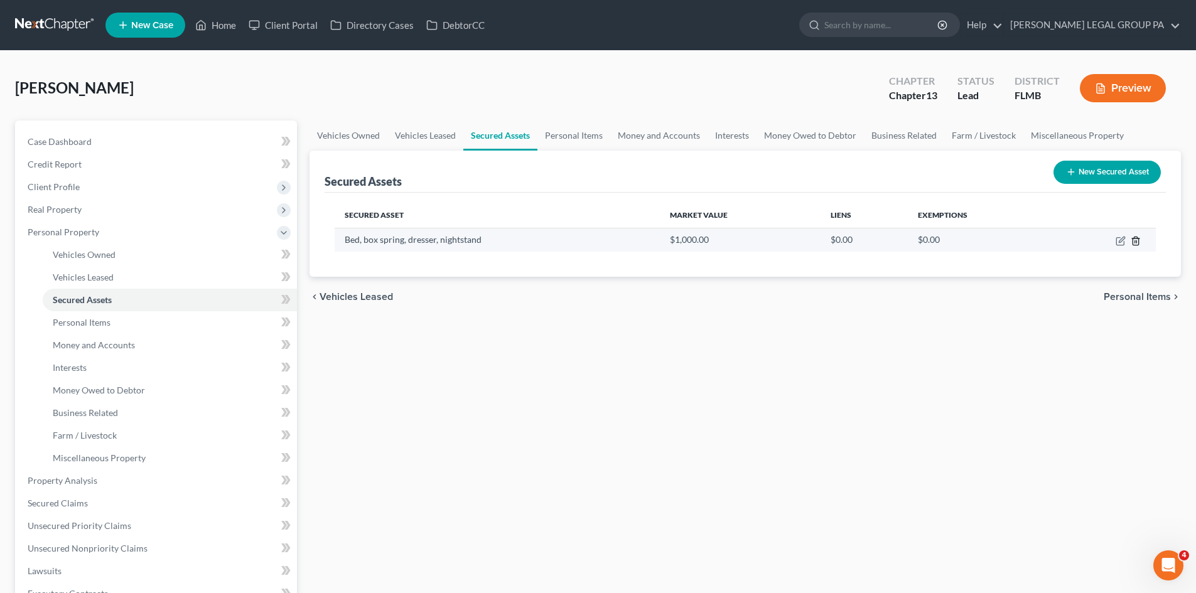
click at [1135, 241] on line "button" at bounding box center [1135, 241] width 0 height 3
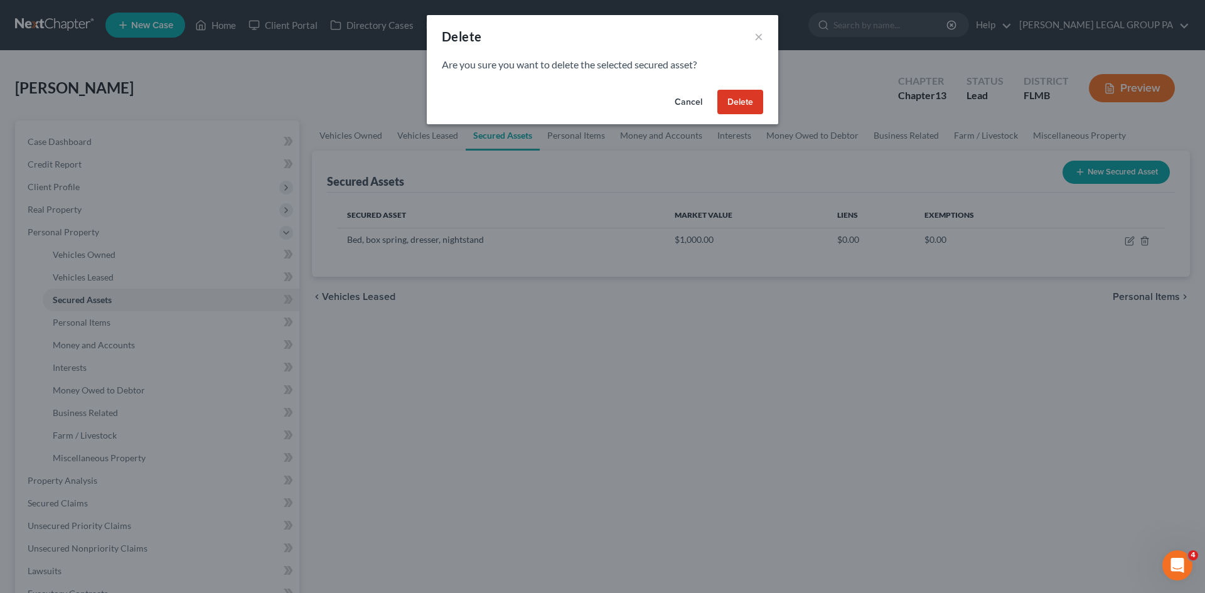
click at [748, 104] on button "Delete" at bounding box center [741, 102] width 46 height 25
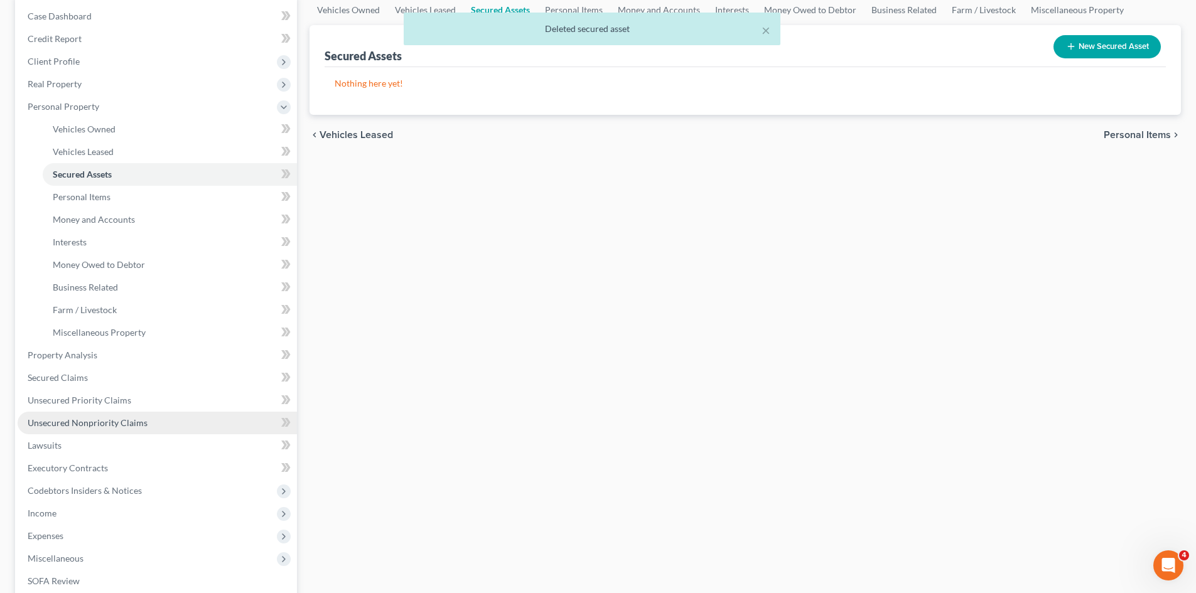
drag, startPoint x: 96, startPoint y: 421, endPoint x: 119, endPoint y: 418, distance: 22.8
click at [97, 421] on span "Unsecured Nonpriority Claims" at bounding box center [88, 423] width 120 height 11
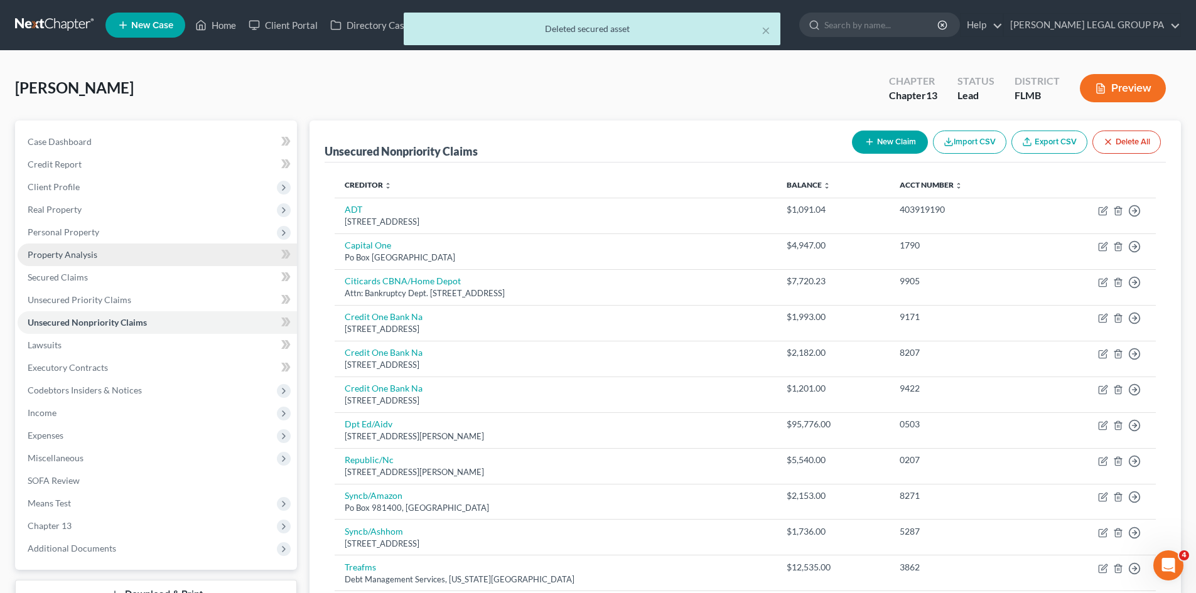
click at [100, 253] on link "Property Analysis" at bounding box center [157, 255] width 279 height 23
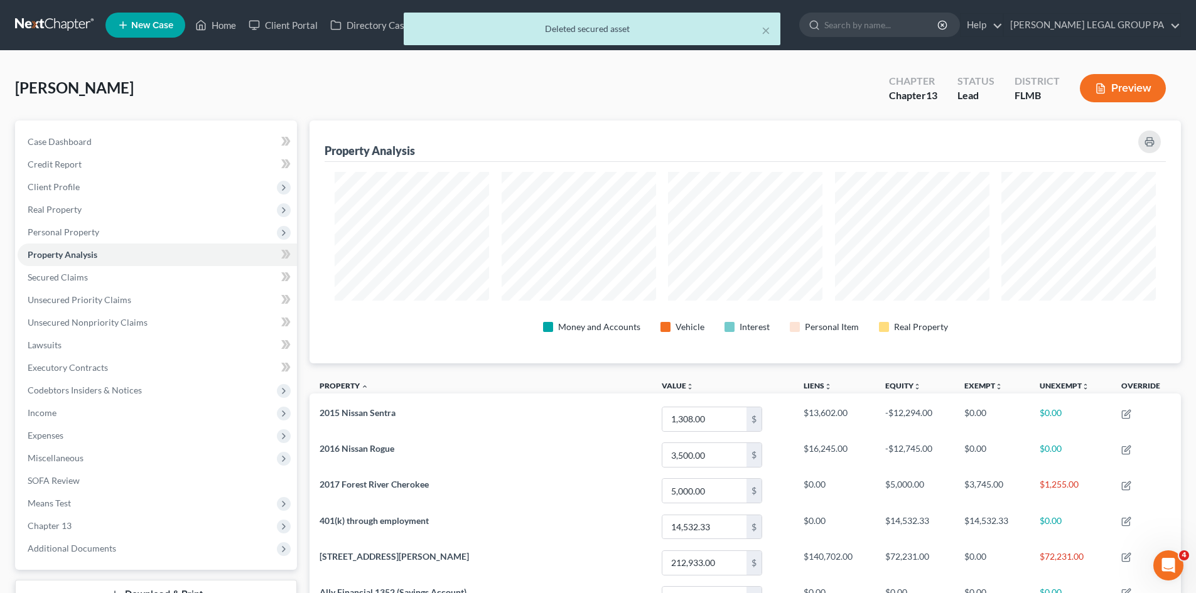
scroll to position [243, 871]
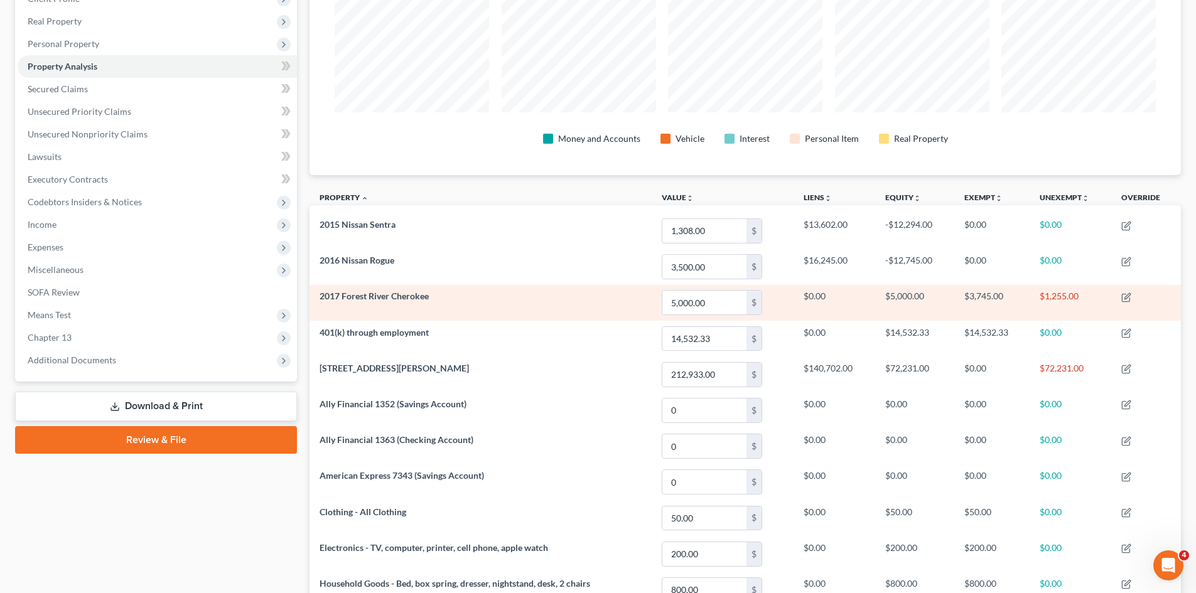
click at [1062, 298] on td "$1,255.00" at bounding box center [1071, 303] width 82 height 36
copy td "1,255.00"
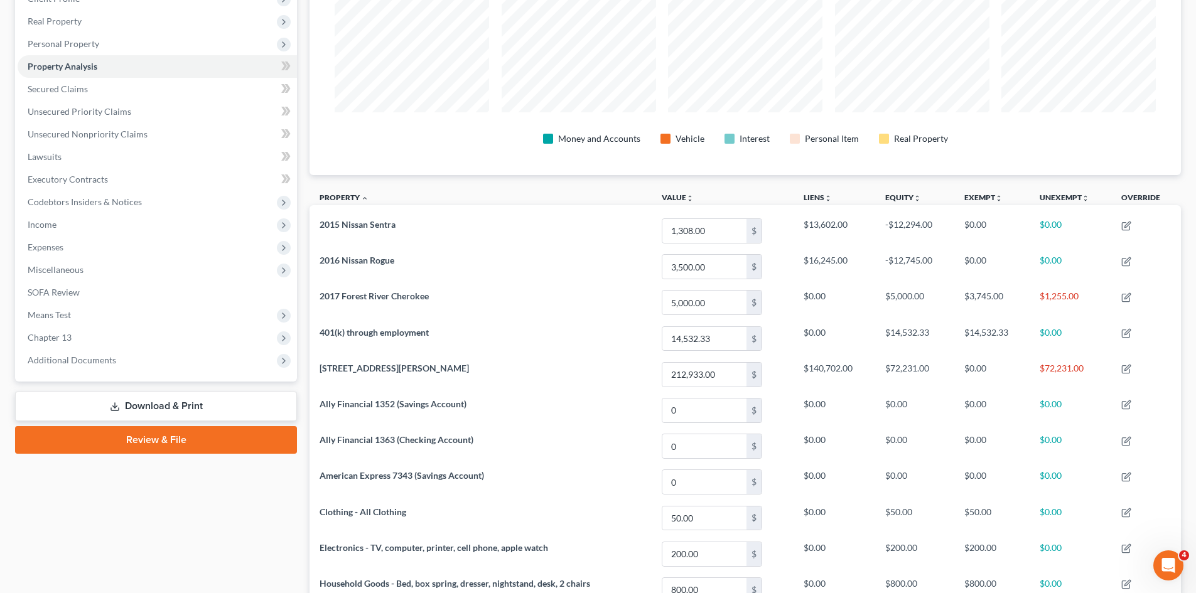
click at [1021, 162] on div "Money and Accounts Vehicle Interest Personal Item Real Property" at bounding box center [745, 75] width 841 height 202
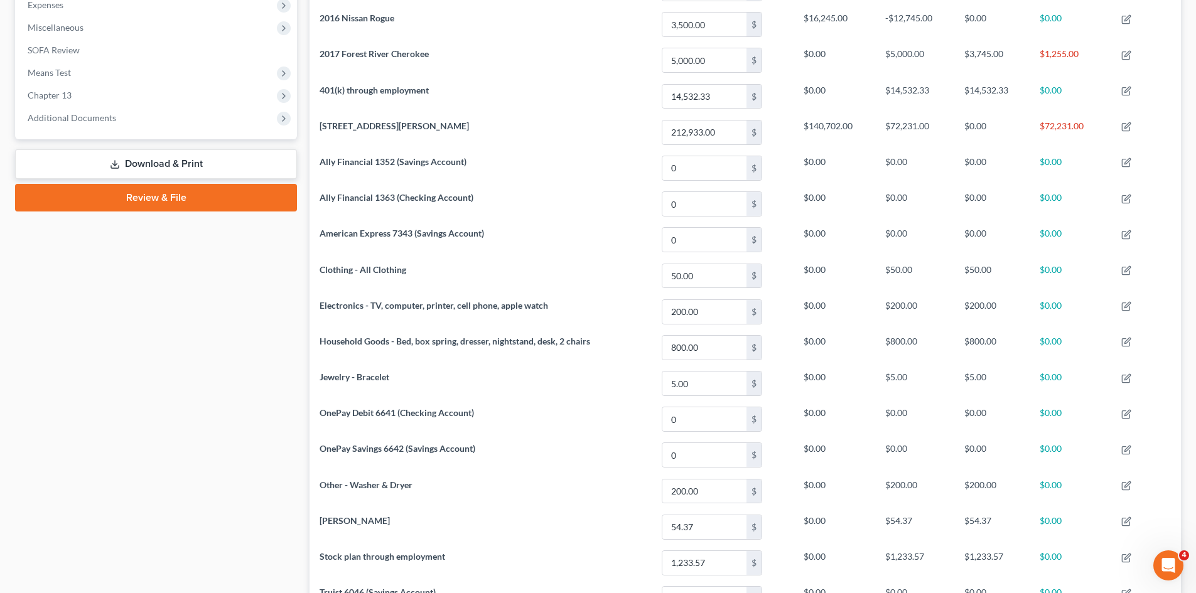
scroll to position [314, 0]
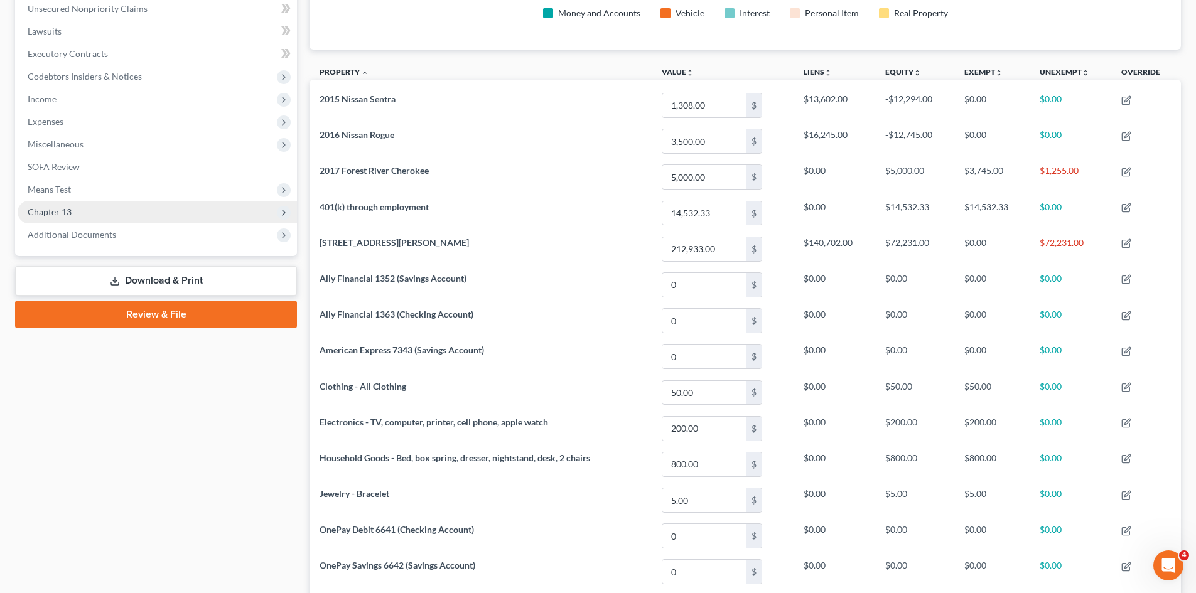
click at [97, 212] on span "Chapter 13" at bounding box center [157, 212] width 279 height 23
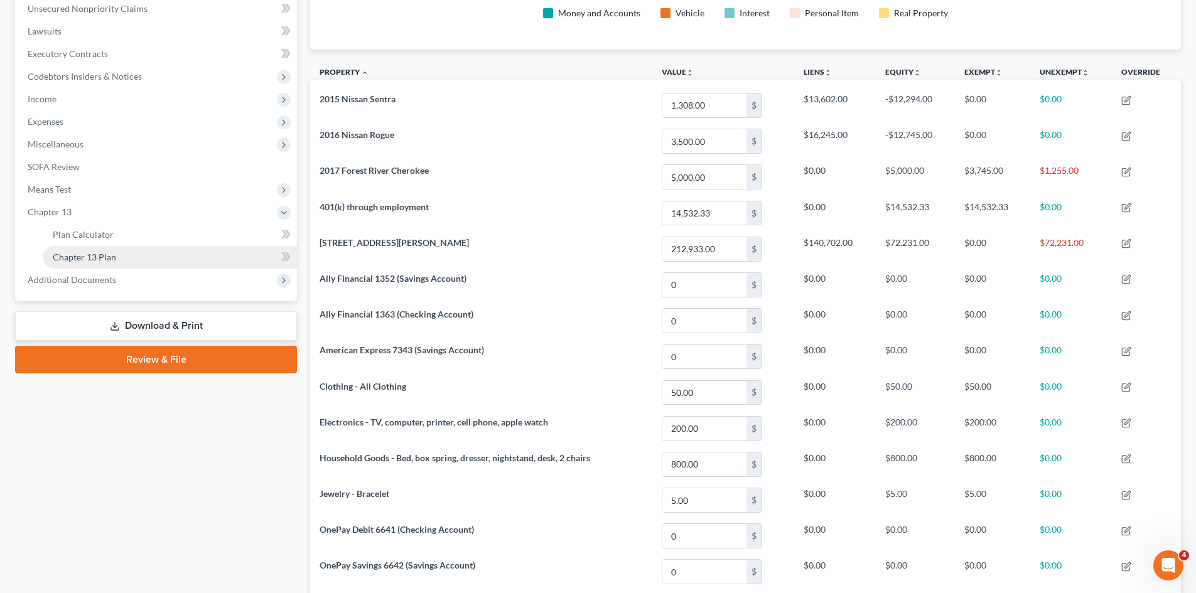
click at [122, 251] on link "Chapter 13 Plan" at bounding box center [170, 257] width 254 height 23
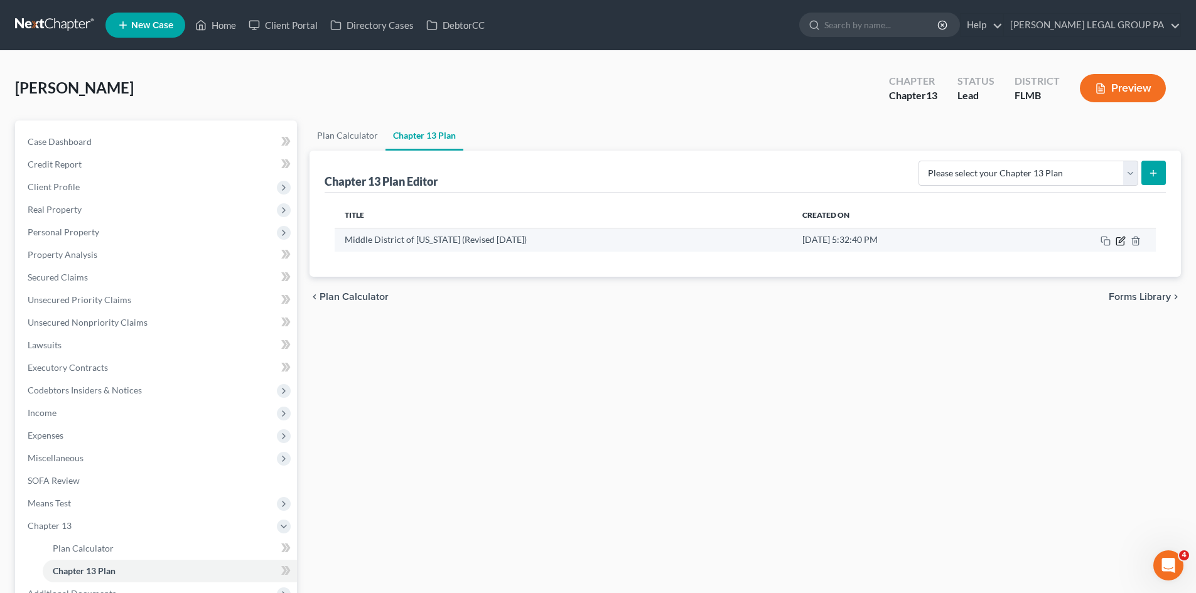
click at [1119, 241] on icon "button" at bounding box center [1122, 240] width 6 height 6
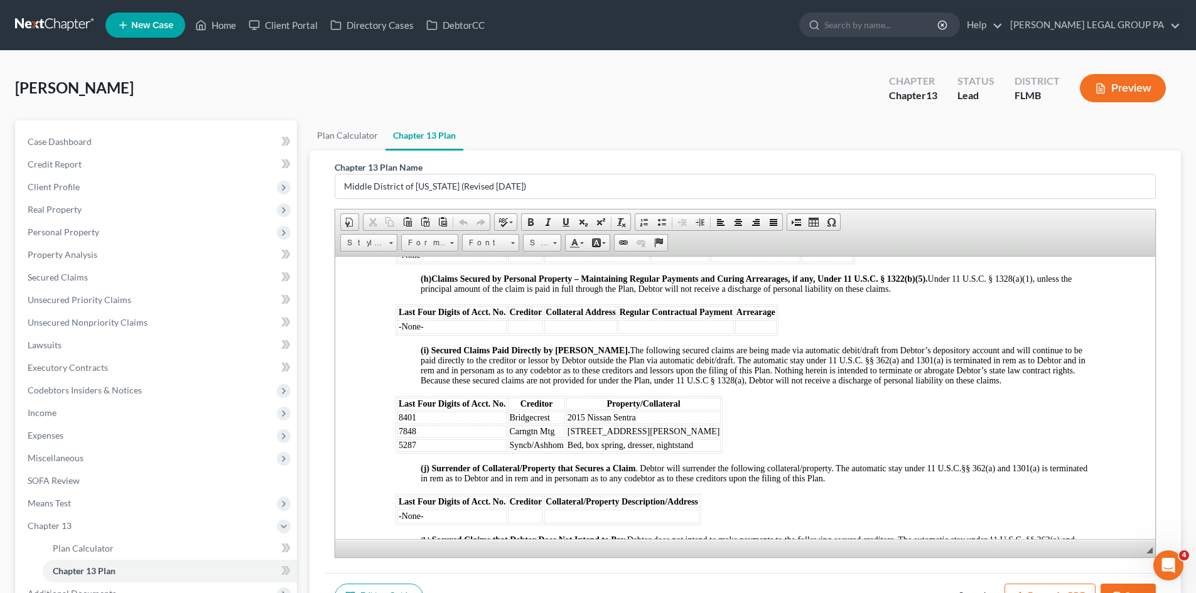
scroll to position [1695, 0]
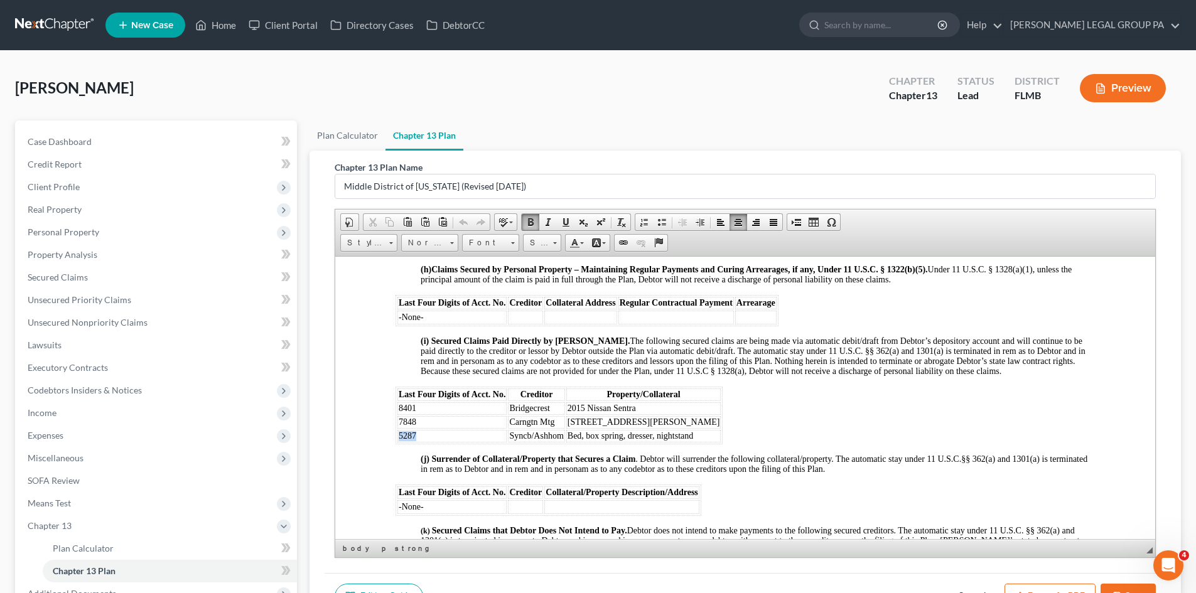
drag, startPoint x: 423, startPoint y: 446, endPoint x: 395, endPoint y: 446, distance: 27.6
click at [396, 444] on table "Last Four Digits of Acct. No. Creditor Property/Collateral 8401 Bridgecrest 201…" at bounding box center [559, 415] width 327 height 58
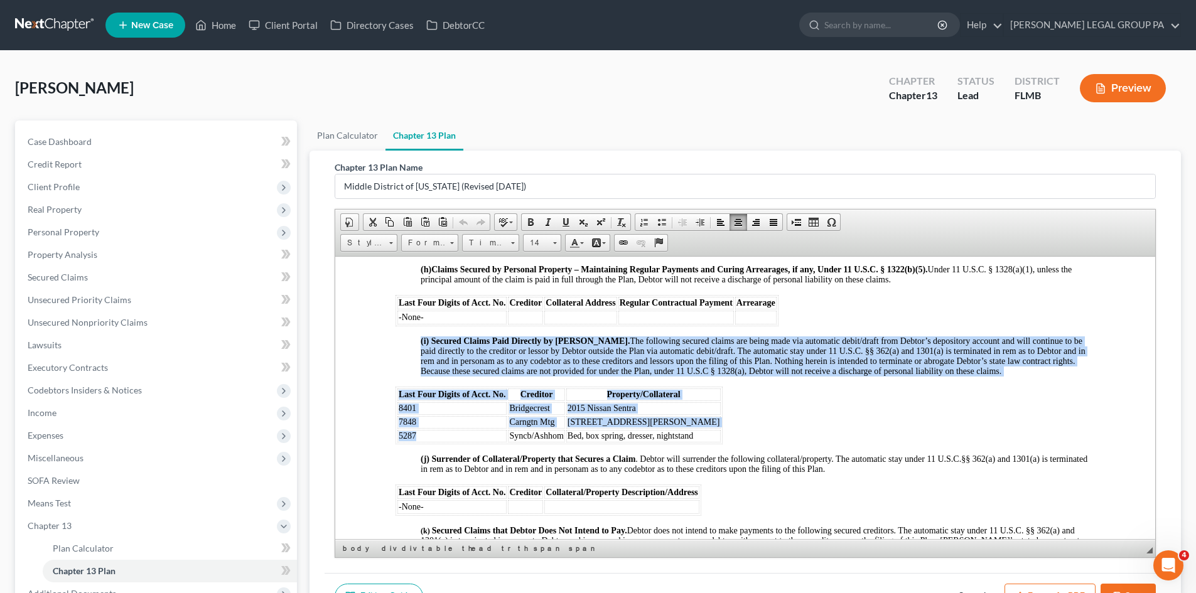
click at [406, 440] on span "5287" at bounding box center [408, 435] width 18 height 9
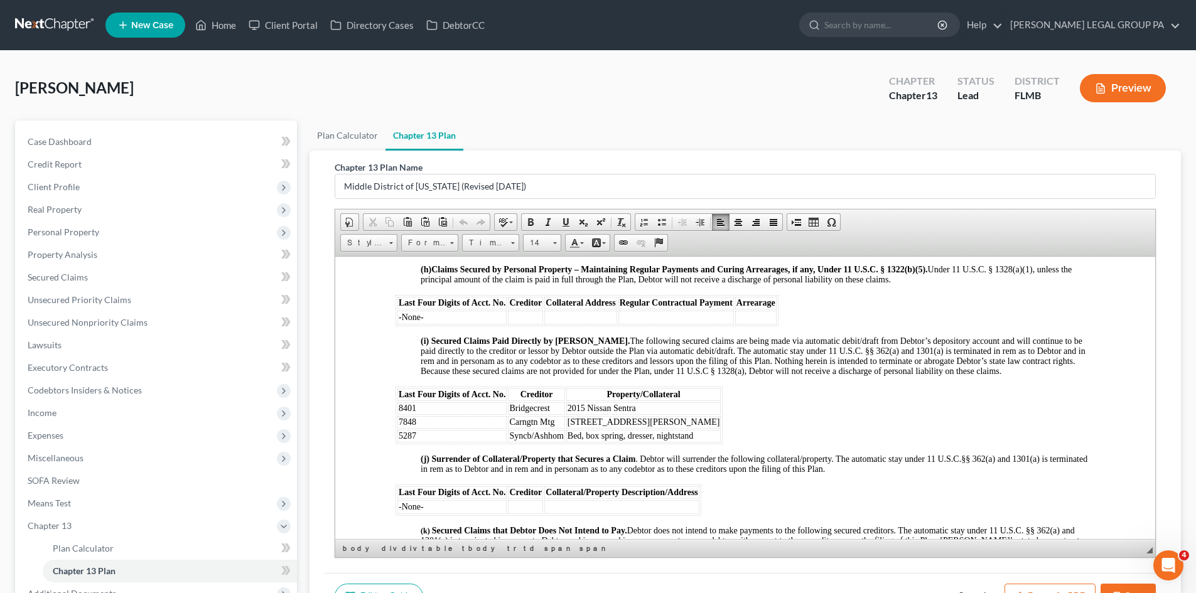
click at [455, 442] on td "5287" at bounding box center [451, 435] width 109 height 13
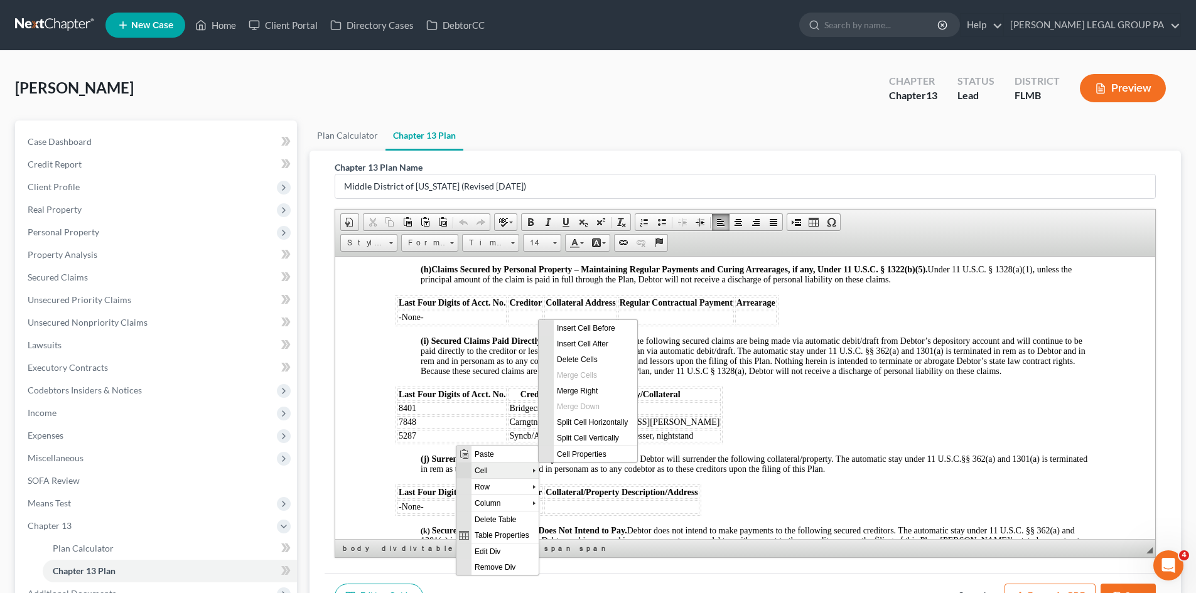
scroll to position [0, 0]
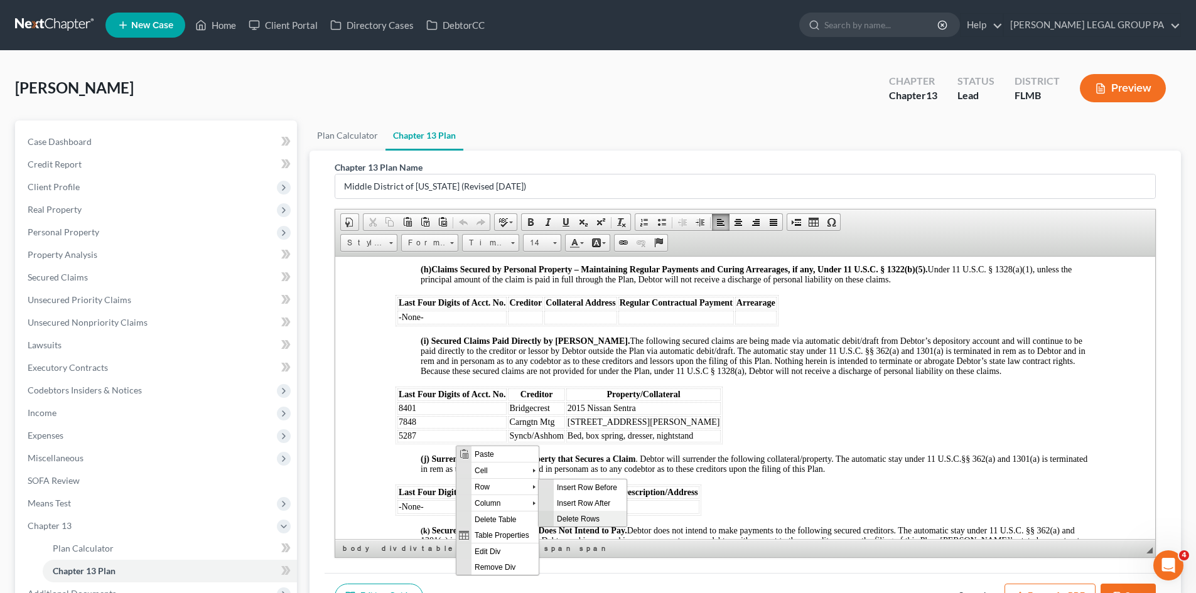
click at [583, 512] on span "Delete Rows" at bounding box center [590, 518] width 73 height 16
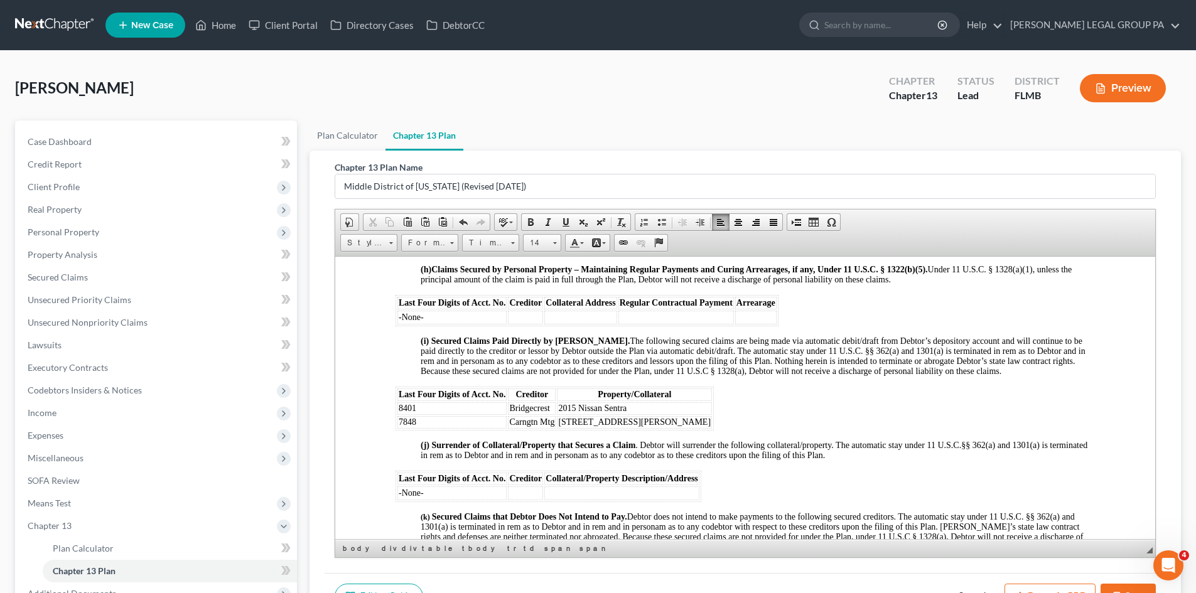
click at [786, 419] on div "NOTICE TO DEBTOR: IF YOU ELECT TO MAKE DIRECT PAYMENTS TO A SECURED CREDITOR UN…" at bounding box center [745, 182] width 699 height 2471
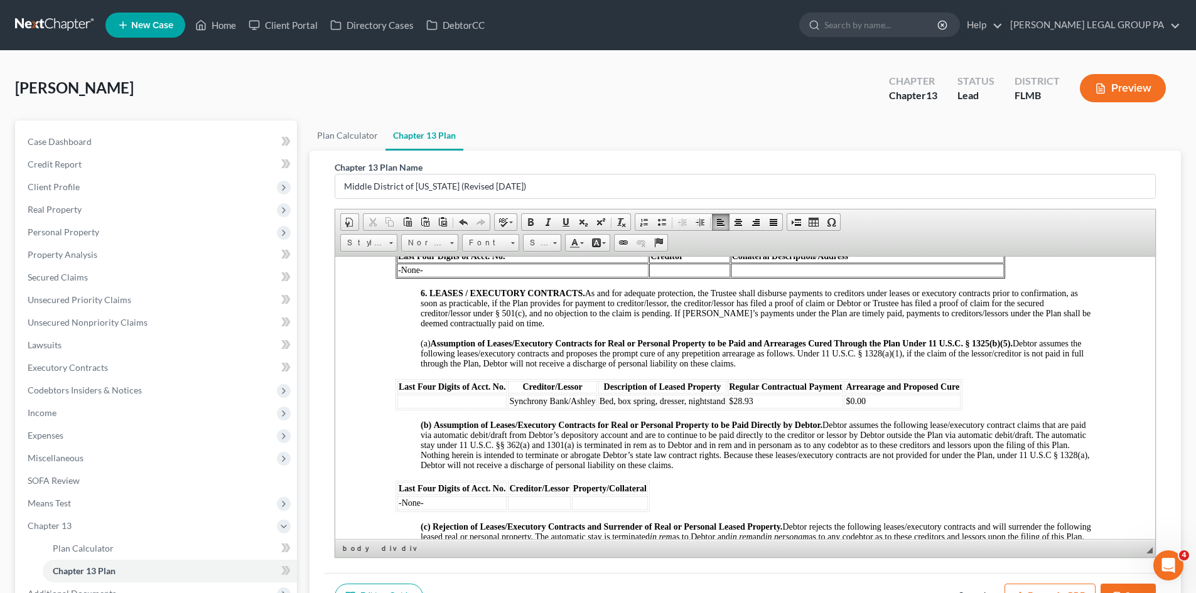
scroll to position [2009, 0]
click at [468, 407] on td at bounding box center [451, 401] width 109 height 14
drag, startPoint x: 505, startPoint y: 411, endPoint x: 523, endPoint y: 411, distance: 18.2
click at [523, 407] on tr "-None- Synchrony Bank/Ashley Bed, box spring, dresser, nightstand $28.93 $0.00" at bounding box center [678, 401] width 563 height 14
click at [603, 405] on span "Bed, box spring, dresser, nightstand" at bounding box center [663, 400] width 126 height 9
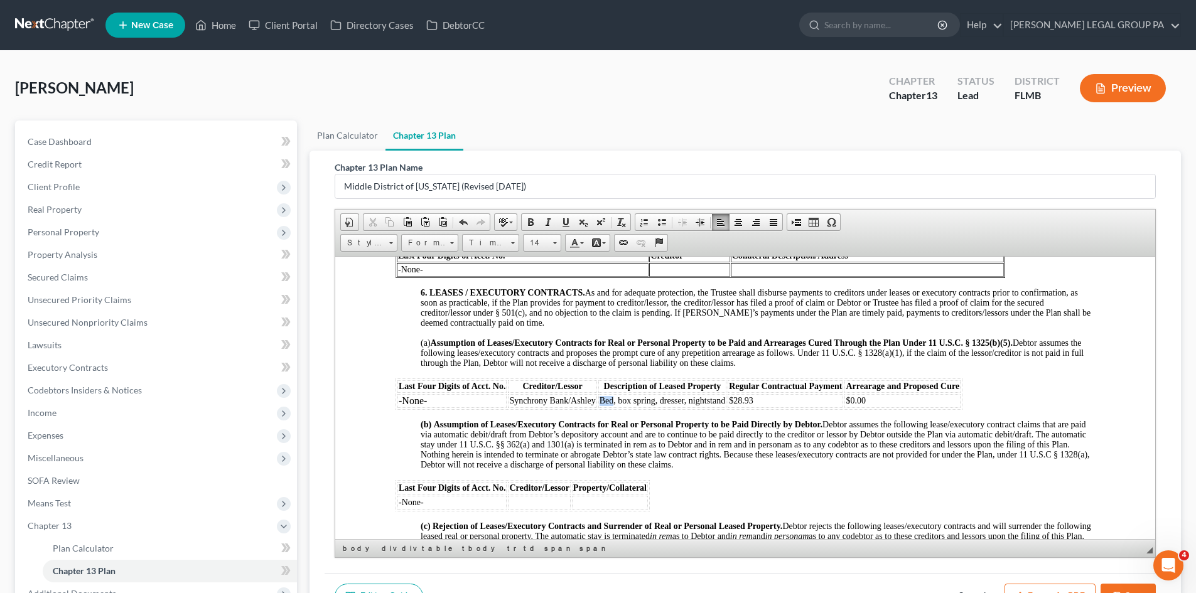
click at [603, 405] on span "Bed, box spring, dresser, nightstand" at bounding box center [663, 400] width 126 height 9
click at [579, 405] on span "Synchrony Bank/Ashley" at bounding box center [552, 400] width 86 height 9
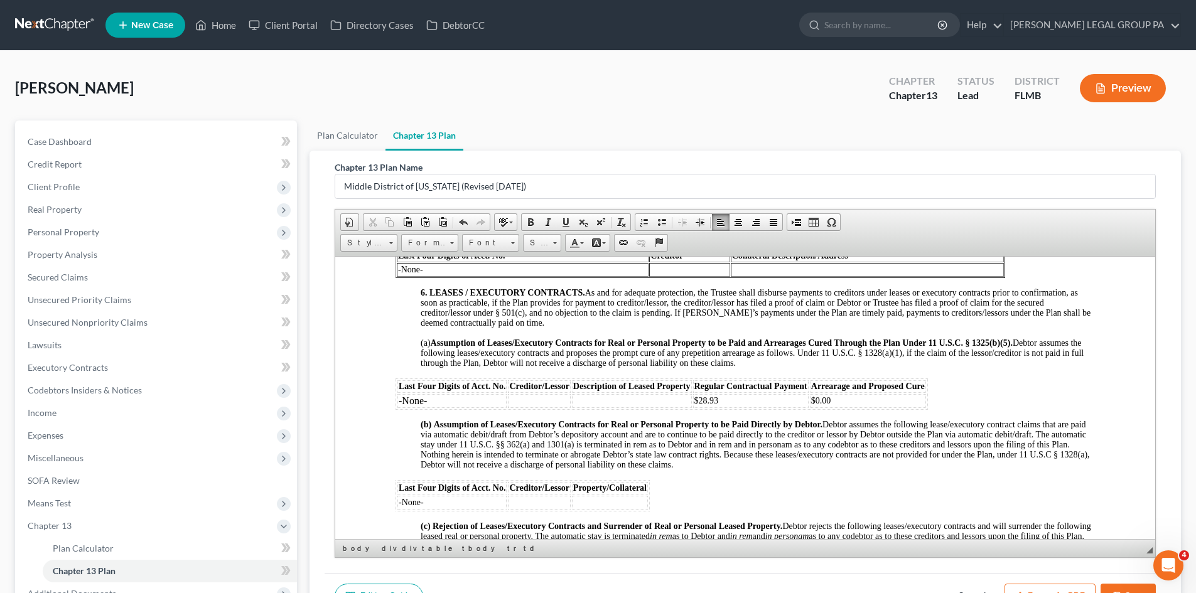
click at [704, 405] on span "$28.93" at bounding box center [706, 400] width 24 height 9
click at [826, 405] on span "$0.00" at bounding box center [821, 400] width 20 height 9
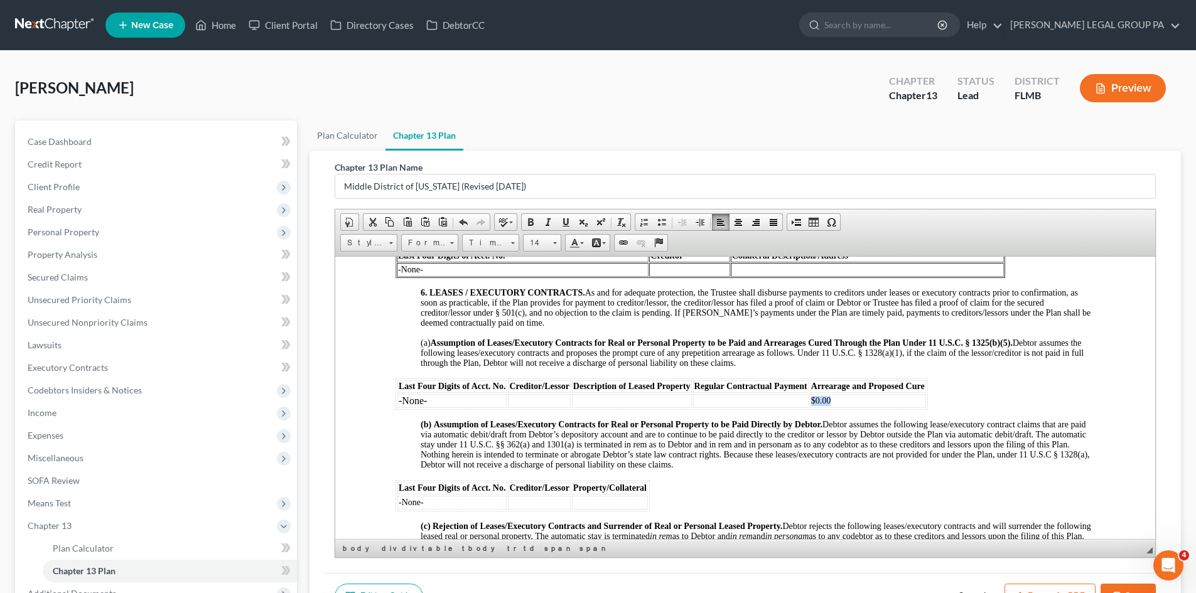
click at [826, 405] on span "$0.00" at bounding box center [821, 400] width 20 height 9
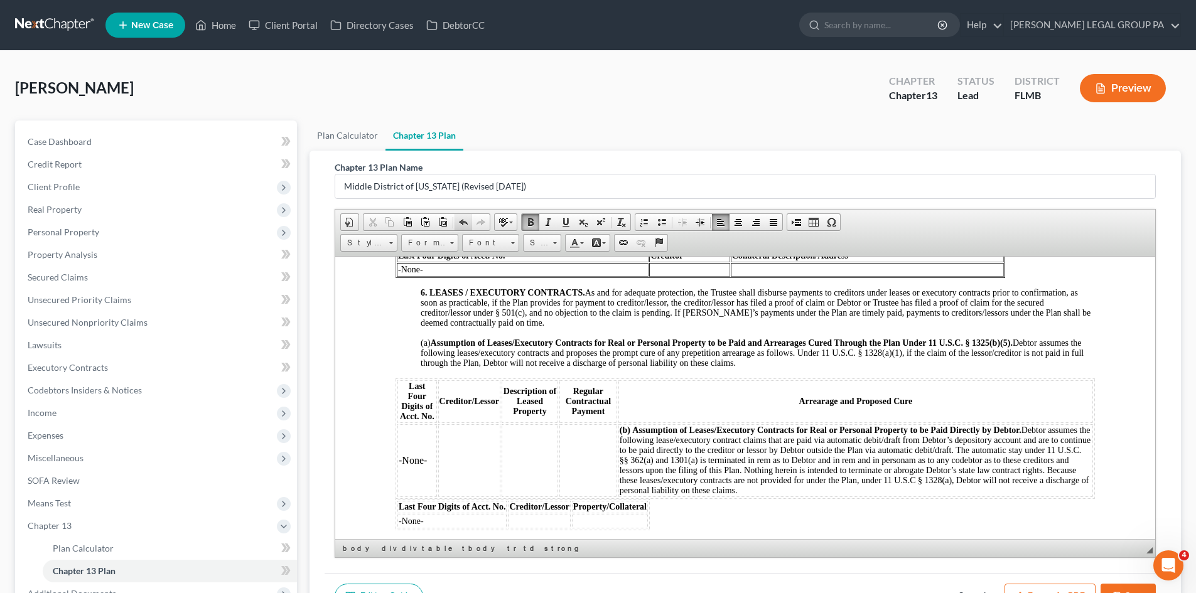
click at [460, 222] on span at bounding box center [463, 222] width 10 height 10
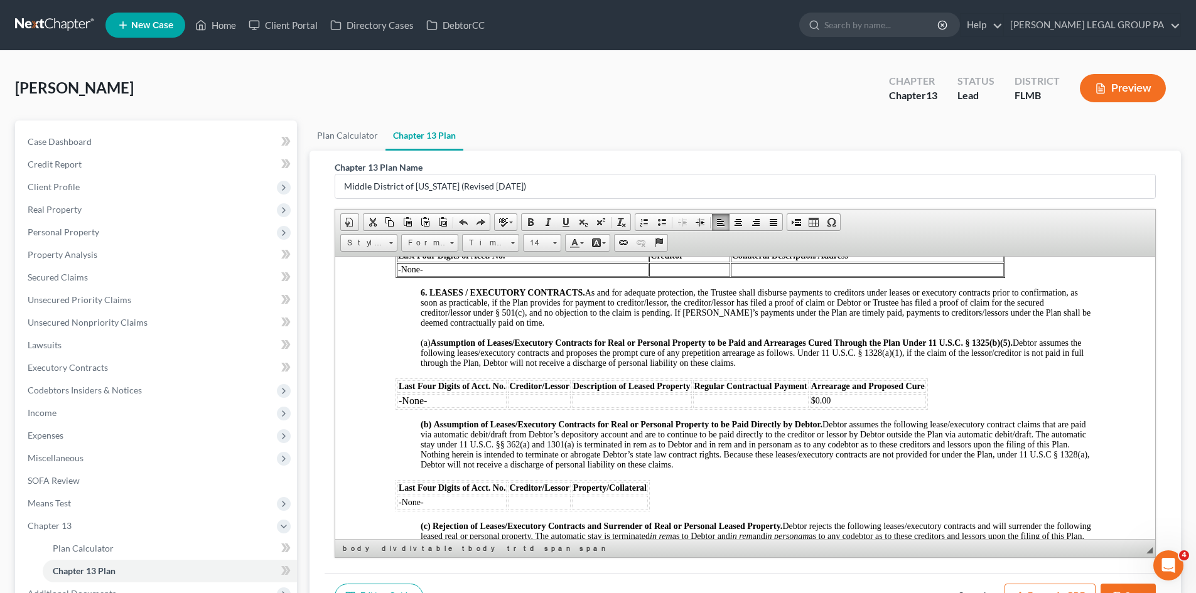
click at [748, 407] on td at bounding box center [751, 401] width 116 height 14
drag, startPoint x: 836, startPoint y: 410, endPoint x: 821, endPoint y: 411, distance: 15.1
click at [821, 407] on td "$0.00" at bounding box center [868, 401] width 116 height 14
drag, startPoint x: 438, startPoint y: 409, endPoint x: 398, endPoint y: 409, distance: 39.6
click at [398, 407] on td "-None-" at bounding box center [451, 401] width 109 height 14
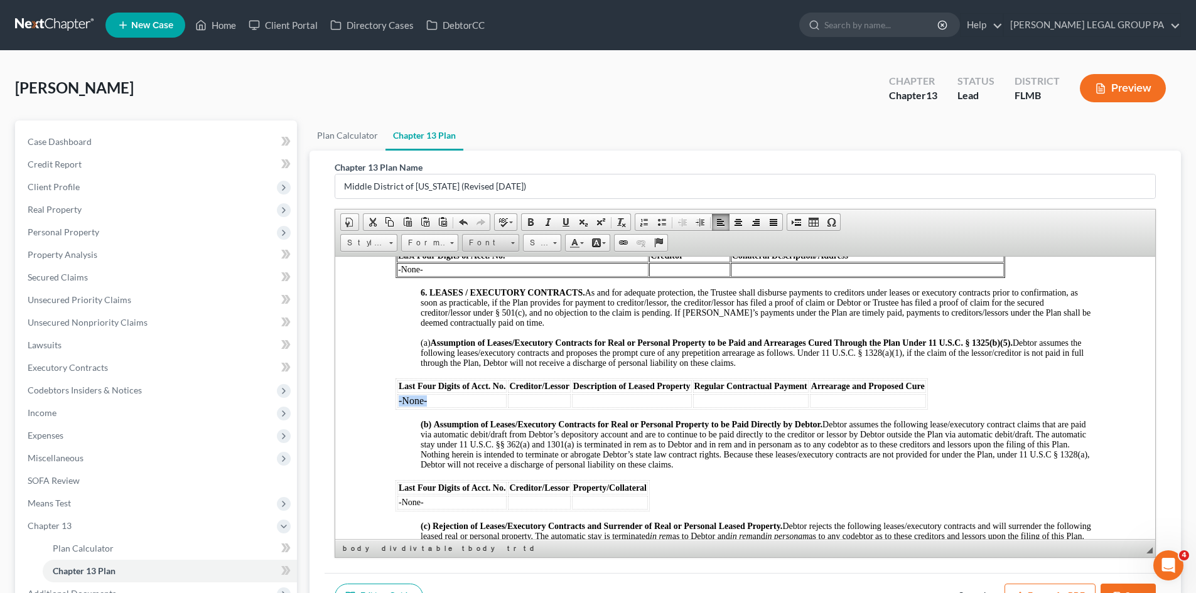
click at [510, 242] on link "Font" at bounding box center [490, 243] width 57 height 18
drag, startPoint x: 504, startPoint y: 289, endPoint x: 651, endPoint y: 252, distance: 151.5
click at [504, 289] on span "Times New Roman" at bounding box center [507, 291] width 78 height 11
click at [539, 240] on span "Size" at bounding box center [536, 243] width 25 height 16
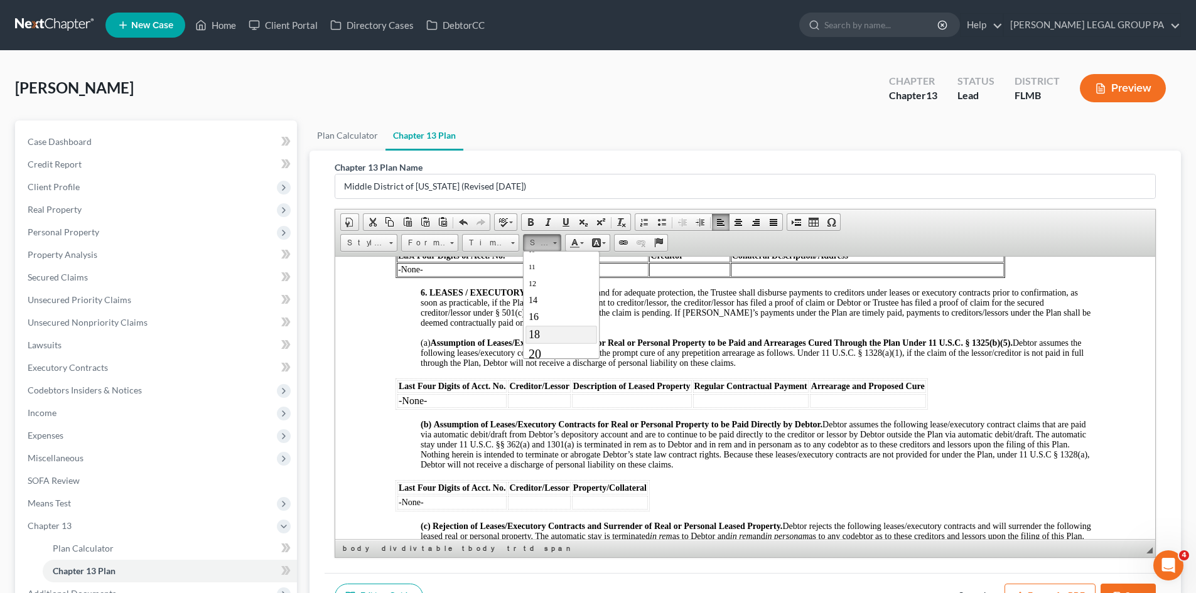
scroll to position [63, 0]
click at [546, 297] on link "14" at bounding box center [561, 296] width 72 height 16
click at [596, 347] on strong "Assumption of Leases/Executory Contracts for Real or Personal Property to be Pa…" at bounding box center [722, 342] width 582 height 9
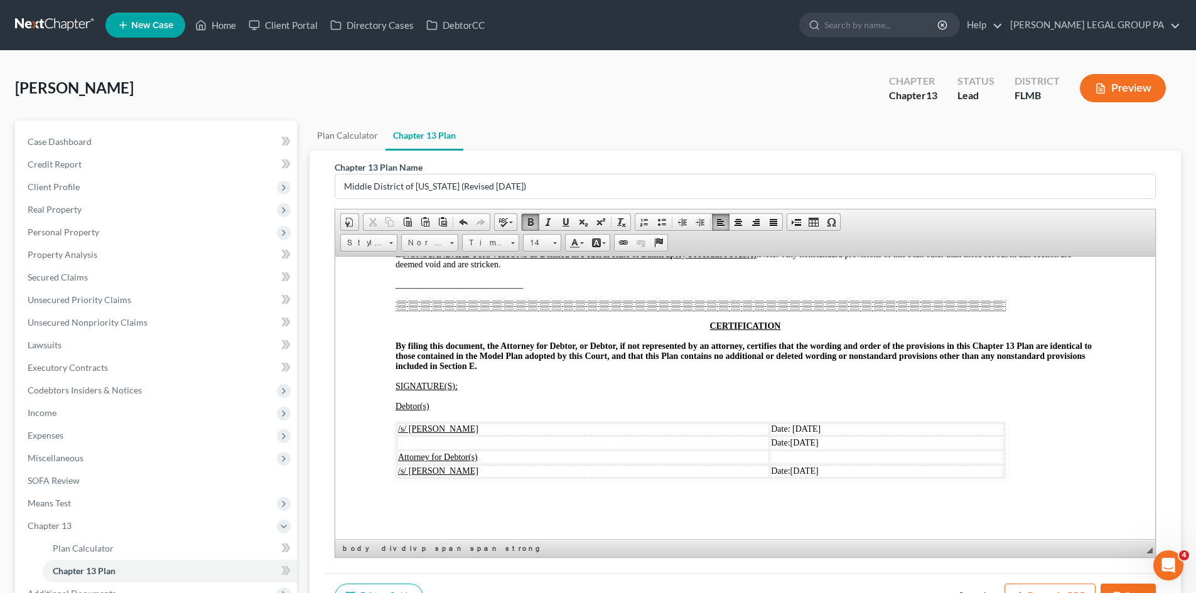
scroll to position [2276, 0]
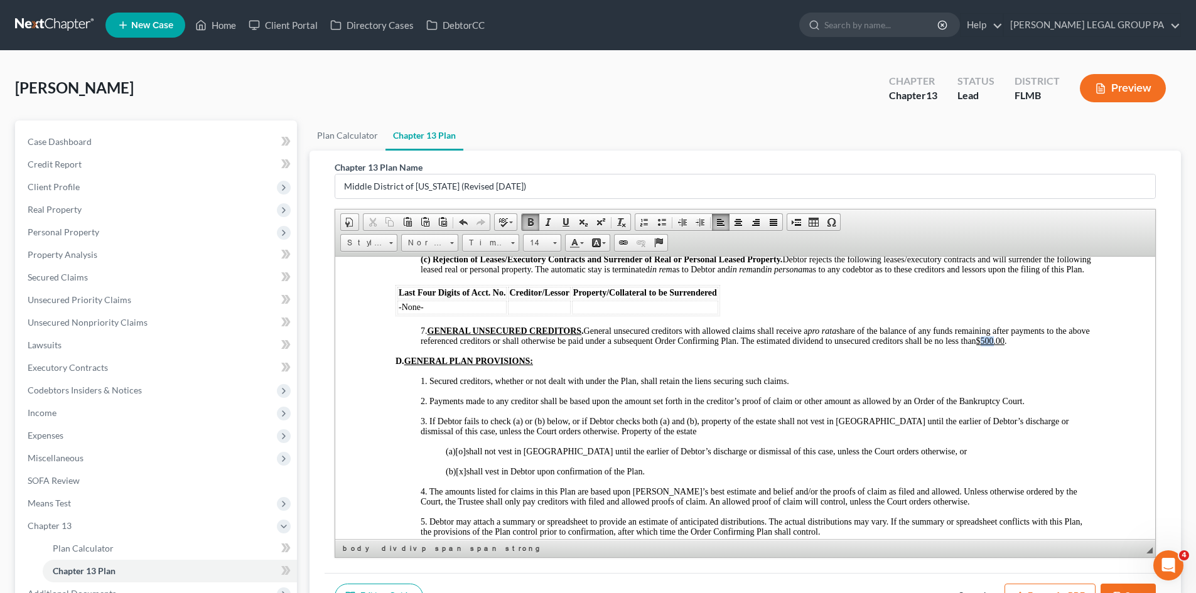
drag, startPoint x: 1020, startPoint y: 359, endPoint x: 1032, endPoint y: 359, distance: 11.3
click at [1005, 345] on u "$500.00" at bounding box center [990, 340] width 29 height 9
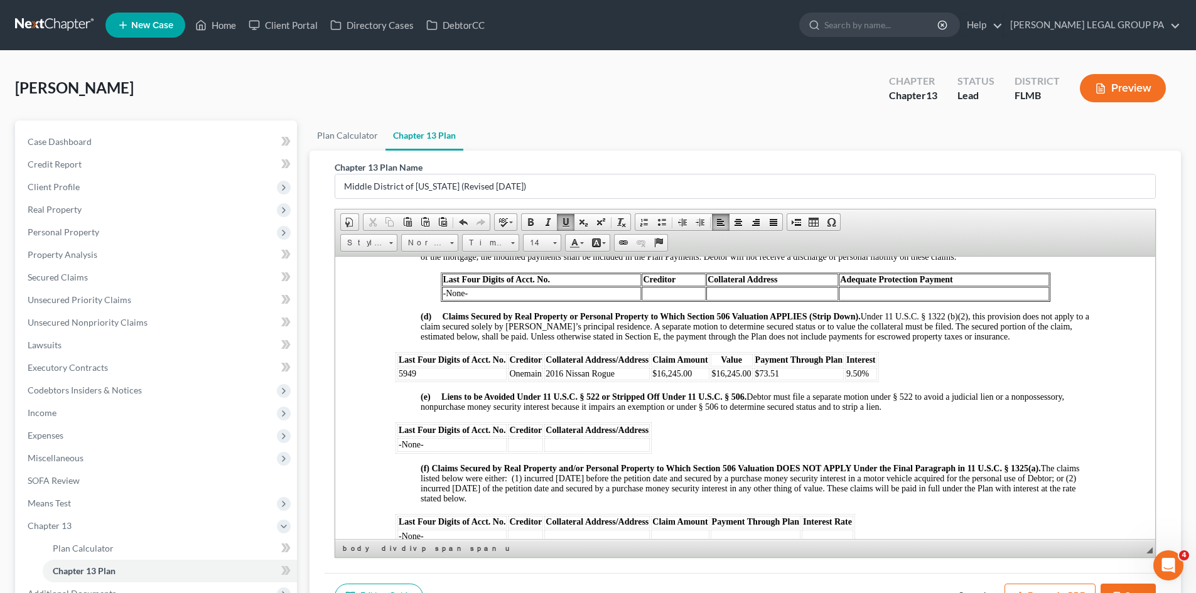
scroll to position [1334, 0]
click at [716, 377] on span "$16,245.00" at bounding box center [732, 371] width 40 height 9
drag, startPoint x: 733, startPoint y: 379, endPoint x: 718, endPoint y: 377, distance: 15.2
click at [718, 377] on span "$16,245.00" at bounding box center [732, 371] width 40 height 9
click at [861, 443] on div "NOTICE TO DEBTOR: IF YOU ELECT TO MAKE DIRECT PAYMENTS TO A SECURED CREDITOR UN…" at bounding box center [745, 543] width 699 height 2471
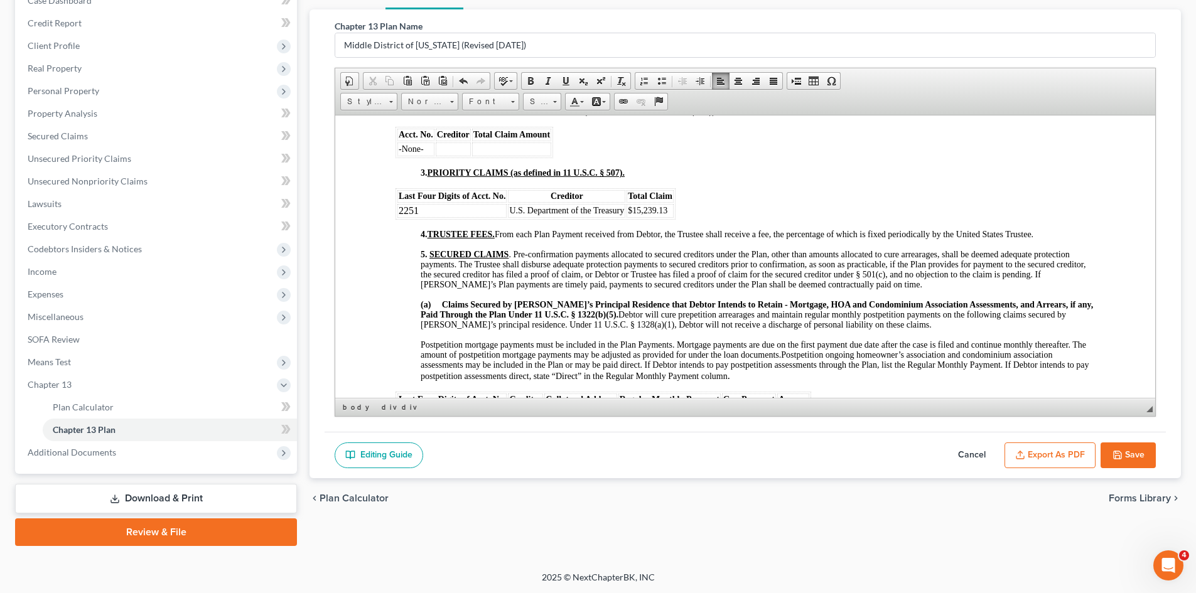
scroll to position [142, 0]
click at [1124, 461] on button "Save" at bounding box center [1128, 455] width 55 height 26
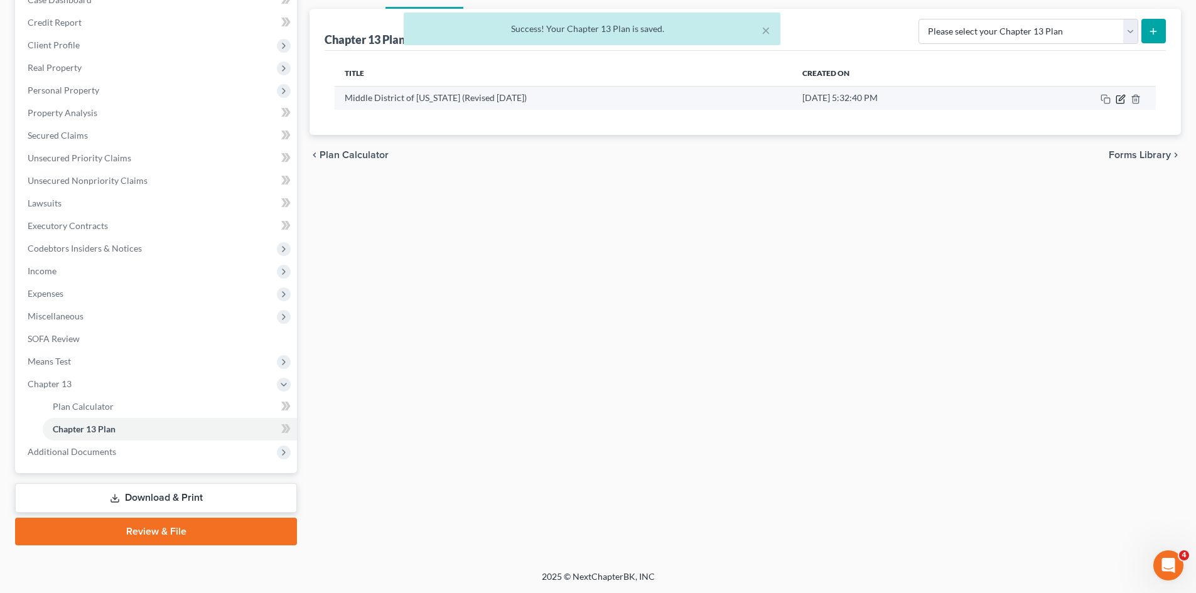
click at [1123, 99] on icon "button" at bounding box center [1122, 98] width 6 height 6
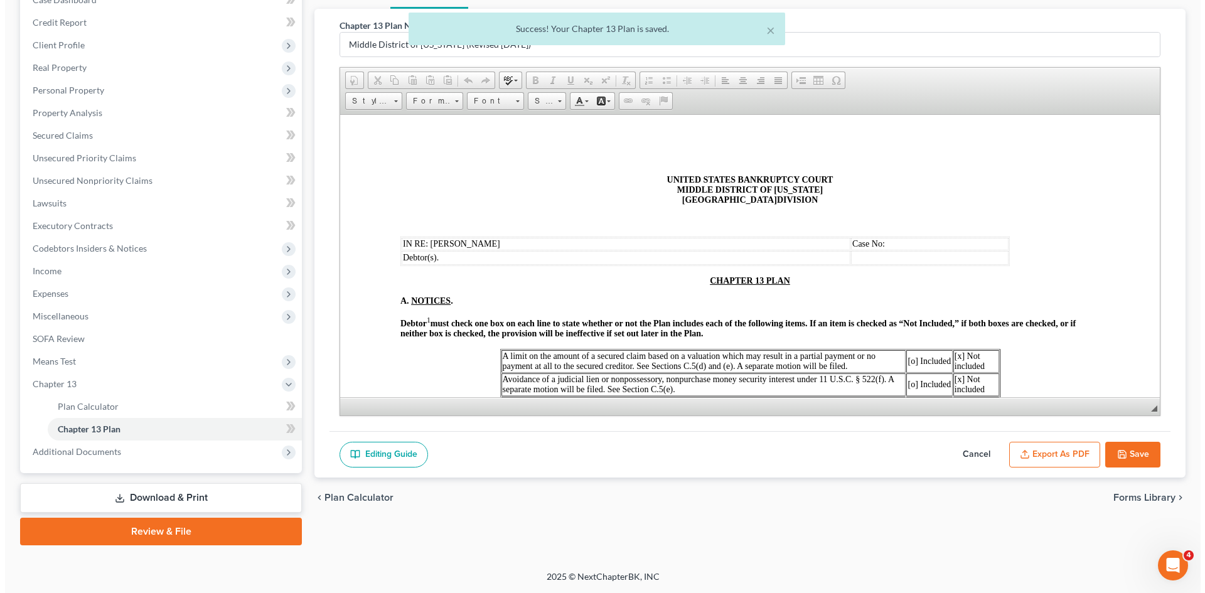
scroll to position [0, 0]
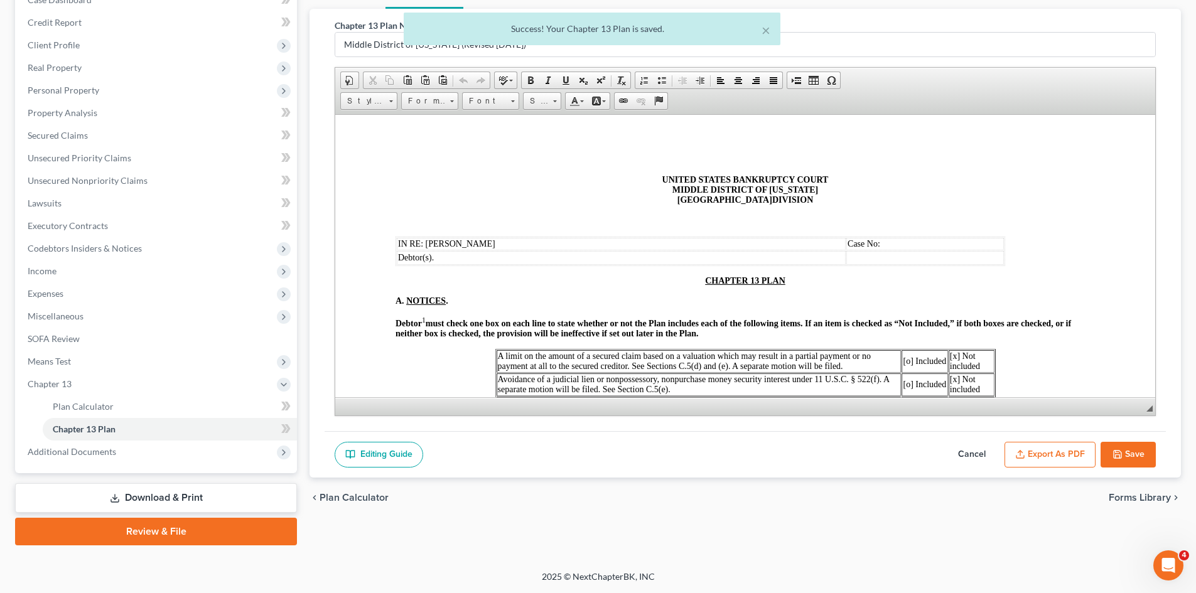
click at [1042, 447] on button "Export as PDF" at bounding box center [1050, 455] width 91 height 26
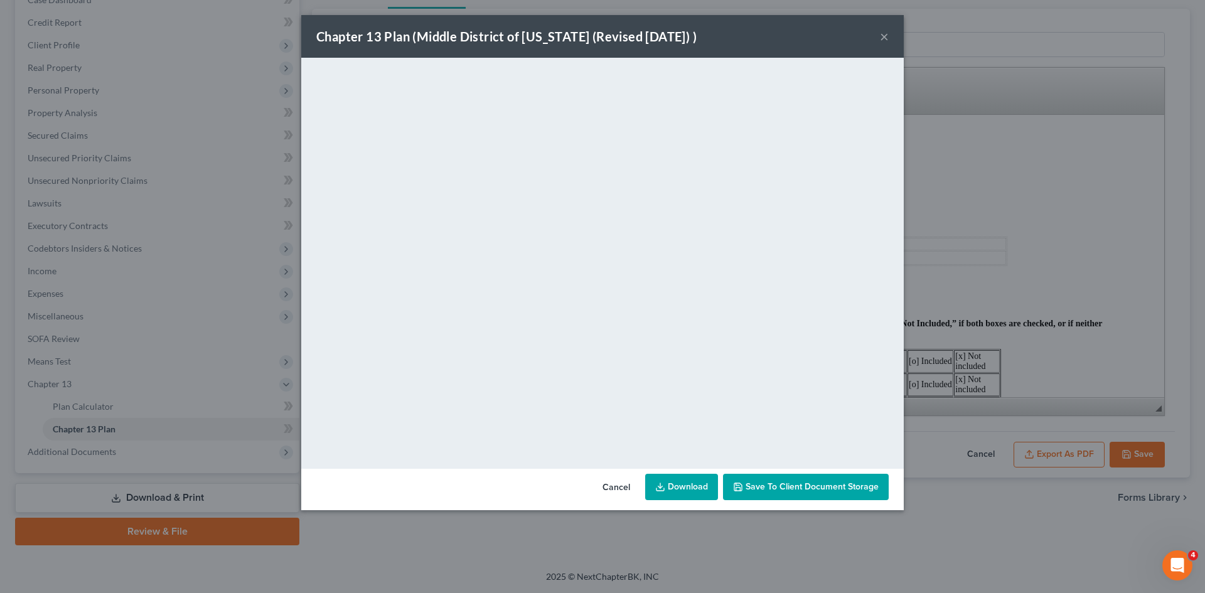
click at [691, 488] on link "Download" at bounding box center [681, 487] width 73 height 26
click at [841, 498] on button "Save to Client Document Storage" at bounding box center [806, 487] width 166 height 26
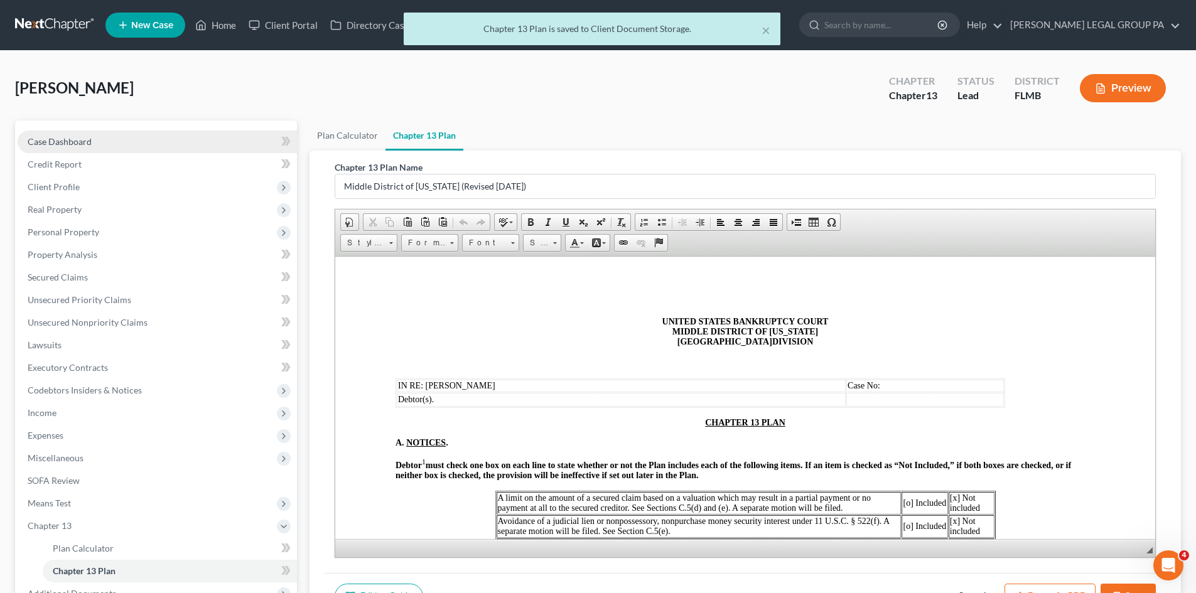
click at [123, 134] on link "Case Dashboard" at bounding box center [157, 142] width 279 height 23
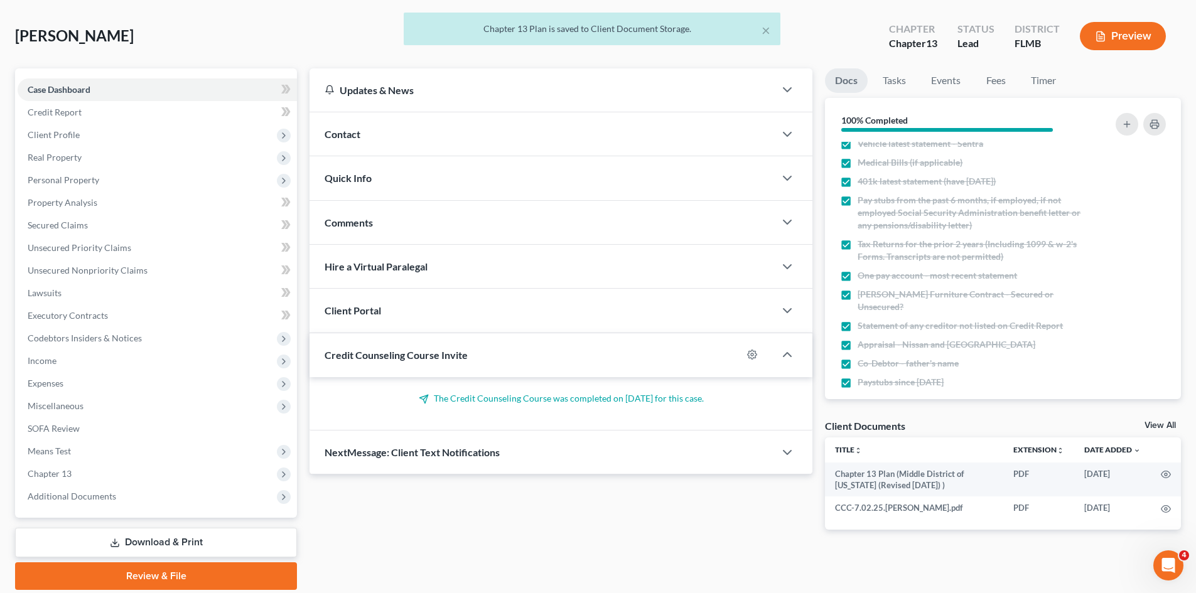
scroll to position [97, 0]
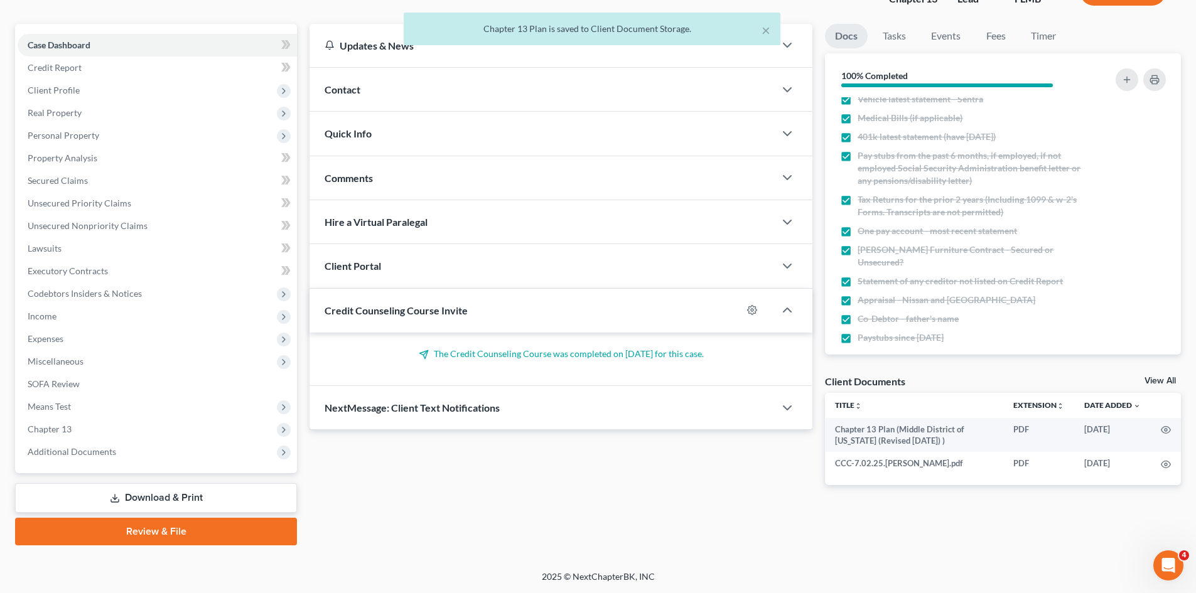
click at [1163, 382] on link "View All" at bounding box center [1160, 381] width 31 height 9
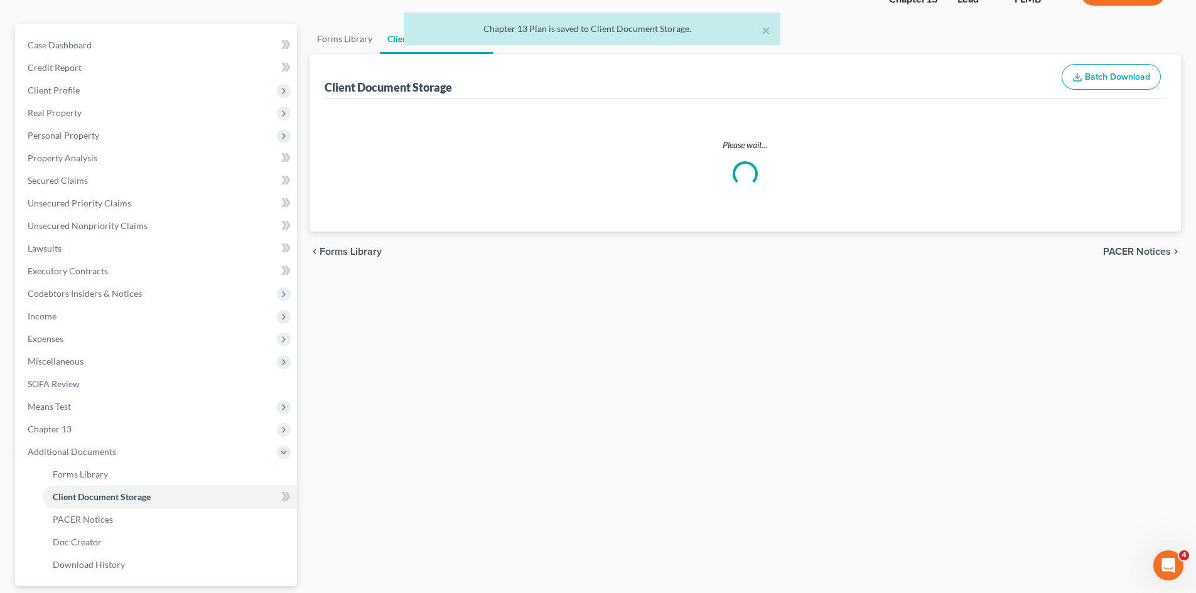
scroll to position [3, 0]
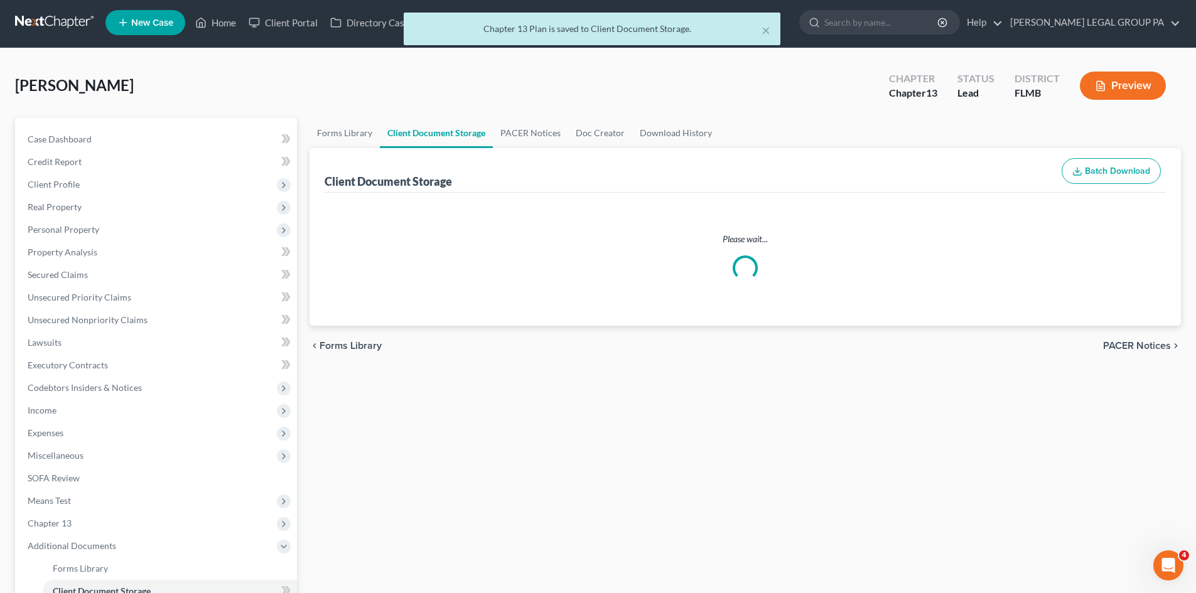
select select "9"
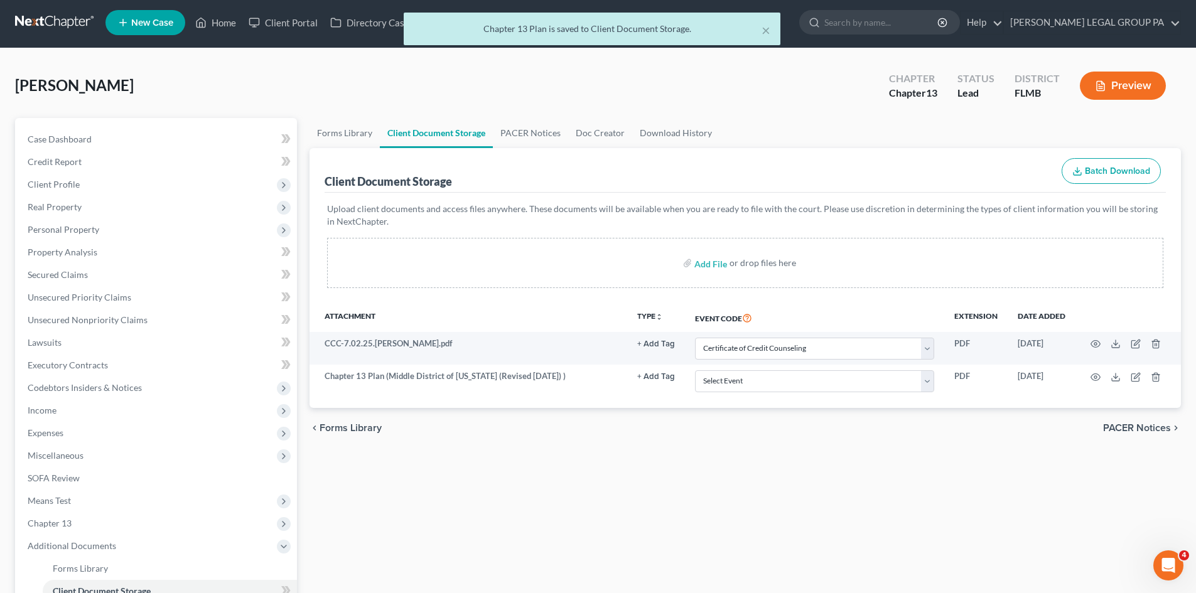
scroll to position [0, 0]
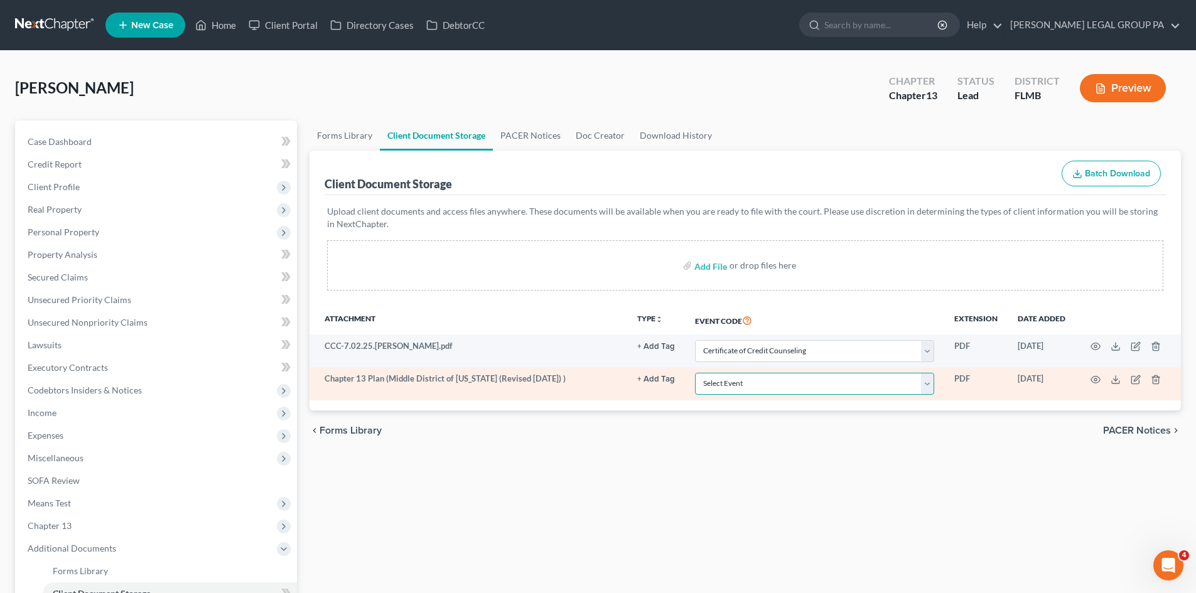
click at [833, 384] on select "Select Event 20 Largest Unsecured Creditors Amended Chapter 13 Plan Amended Cre…" at bounding box center [814, 384] width 239 height 22
select select "12"
click at [695, 373] on select "Select Event 20 Largest Unsecured Creditors Amended Chapter 13 Plan Amended Cre…" at bounding box center [814, 384] width 239 height 22
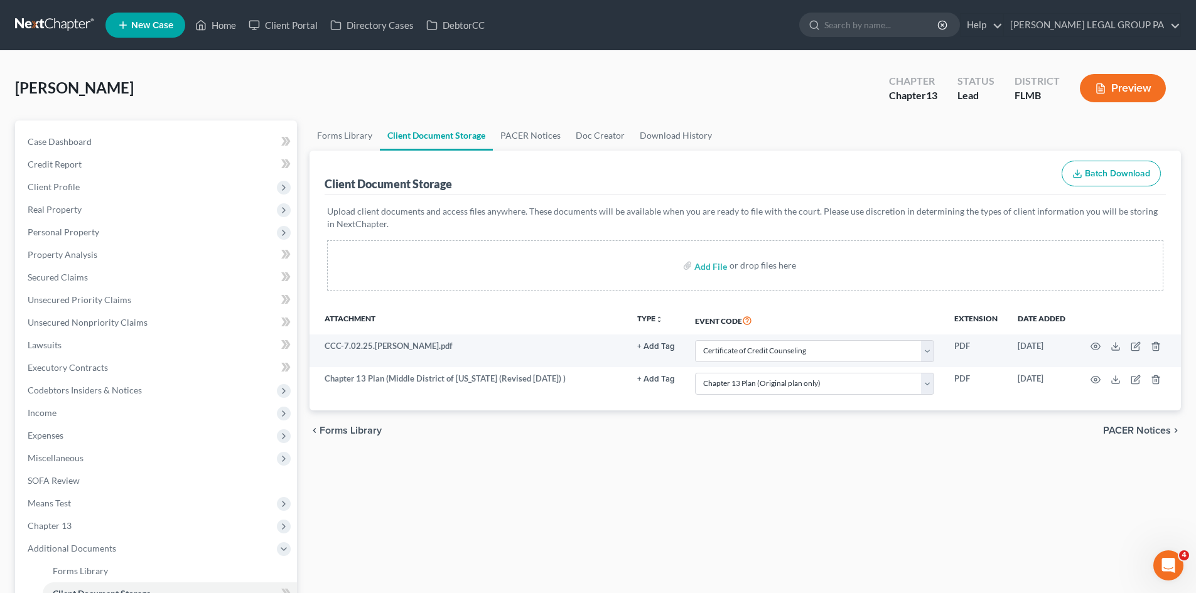
drag, startPoint x: 735, startPoint y: 517, endPoint x: 198, endPoint y: 171, distance: 638.6
click at [734, 517] on div "Forms Library Client Document Storage PACER Notices Doc Creator Download Histor…" at bounding box center [745, 438] width 884 height 635
click at [113, 139] on link "Case Dashboard" at bounding box center [157, 142] width 279 height 23
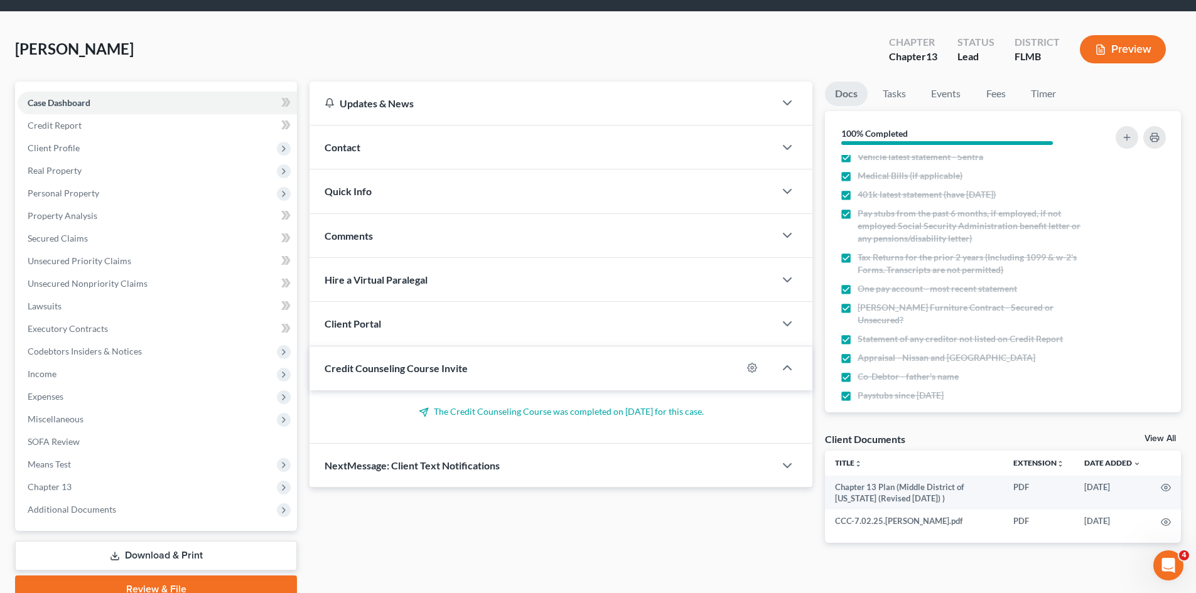
scroll to position [97, 0]
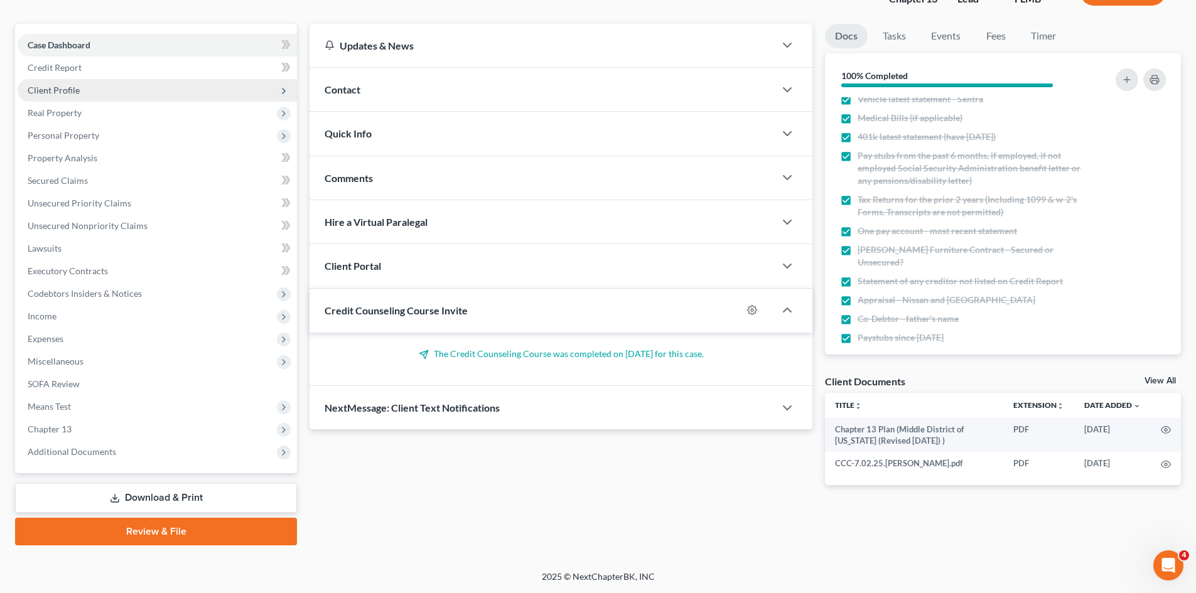
click at [90, 95] on span "Client Profile" at bounding box center [157, 90] width 279 height 23
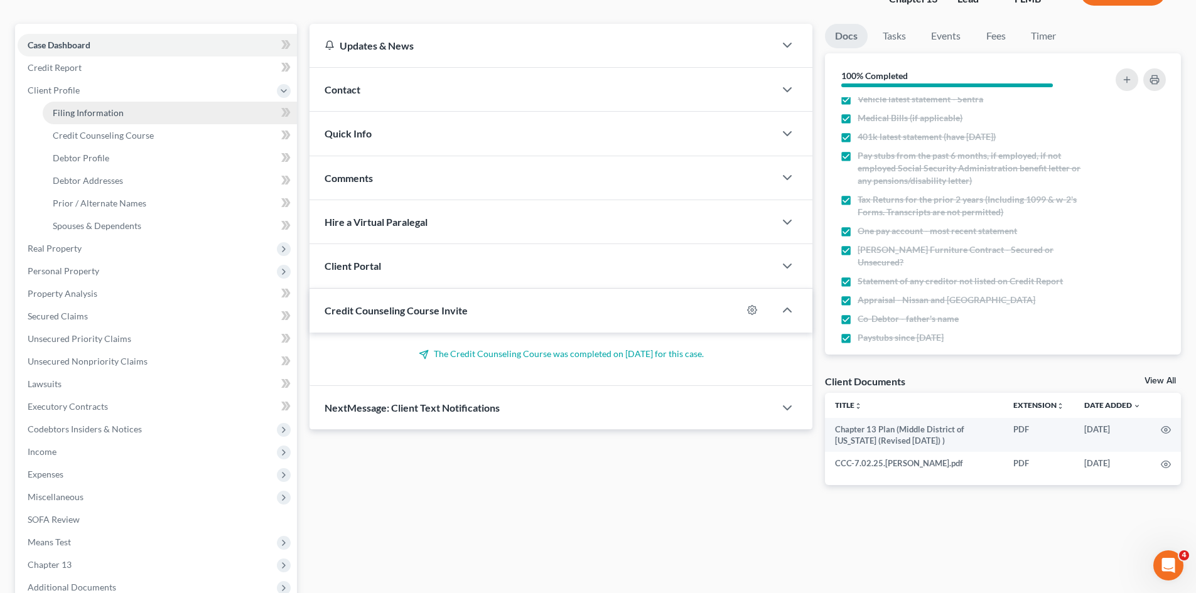
click at [95, 112] on span "Filing Information" at bounding box center [88, 112] width 71 height 11
select select "1"
select select "0"
select select "3"
select select "9"
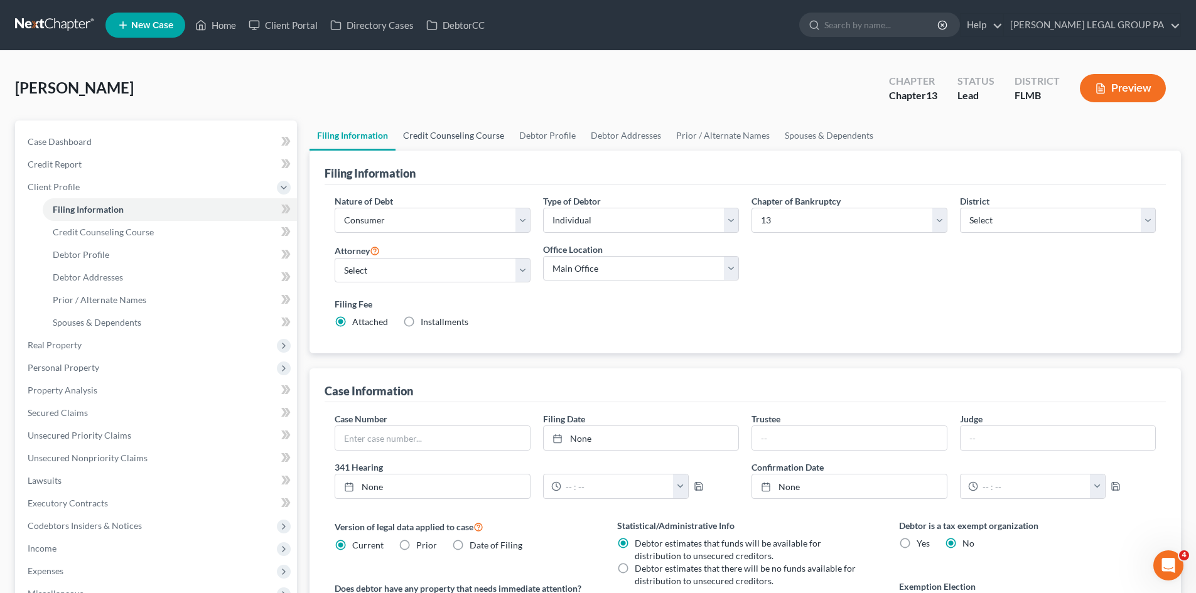
click at [453, 128] on link "Credit Counseling Course" at bounding box center [454, 136] width 116 height 30
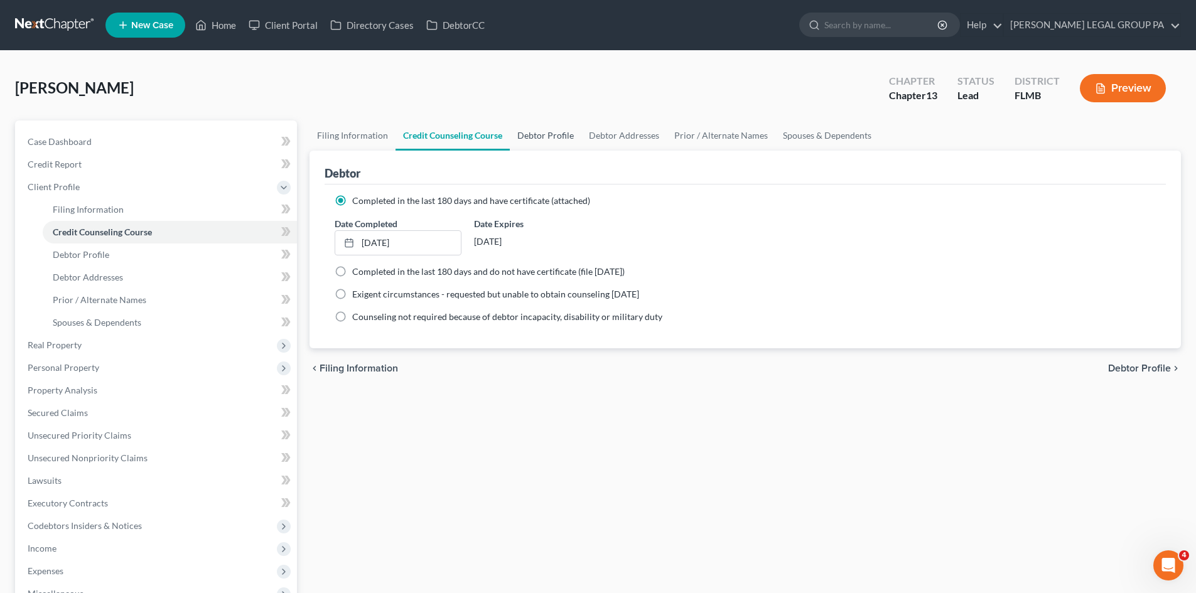
click at [526, 139] on link "Debtor Profile" at bounding box center [546, 136] width 72 height 30
select select "3"
select select "0"
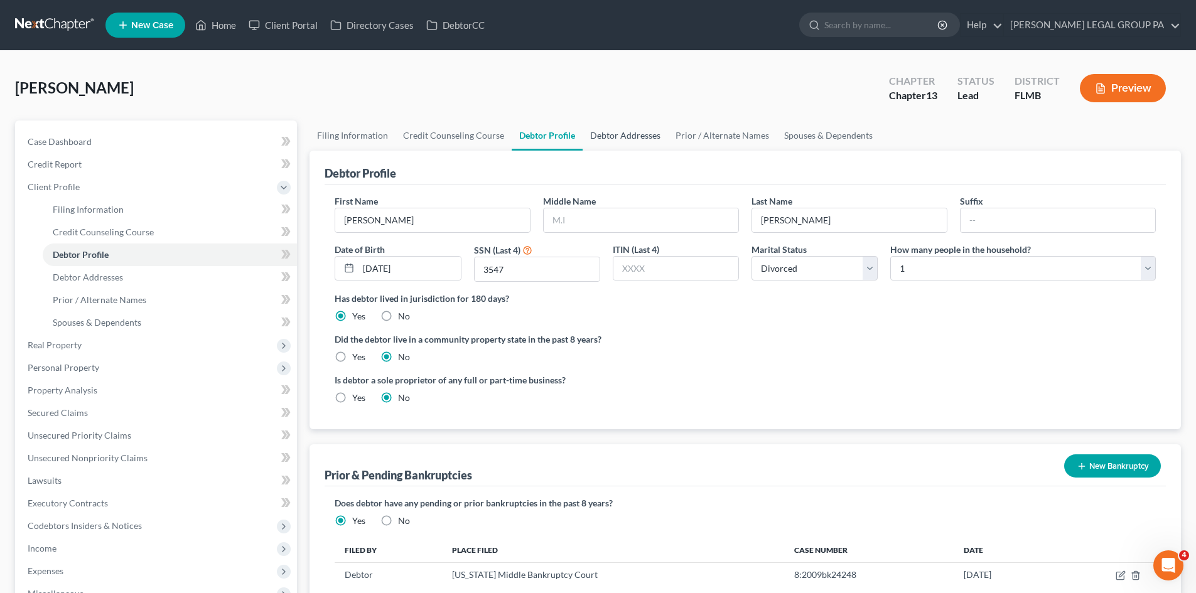
click at [598, 135] on link "Debtor Addresses" at bounding box center [625, 136] width 85 height 30
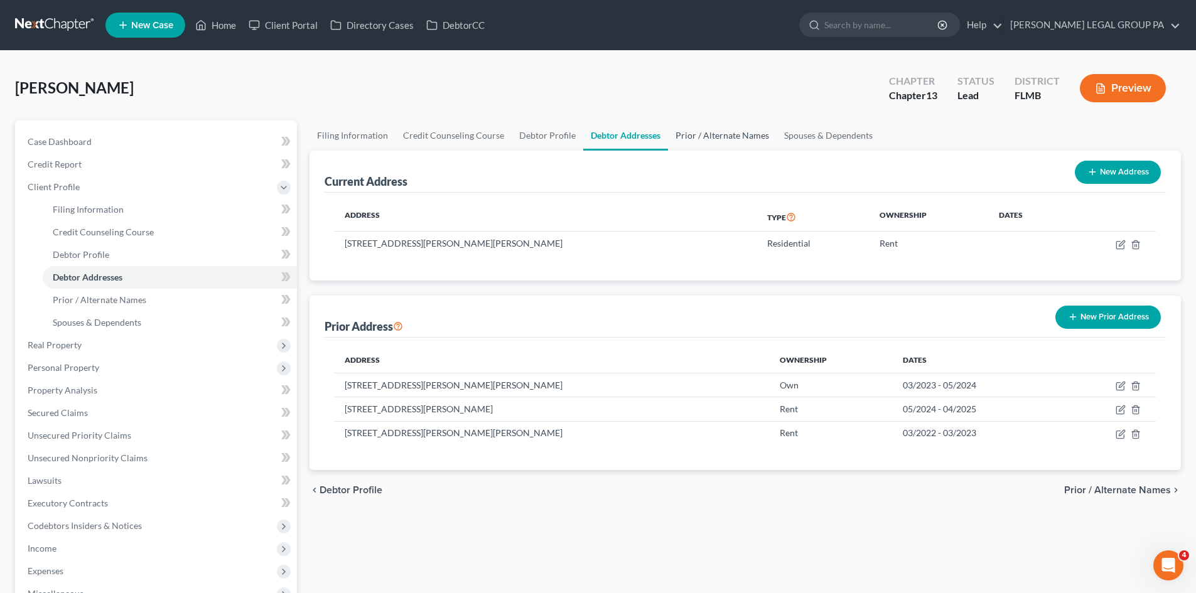
click at [674, 134] on link "Prior / Alternate Names" at bounding box center [722, 136] width 109 height 30
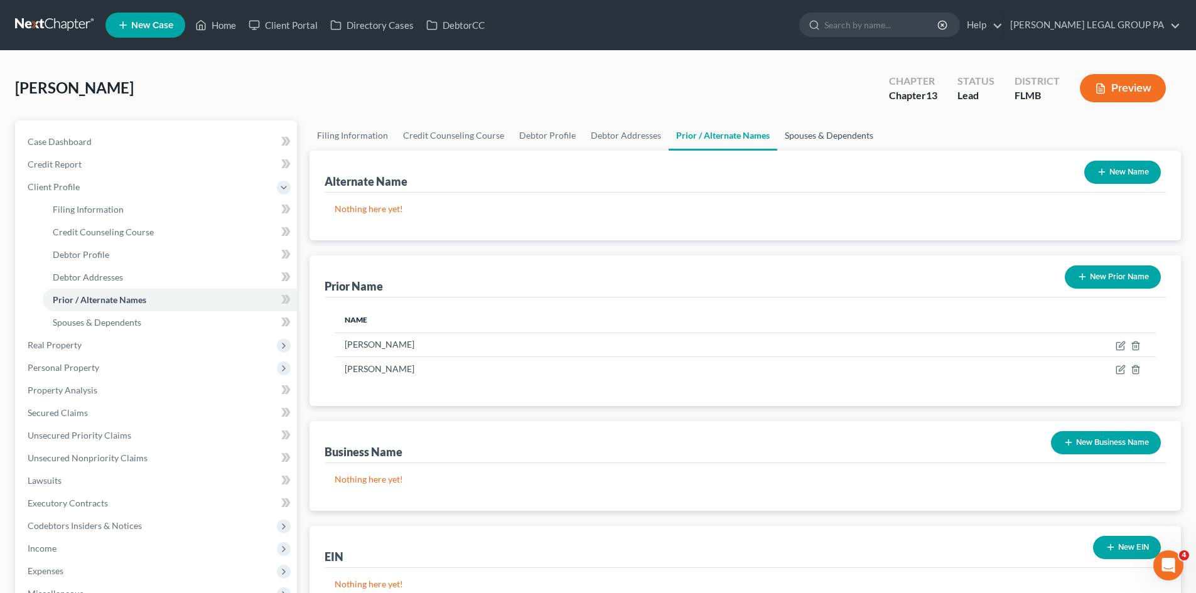
click at [791, 138] on link "Spouses & Dependents" at bounding box center [829, 136] width 104 height 30
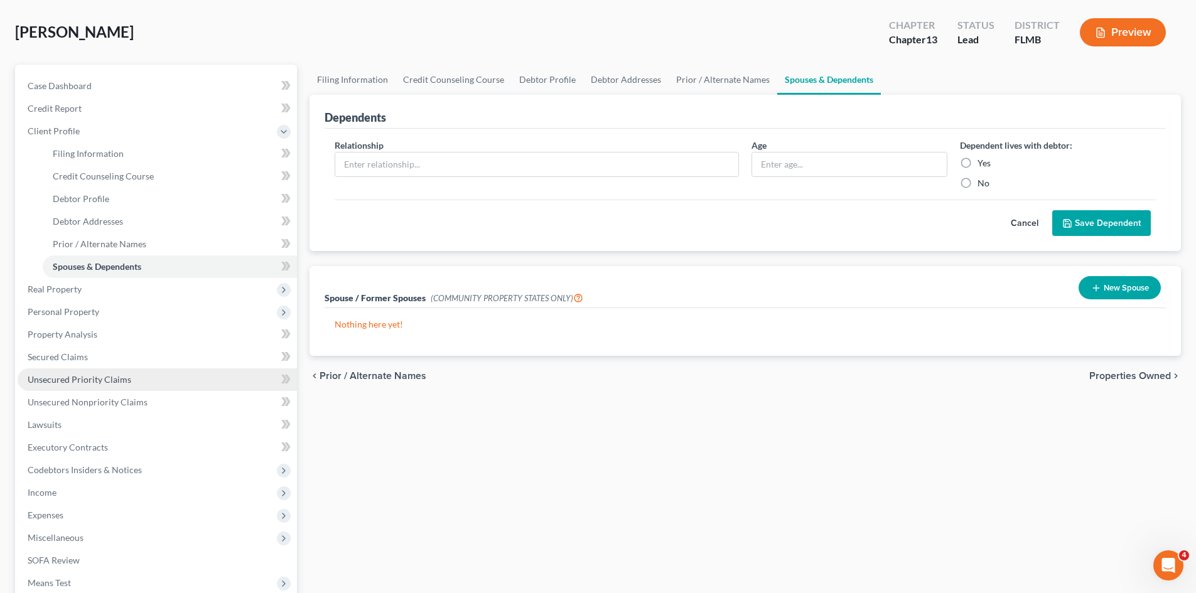
scroll to position [126, 0]
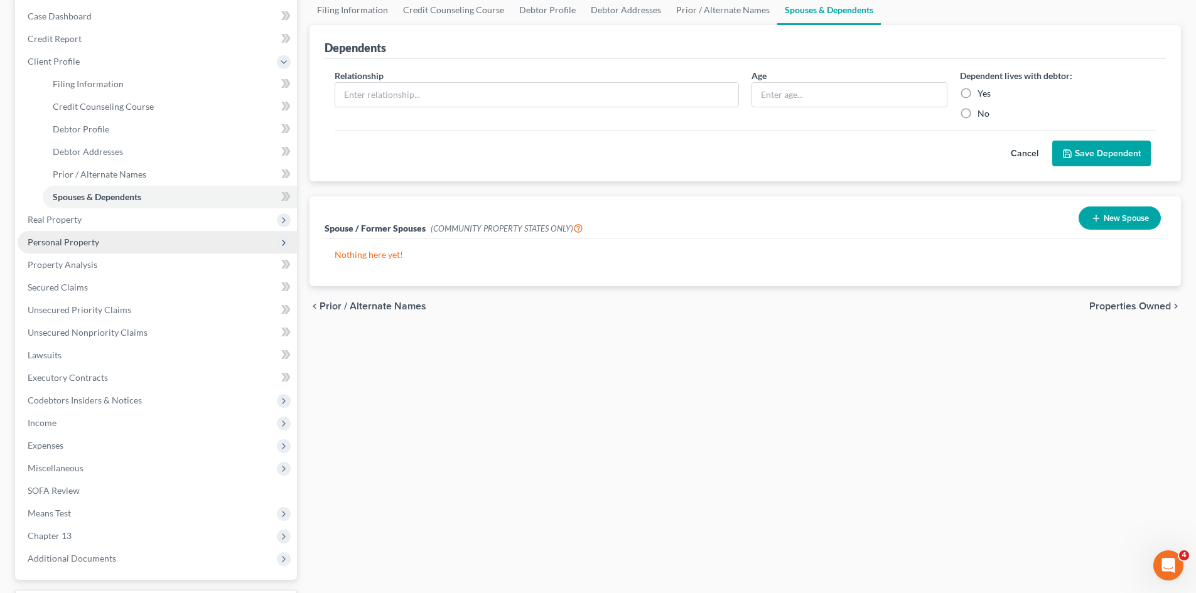
click at [98, 232] on span "Personal Property" at bounding box center [157, 242] width 279 height 23
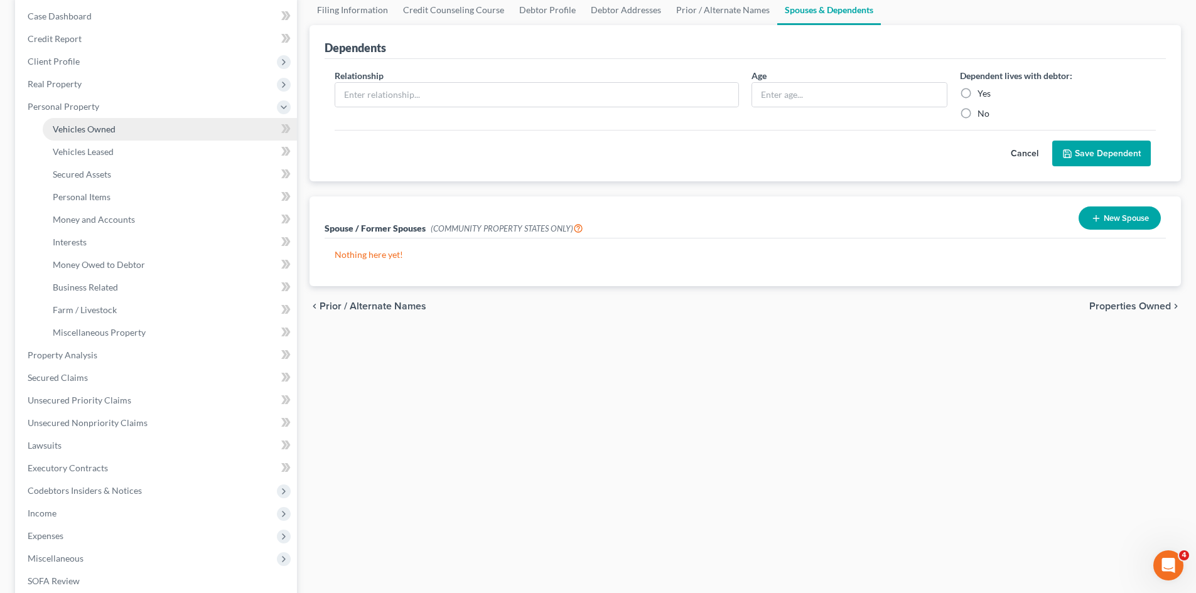
click at [126, 134] on link "Vehicles Owned" at bounding box center [170, 129] width 254 height 23
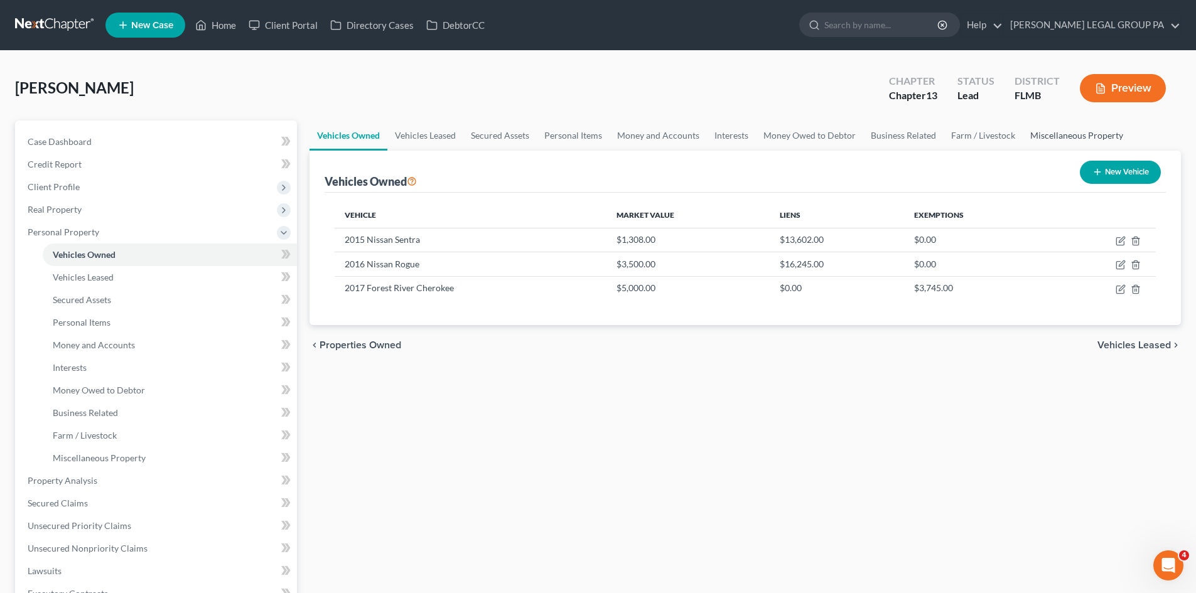
click at [1041, 142] on link "Miscellaneous Property" at bounding box center [1077, 136] width 108 height 30
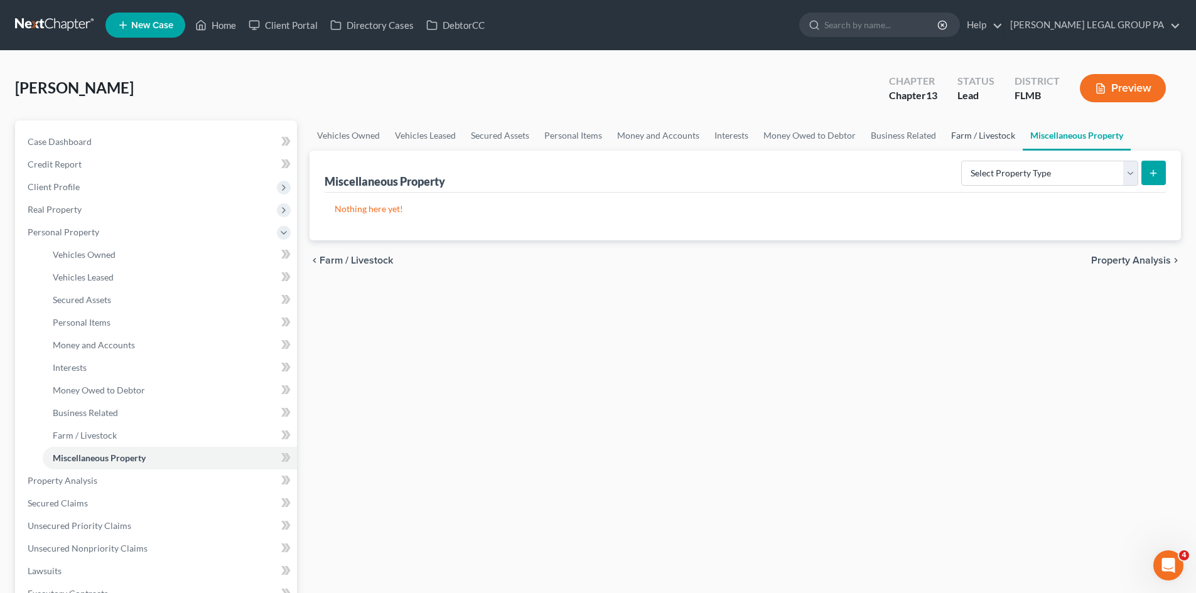
click at [974, 132] on link "Farm / Livestock" at bounding box center [983, 136] width 79 height 30
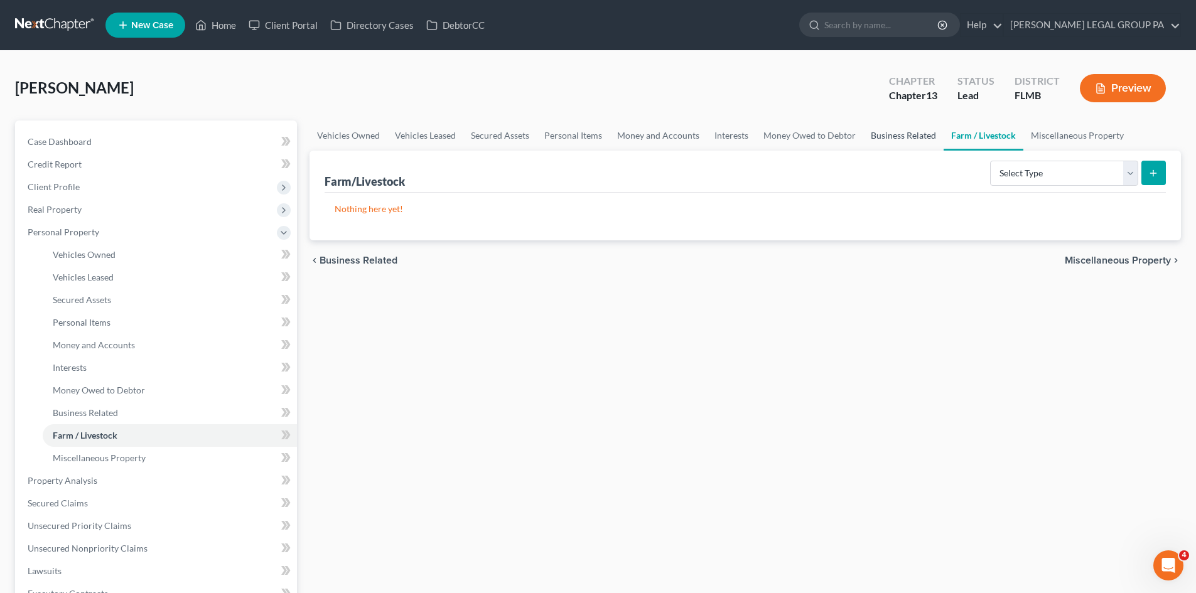
click at [893, 132] on link "Business Related" at bounding box center [903, 136] width 80 height 30
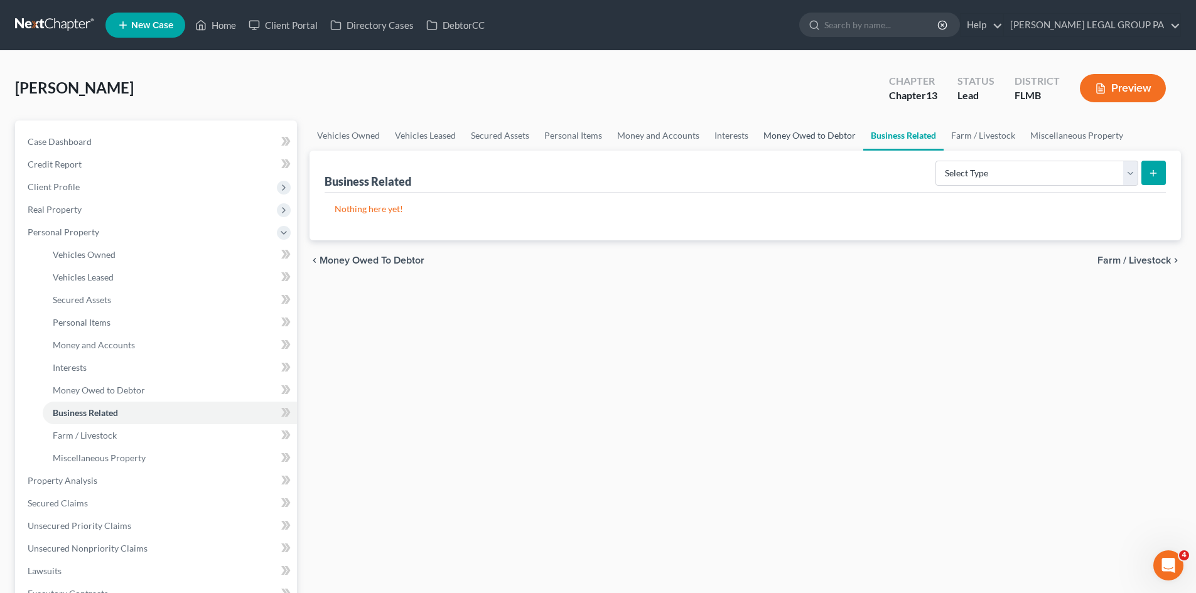
click at [795, 129] on link "Money Owed to Debtor" at bounding box center [809, 136] width 107 height 30
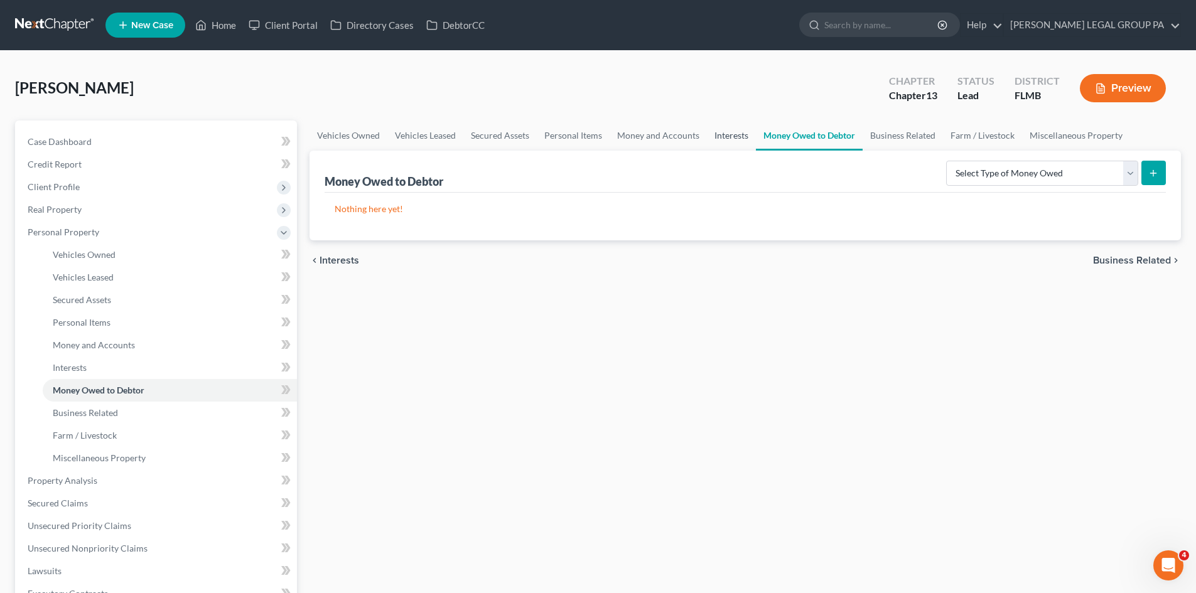
click at [716, 128] on link "Interests" at bounding box center [731, 136] width 49 height 30
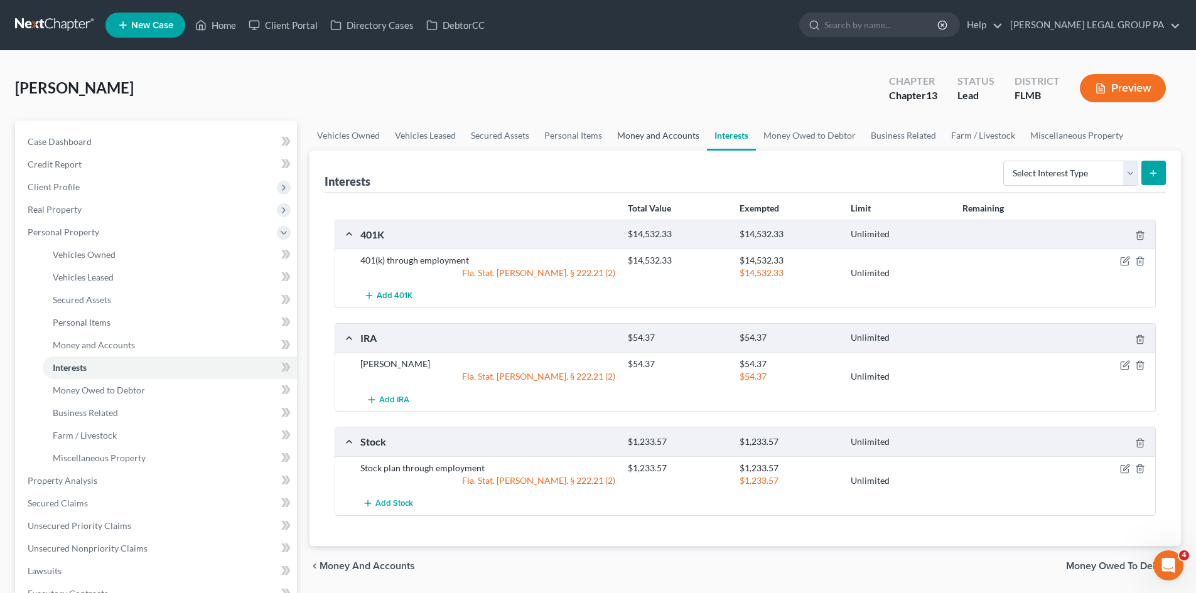
click at [679, 129] on link "Money and Accounts" at bounding box center [658, 136] width 97 height 30
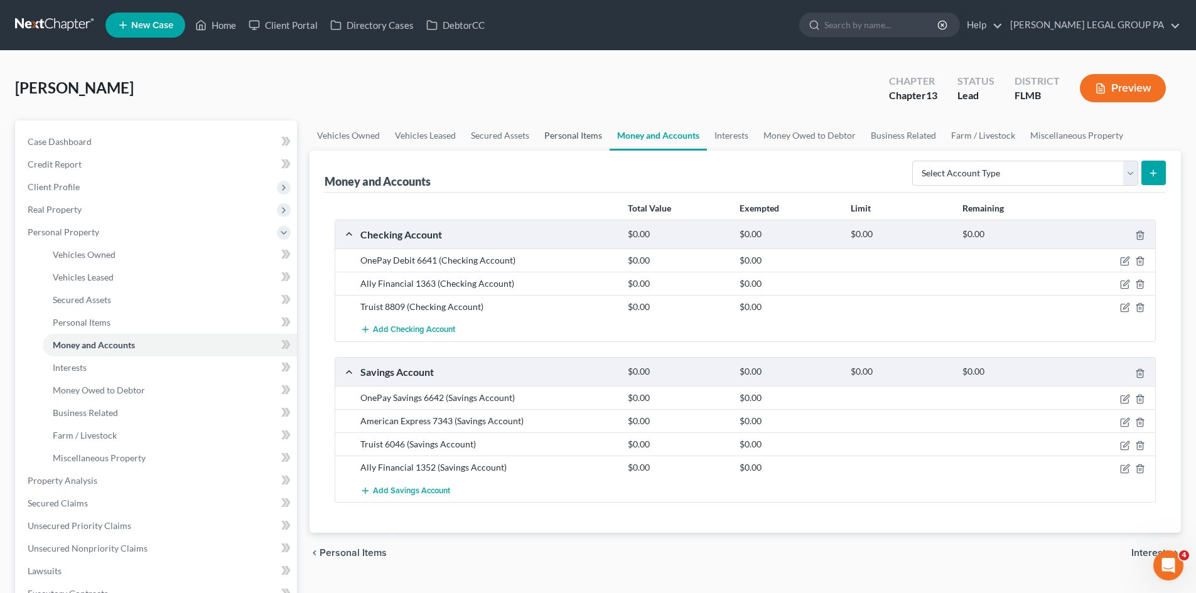
click at [587, 134] on link "Personal Items" at bounding box center [573, 136] width 73 height 30
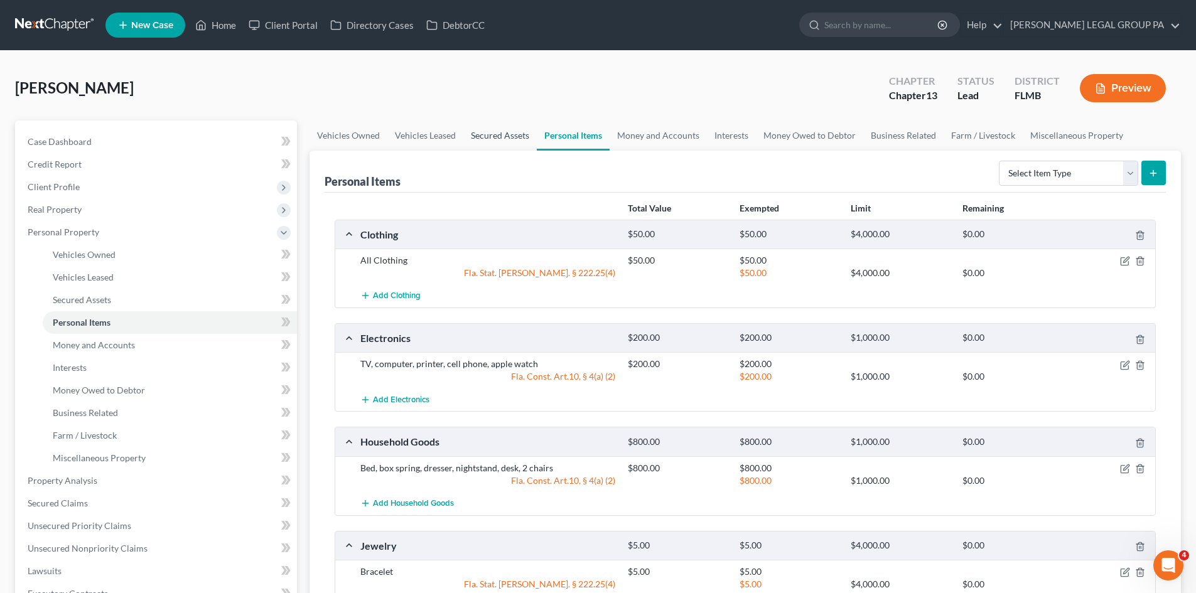
click at [503, 132] on link "Secured Assets" at bounding box center [499, 136] width 73 height 30
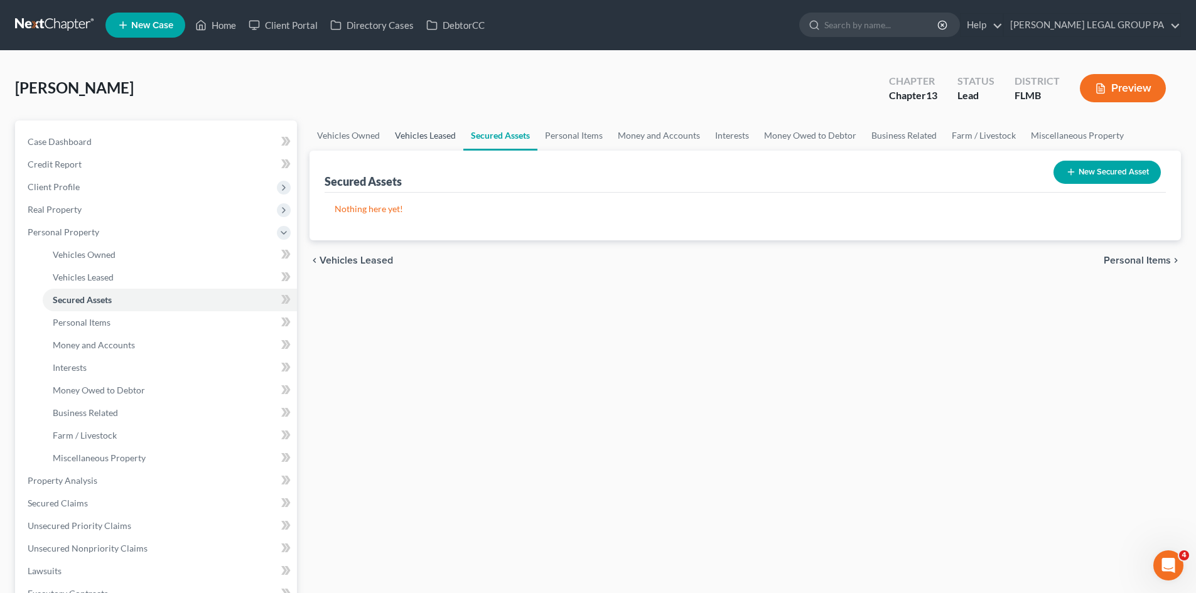
click at [431, 136] on link "Vehicles Leased" at bounding box center [425, 136] width 76 height 30
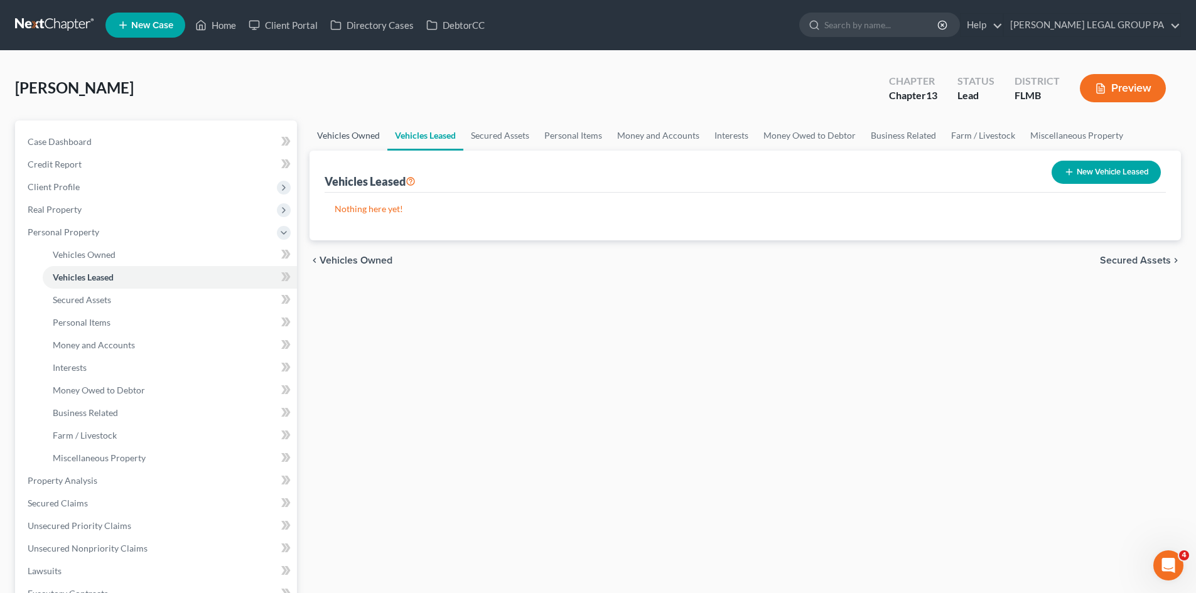
click at [348, 137] on link "Vehicles Owned" at bounding box center [349, 136] width 78 height 30
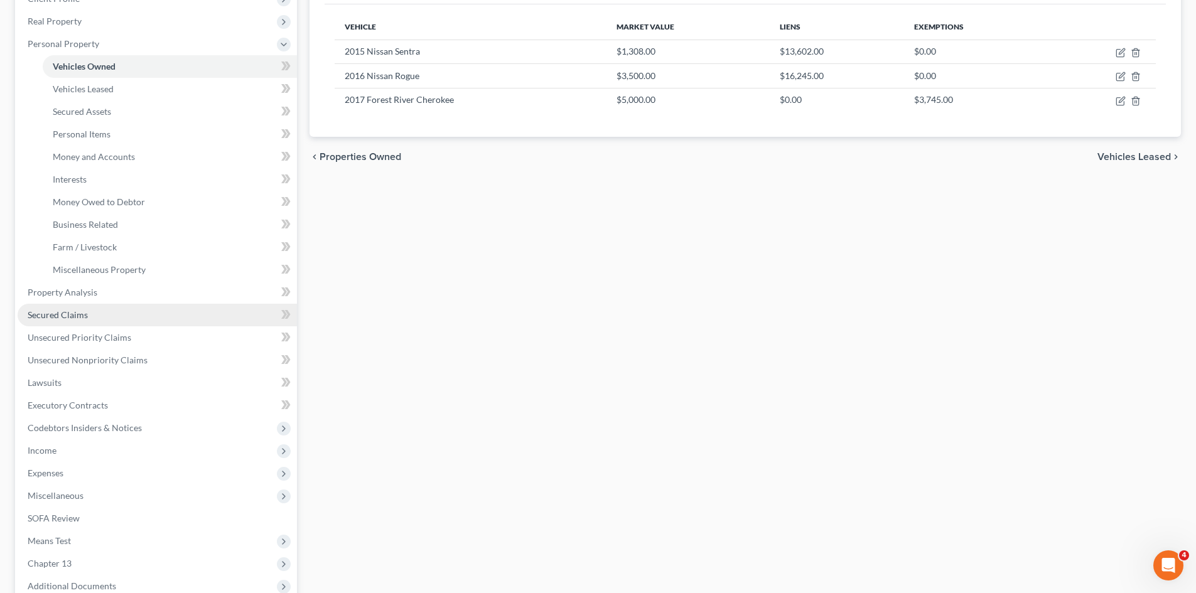
click at [106, 314] on link "Secured Claims" at bounding box center [157, 315] width 279 height 23
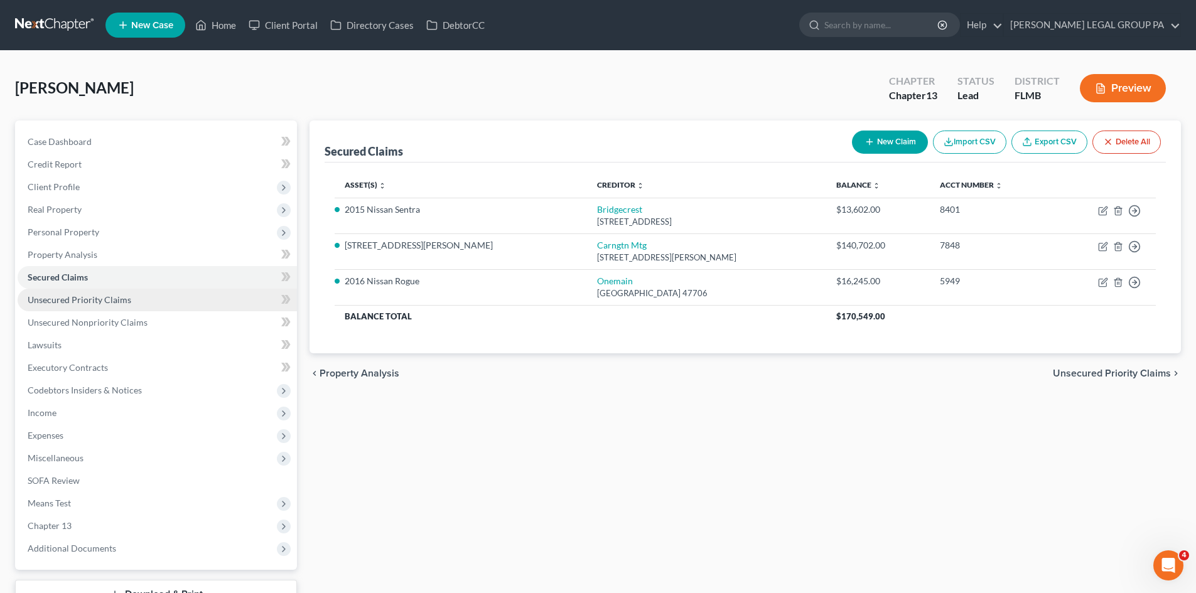
click at [117, 296] on span "Unsecured Priority Claims" at bounding box center [80, 299] width 104 height 11
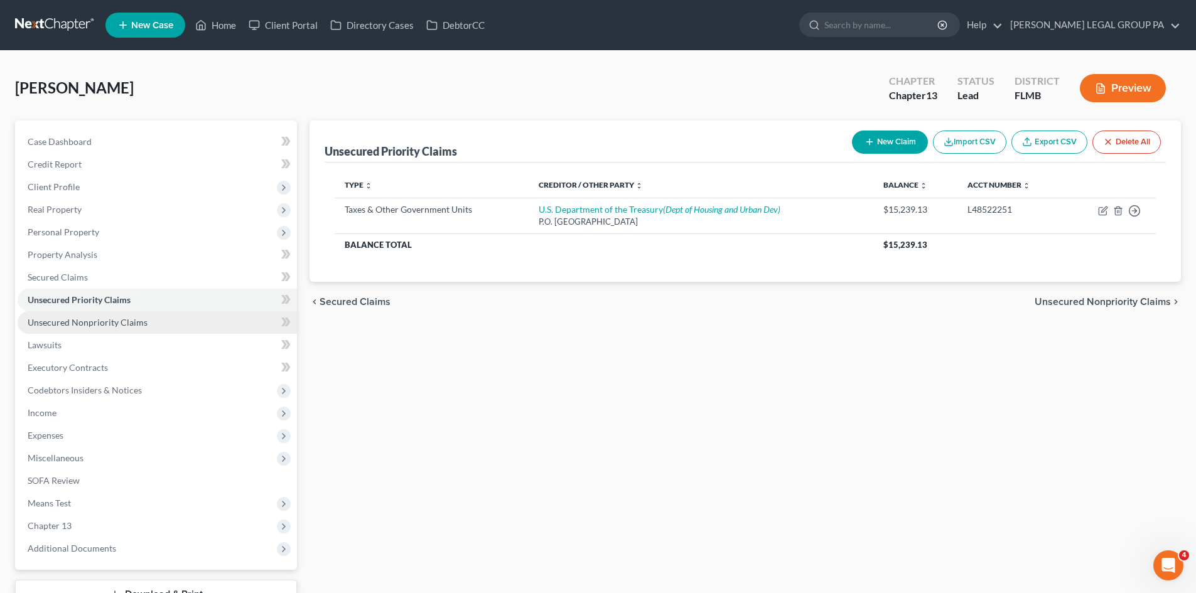
click at [122, 321] on span "Unsecured Nonpriority Claims" at bounding box center [88, 322] width 120 height 11
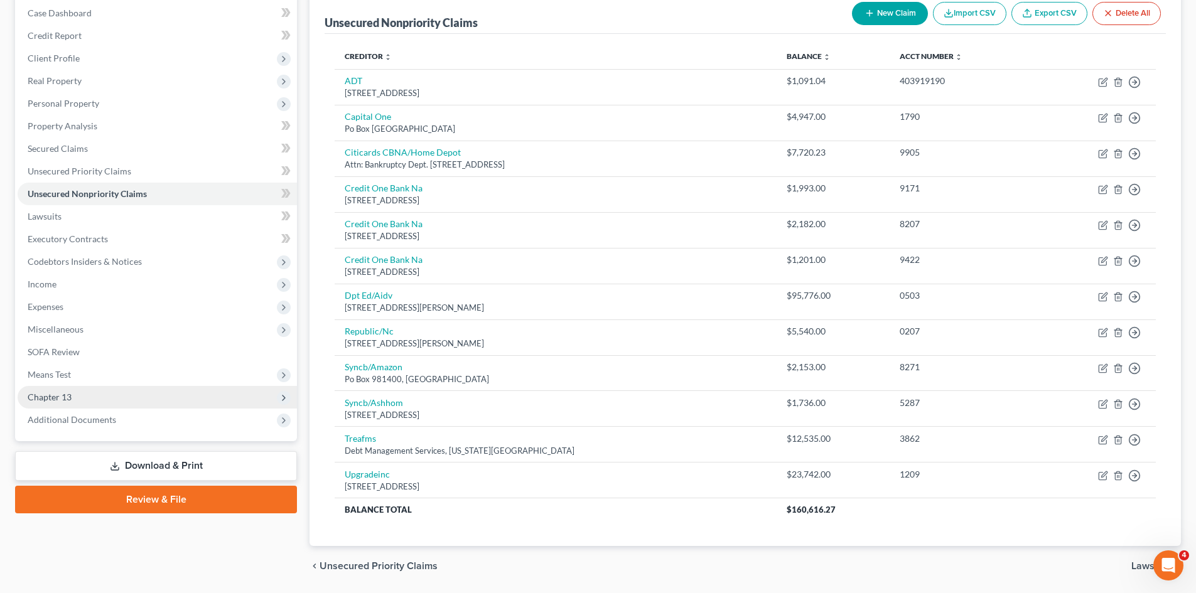
scroll to position [107, 0]
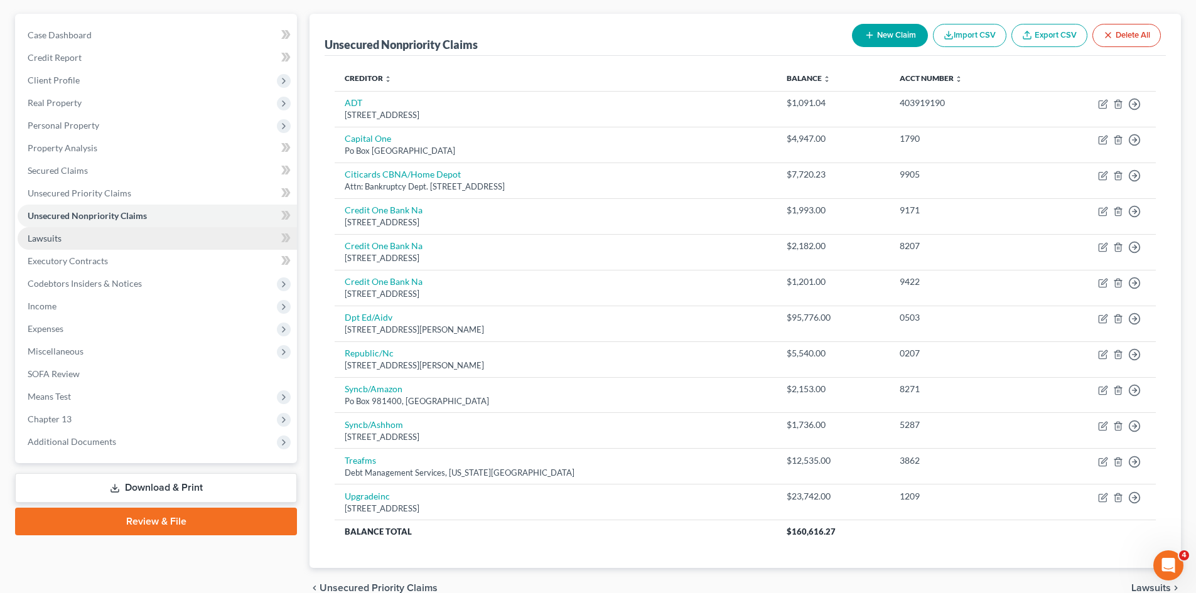
click at [97, 238] on link "Lawsuits" at bounding box center [157, 238] width 279 height 23
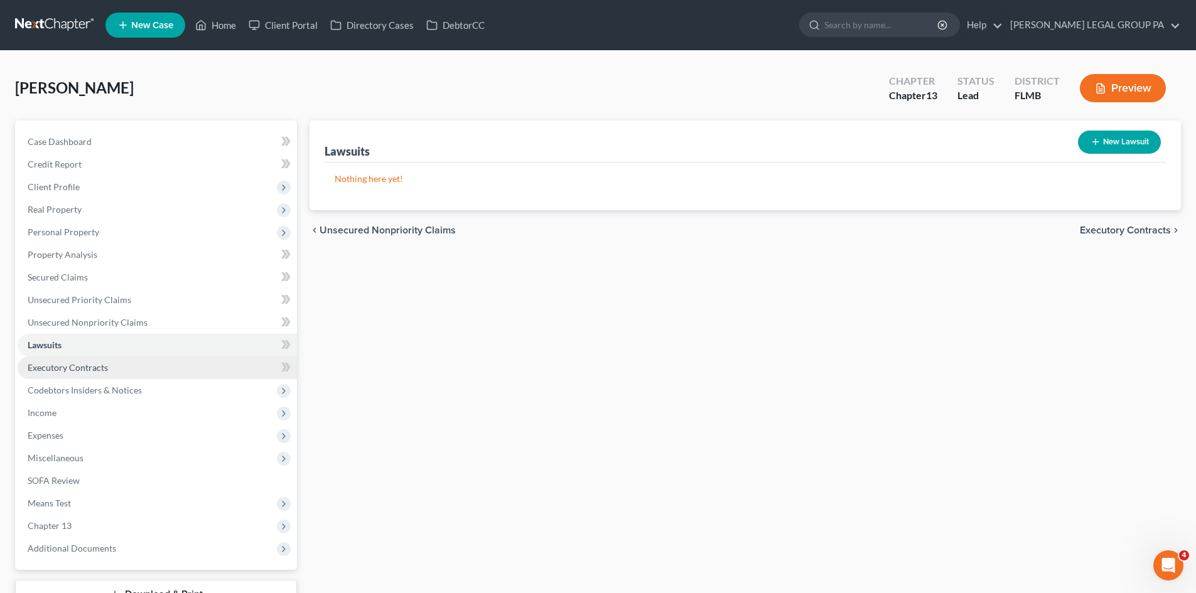
click at [92, 370] on span "Executory Contracts" at bounding box center [68, 367] width 80 height 11
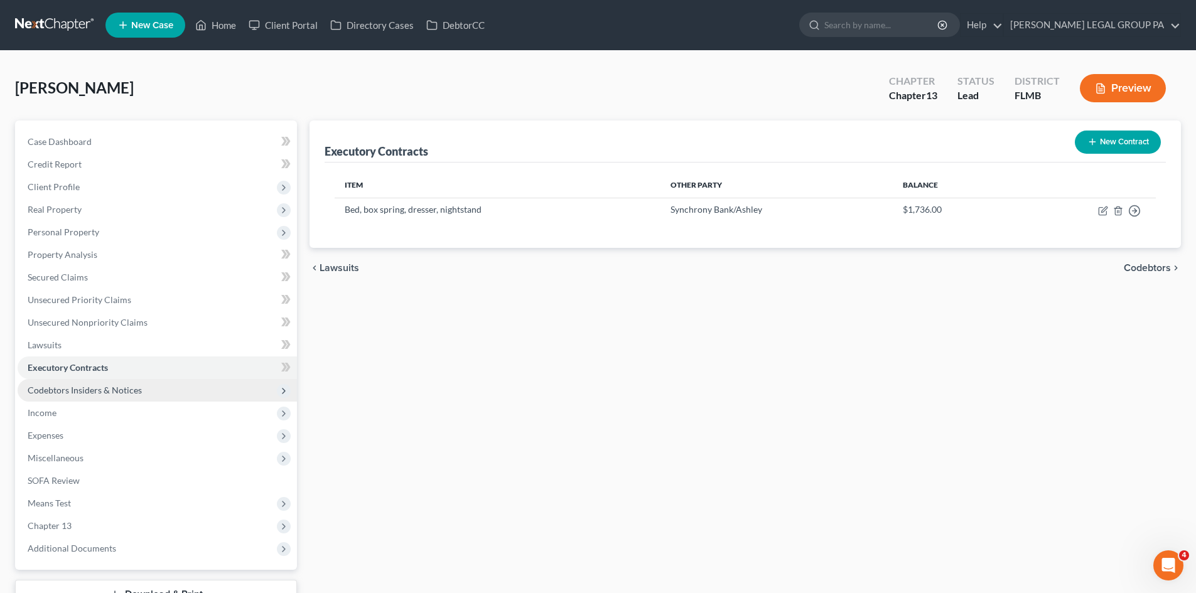
click at [92, 393] on span "Codebtors Insiders & Notices" at bounding box center [85, 390] width 114 height 11
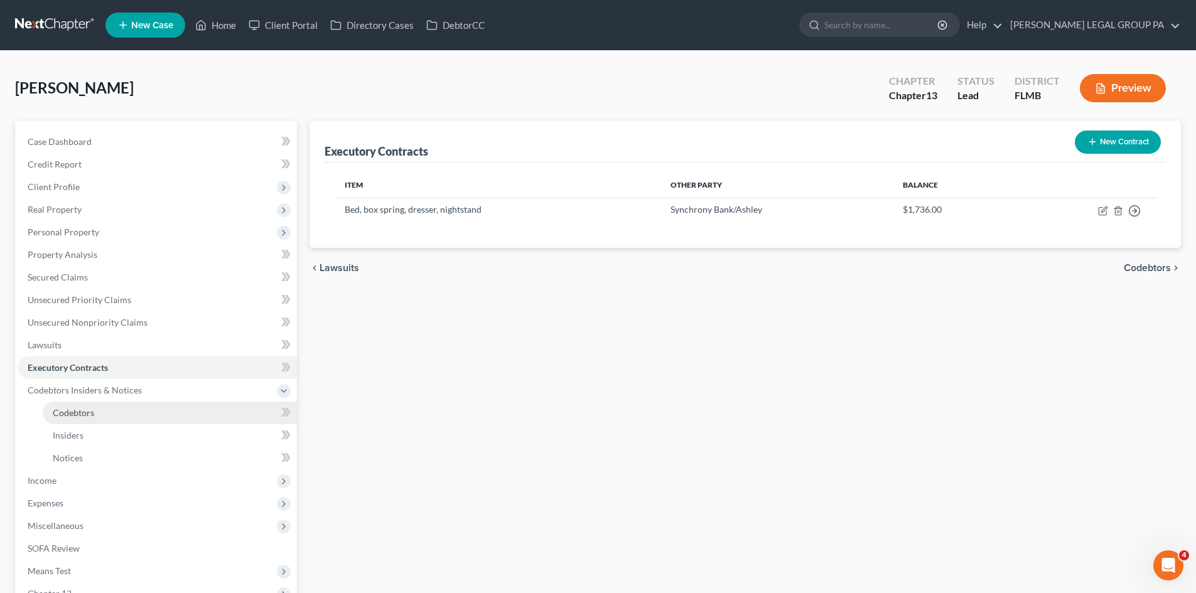
click at [95, 410] on link "Codebtors" at bounding box center [170, 413] width 254 height 23
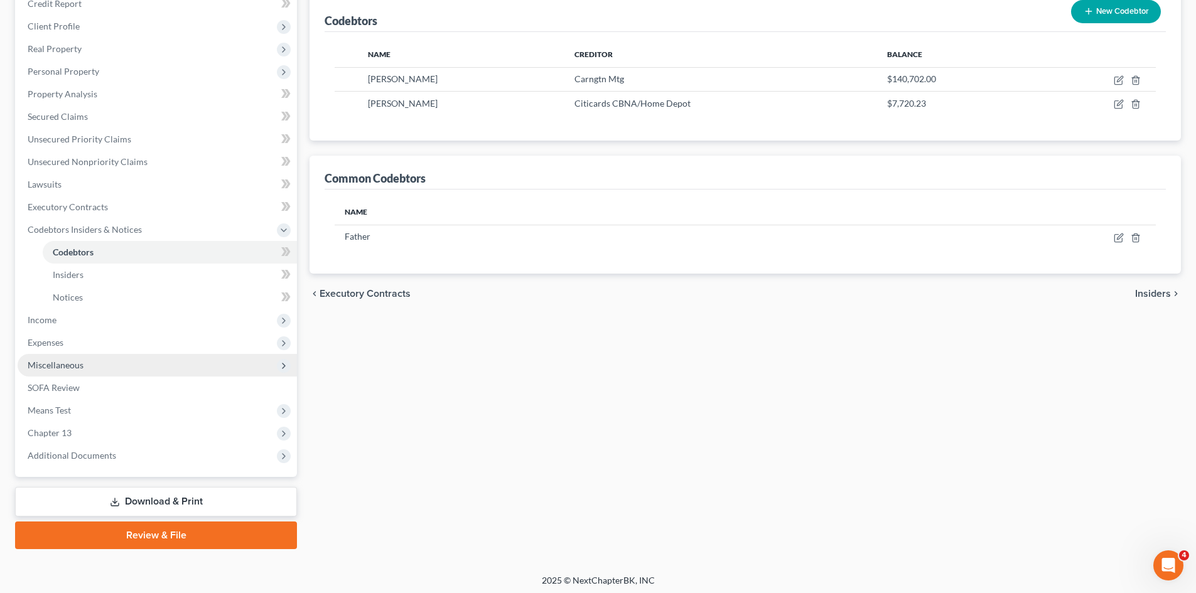
scroll to position [164, 0]
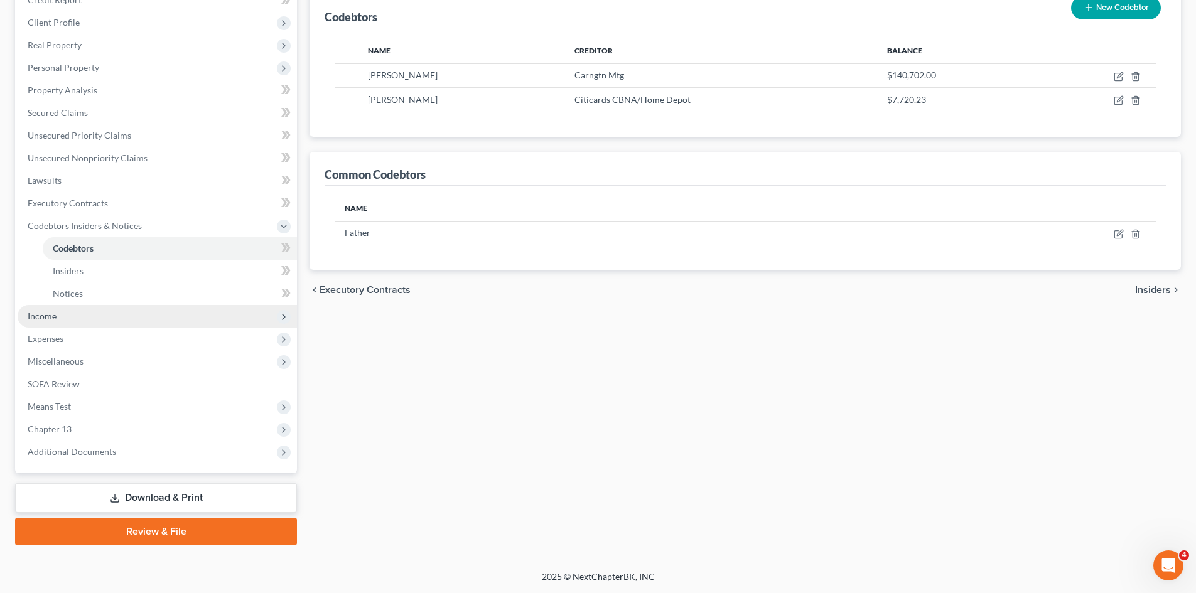
click at [66, 318] on span "Income" at bounding box center [157, 316] width 279 height 23
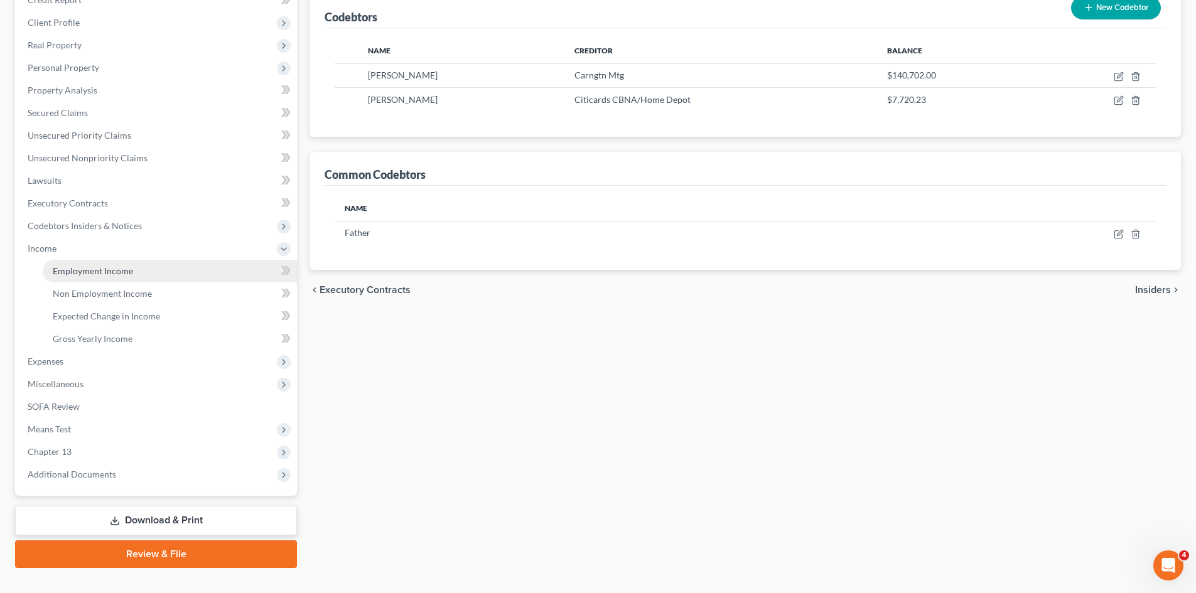
click at [80, 278] on link "Employment Income" at bounding box center [170, 271] width 254 height 23
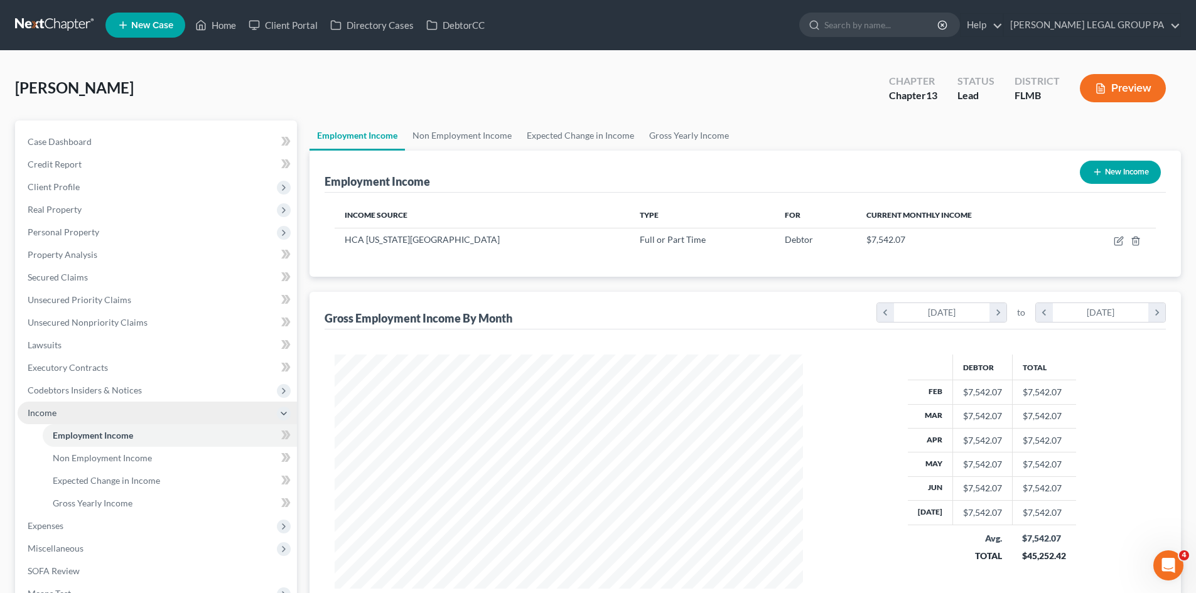
scroll to position [234, 493]
click at [462, 137] on link "Non Employment Income" at bounding box center [462, 136] width 114 height 30
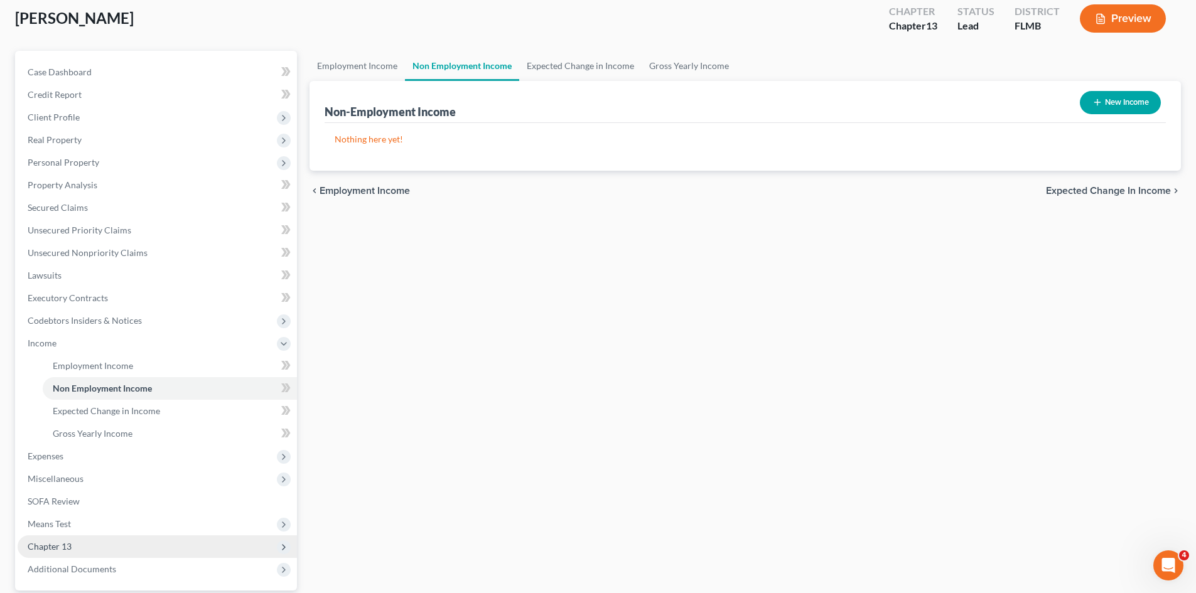
scroll to position [187, 0]
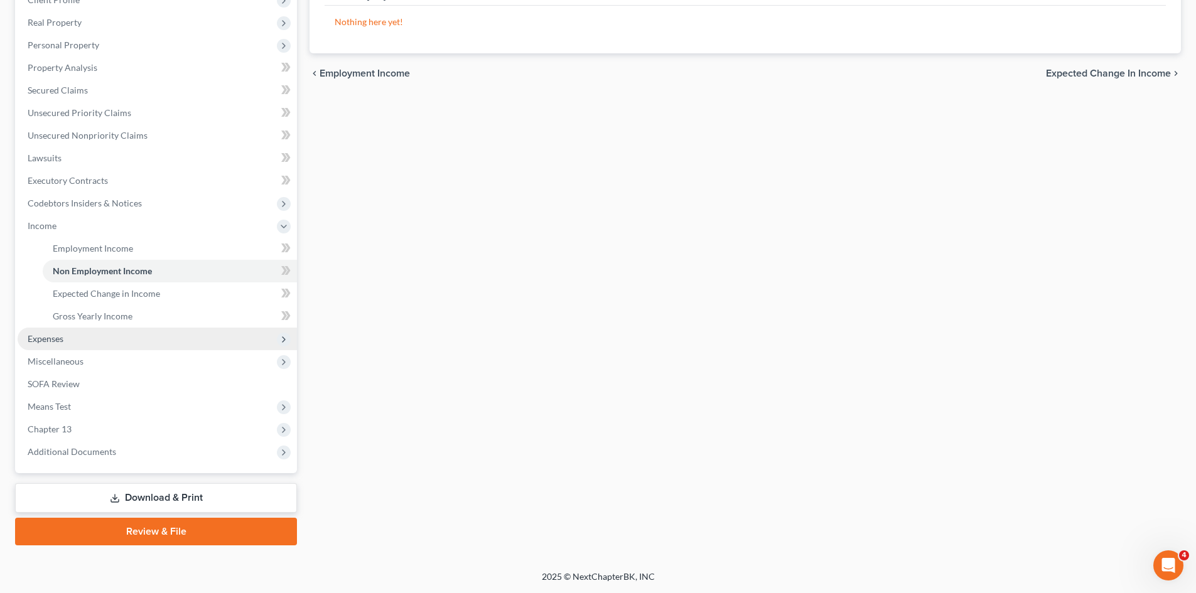
click at [100, 339] on span "Expenses" at bounding box center [157, 339] width 279 height 23
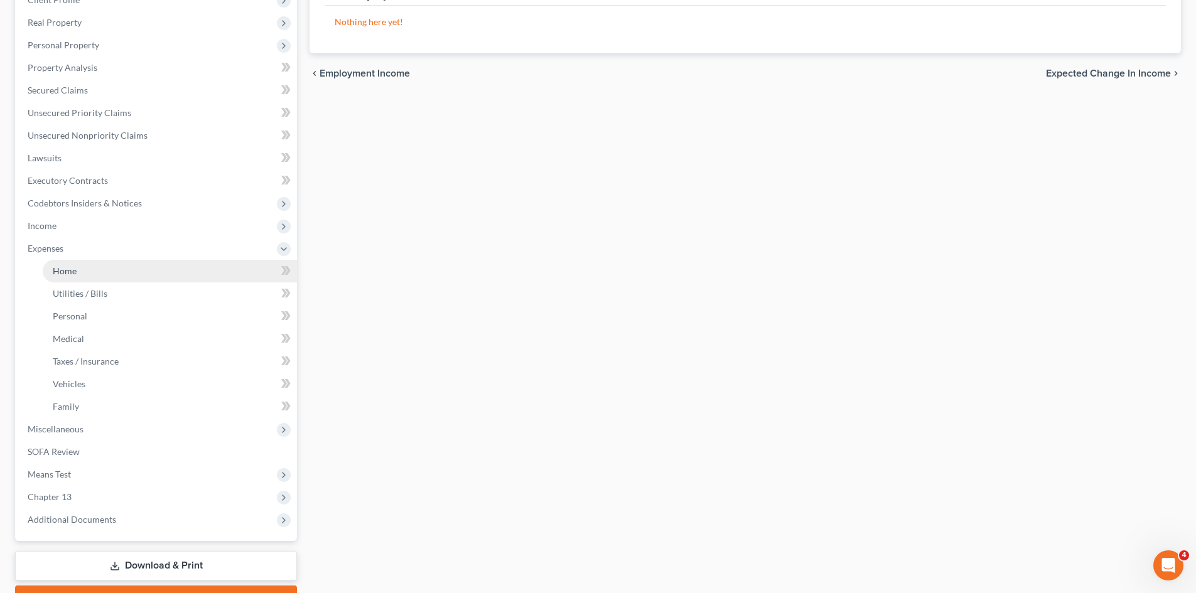
click at [132, 268] on link "Home" at bounding box center [170, 271] width 254 height 23
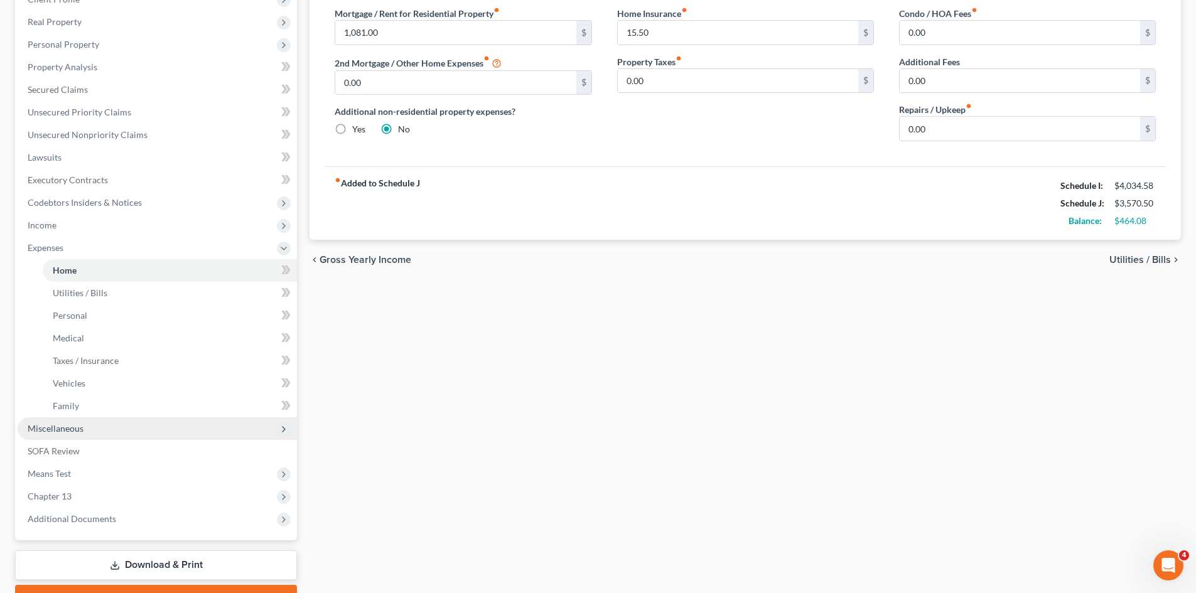
scroll to position [188, 0]
click at [71, 430] on span "Miscellaneous" at bounding box center [56, 428] width 56 height 11
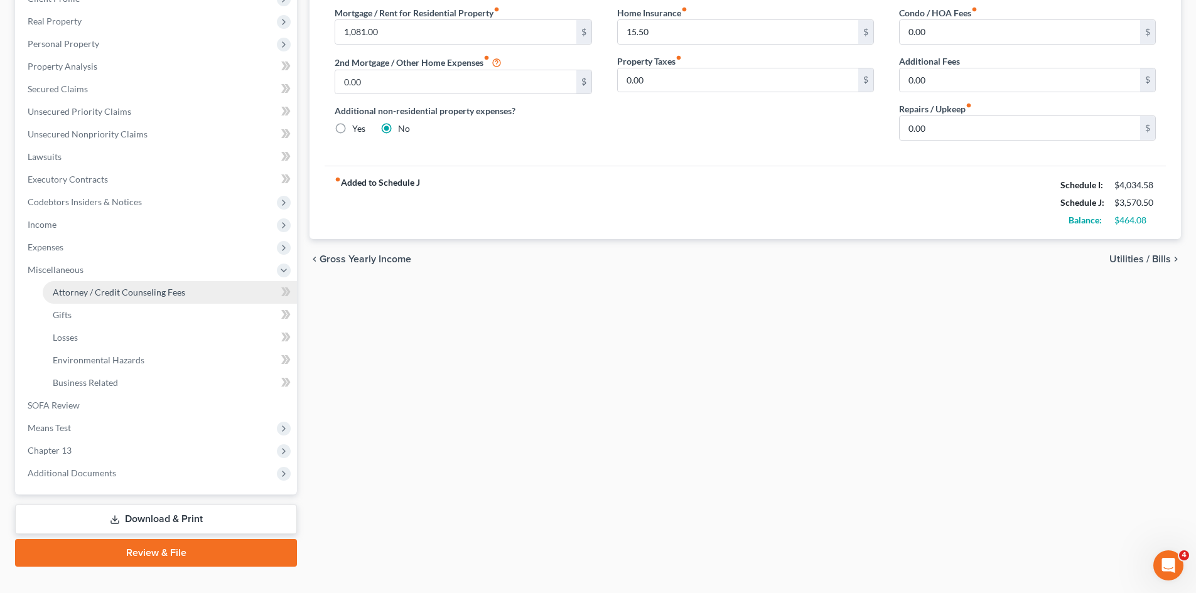
click at [132, 293] on span "Attorney / Credit Counseling Fees" at bounding box center [119, 292] width 132 height 11
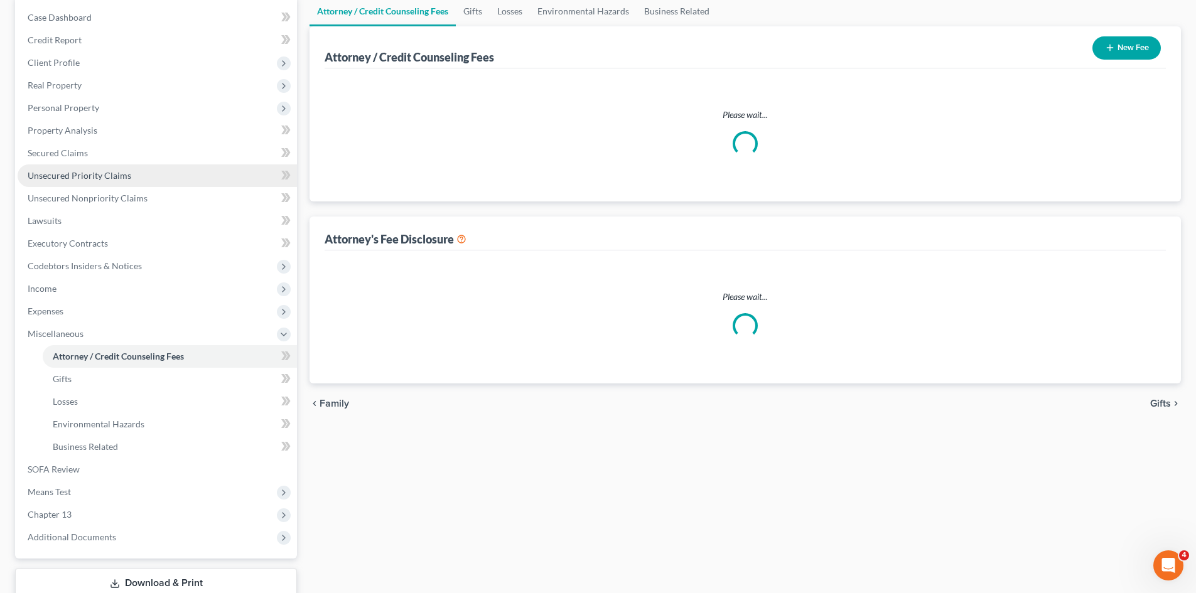
select select "0"
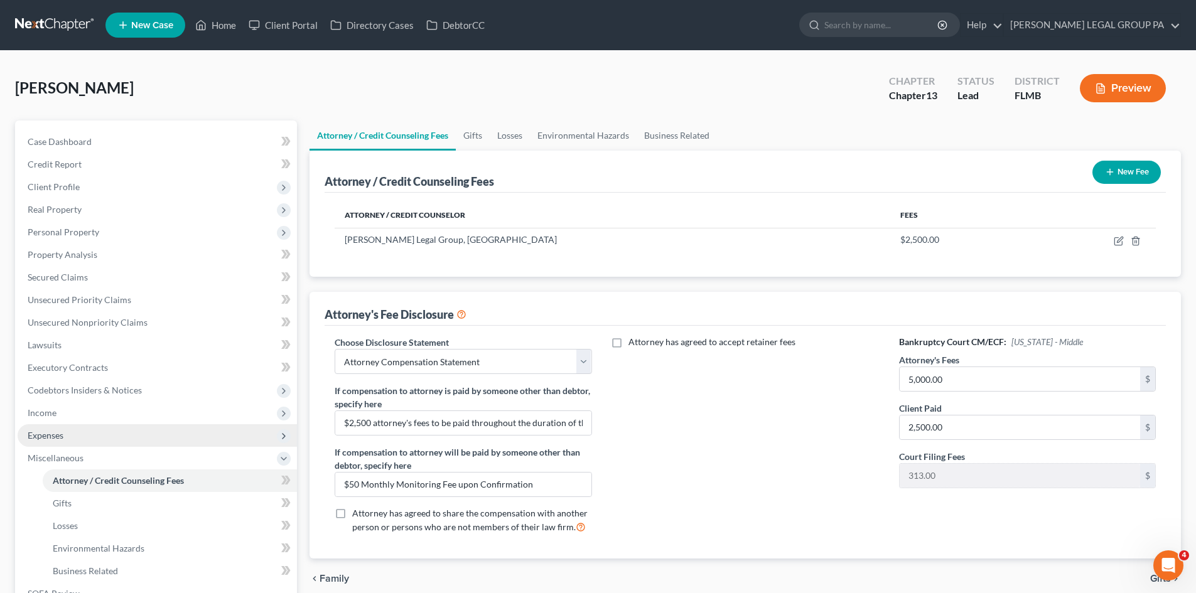
click at [69, 435] on span "Expenses" at bounding box center [157, 435] width 279 height 23
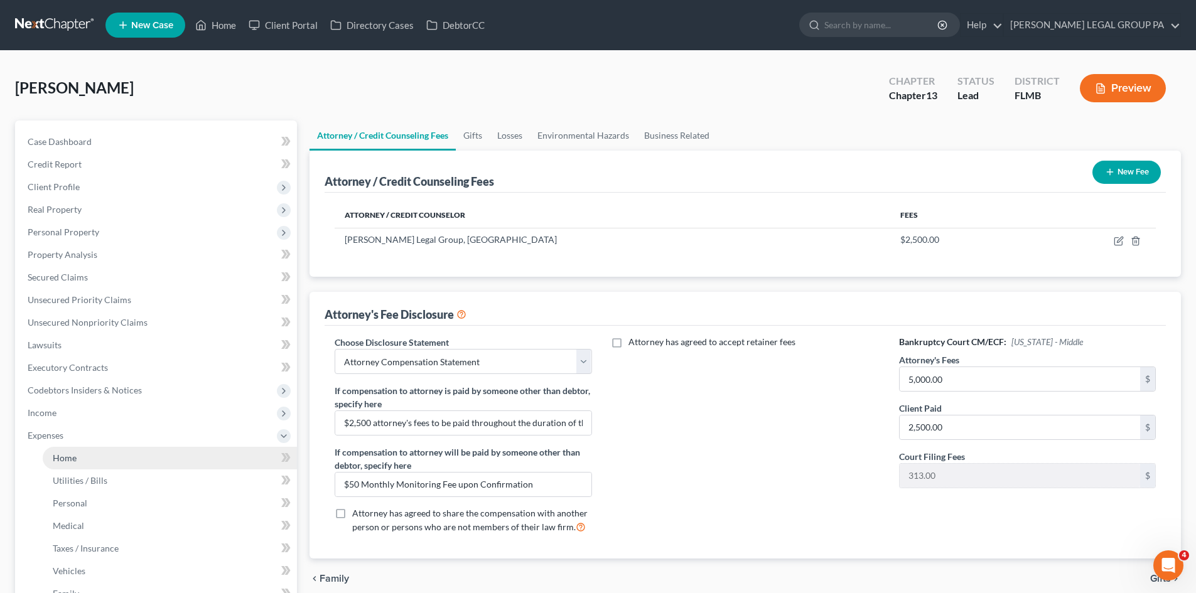
click at [102, 468] on link "Home" at bounding box center [170, 458] width 254 height 23
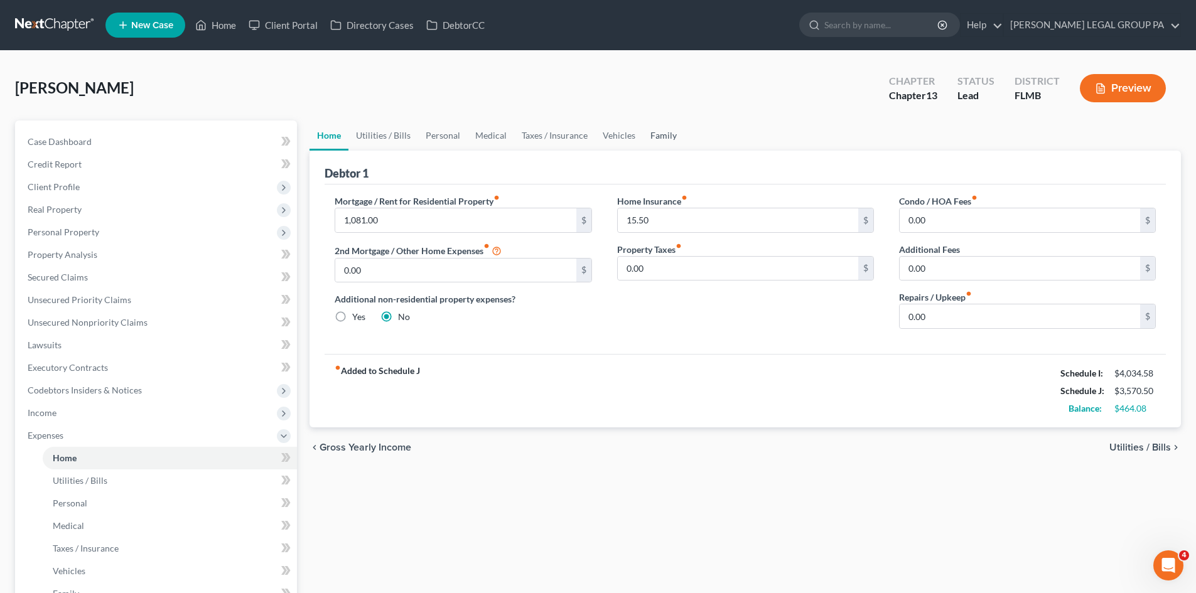
click at [662, 128] on link "Family" at bounding box center [663, 136] width 41 height 30
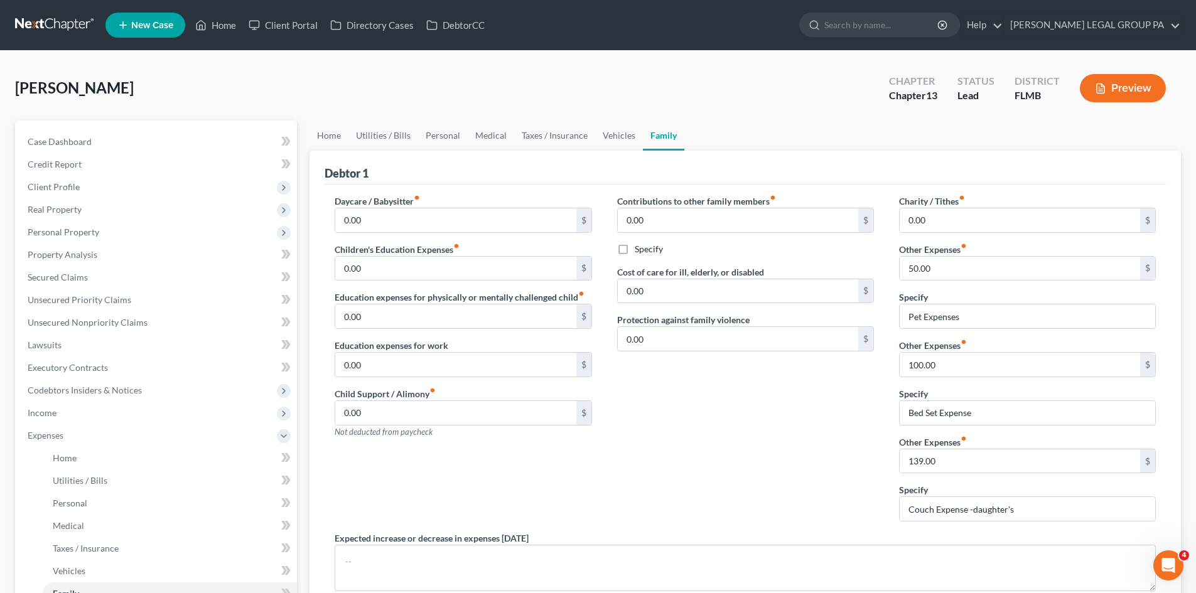
click at [698, 407] on div "Contributions to other family members fiber_manual_record 0.00 $ Specify Cost o…" at bounding box center [746, 363] width 282 height 337
drag, startPoint x: 986, startPoint y: 412, endPoint x: 860, endPoint y: 412, distance: 125.6
click at [860, 412] on div "Daycare / Babysitter fiber_manual_record 0.00 $ Children's Education Expenses f…" at bounding box center [745, 419] width 846 height 448
click at [736, 422] on div "Contributions to other family members fiber_manual_record 0.00 $ Specify Cost o…" at bounding box center [746, 363] width 282 height 337
click at [768, 442] on div "Contributions to other family members fiber_manual_record 0.00 $ Specify Cost o…" at bounding box center [746, 363] width 282 height 337
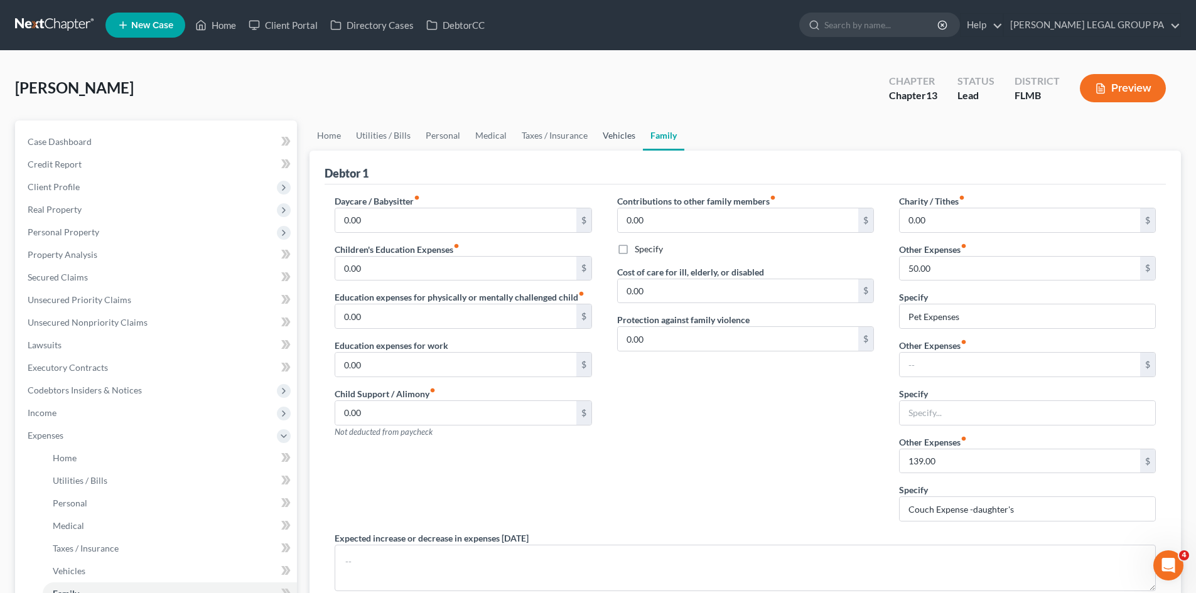
click at [610, 142] on link "Vehicles" at bounding box center [619, 136] width 48 height 30
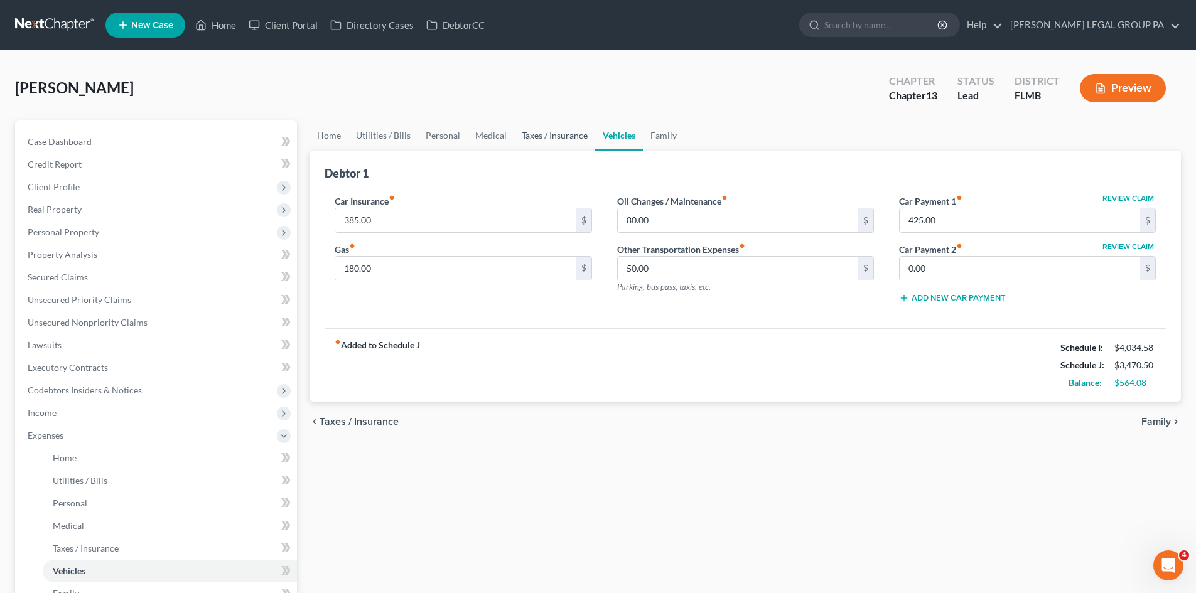
click at [561, 134] on link "Taxes / Insurance" at bounding box center [554, 136] width 81 height 30
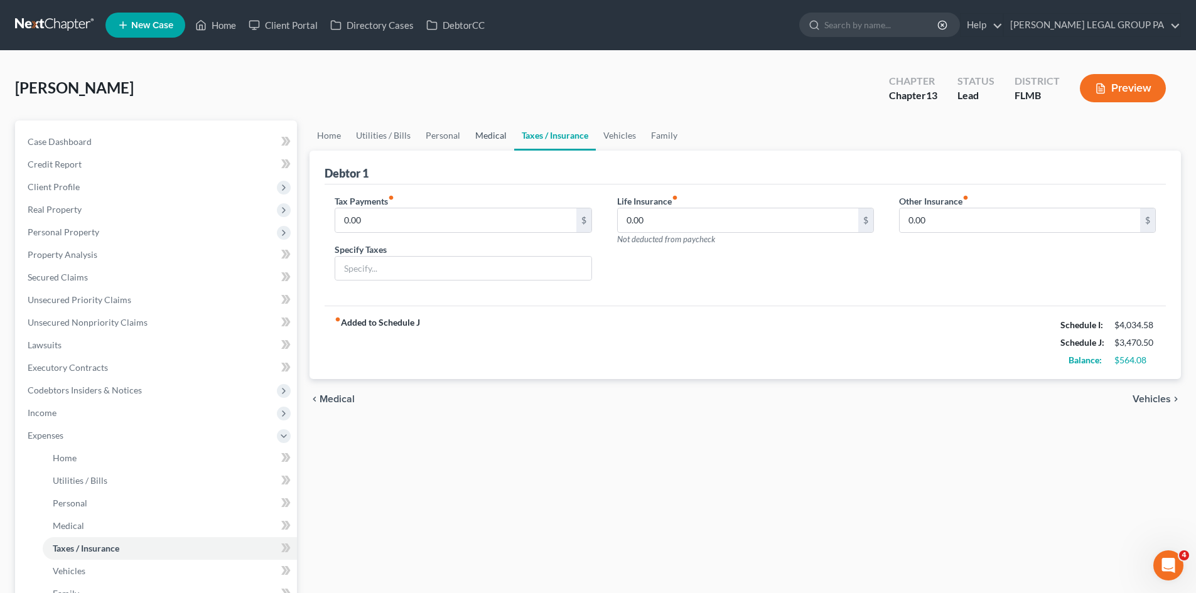
click at [502, 137] on link "Medical" at bounding box center [491, 136] width 46 height 30
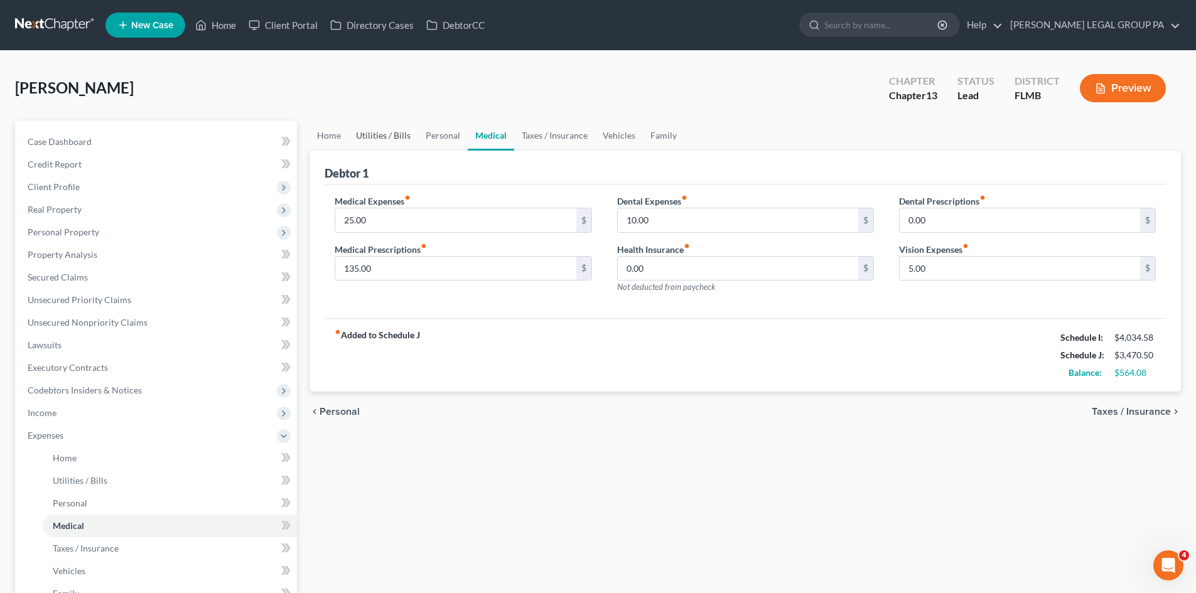
click at [402, 135] on link "Utilities / Bills" at bounding box center [383, 136] width 70 height 30
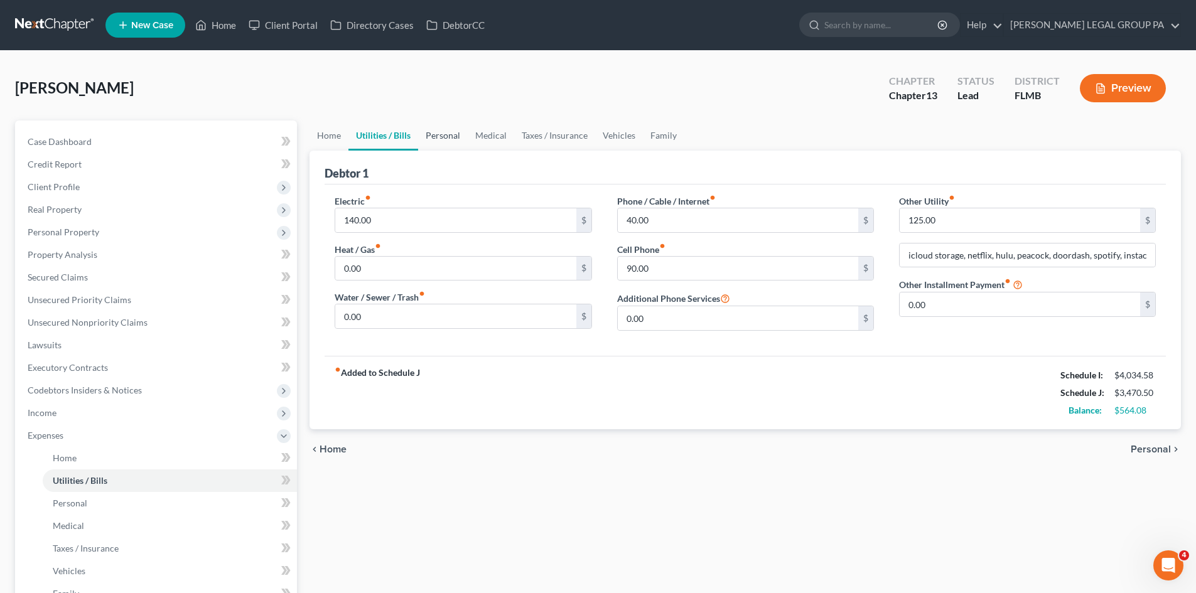
click at [433, 136] on link "Personal" at bounding box center [443, 136] width 50 height 30
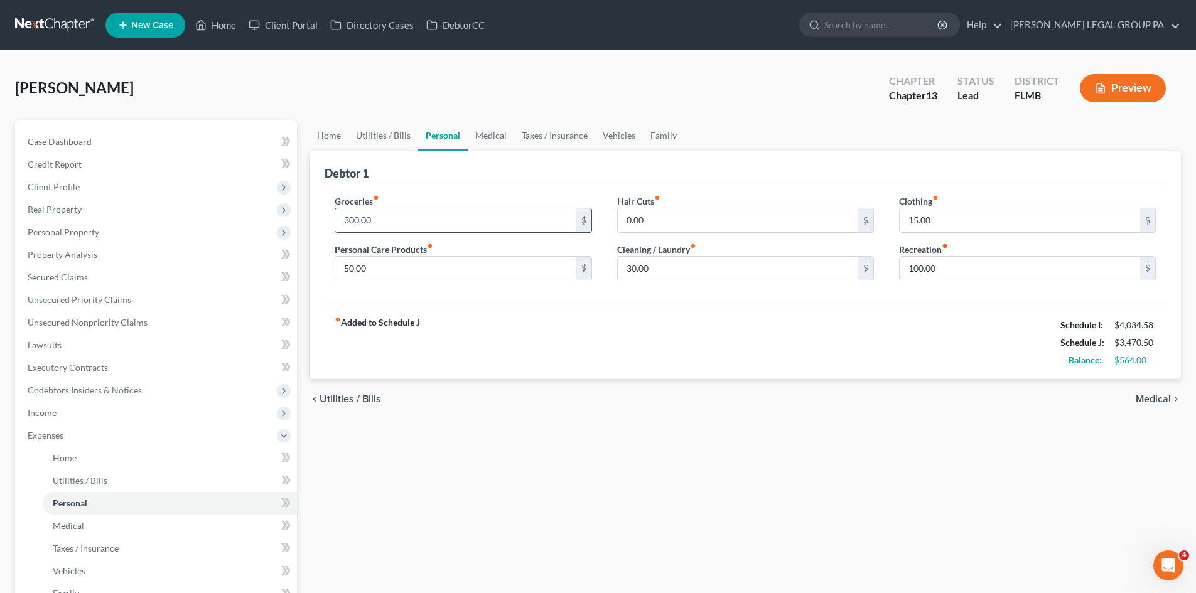
click at [422, 212] on input "300.00" at bounding box center [455, 220] width 240 height 24
drag, startPoint x: 380, startPoint y: 221, endPoint x: 320, endPoint y: 218, distance: 61.0
click at [326, 220] on div "Groceries fiber_manual_record 400.00 $ Personal Care Products fiber_manual_reco…" at bounding box center [463, 243] width 282 height 97
type input "350.00"
click at [372, 269] on input "50.00" at bounding box center [455, 269] width 240 height 24
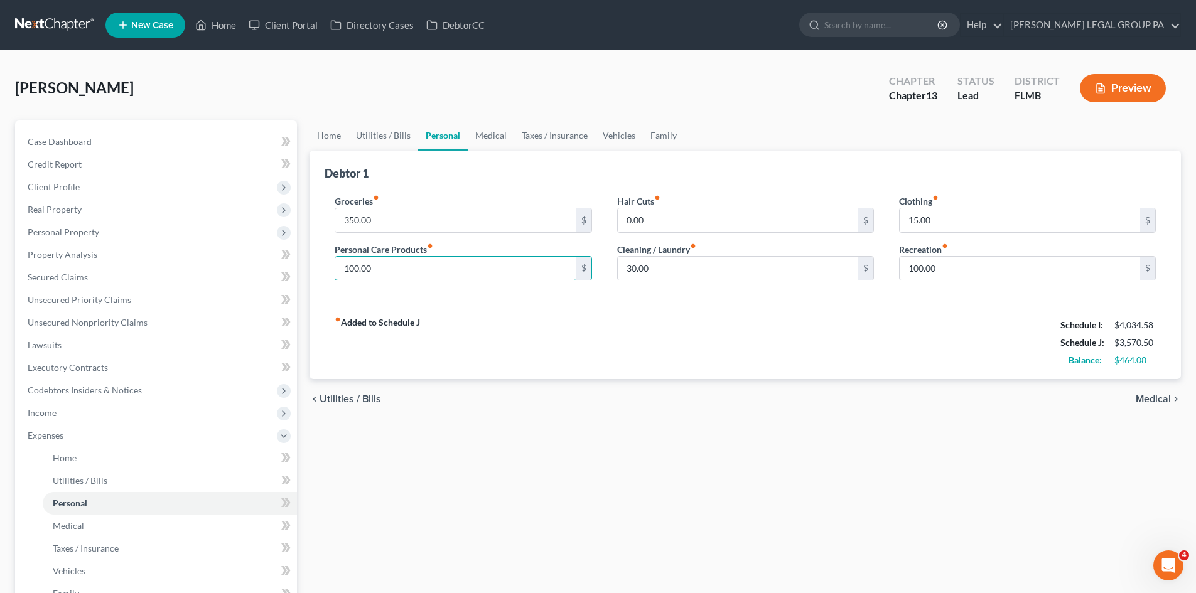
type input "100.00"
click at [648, 445] on div "Home Utilities / Bills Personal Medical Taxes / Insurance Vehicles Family Debto…" at bounding box center [745, 461] width 884 height 680
click at [396, 135] on link "Utilities / Bills" at bounding box center [383, 136] width 70 height 30
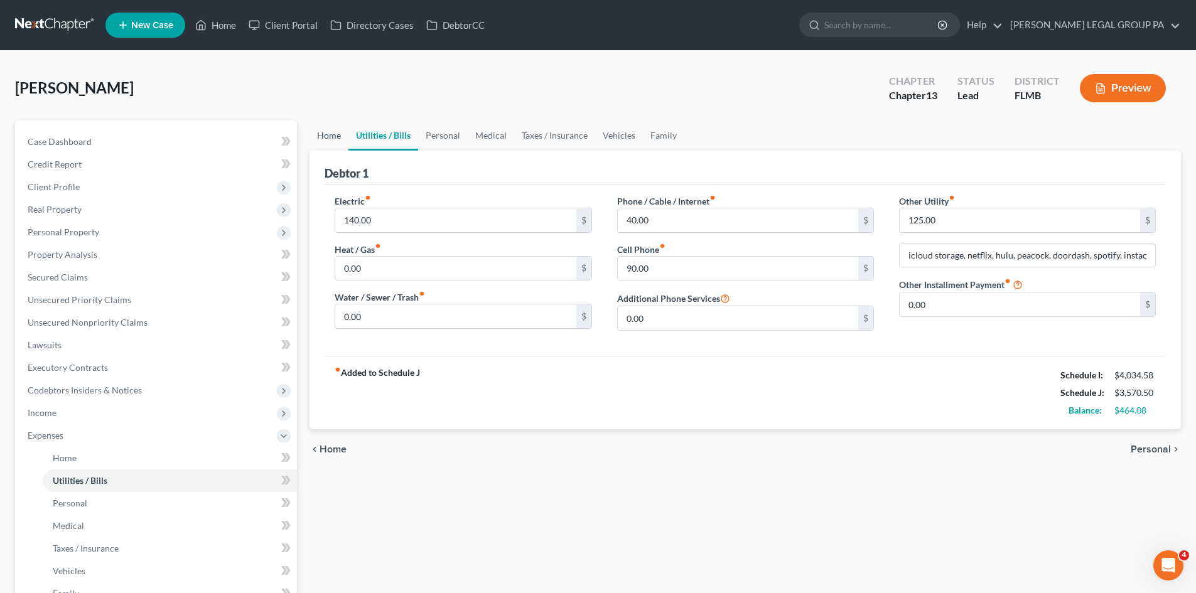
click at [330, 134] on link "Home" at bounding box center [329, 136] width 39 height 30
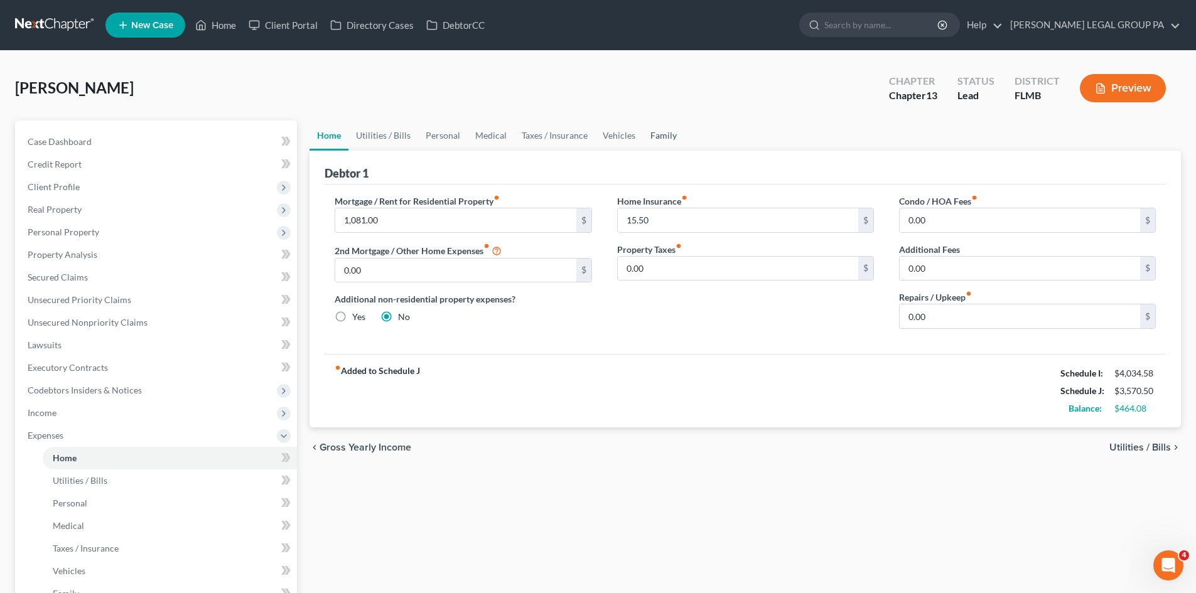
click at [663, 138] on link "Family" at bounding box center [663, 136] width 41 height 30
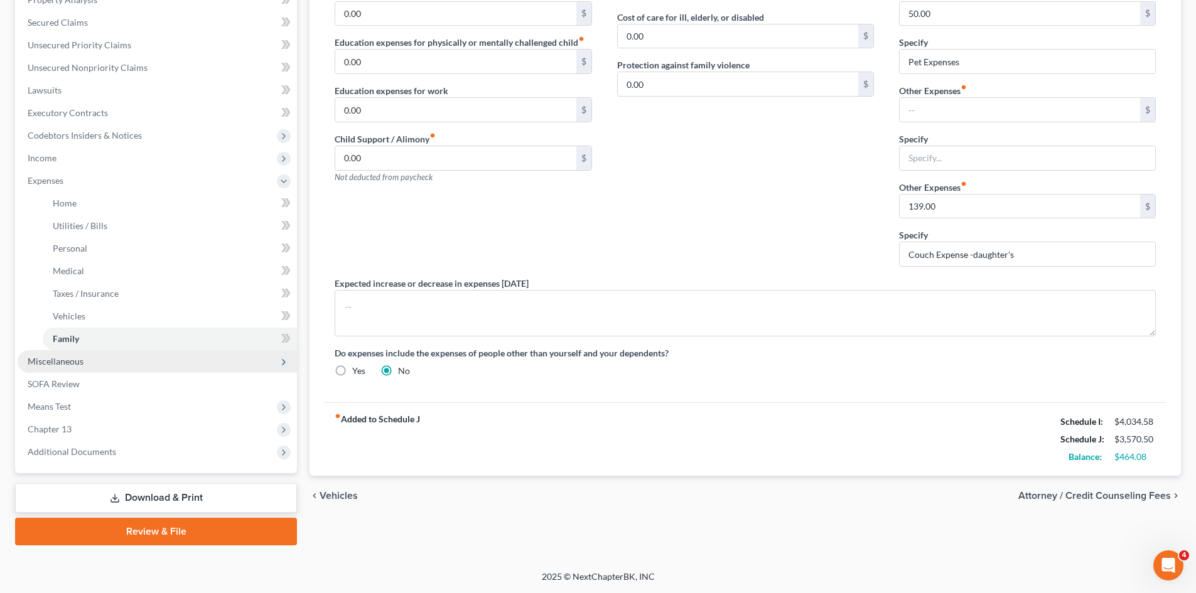
drag, startPoint x: 98, startPoint y: 360, endPoint x: 103, endPoint y: 375, distance: 15.3
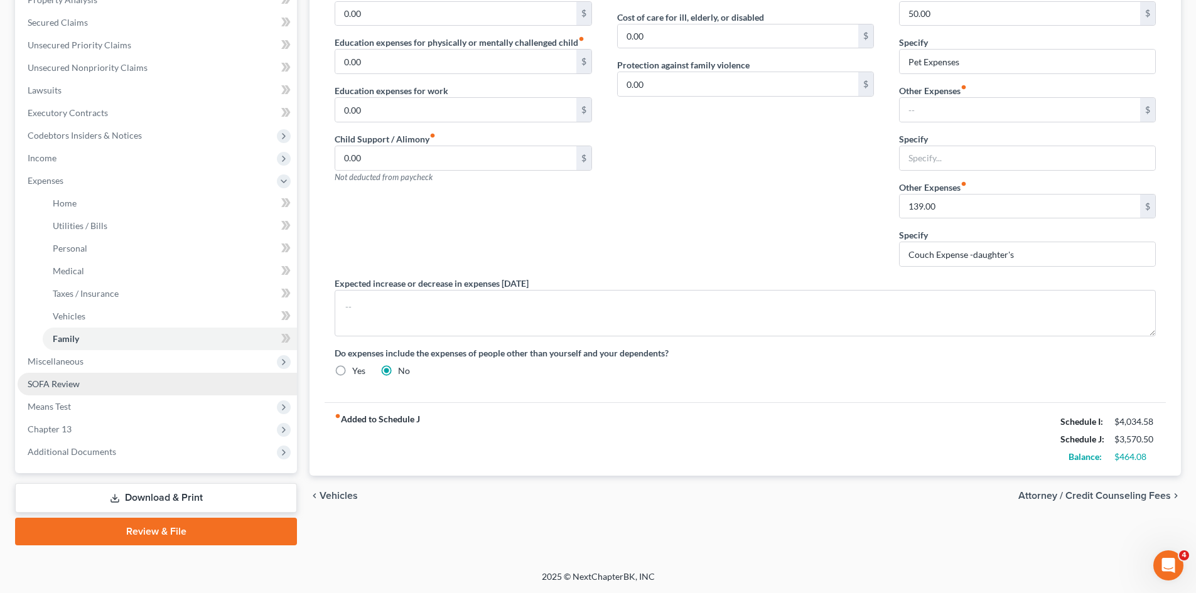
click at [98, 360] on span "Miscellaneous" at bounding box center [157, 361] width 279 height 23
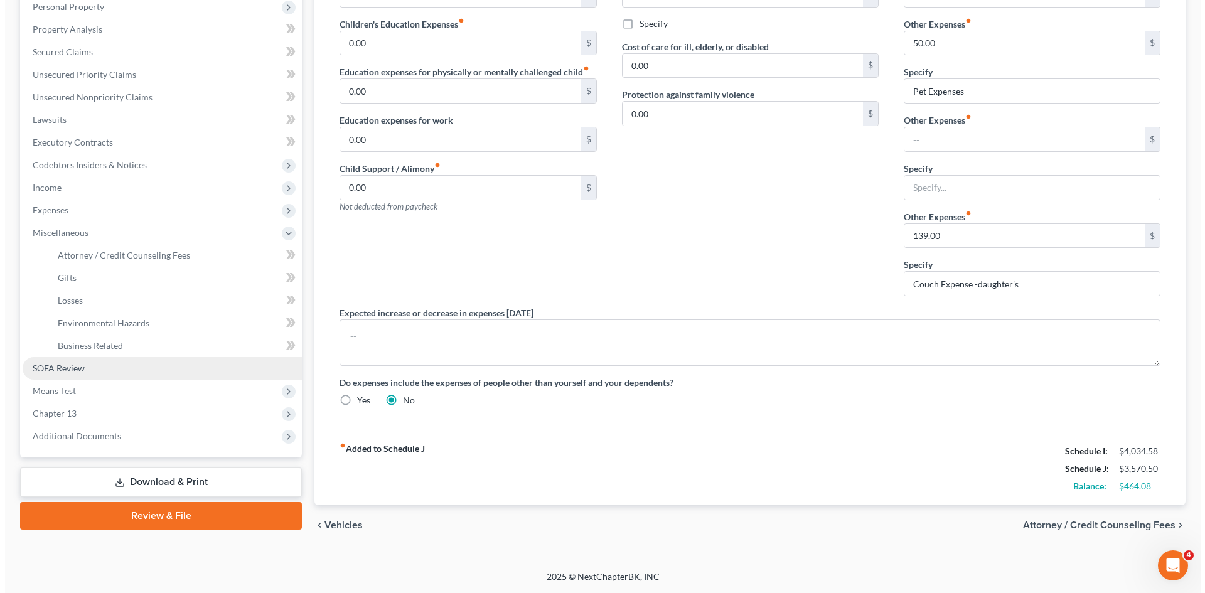
scroll to position [225, 0]
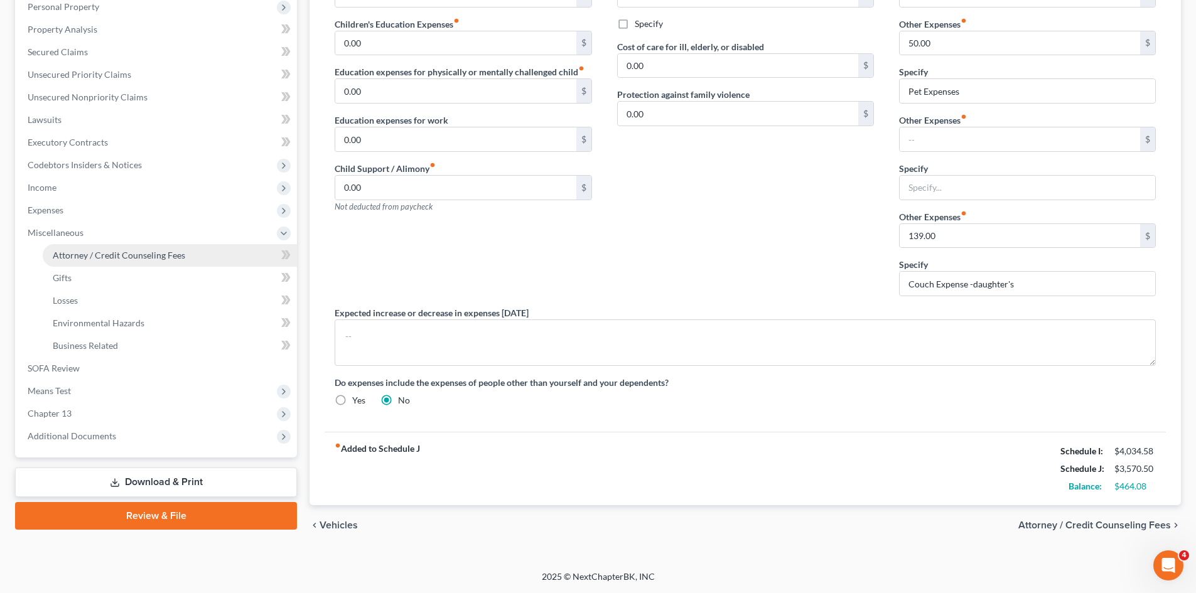
click at [144, 249] on link "Attorney / Credit Counseling Fees" at bounding box center [170, 255] width 254 height 23
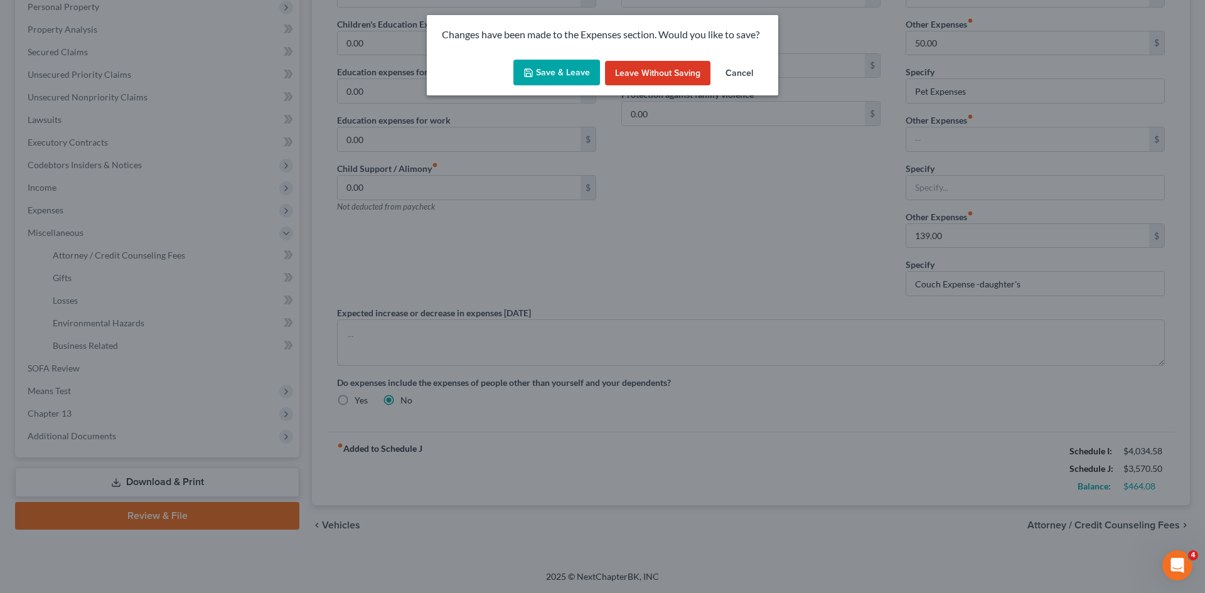
click at [558, 76] on button "Save & Leave" at bounding box center [557, 73] width 87 height 26
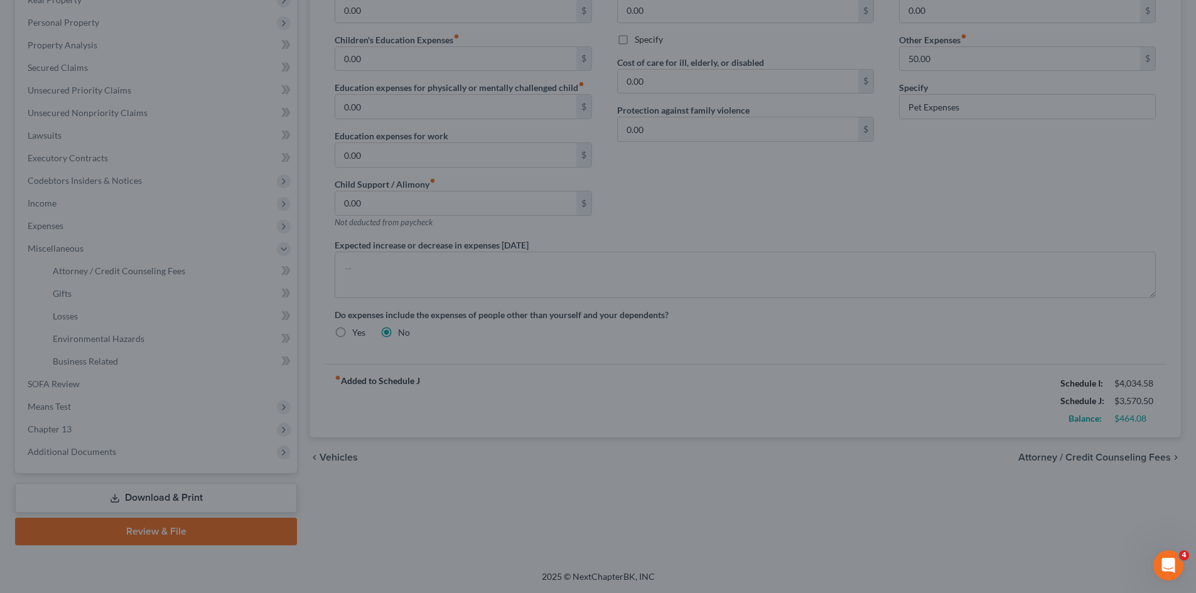
select select "0"
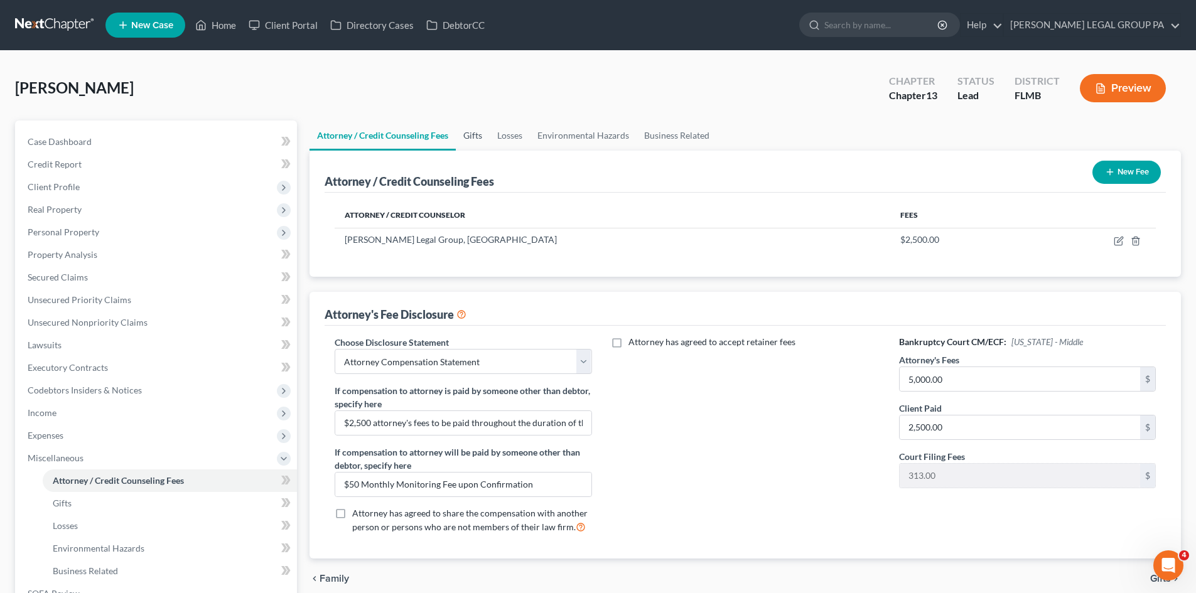
click at [488, 141] on link "Gifts" at bounding box center [473, 136] width 34 height 30
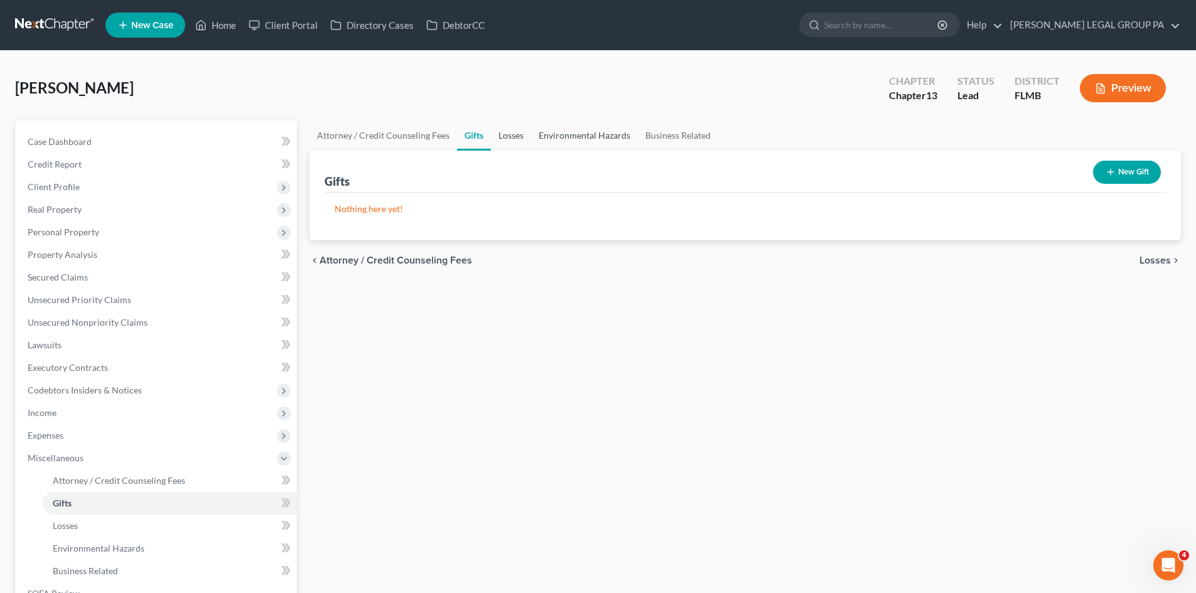
click at [510, 137] on link "Losses" at bounding box center [511, 136] width 40 height 30
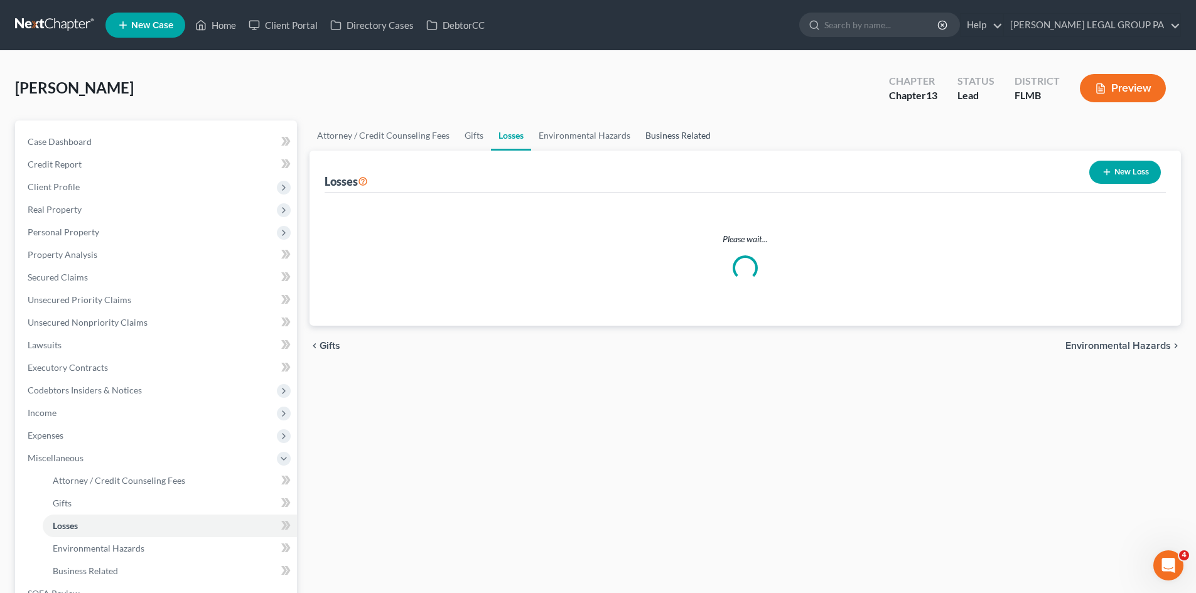
click at [667, 136] on link "Business Related" at bounding box center [678, 136] width 80 height 30
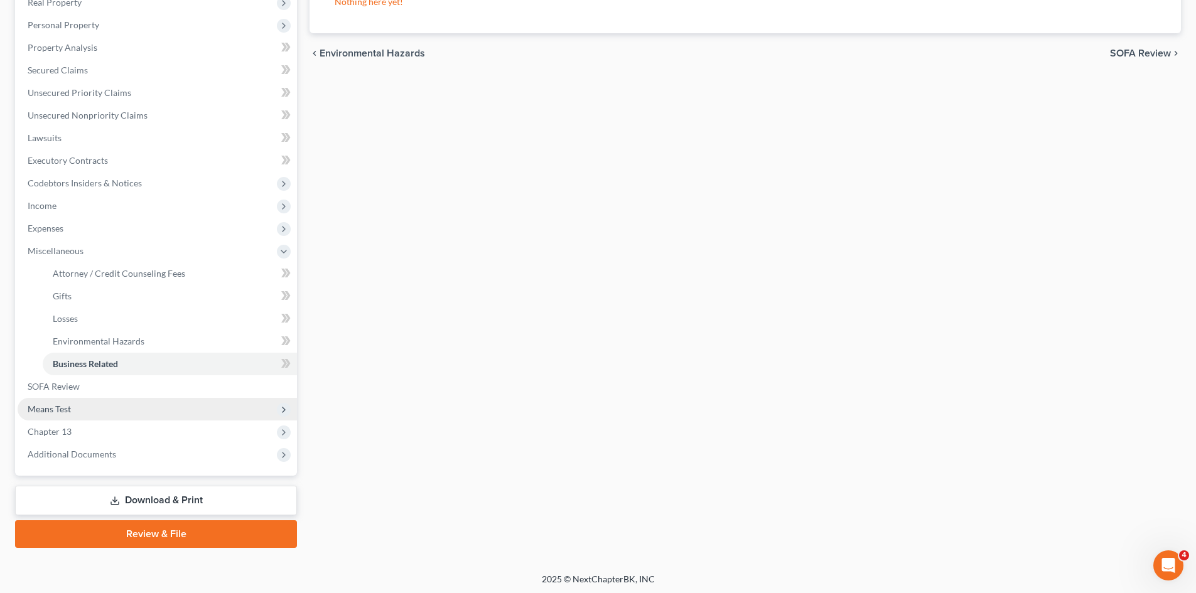
scroll to position [210, 0]
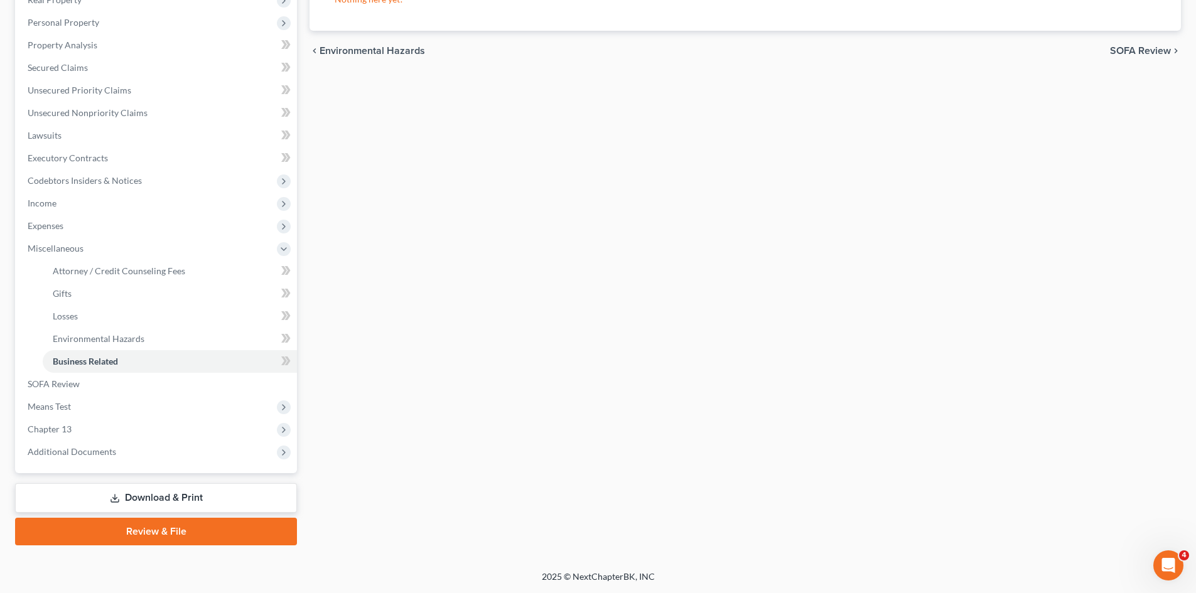
click at [126, 499] on link "Download & Print" at bounding box center [156, 498] width 282 height 30
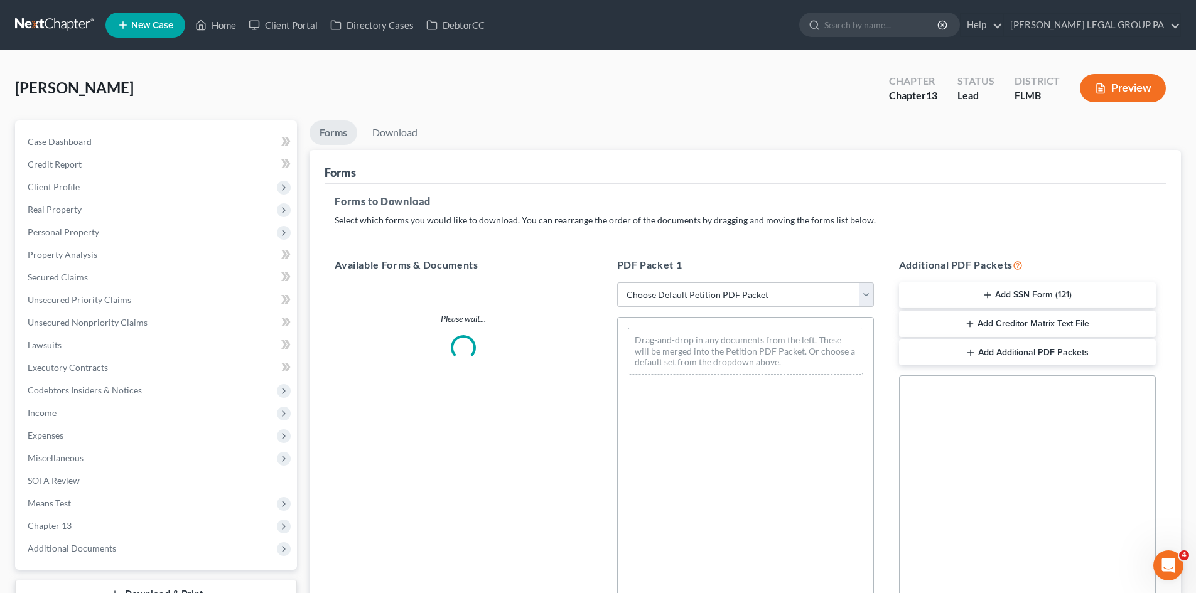
click at [1018, 281] on div "Additional PDF Packets Add SSN Form (121) Add Creditor Matrix Text File Add Add…" at bounding box center [1028, 460] width 282 height 426
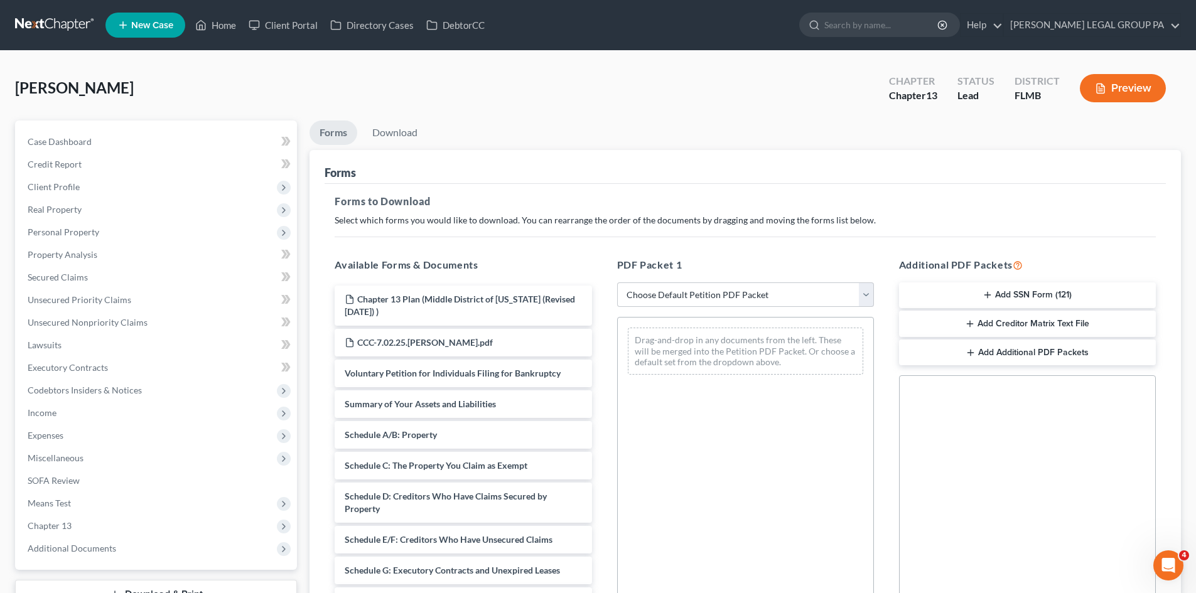
click at [1015, 301] on button "Add SSN Form (121)" at bounding box center [1027, 296] width 257 height 26
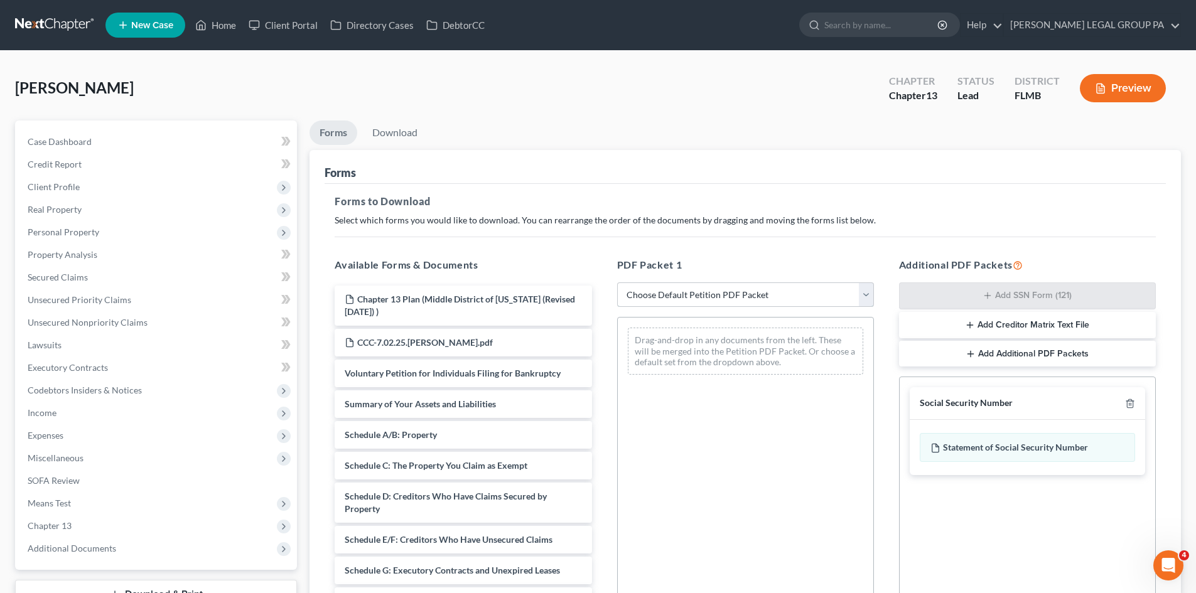
drag, startPoint x: 765, startPoint y: 294, endPoint x: 758, endPoint y: 306, distance: 13.5
click at [765, 294] on select "Choose Default Petition PDF Packet Complete Bankruptcy Petition (all forms and …" at bounding box center [745, 295] width 257 height 25
select select "0"
click at [617, 283] on select "Choose Default Petition PDF Packet Complete Bankruptcy Petition (all forms and …" at bounding box center [745, 295] width 257 height 25
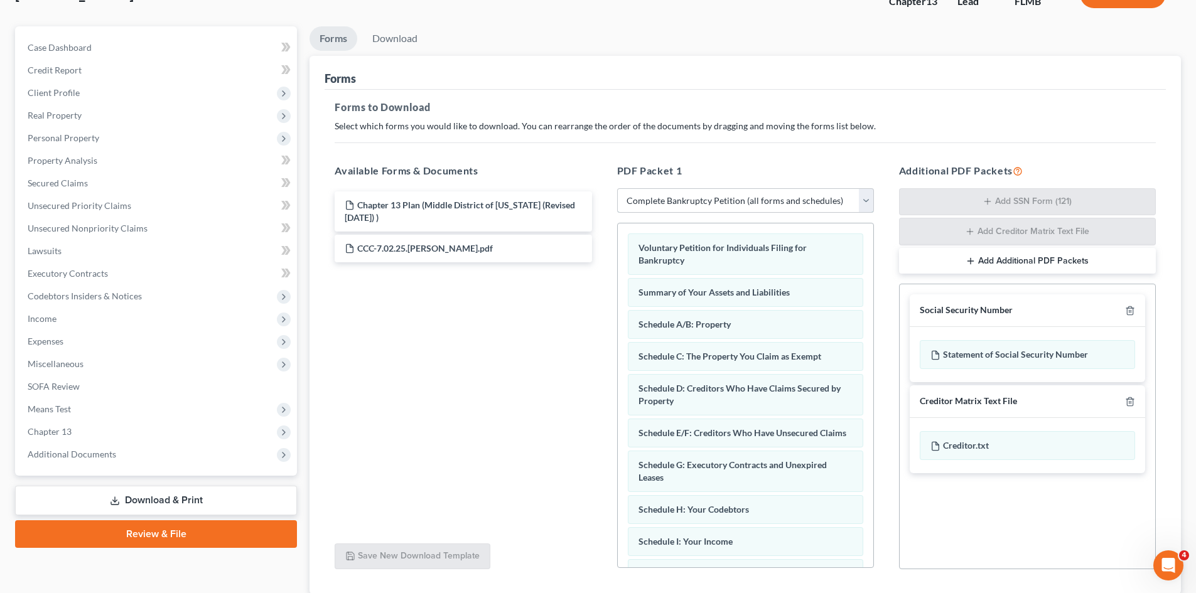
scroll to position [183, 0]
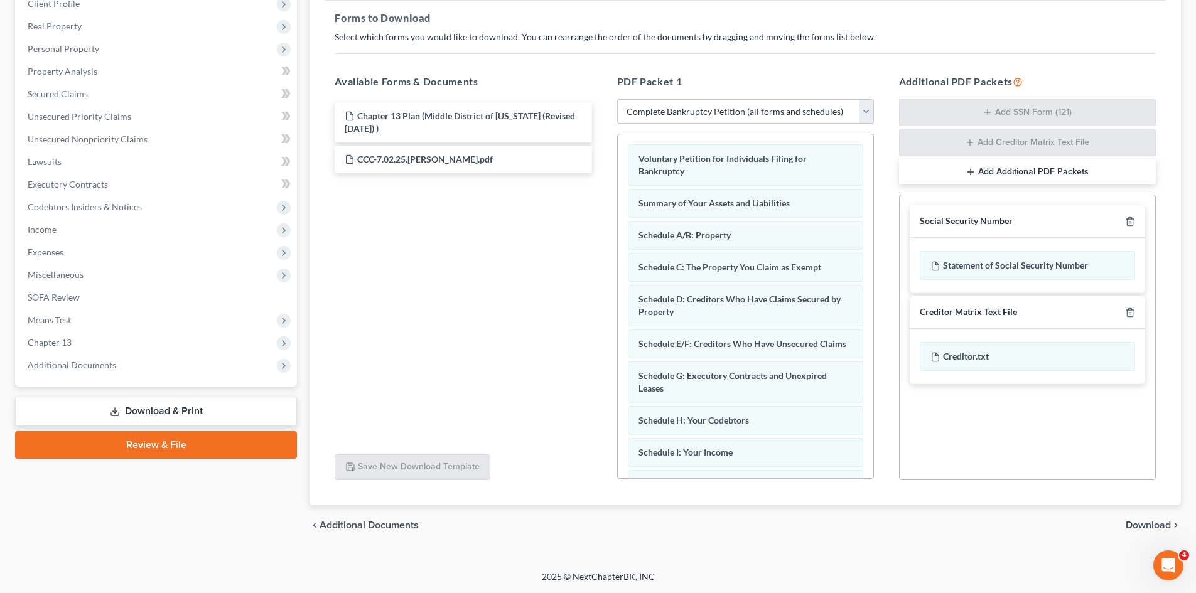
click at [1135, 520] on span "Download" at bounding box center [1148, 525] width 45 height 10
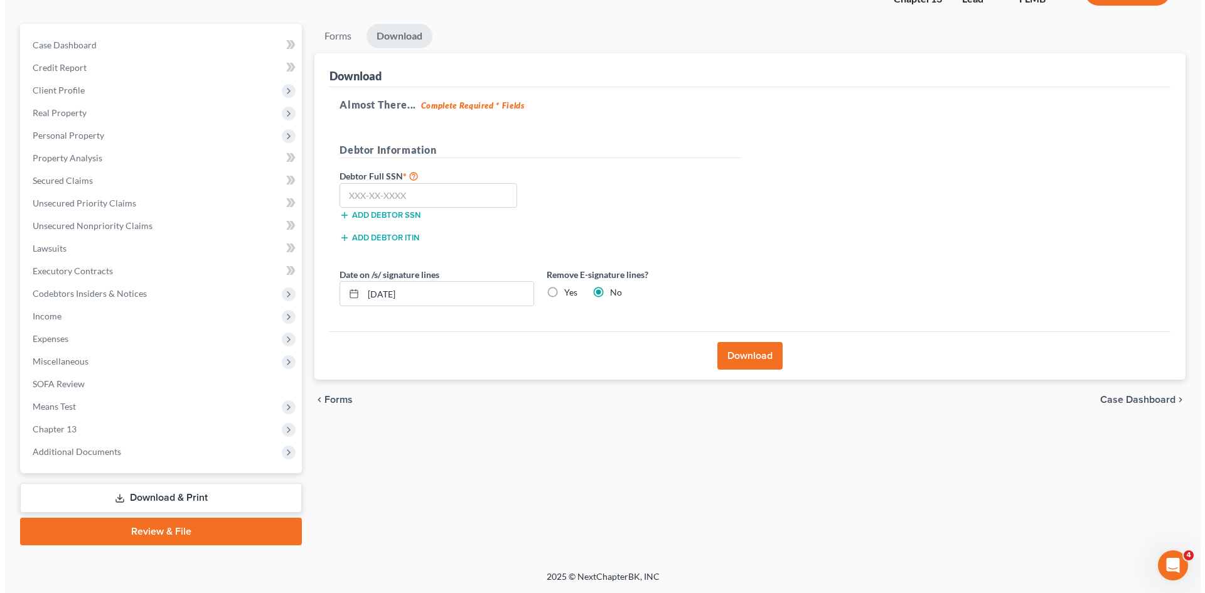
scroll to position [97, 0]
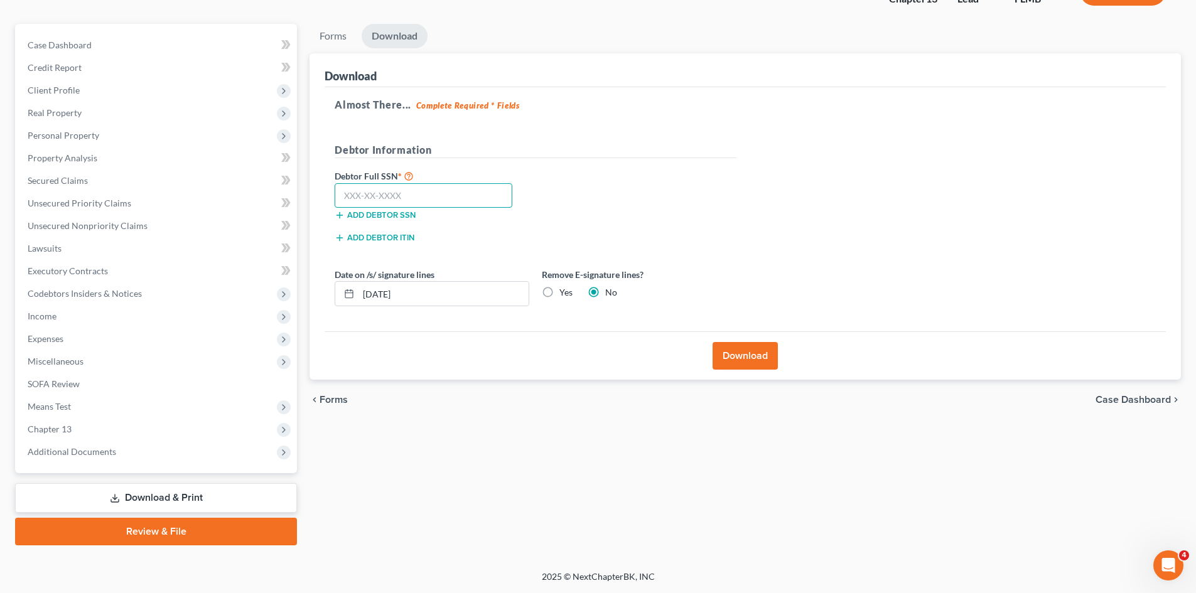
click at [370, 191] on input "text" at bounding box center [424, 195] width 178 height 25
click at [423, 193] on input "text" at bounding box center [424, 195] width 178 height 25
type input "582-39-3547"
click at [759, 348] on button "Download" at bounding box center [745, 356] width 65 height 28
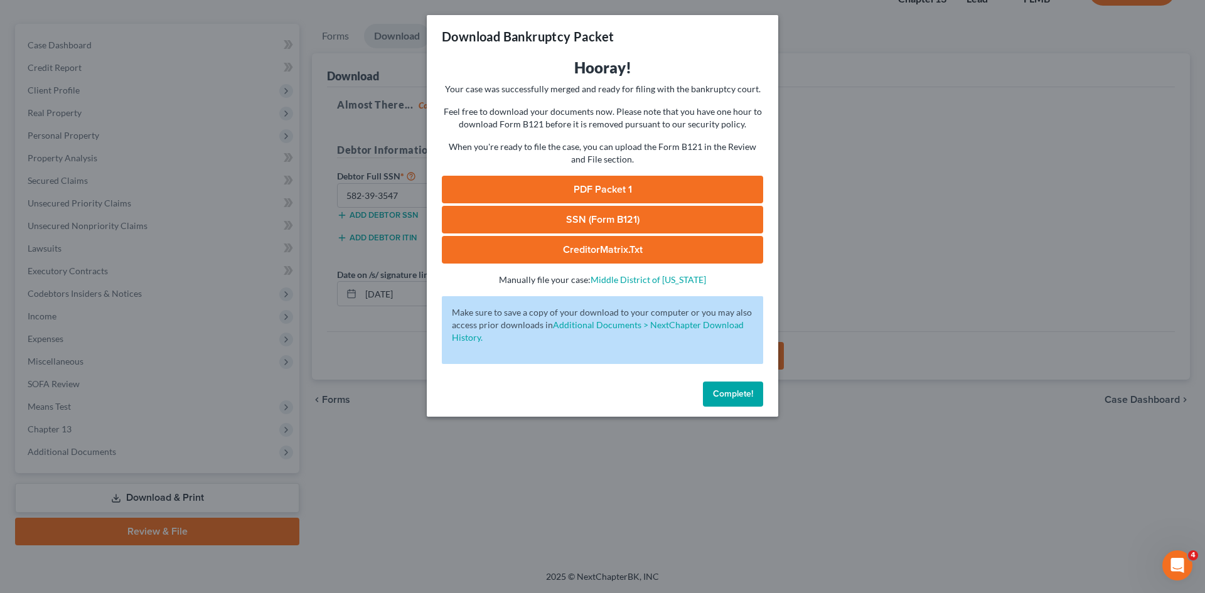
drag, startPoint x: 636, startPoint y: 218, endPoint x: 625, endPoint y: 211, distance: 12.7
click at [636, 218] on link "SSN (Form B121)" at bounding box center [602, 220] width 321 height 28
drag, startPoint x: 639, startPoint y: 183, endPoint x: 1069, endPoint y: 73, distance: 443.7
click at [639, 183] on link "PDF Packet 1" at bounding box center [602, 190] width 321 height 28
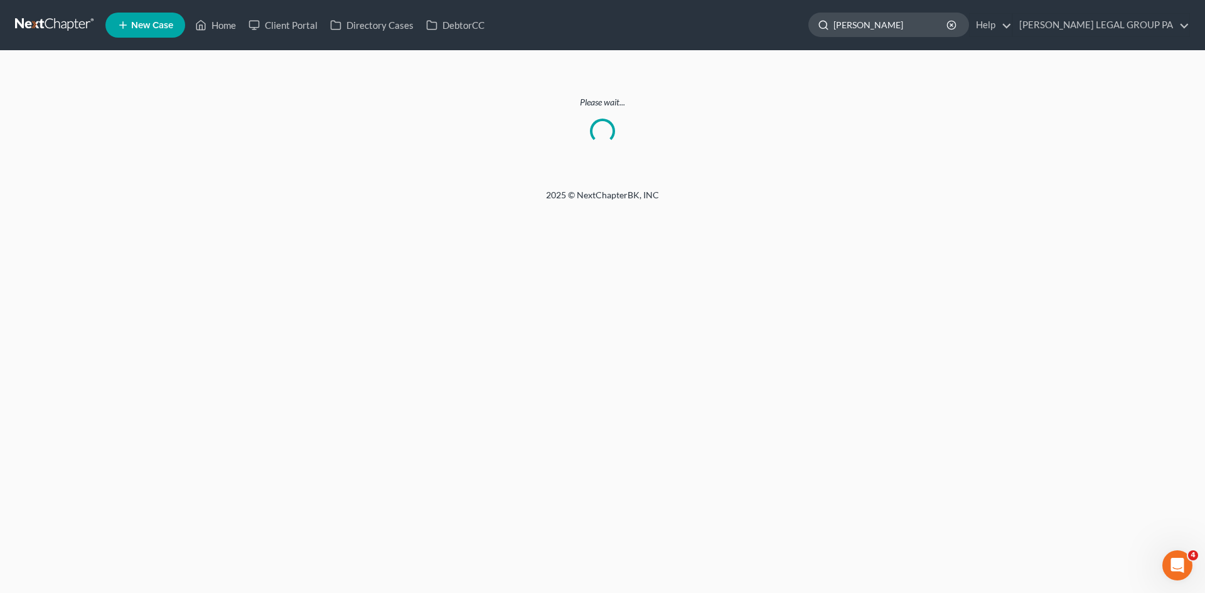
click at [923, 22] on input "[PERSON_NAME]" at bounding box center [891, 24] width 115 height 23
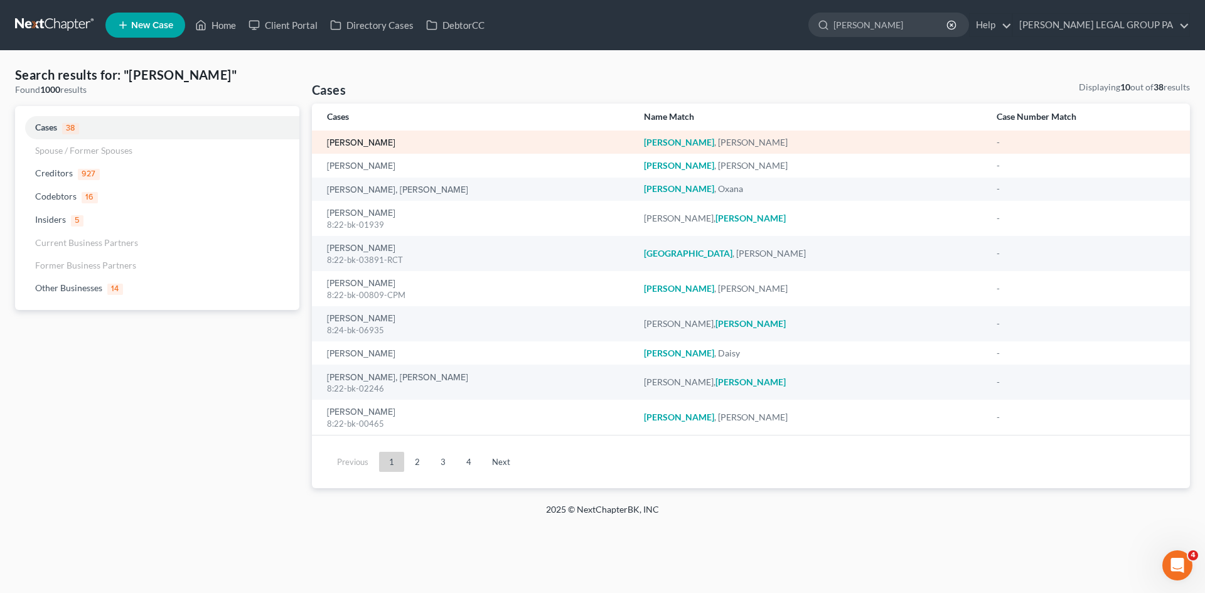
click at [359, 143] on link "[PERSON_NAME]" at bounding box center [361, 143] width 68 height 9
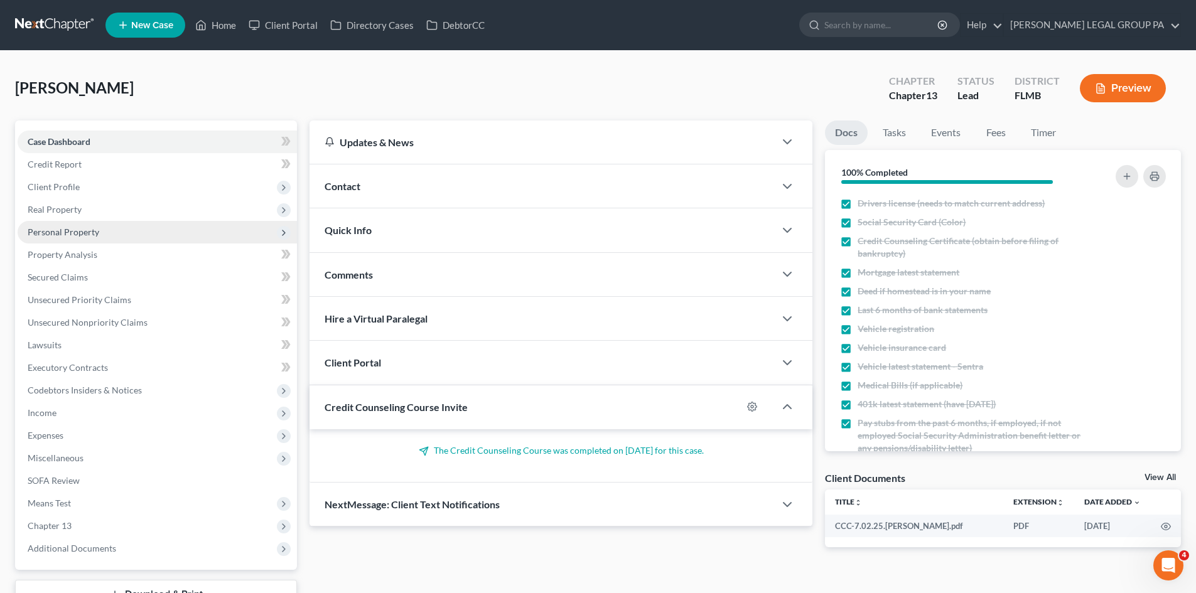
click at [111, 230] on span "Personal Property" at bounding box center [157, 232] width 279 height 23
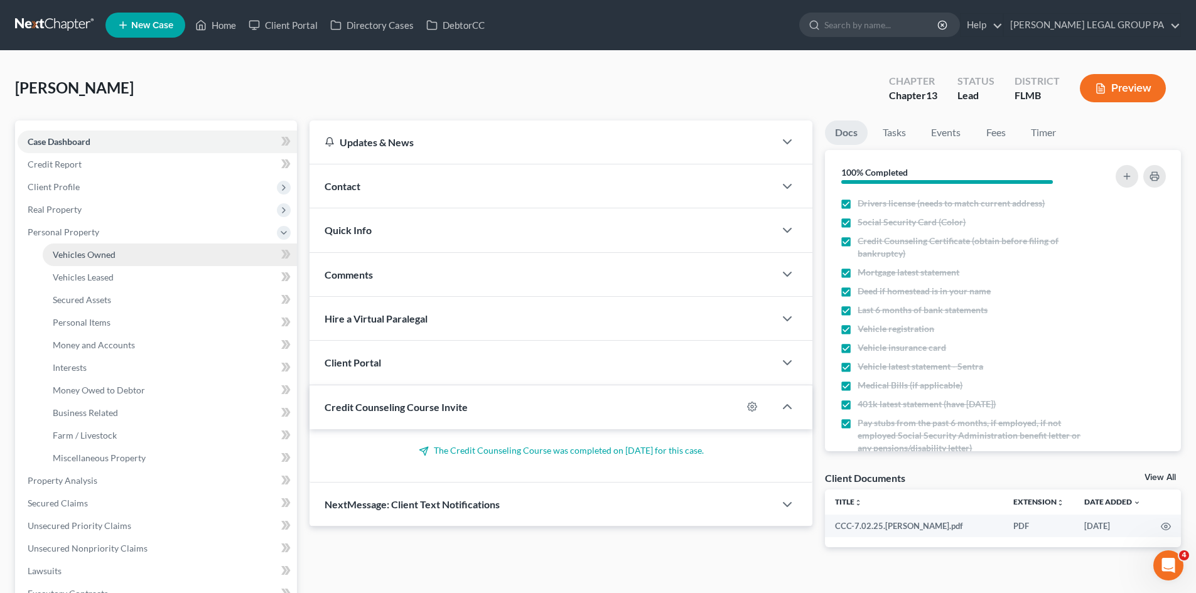
click at [117, 248] on link "Vehicles Owned" at bounding box center [170, 255] width 254 height 23
